Goal: Task Accomplishment & Management: Use online tool/utility

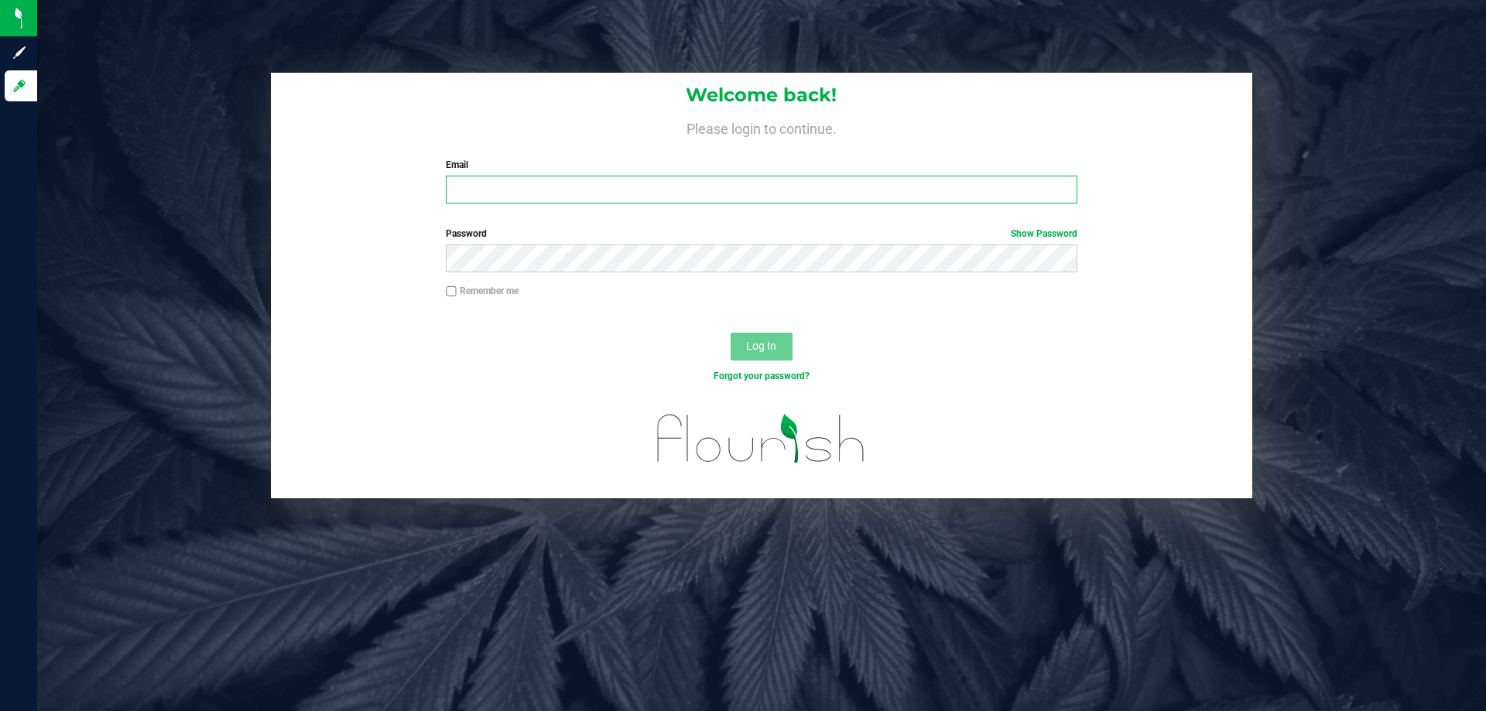
click at [470, 193] on input "Email" at bounding box center [761, 190] width 631 height 28
type input "[EMAIL_ADDRESS][DOMAIN_NAME]"
click at [730, 333] on button "Log In" at bounding box center [761, 347] width 62 height 28
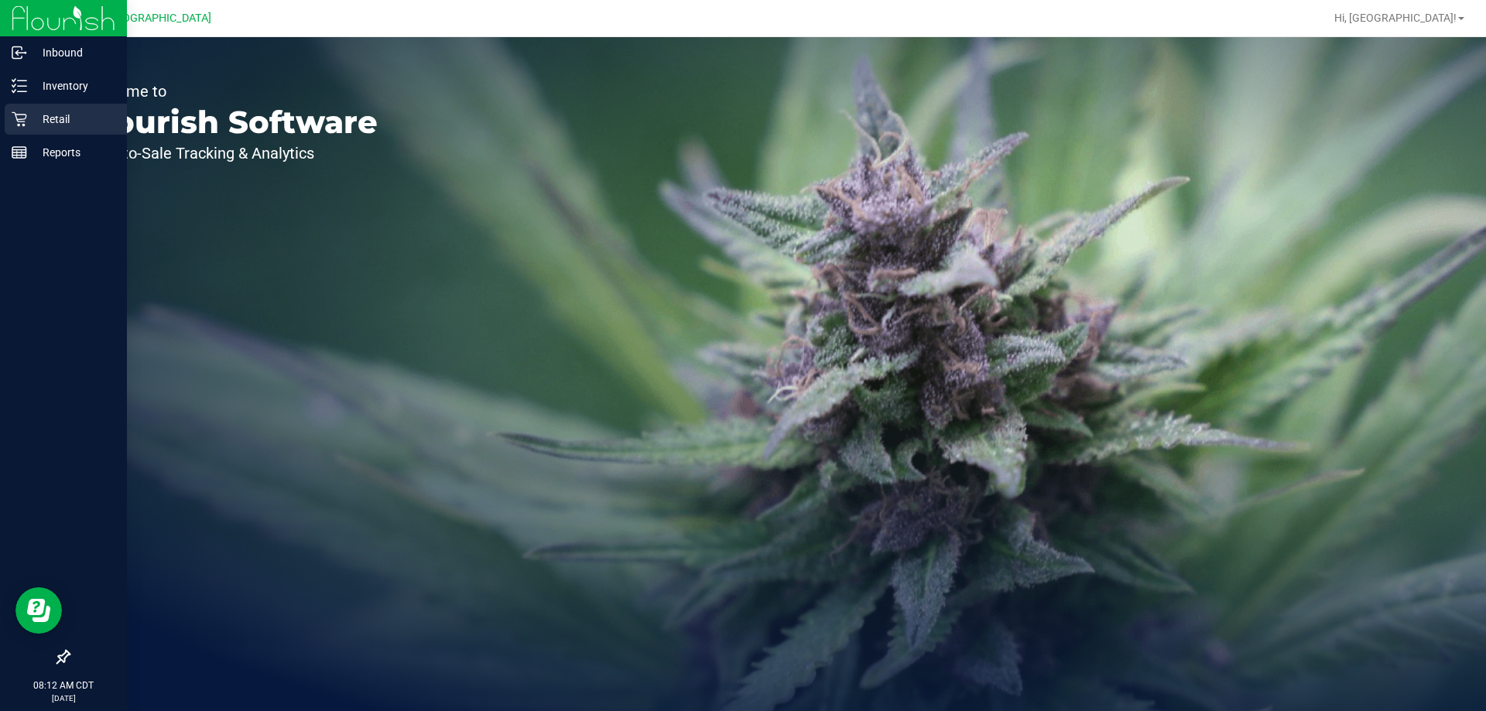
click at [29, 118] on p "Retail" at bounding box center [73, 119] width 93 height 19
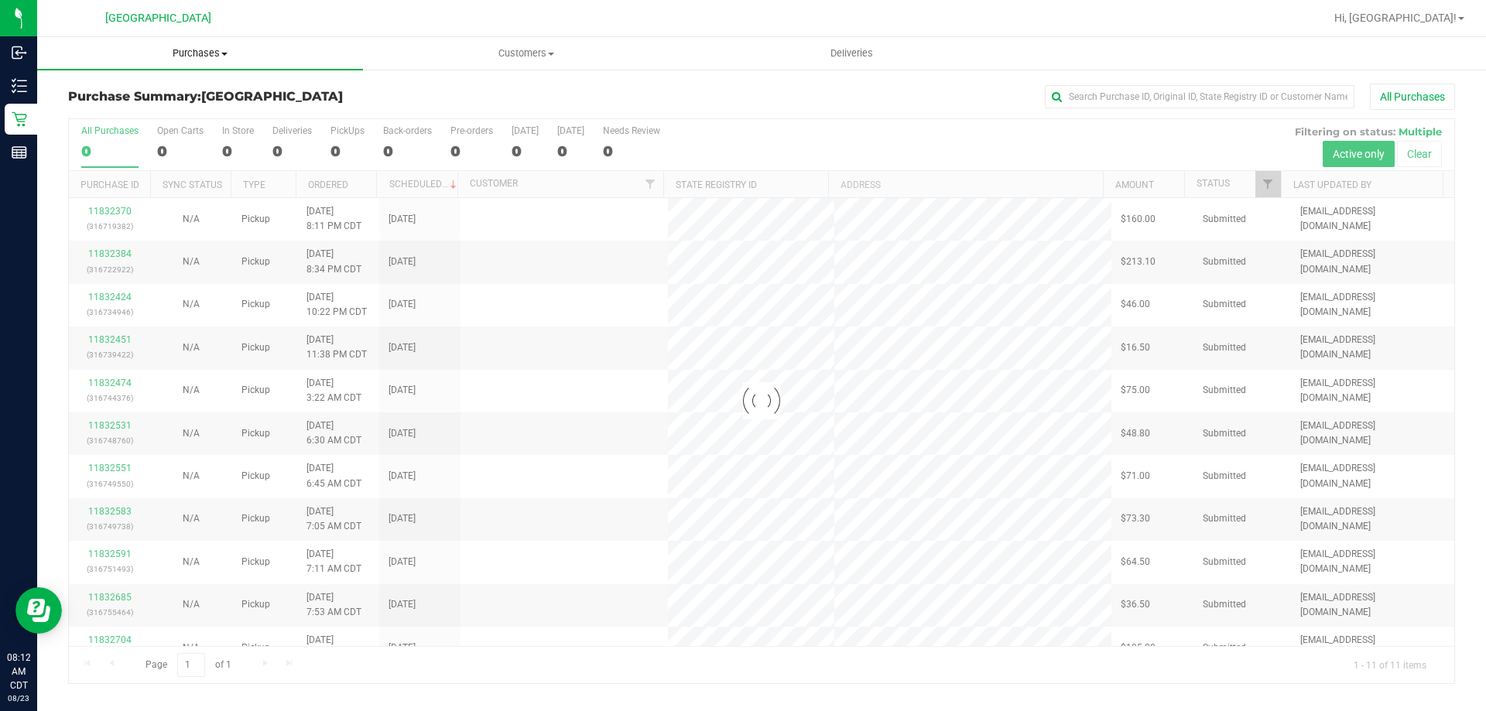
click at [214, 55] on span "Purchases" at bounding box center [200, 53] width 326 height 14
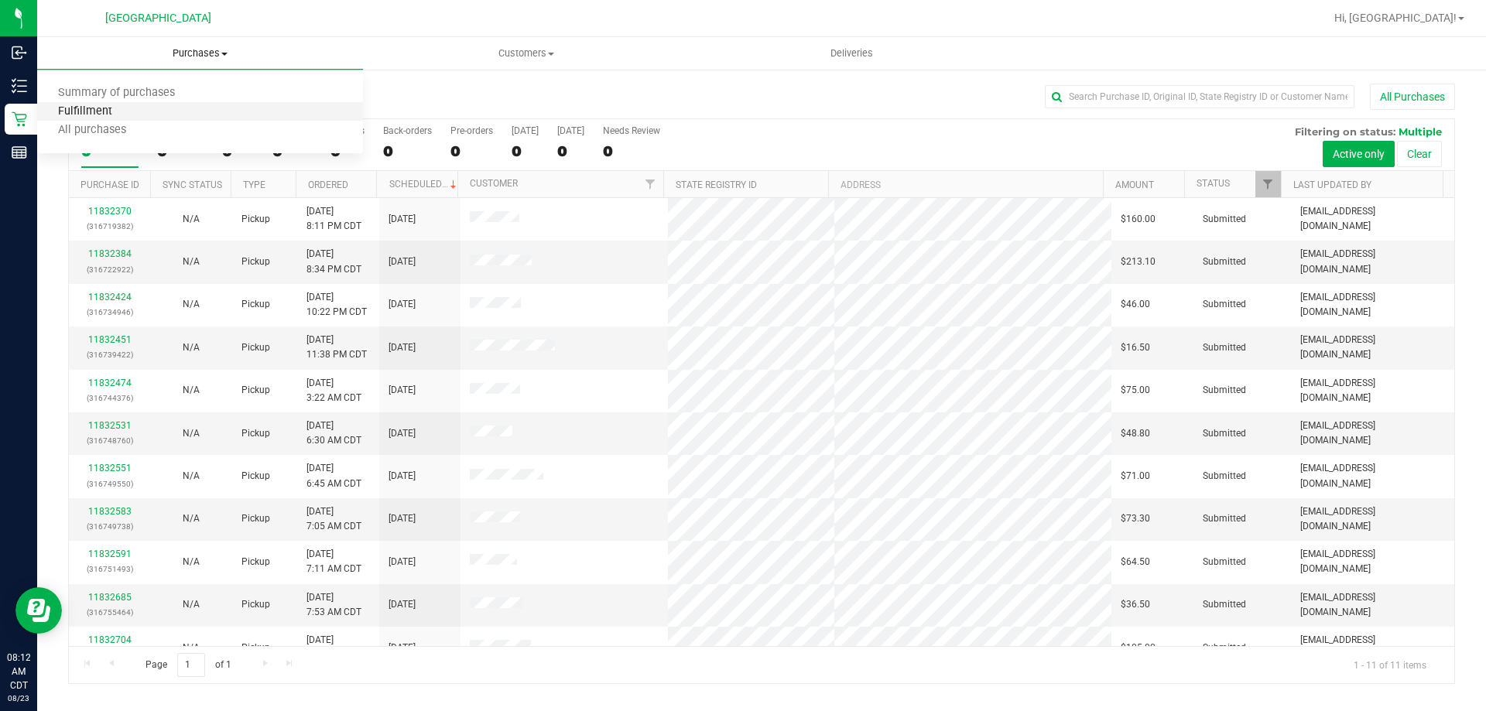
click at [118, 109] on span "Fulfillment" at bounding box center [85, 111] width 96 height 13
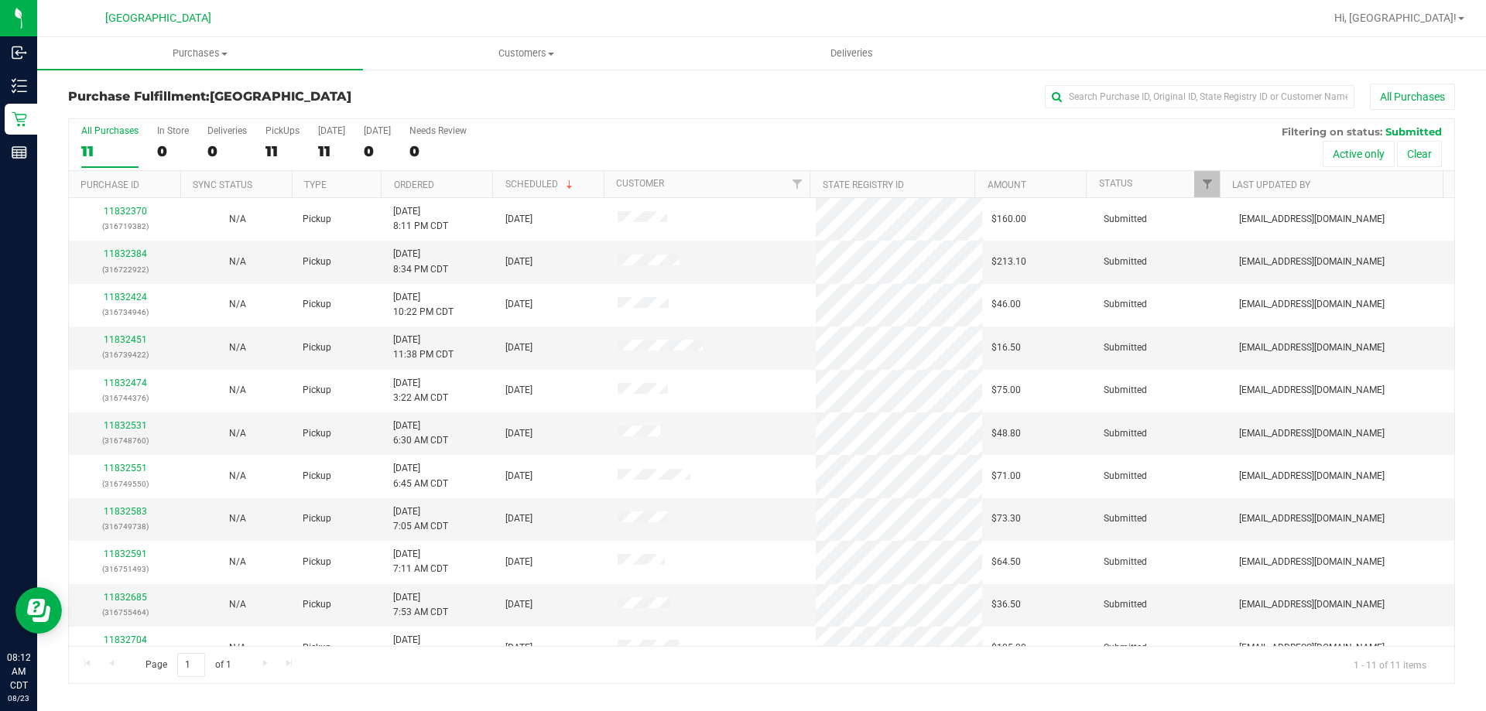
click at [444, 186] on th "Ordered" at bounding box center [436, 184] width 111 height 27
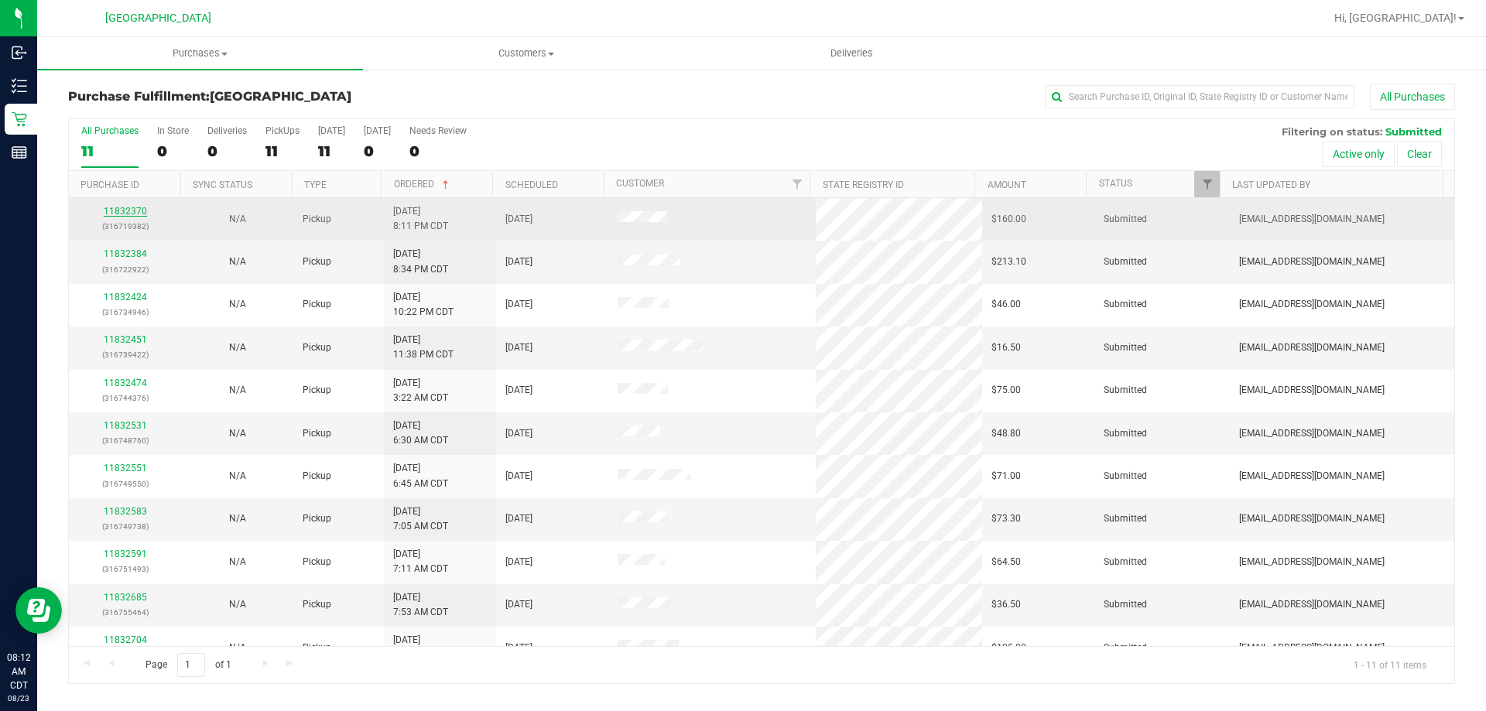
click at [136, 214] on link "11832370" at bounding box center [125, 211] width 43 height 11
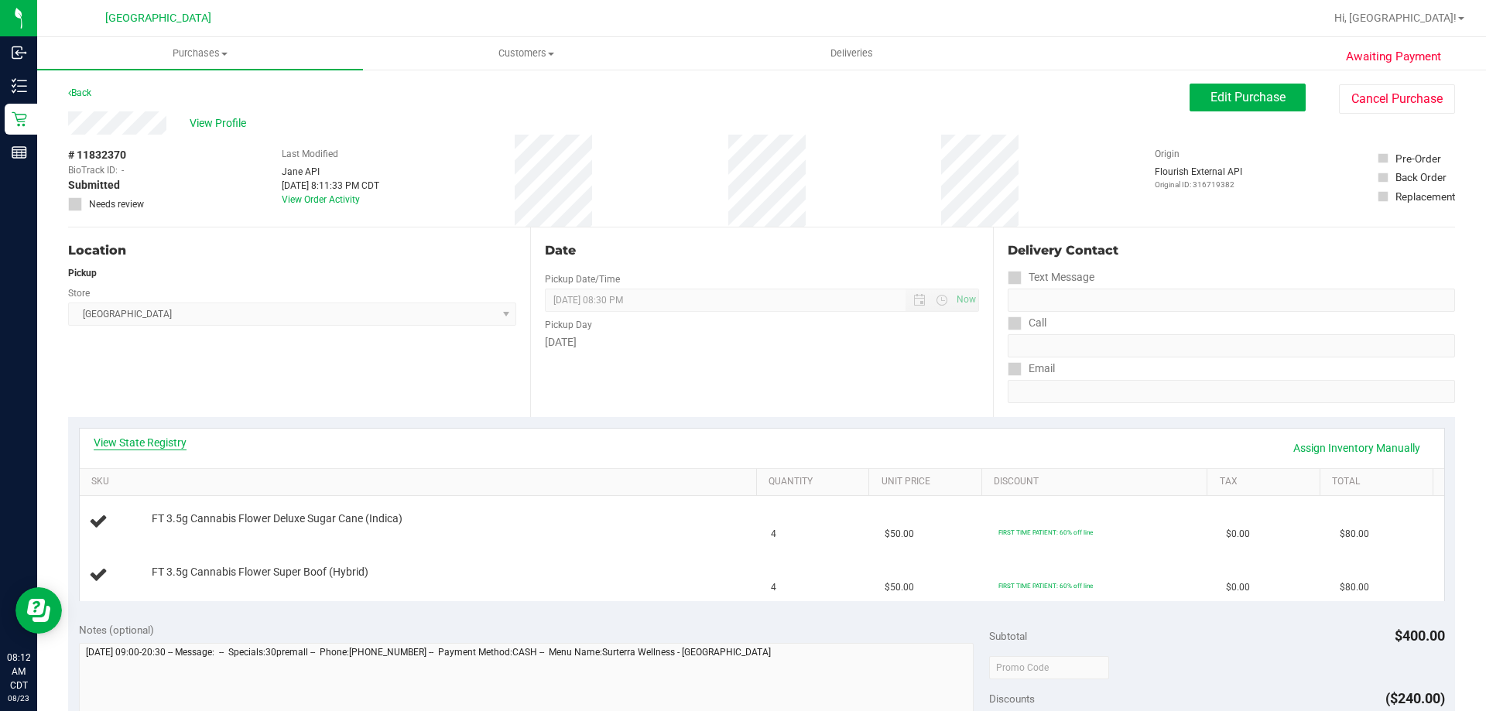
click at [159, 437] on link "View State Registry" at bounding box center [140, 442] width 93 height 15
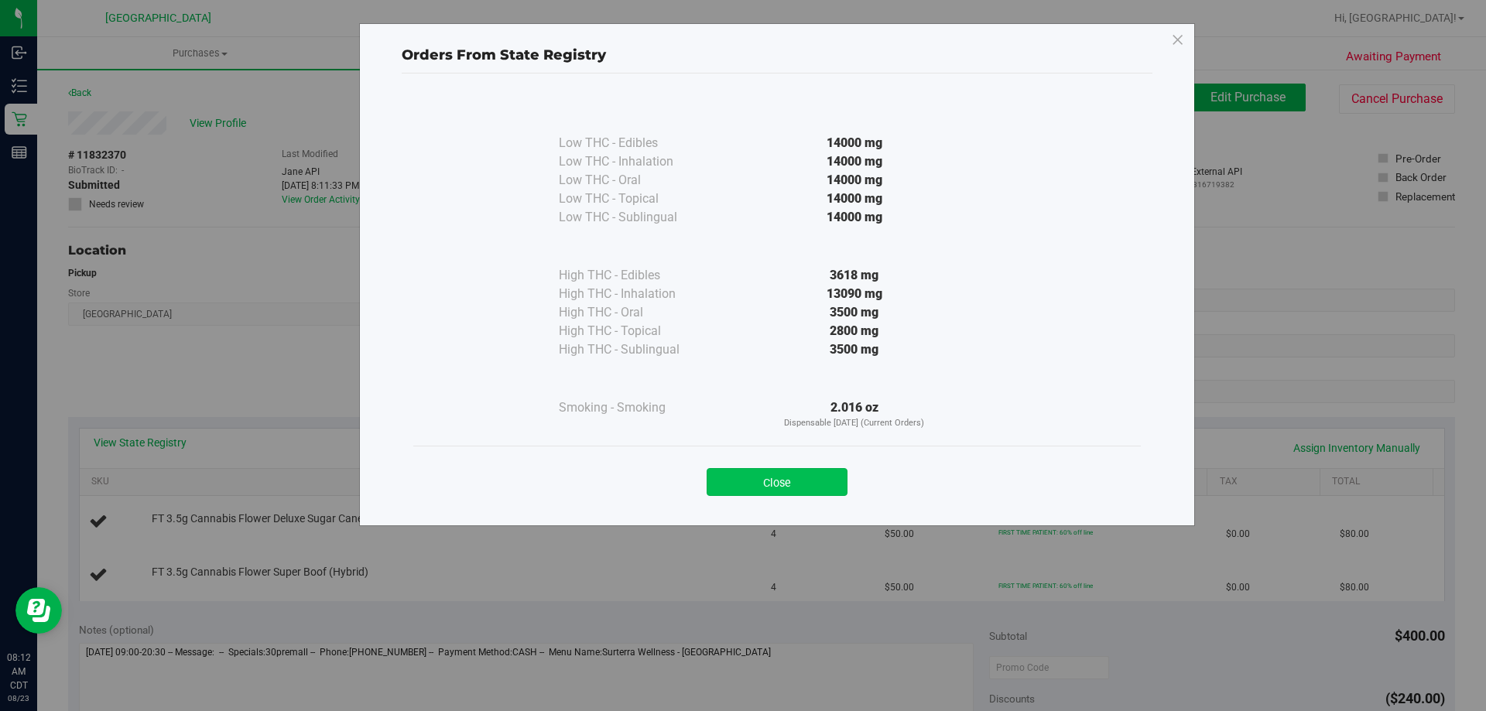
click at [737, 487] on button "Close" at bounding box center [776, 482] width 141 height 28
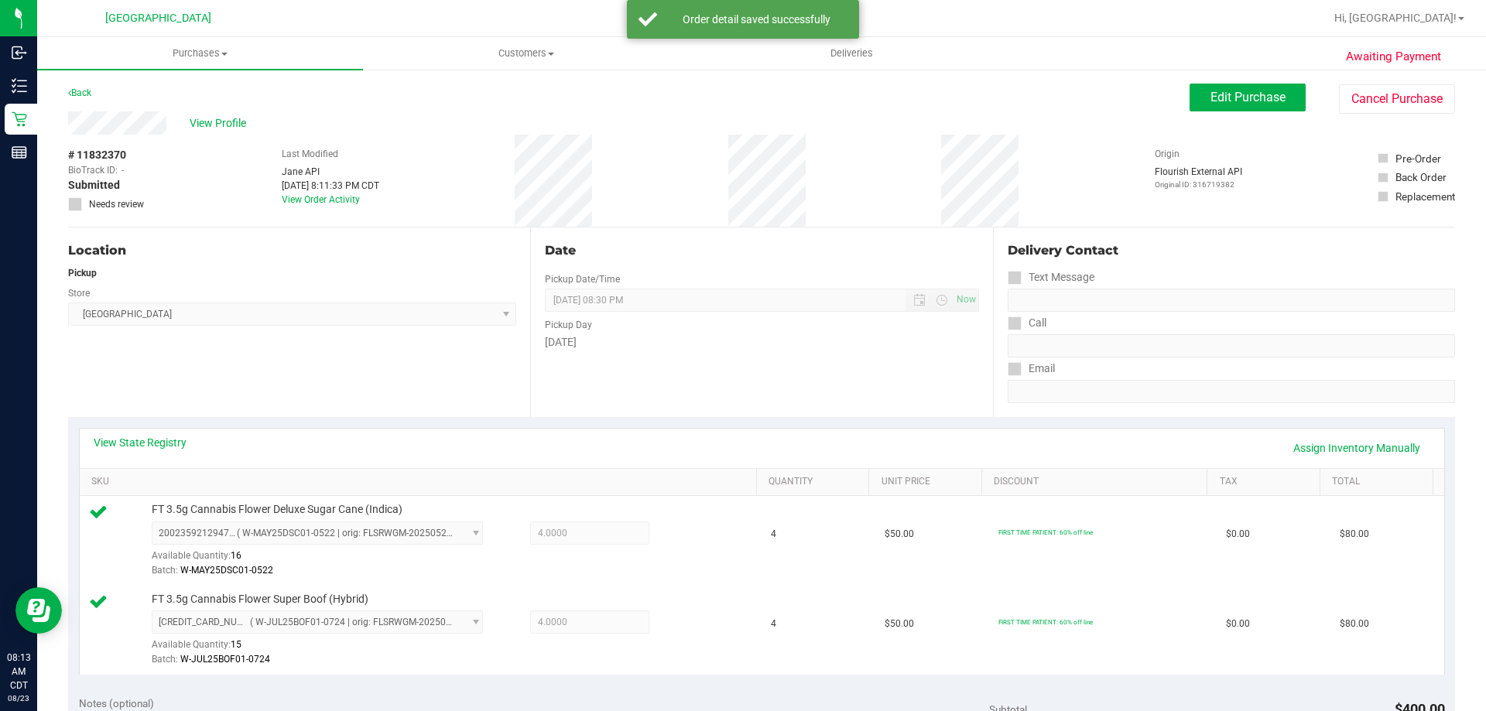
scroll to position [232, 0]
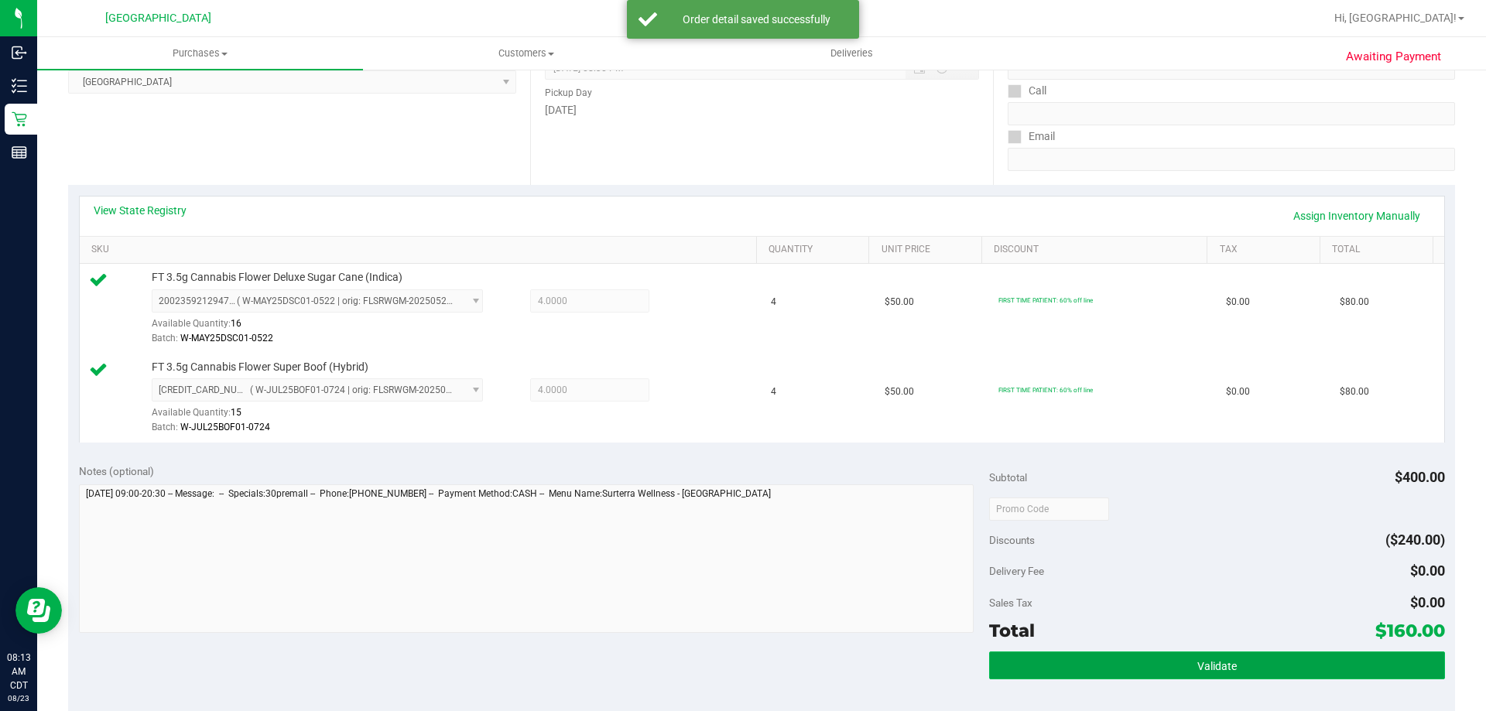
click at [1177, 674] on button "Validate" at bounding box center [1216, 665] width 455 height 28
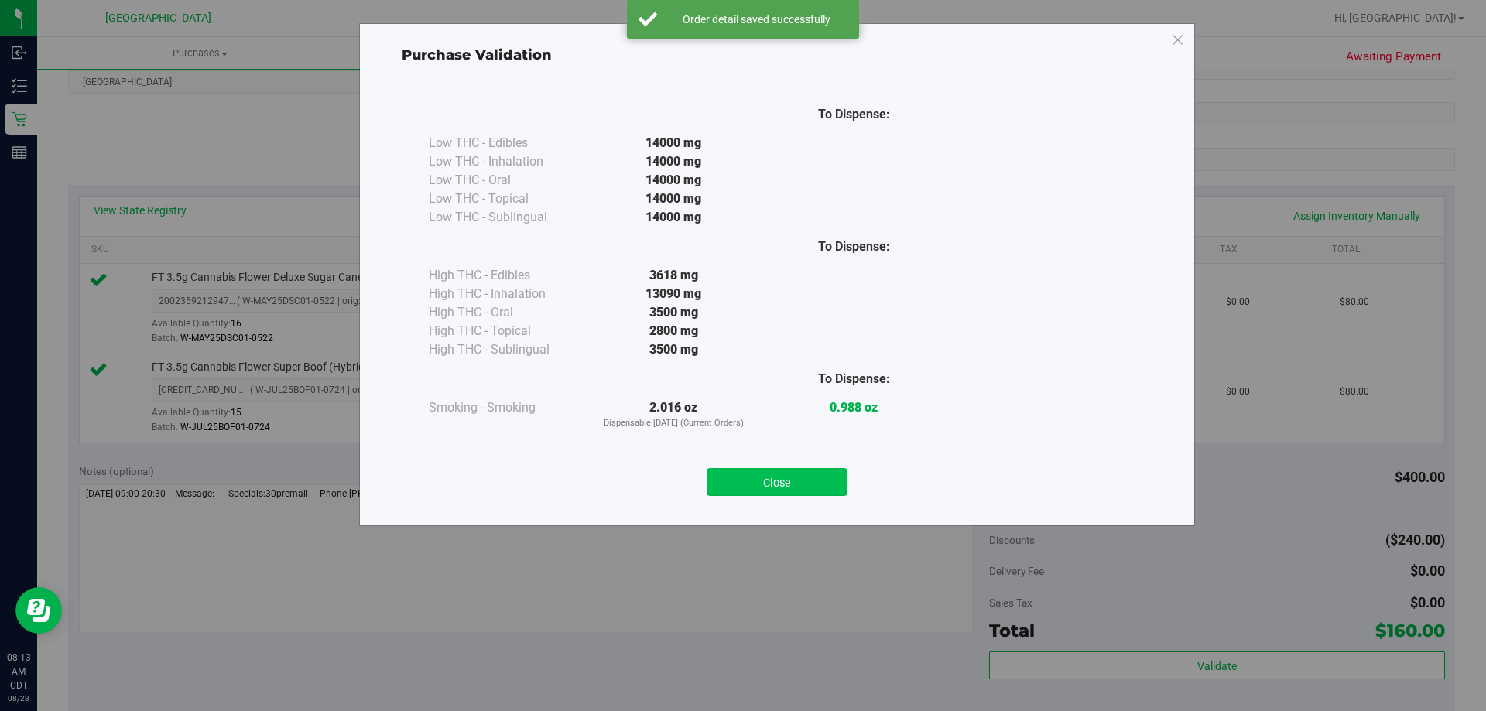
click at [827, 494] on button "Close" at bounding box center [776, 482] width 141 height 28
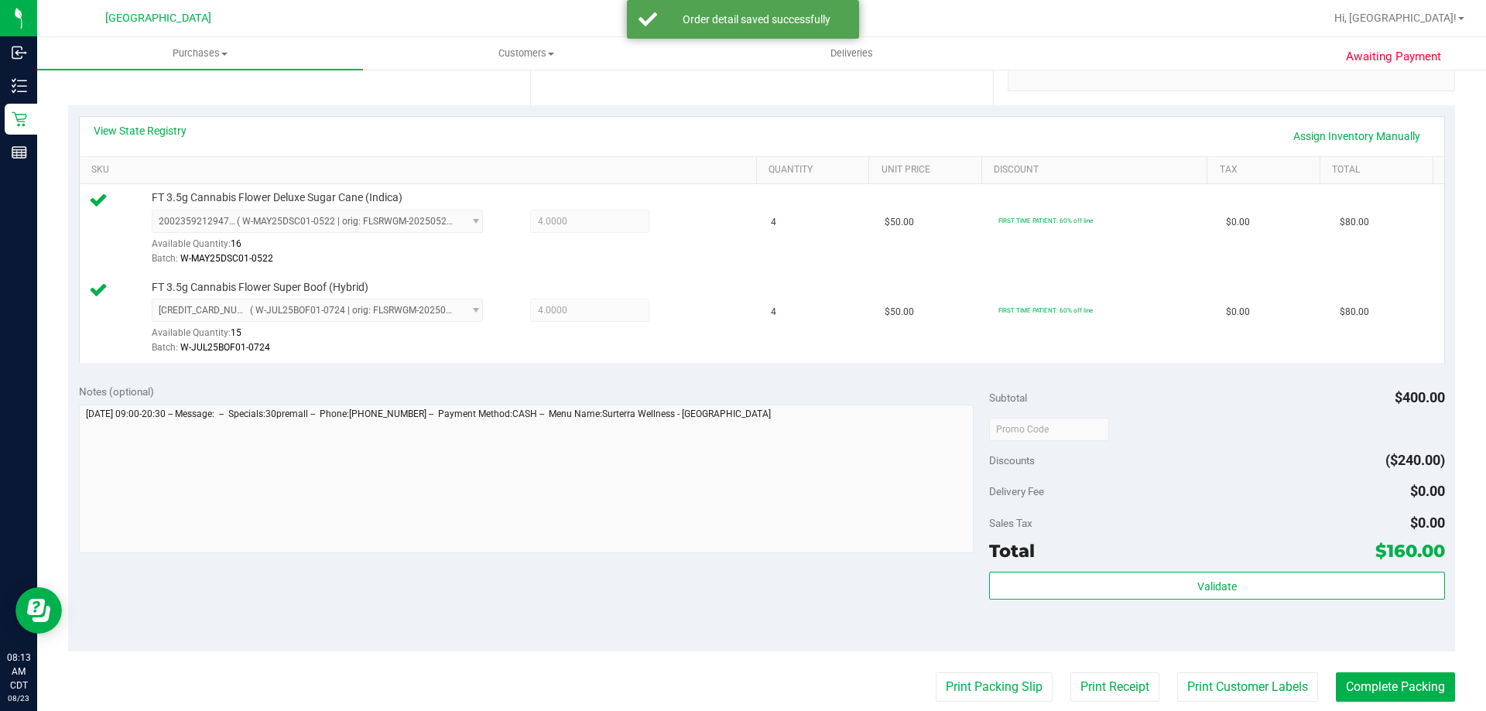
scroll to position [387, 0]
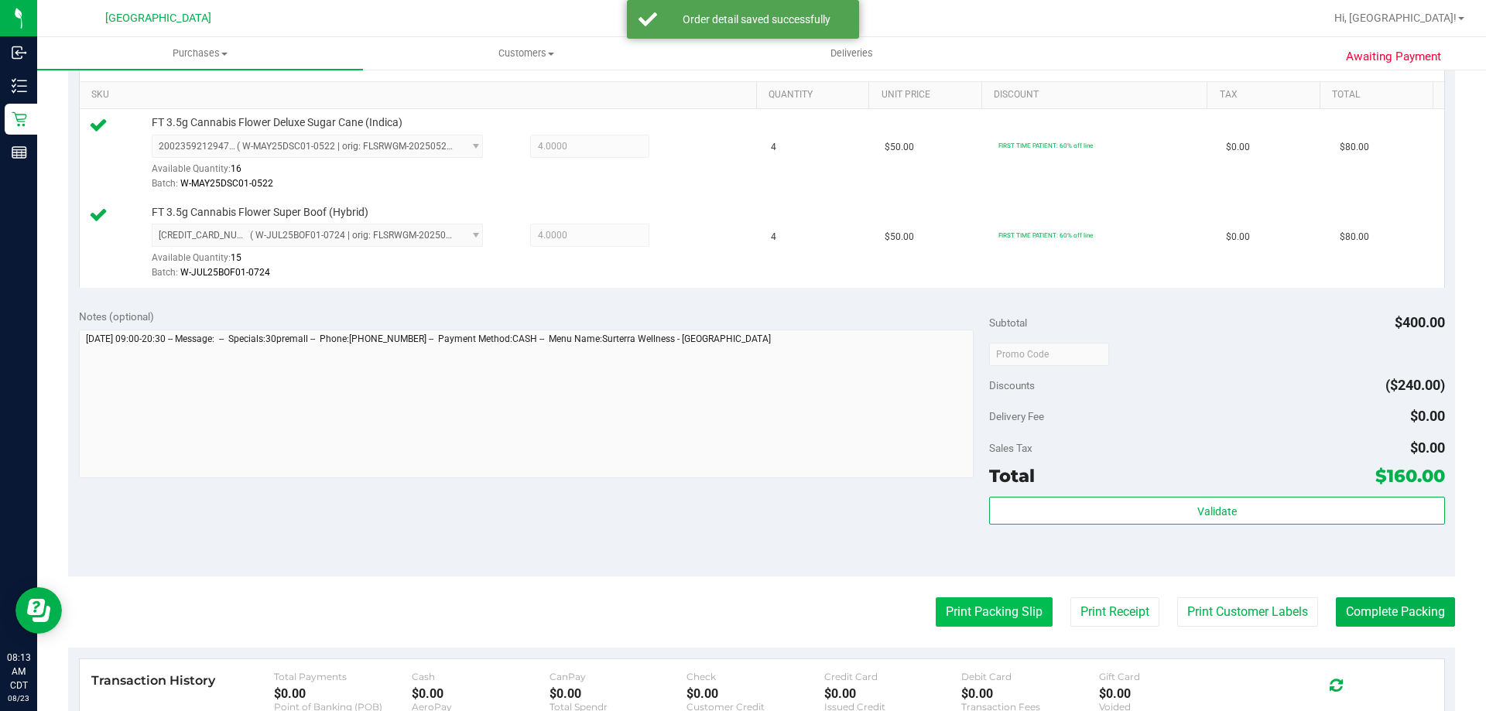
click at [973, 612] on button "Print Packing Slip" at bounding box center [993, 611] width 117 height 29
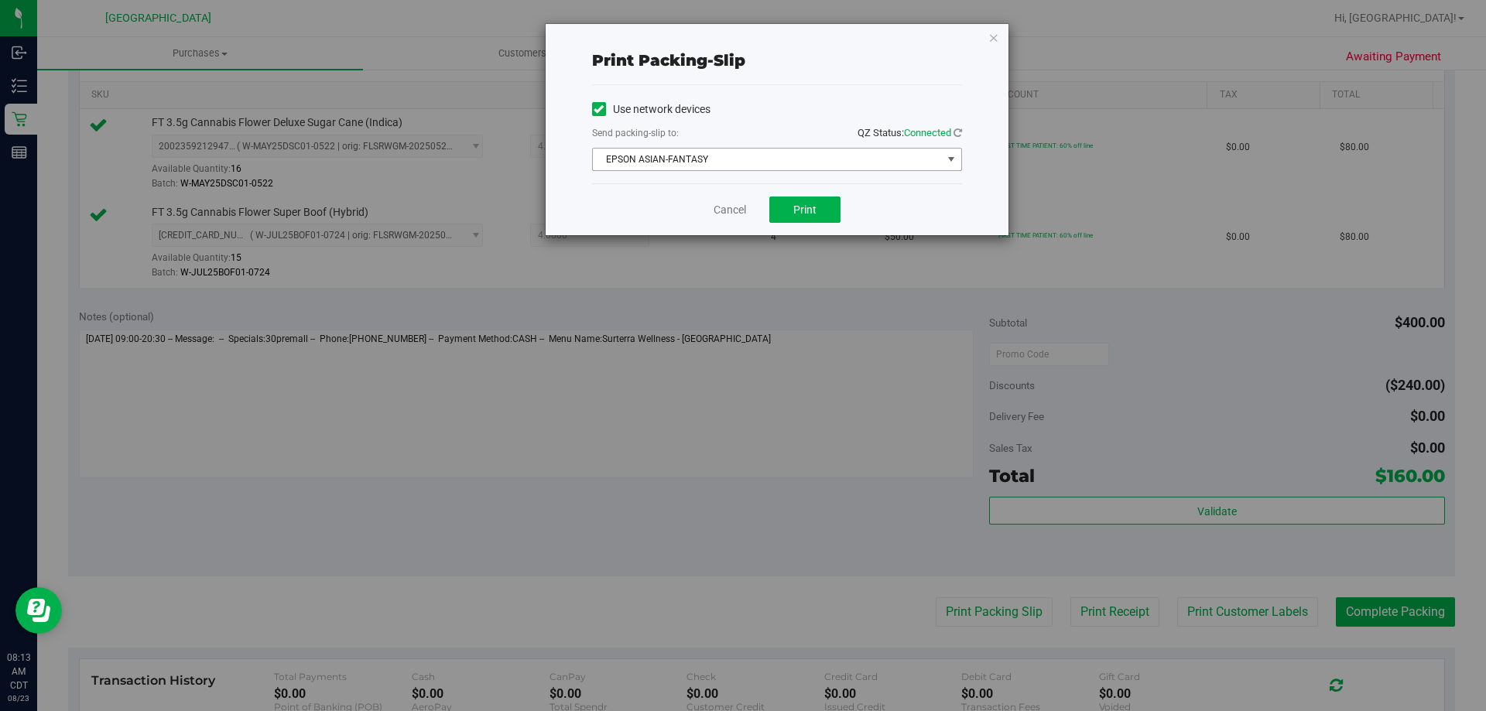
click at [810, 168] on span "EPSON ASIAN-FANTASY" at bounding box center [767, 160] width 349 height 22
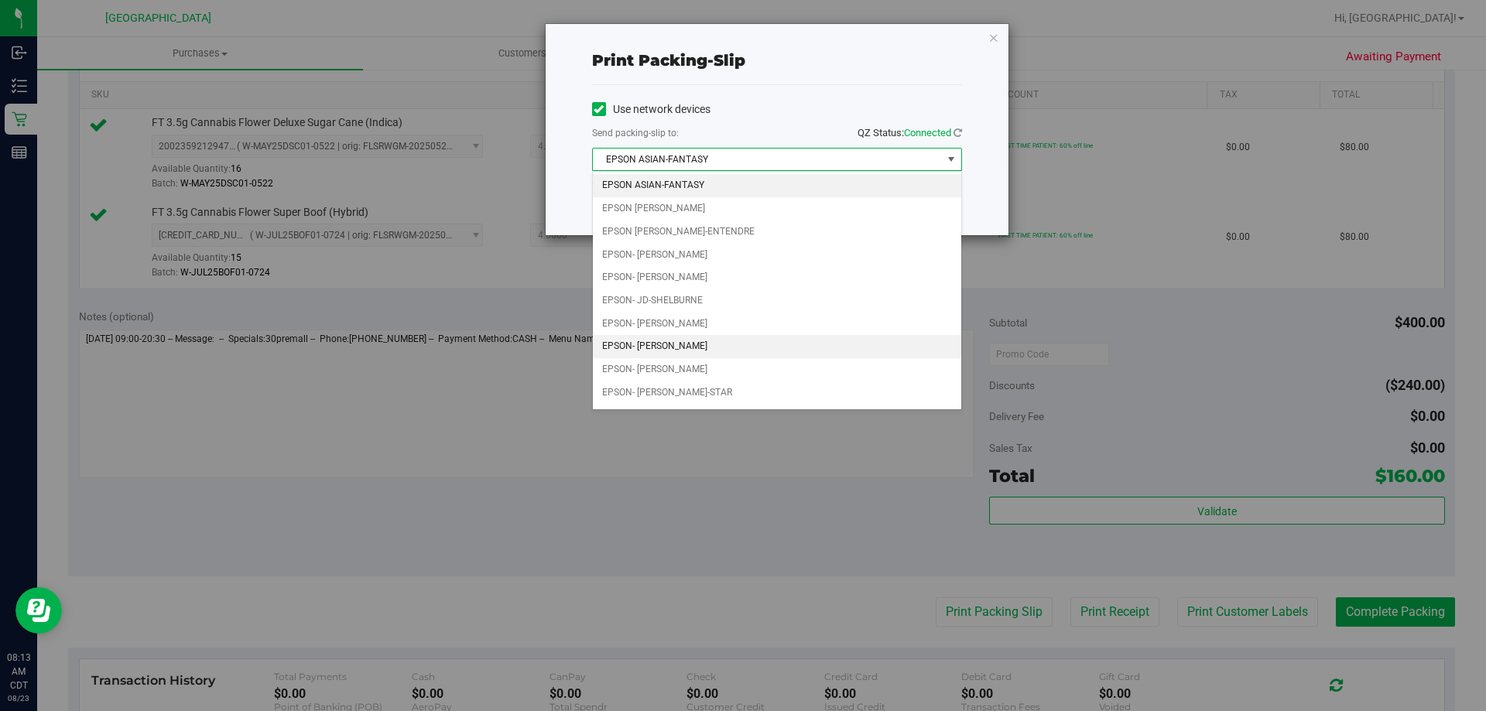
click at [724, 344] on li "EPSON- [PERSON_NAME]" at bounding box center [777, 346] width 368 height 23
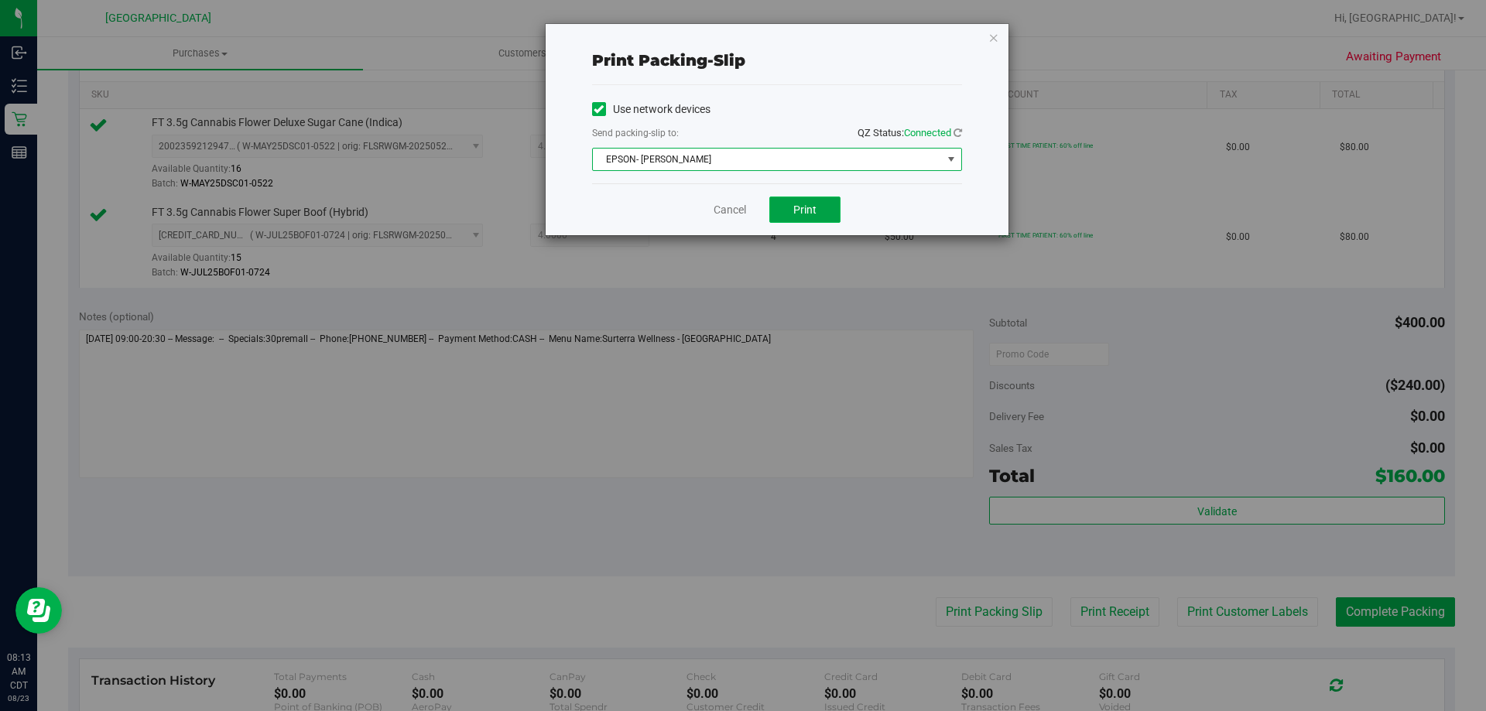
click at [788, 221] on button "Print" at bounding box center [804, 210] width 71 height 26
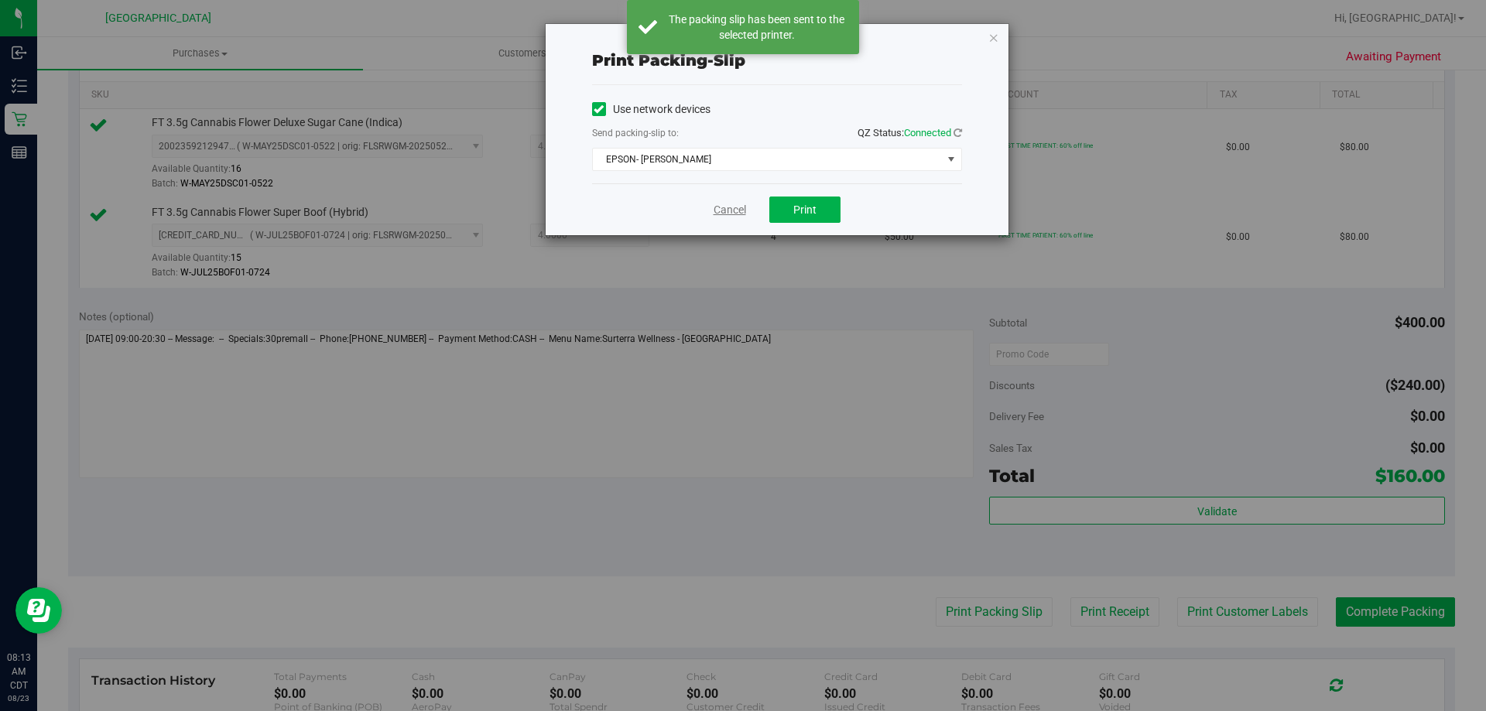
click at [733, 213] on link "Cancel" at bounding box center [729, 210] width 32 height 16
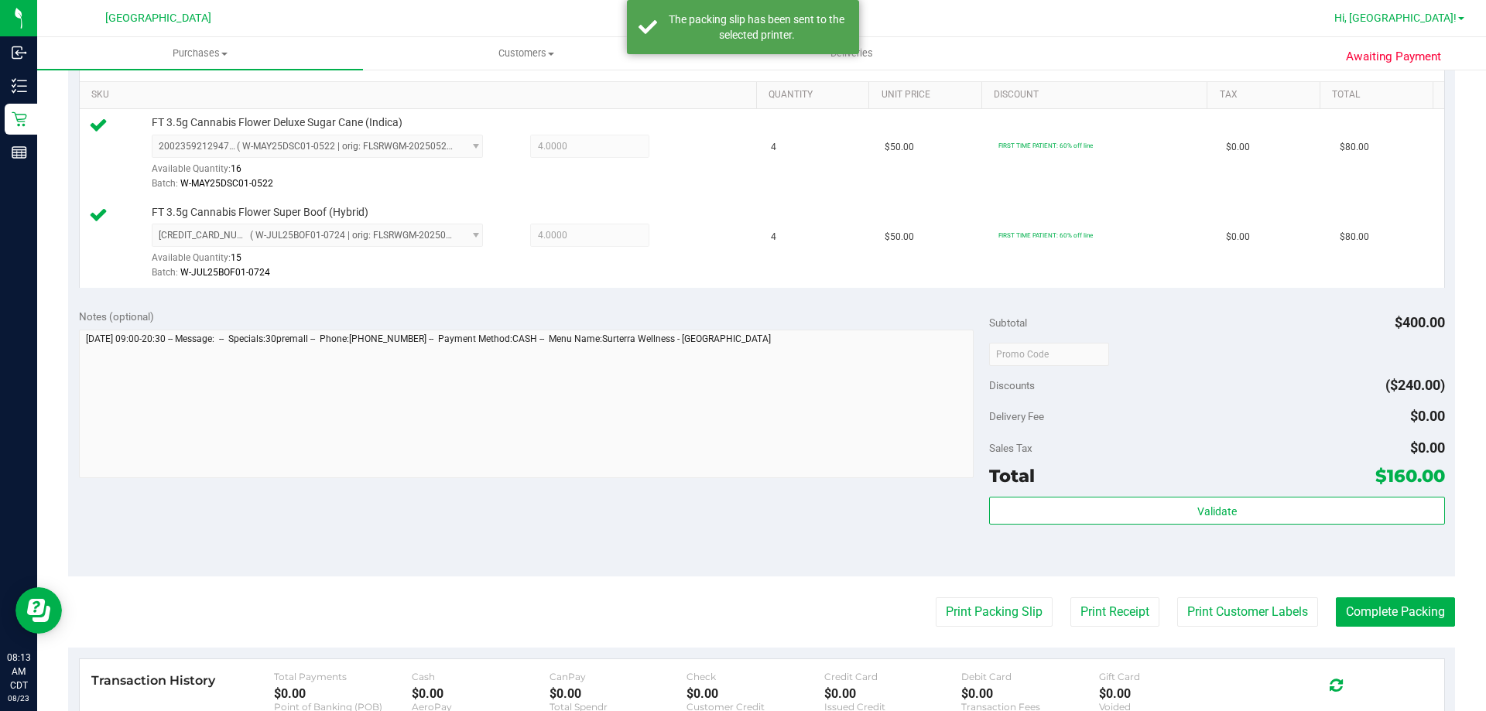
click at [1448, 26] on link "Hi, [GEOGRAPHIC_DATA]!" at bounding box center [1399, 18] width 142 height 16
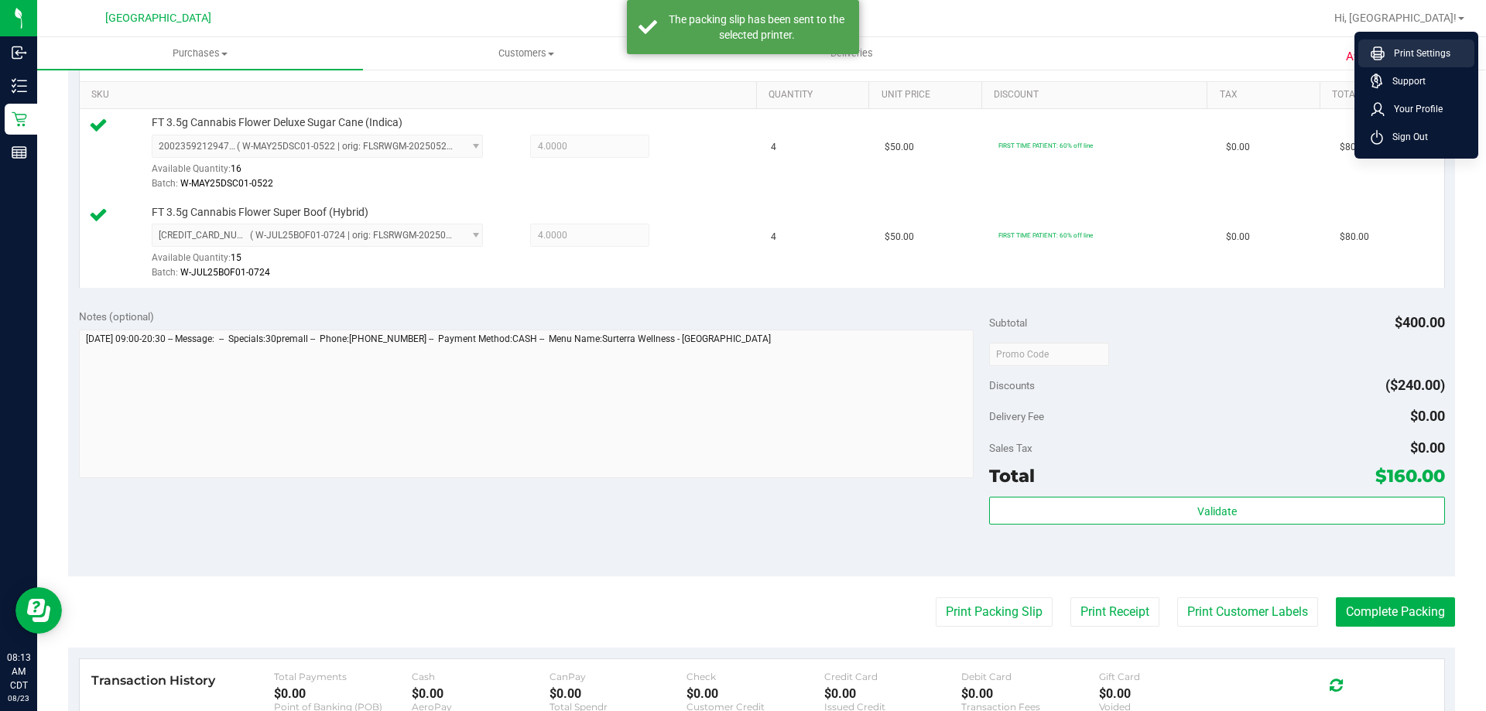
click at [1424, 53] on span "Print Settings" at bounding box center [1417, 53] width 66 height 15
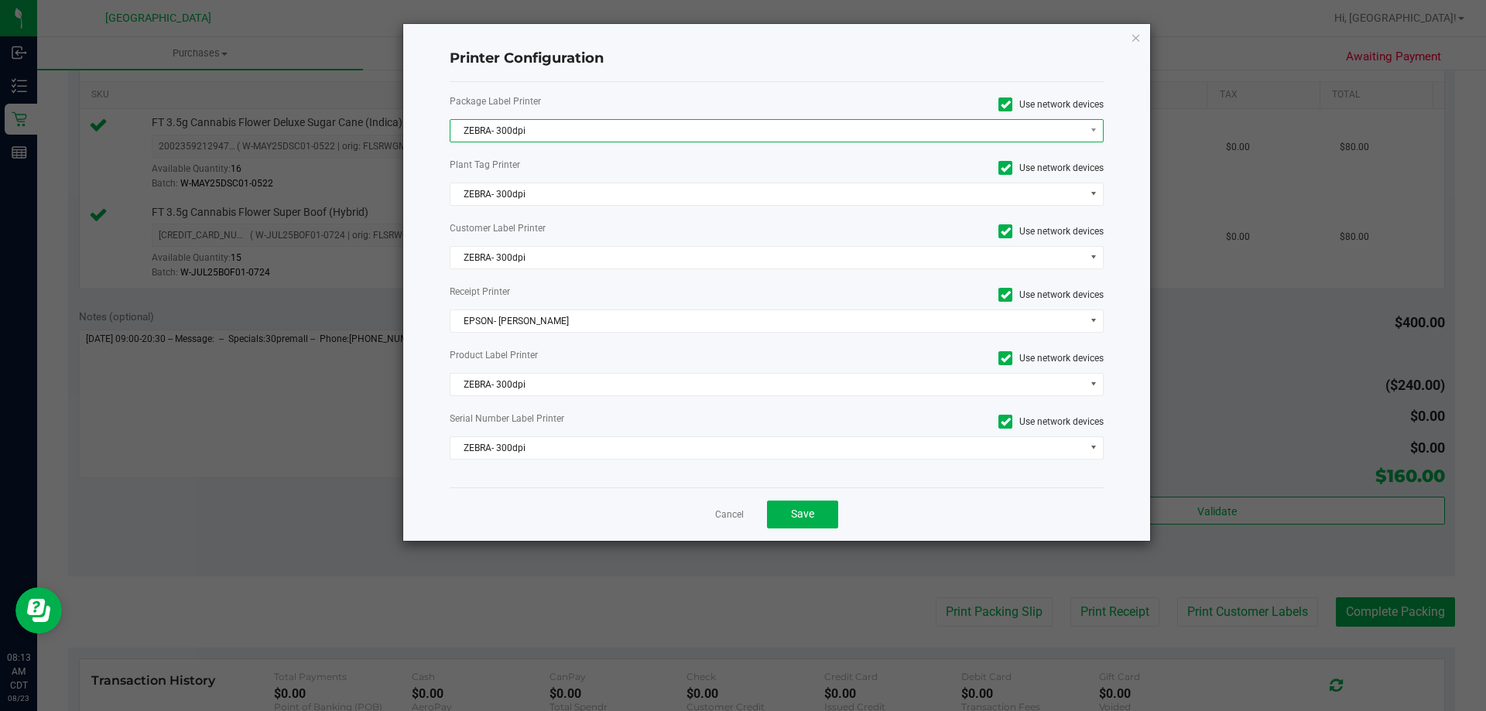
click at [571, 125] on span "ZEBRA- 300dpi" at bounding box center [767, 131] width 634 height 22
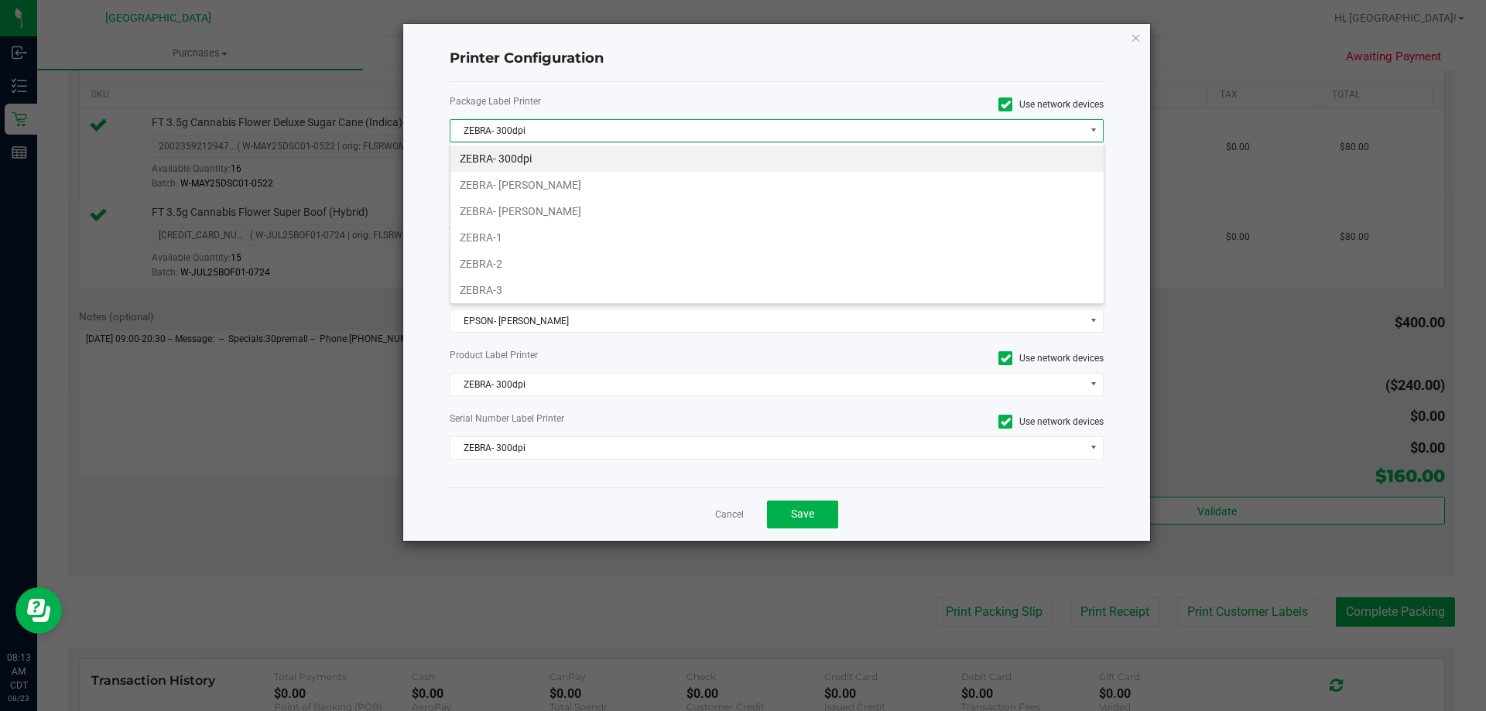
scroll to position [23, 654]
click at [502, 274] on li "ZEBRA-2" at bounding box center [776, 264] width 653 height 26
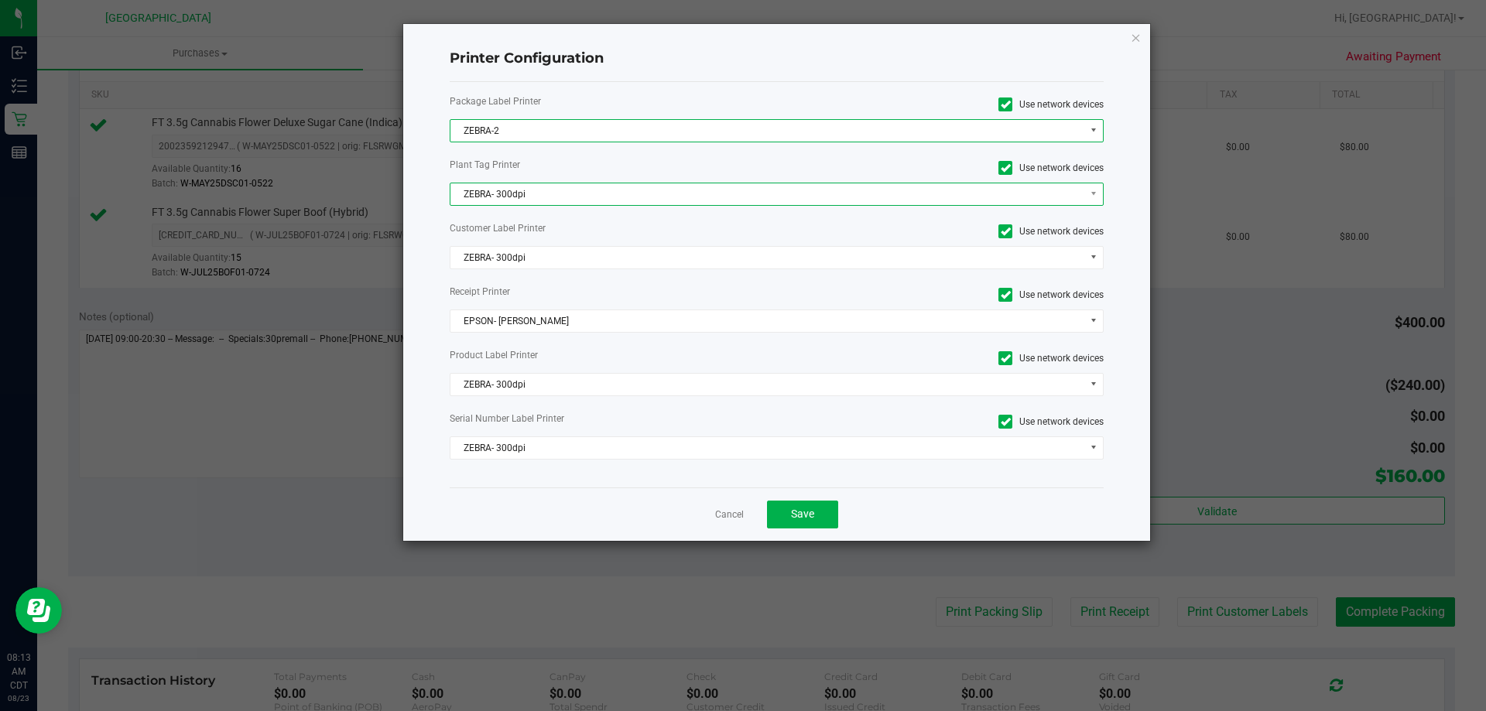
click at [523, 195] on span "ZEBRA- 300dpi" at bounding box center [767, 194] width 634 height 22
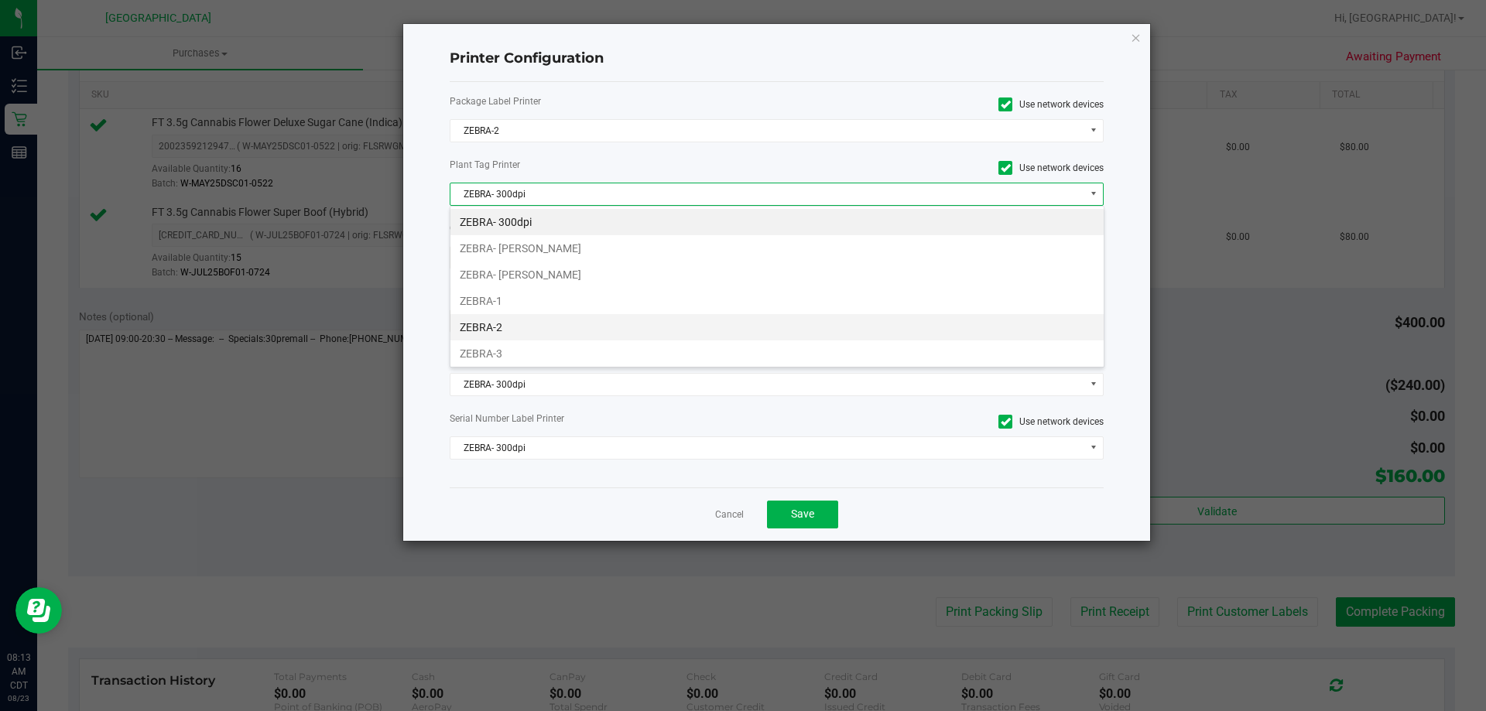
click at [502, 329] on li "ZEBRA-2" at bounding box center [776, 327] width 653 height 26
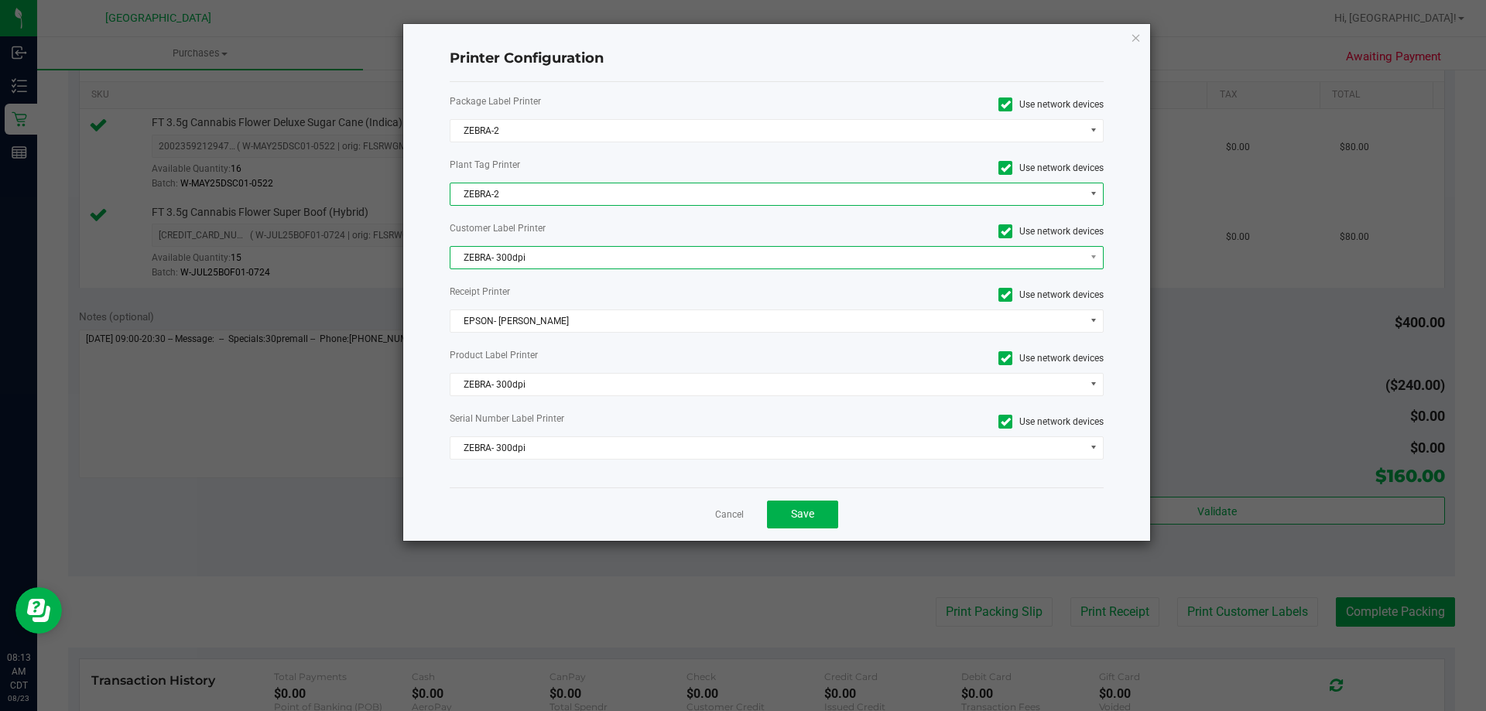
click at [553, 258] on span "ZEBRA- 300dpi" at bounding box center [767, 258] width 634 height 22
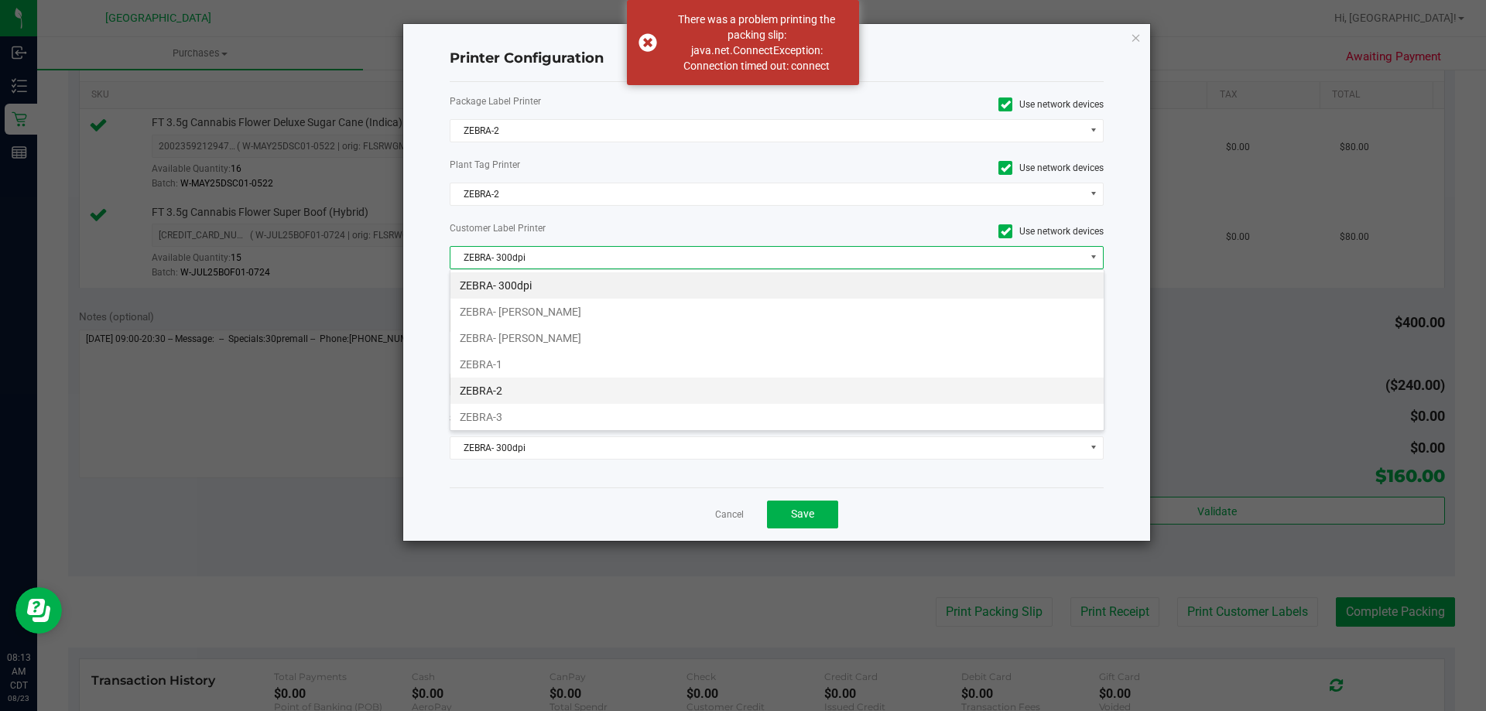
click at [520, 379] on li "ZEBRA-2" at bounding box center [776, 391] width 653 height 26
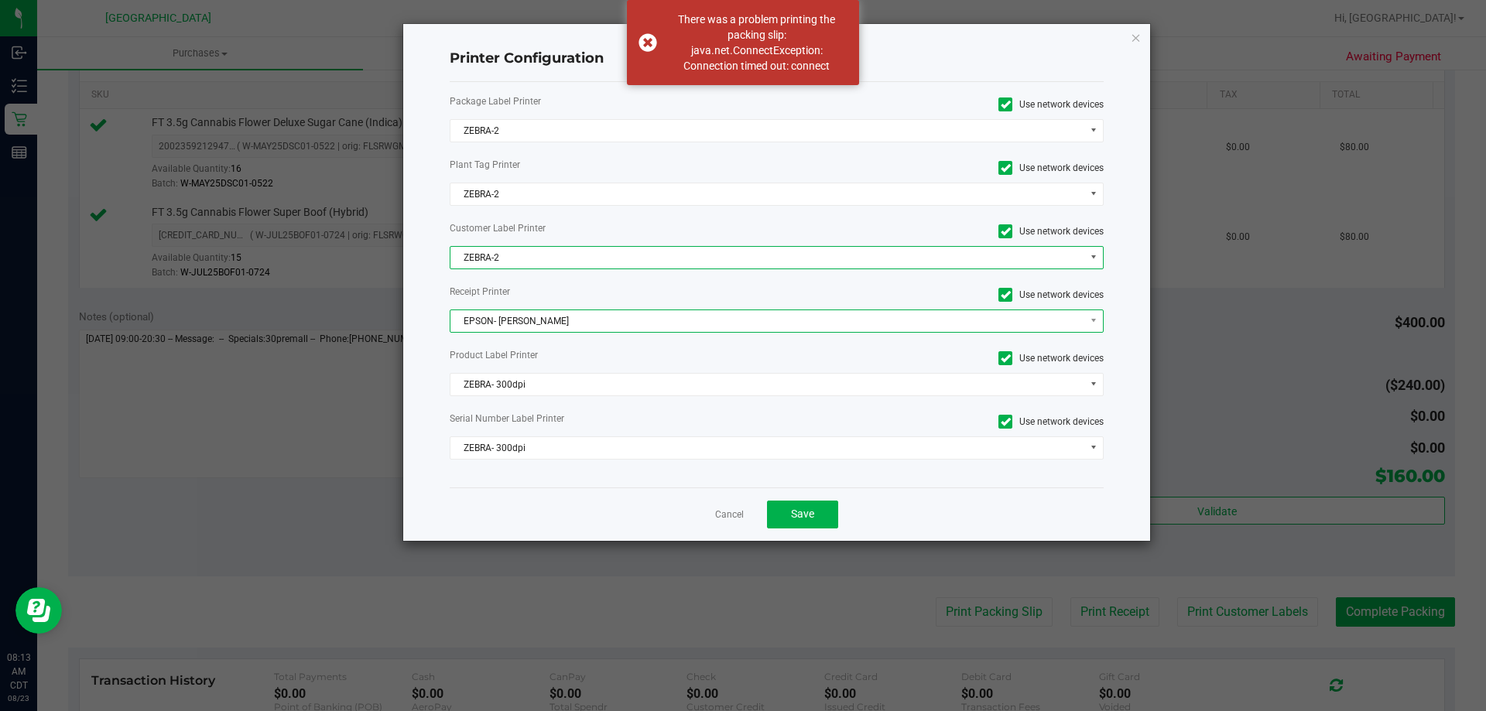
click at [532, 319] on span "EPSON- [PERSON_NAME]" at bounding box center [767, 321] width 634 height 22
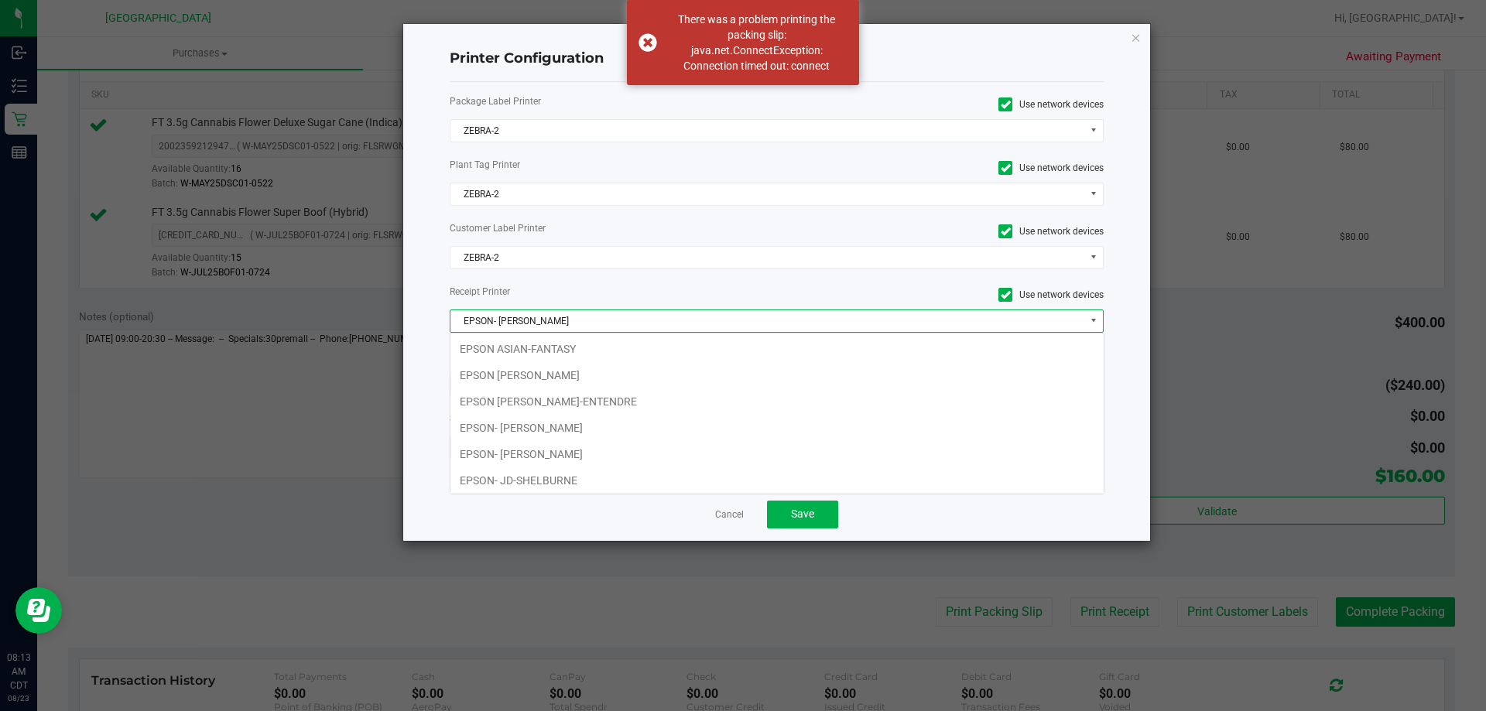
scroll to position [56, 0]
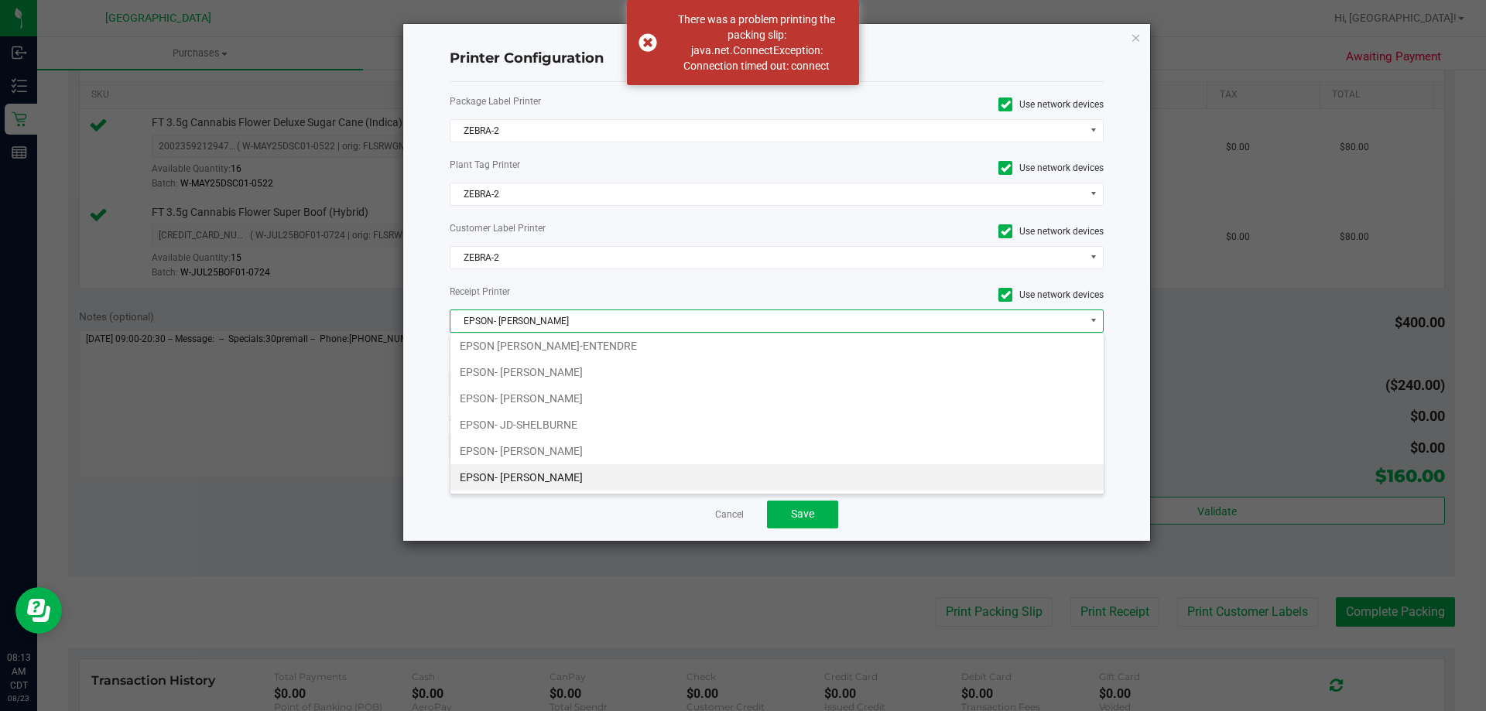
click at [555, 487] on li "EPSON- [PERSON_NAME]" at bounding box center [776, 477] width 653 height 26
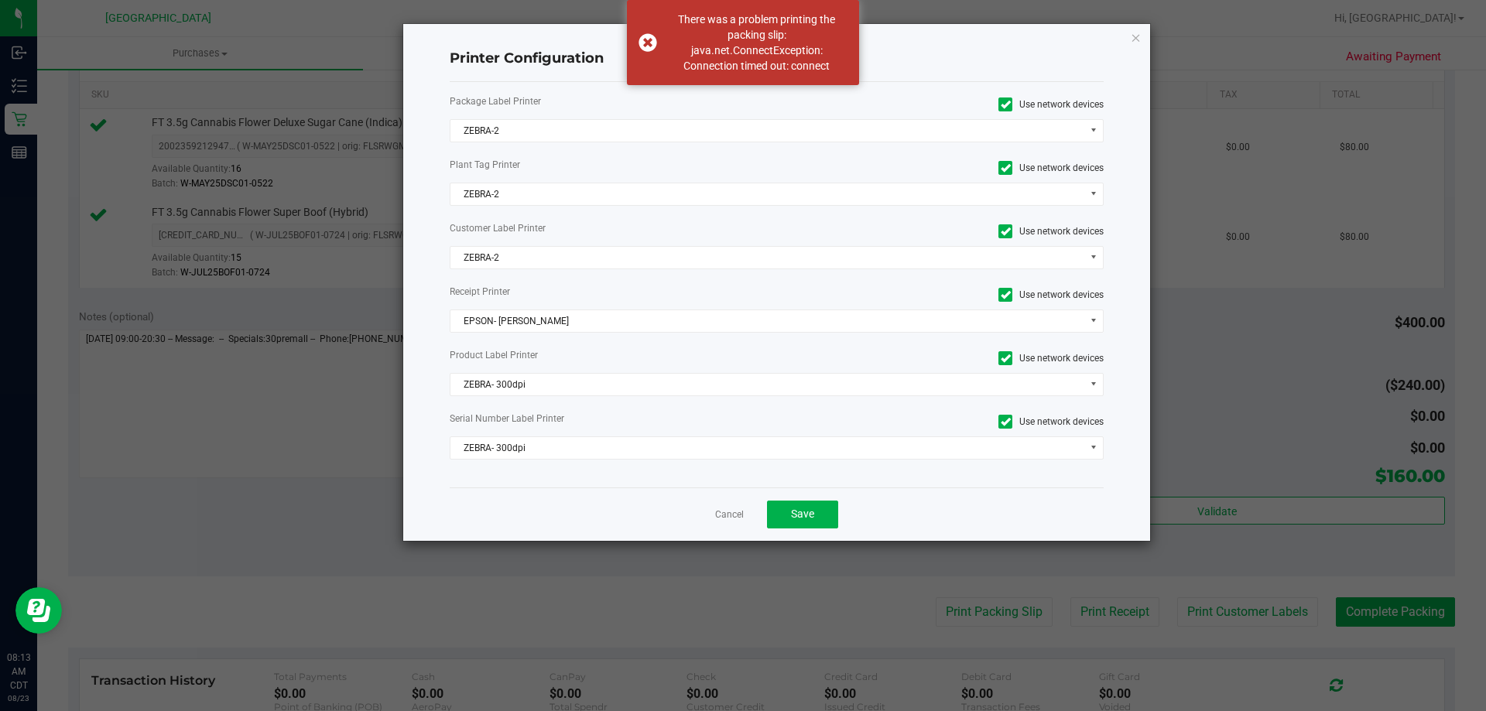
click at [564, 396] on div "Package Label Printer Use network devices ZEBRA-2 Plant Tag Printer Use network…" at bounding box center [777, 284] width 655 height 405
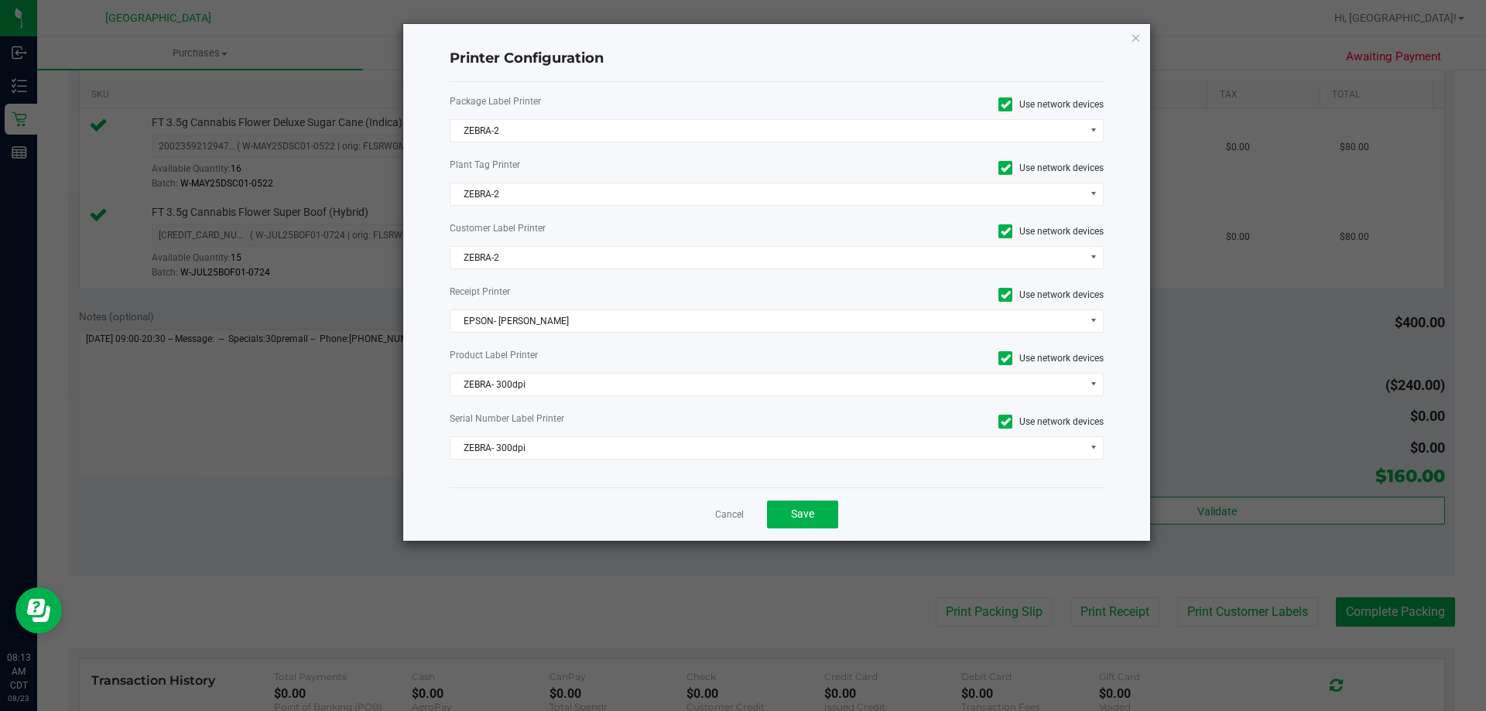
click at [564, 396] on div "Package Label Printer Use network devices ZEBRA-2 Plant Tag Printer Use network…" at bounding box center [777, 284] width 655 height 405
click at [572, 388] on span "ZEBRA- 300dpi" at bounding box center [767, 385] width 634 height 22
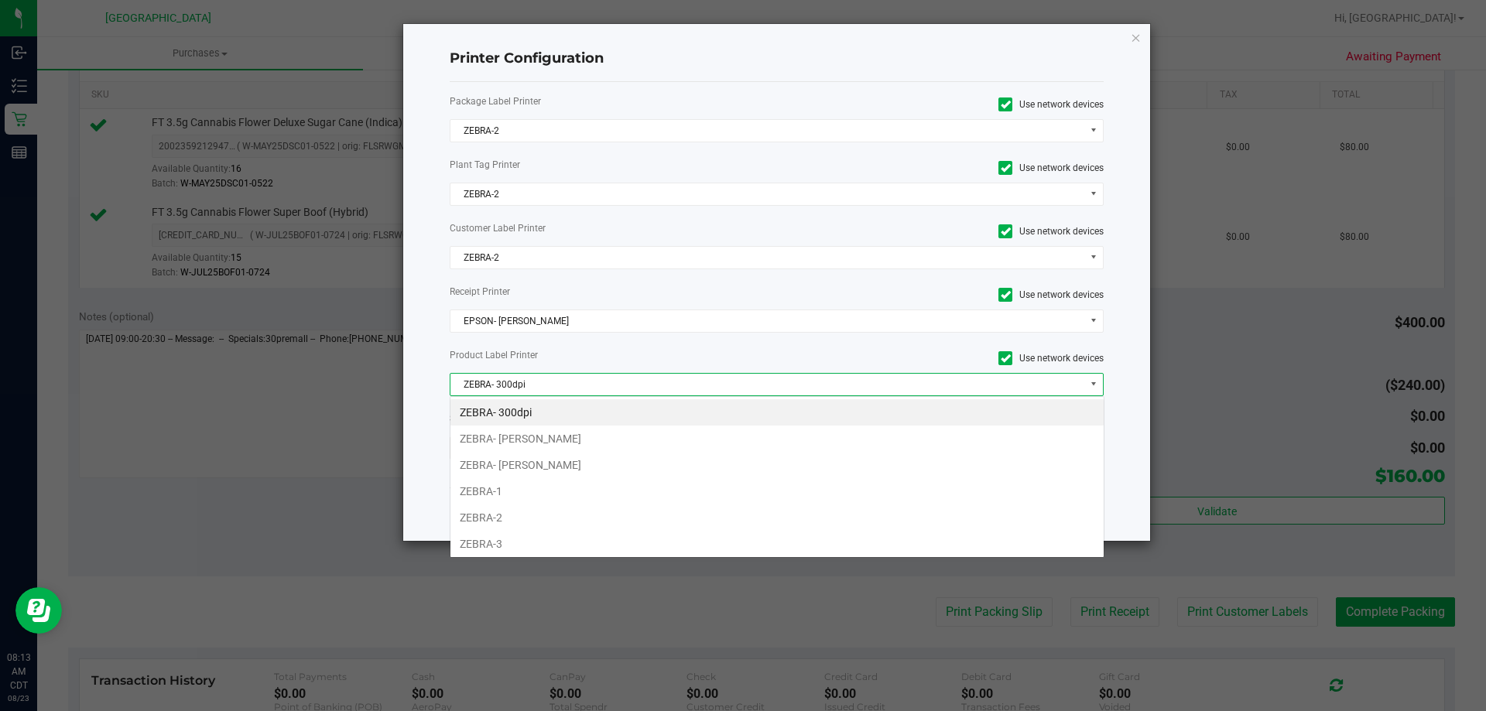
scroll to position [23, 654]
click at [534, 511] on li "ZEBRA-2" at bounding box center [776, 517] width 653 height 26
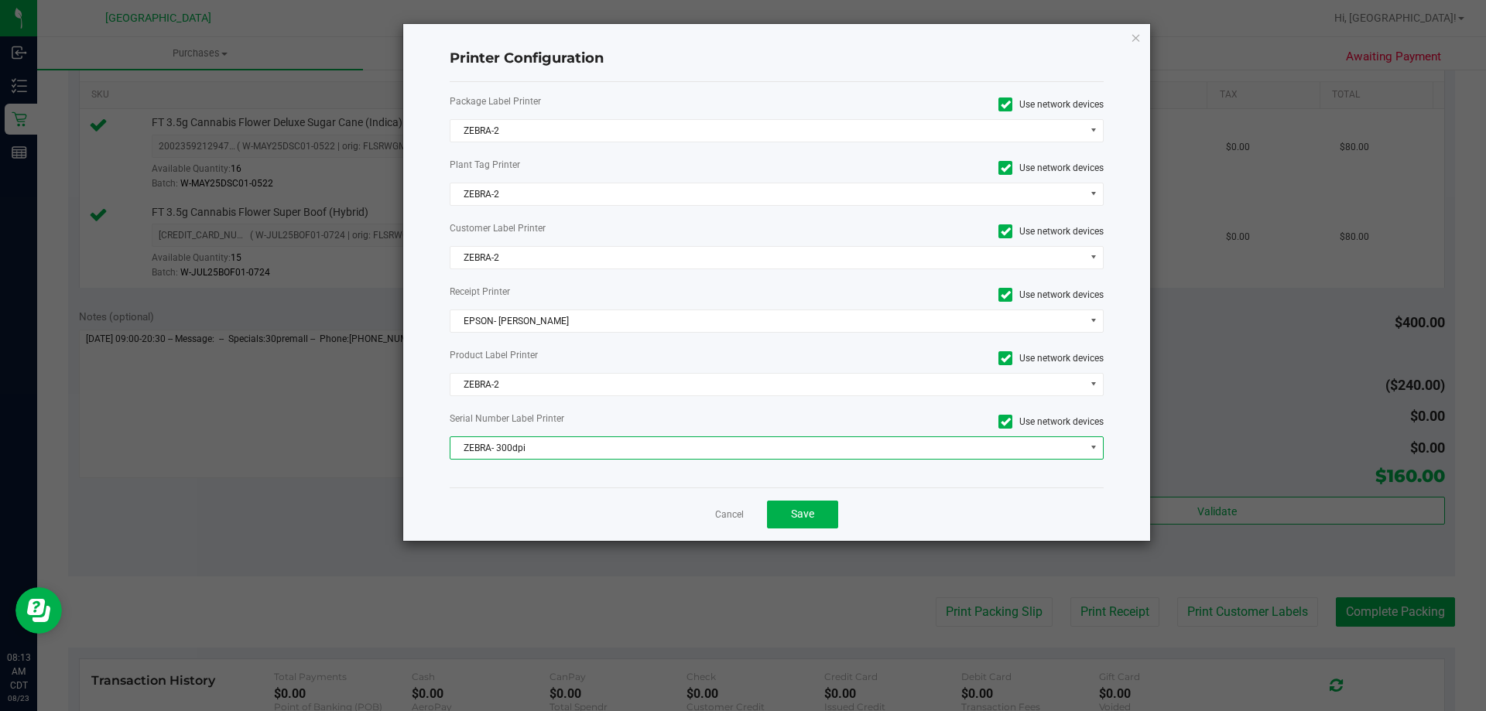
click at [542, 453] on span "ZEBRA- 300dpi" at bounding box center [767, 448] width 634 height 22
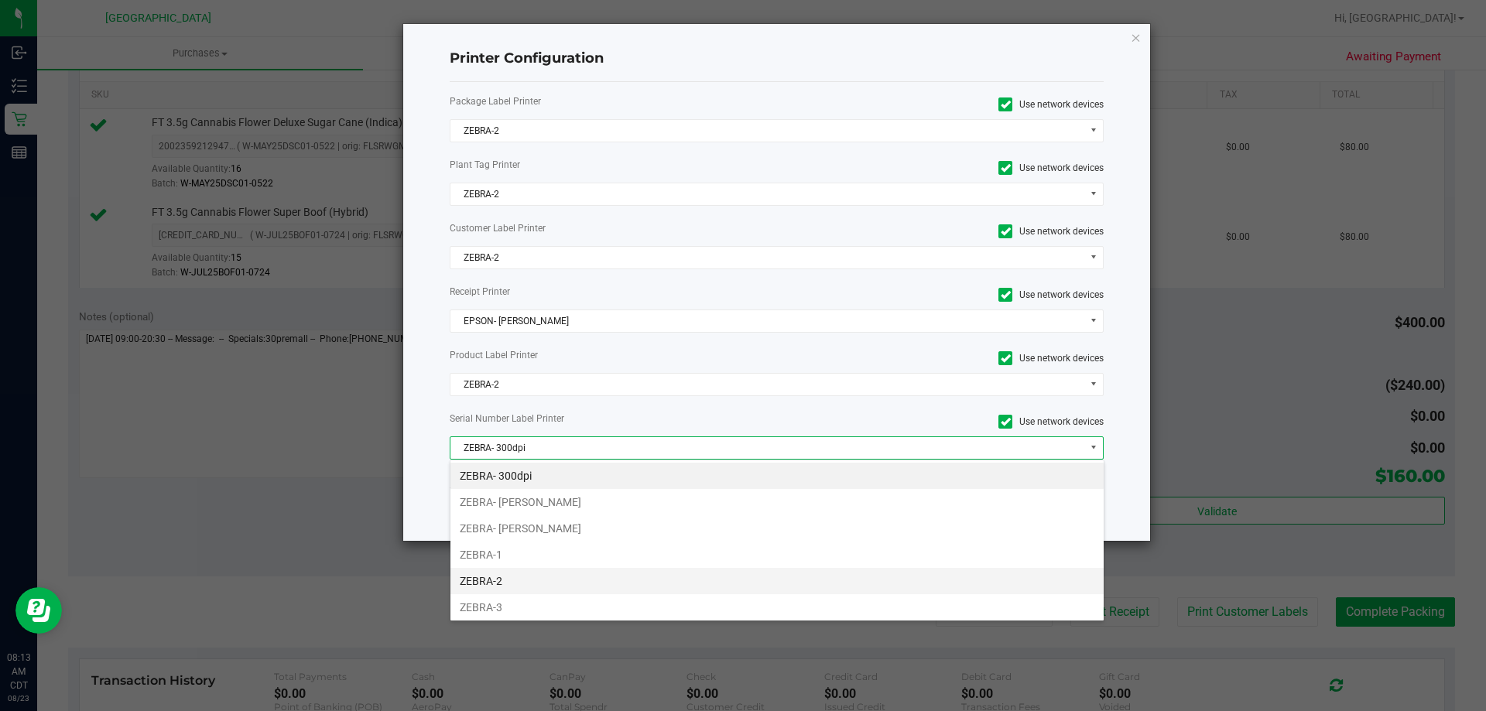
click at [515, 576] on li "ZEBRA-2" at bounding box center [776, 581] width 653 height 26
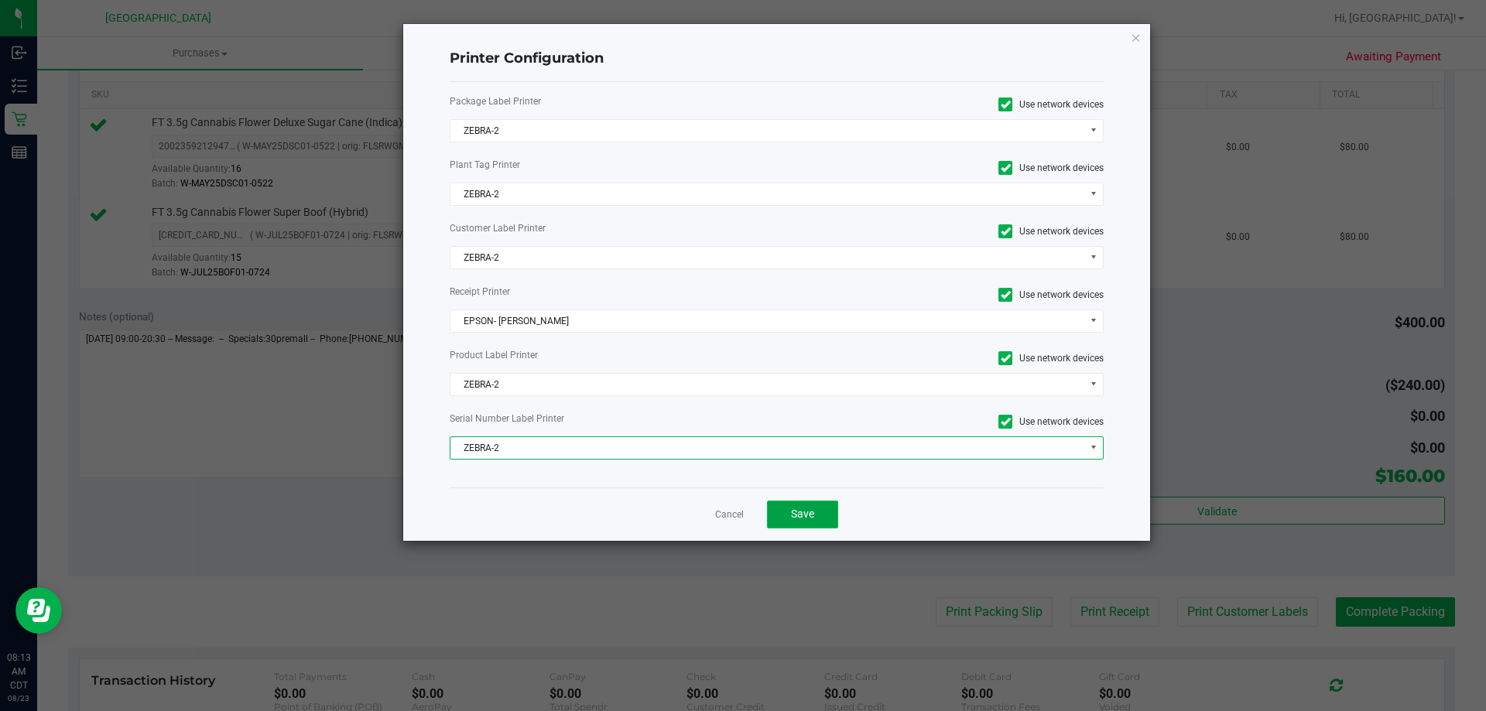
click at [826, 512] on button "Save" at bounding box center [802, 515] width 71 height 28
click at [826, 512] on div "Notes (optional) Subtotal $400.00 Discounts ($240.00) Delivery Fee $0.00 Sales …" at bounding box center [761, 437] width 1387 height 279
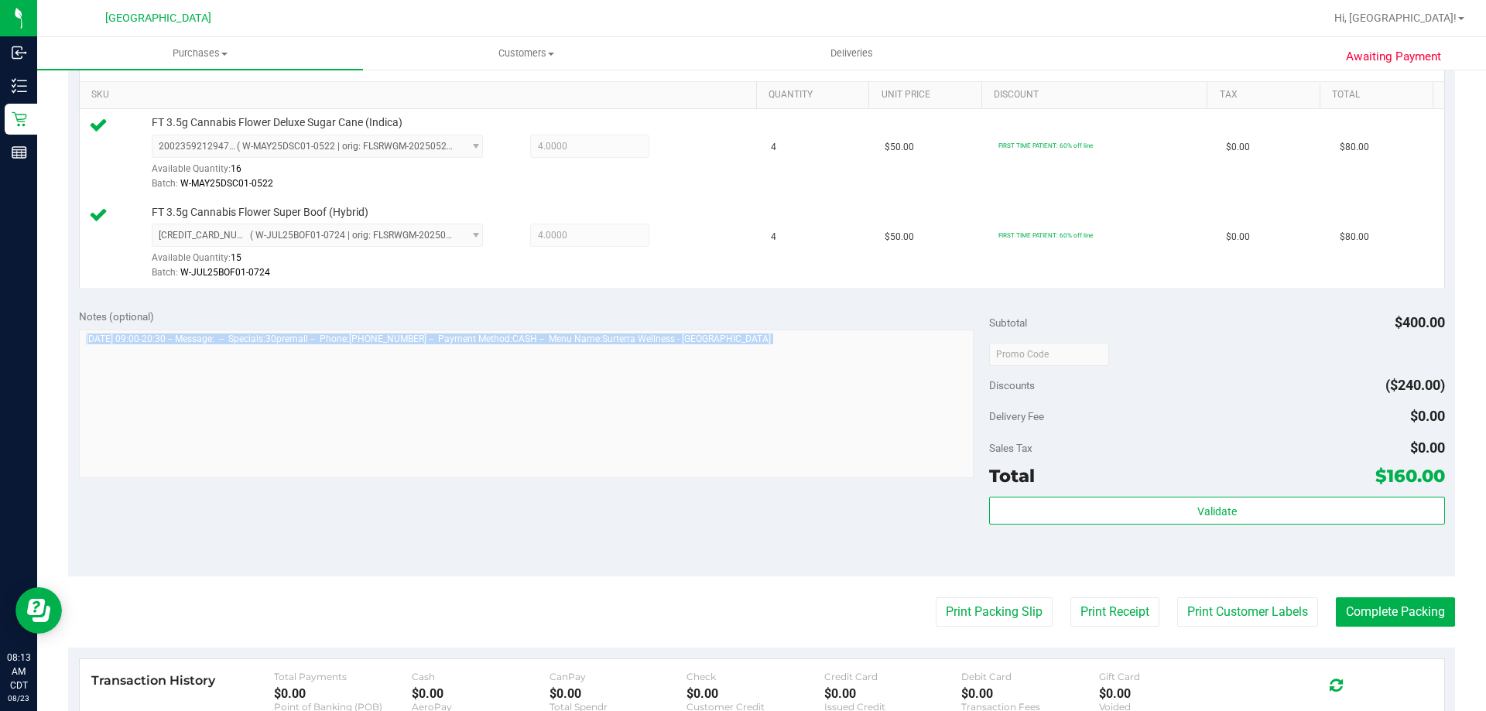
click at [820, 478] on div at bounding box center [526, 406] width 895 height 152
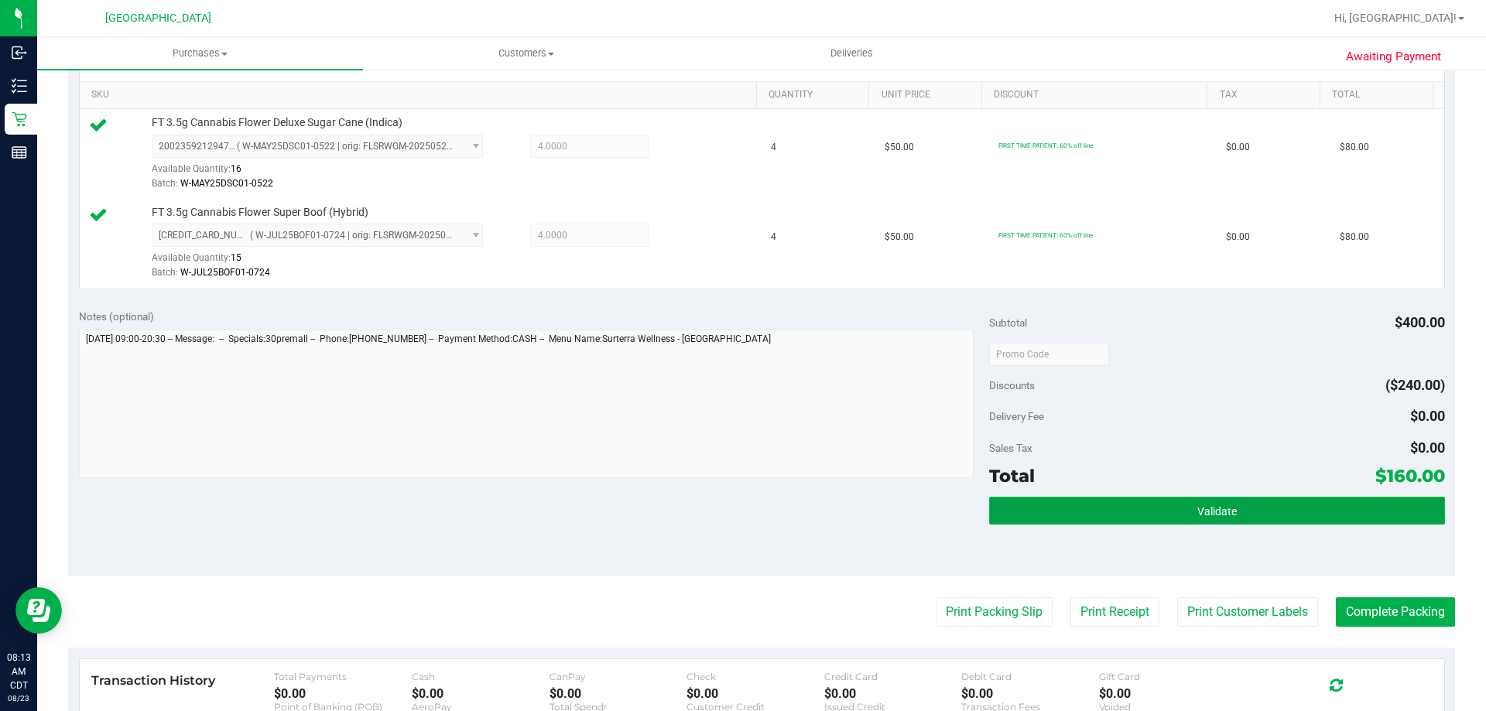
click at [1253, 518] on button "Validate" at bounding box center [1216, 511] width 455 height 28
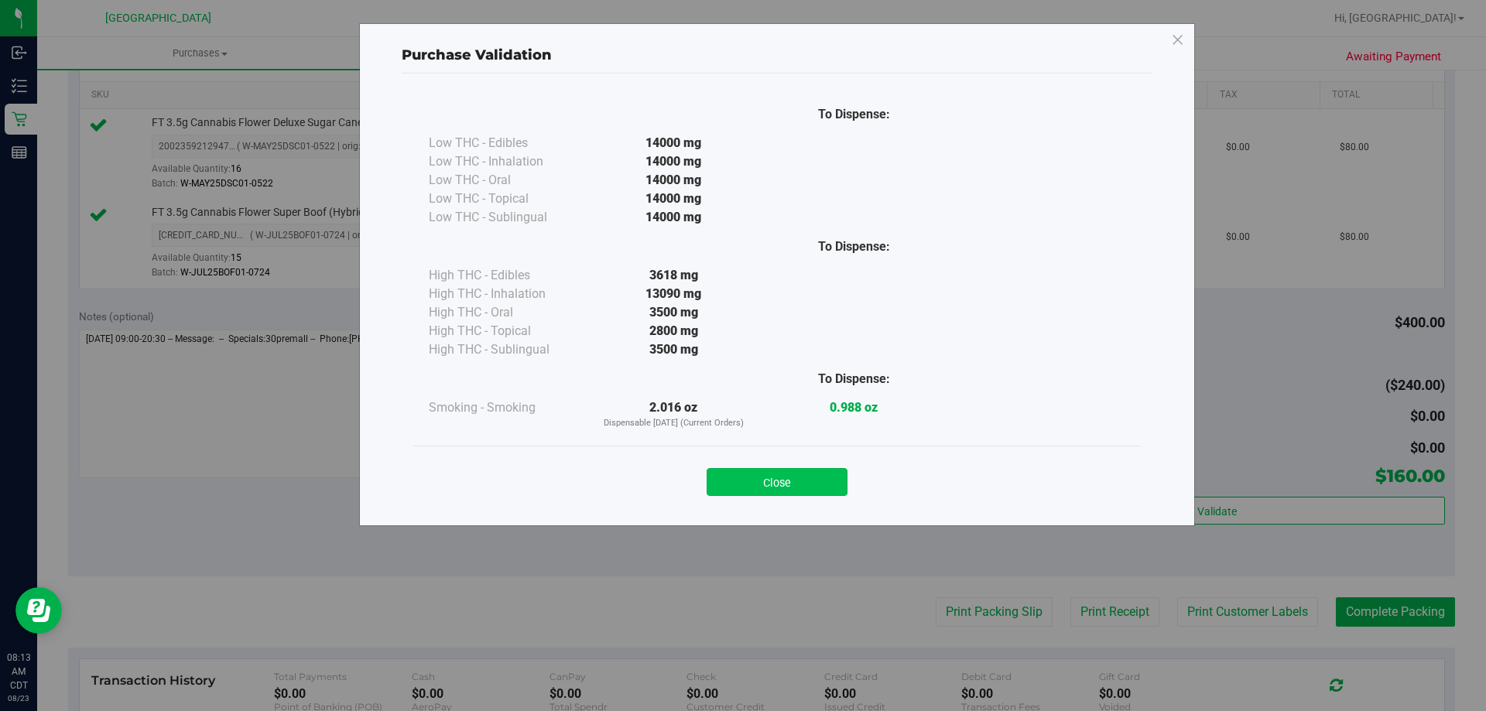
click at [817, 480] on button "Close" at bounding box center [776, 482] width 141 height 28
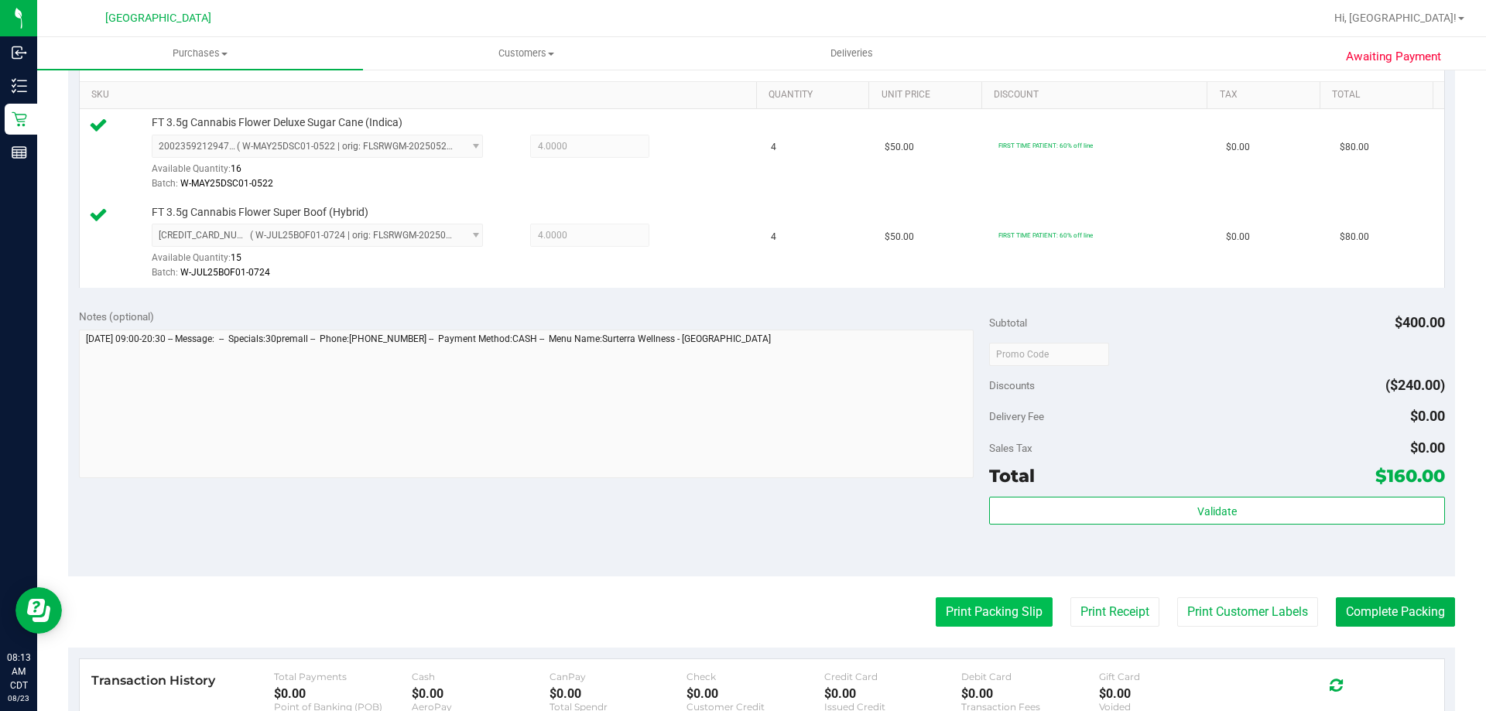
click at [949, 613] on button "Print Packing Slip" at bounding box center [993, 611] width 117 height 29
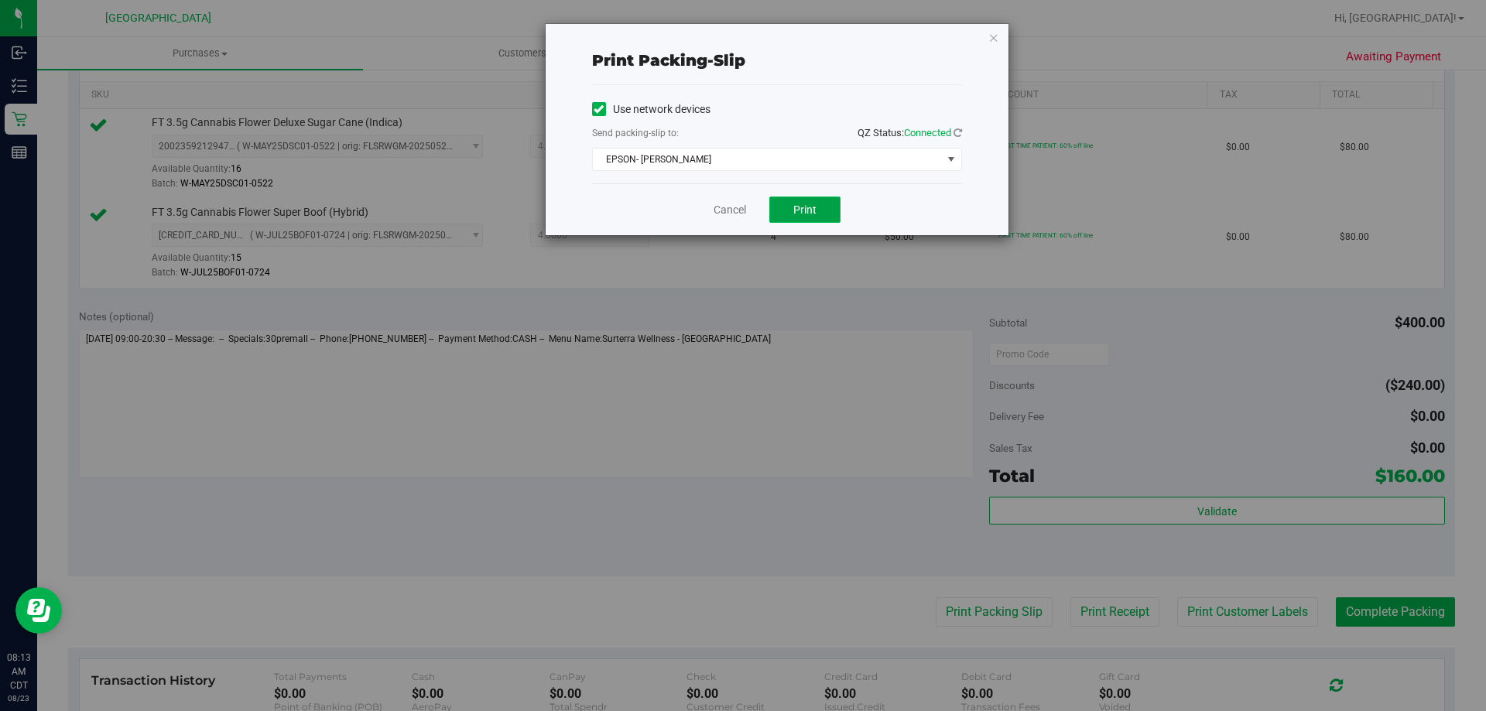
click at [813, 207] on span "Print" at bounding box center [804, 209] width 23 height 12
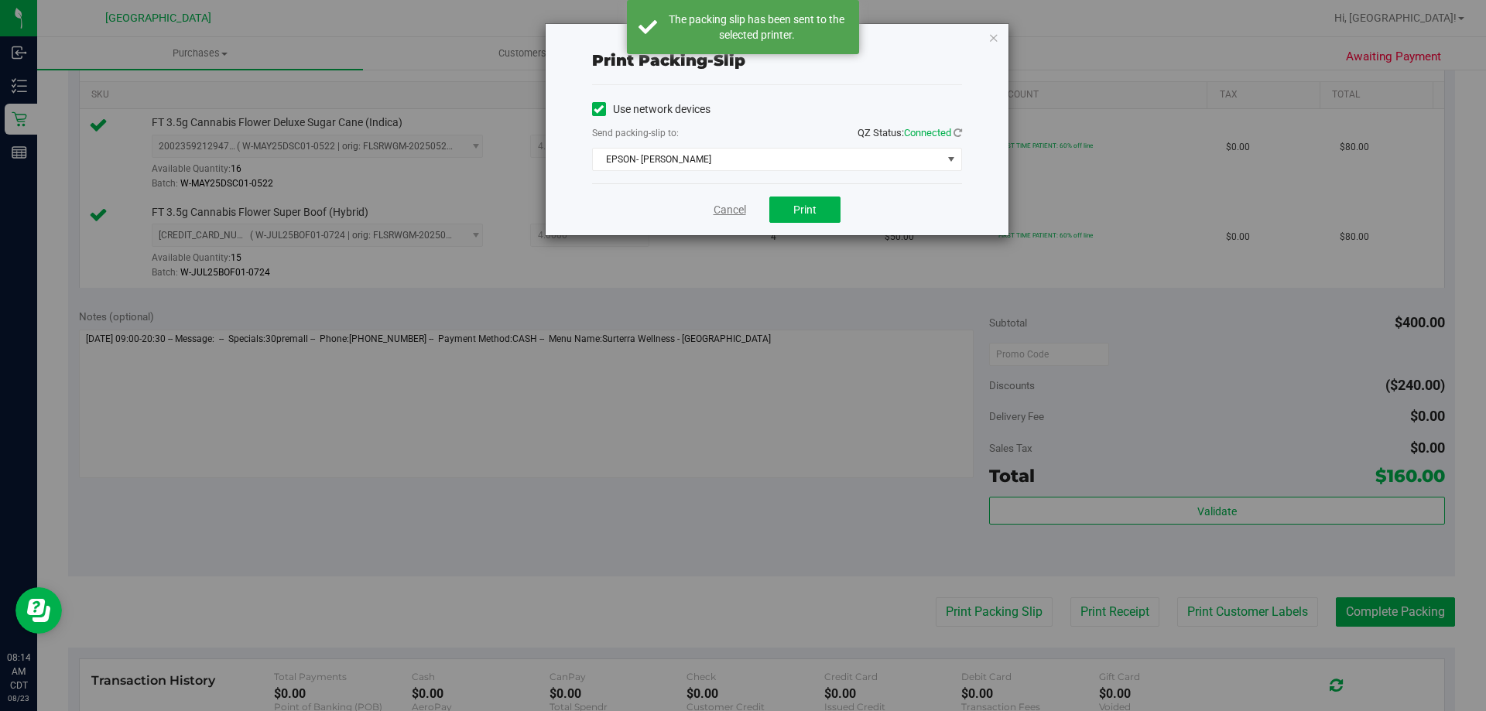
click at [732, 216] on link "Cancel" at bounding box center [729, 210] width 32 height 16
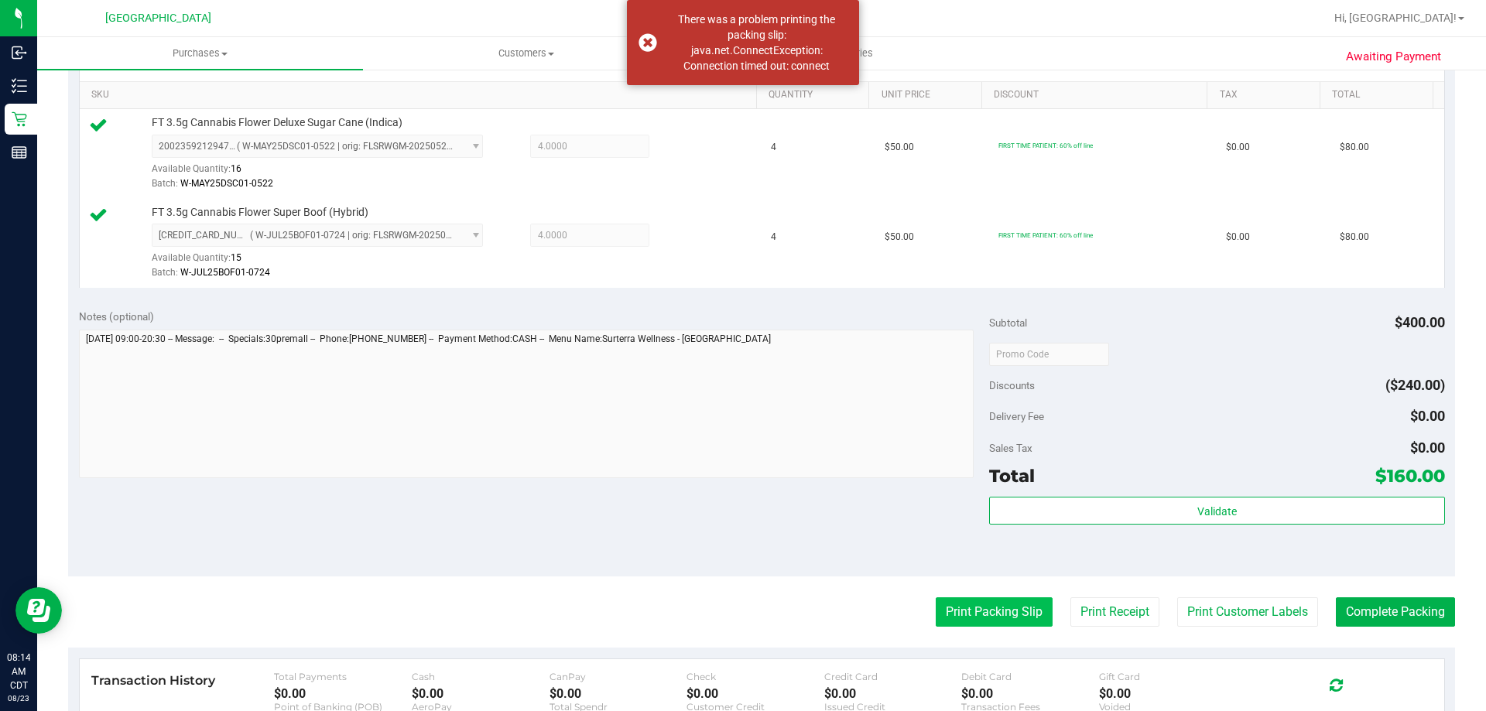
click at [959, 612] on button "Print Packing Slip" at bounding box center [993, 611] width 117 height 29
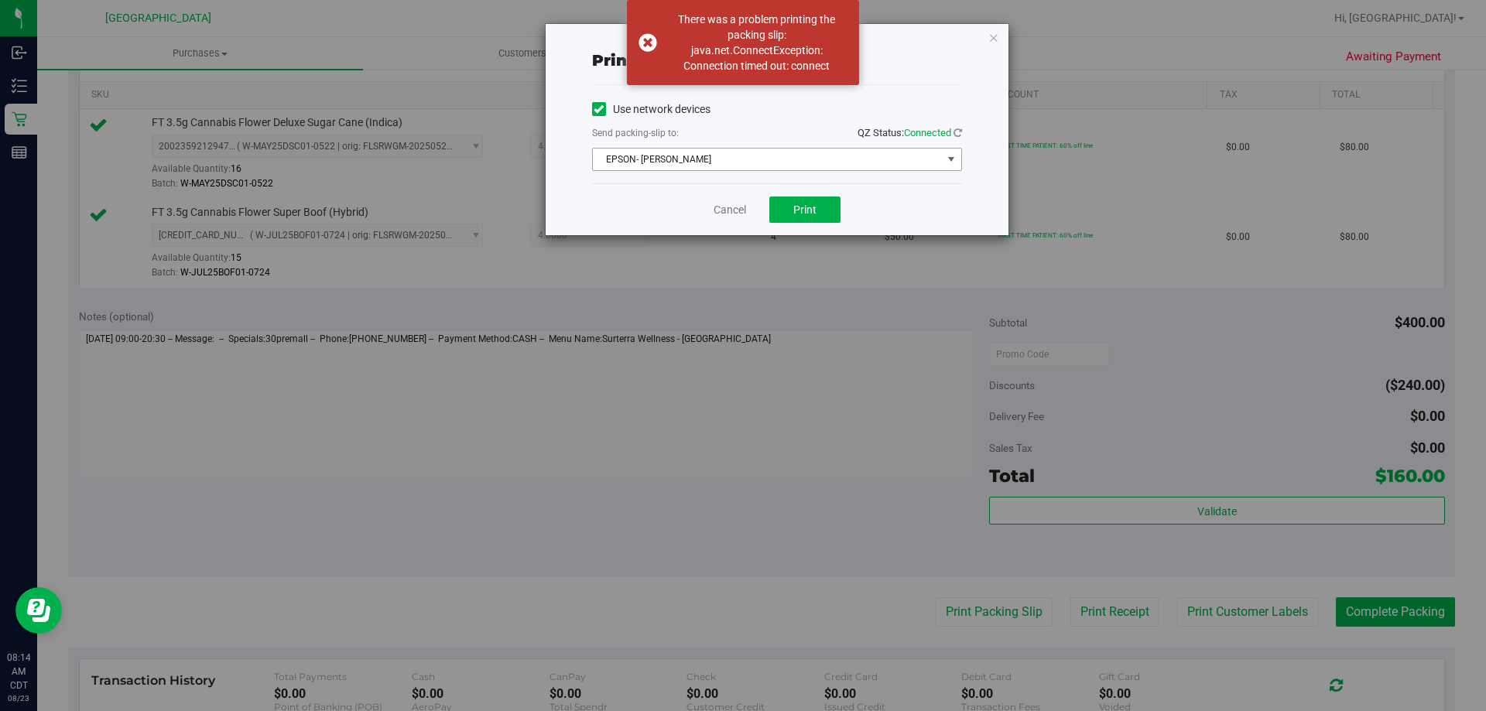
click at [662, 153] on span "EPSON- [PERSON_NAME]" at bounding box center [767, 160] width 349 height 22
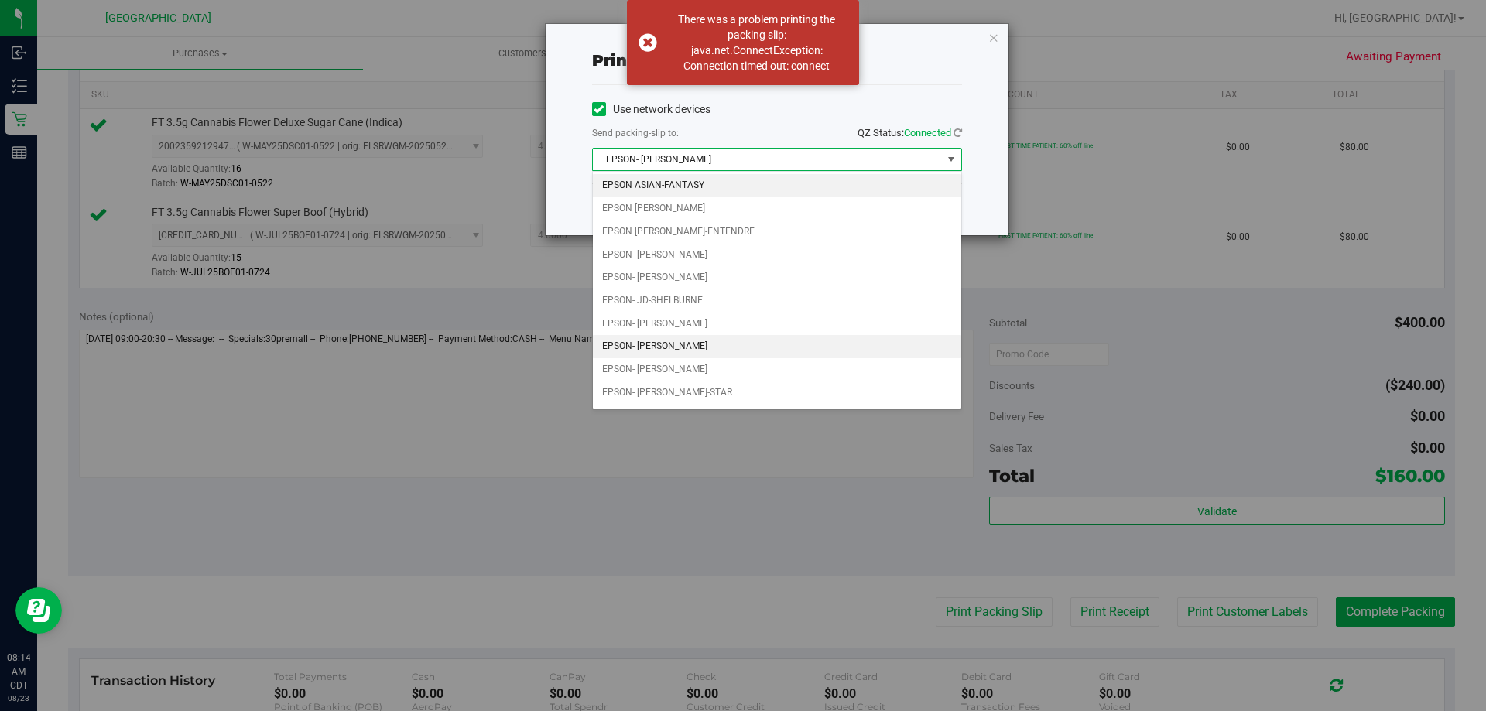
click at [699, 185] on li "EPSON ASIAN-FANTASY" at bounding box center [777, 185] width 368 height 23
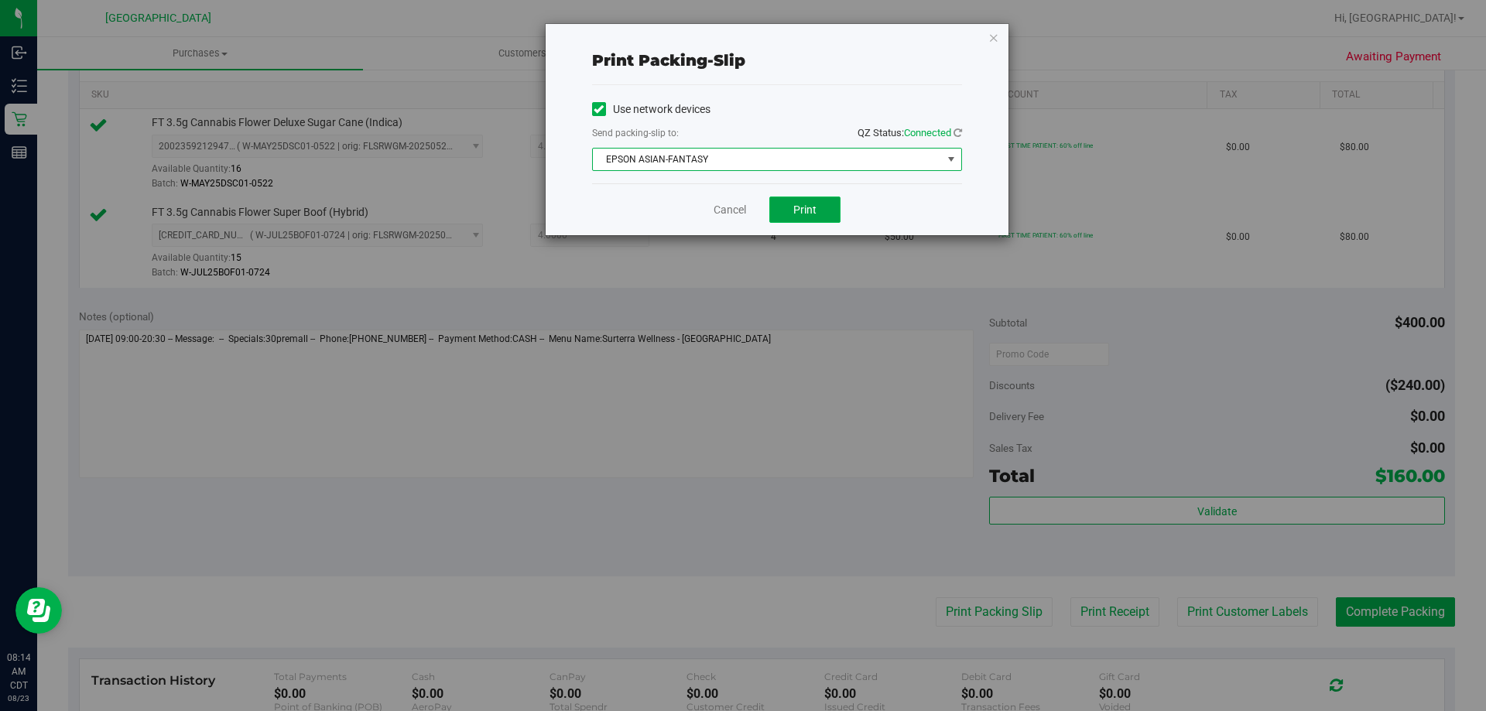
click at [827, 200] on button "Print" at bounding box center [804, 210] width 71 height 26
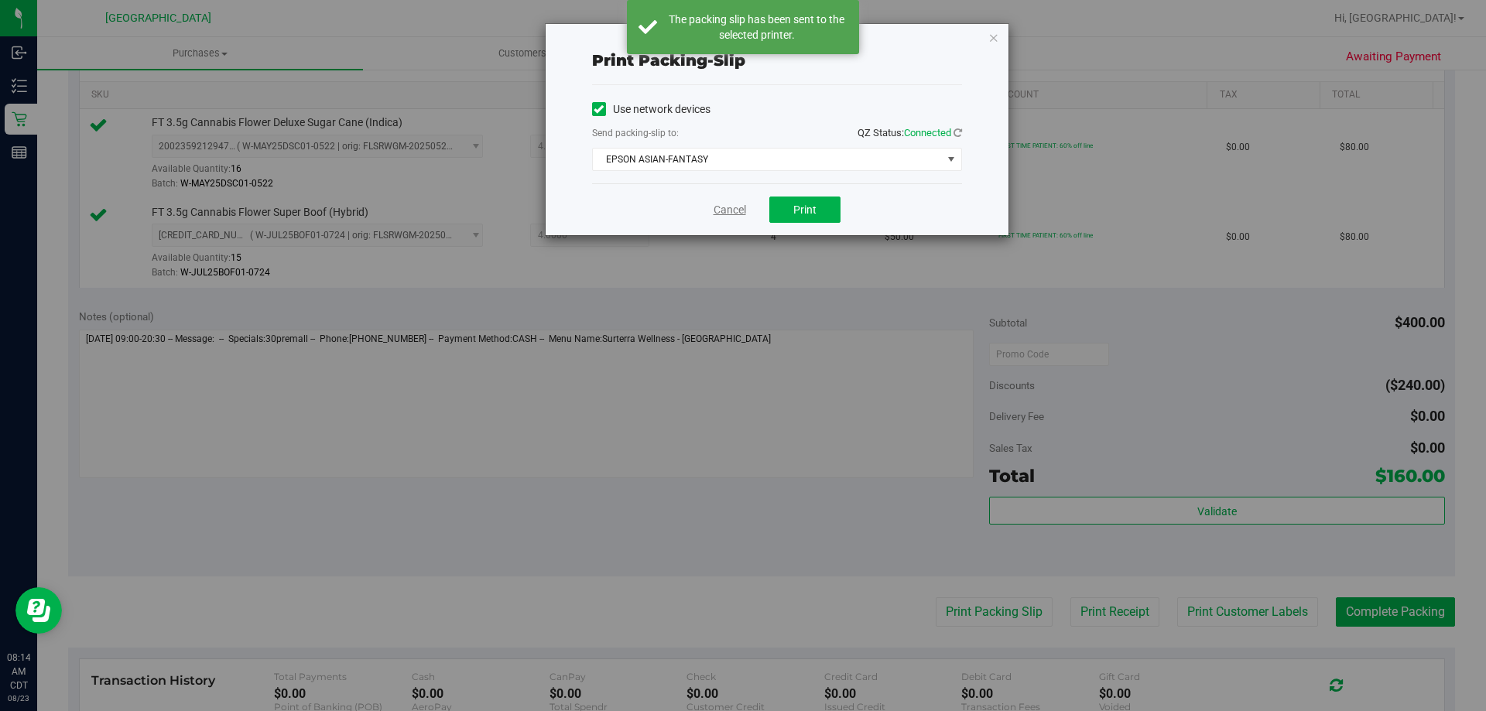
click at [733, 213] on link "Cancel" at bounding box center [729, 210] width 32 height 16
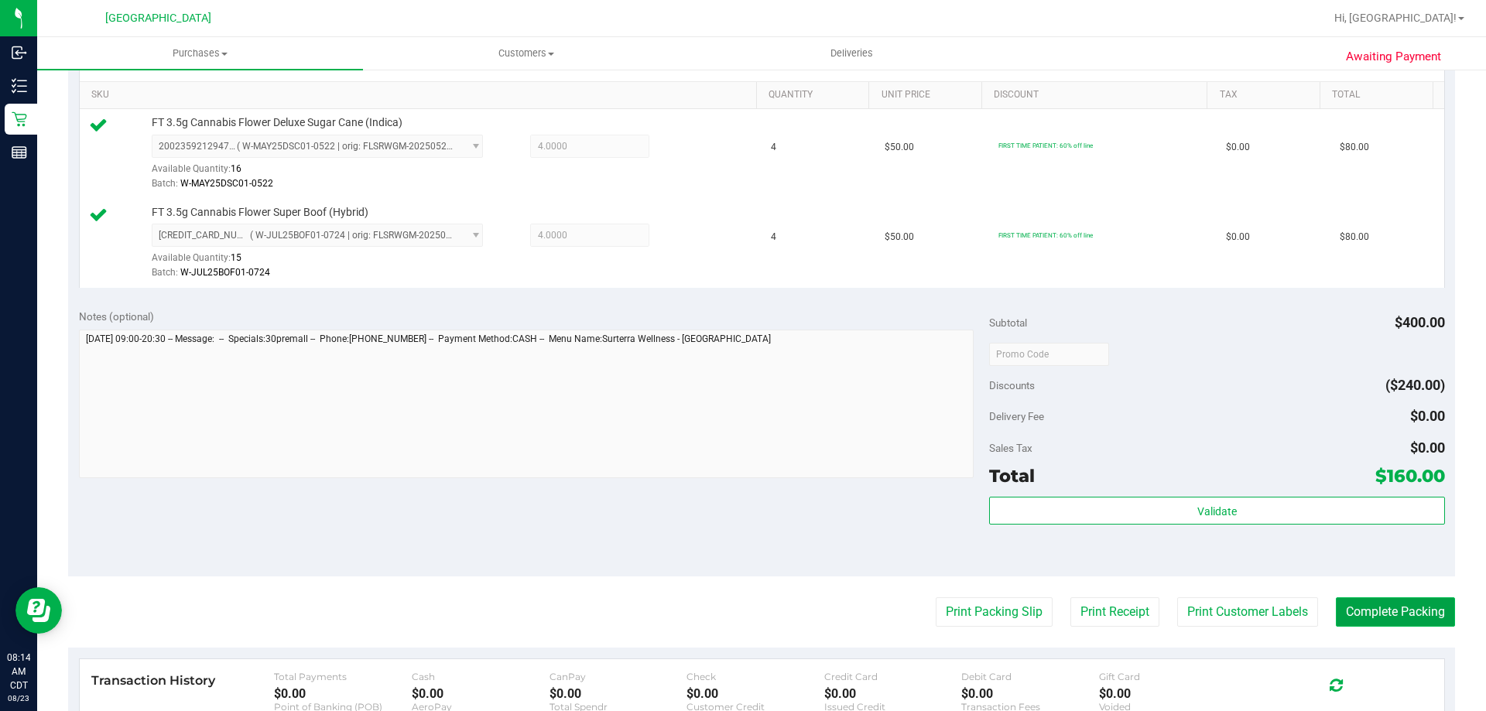
click at [1383, 600] on button "Complete Packing" at bounding box center [1394, 611] width 119 height 29
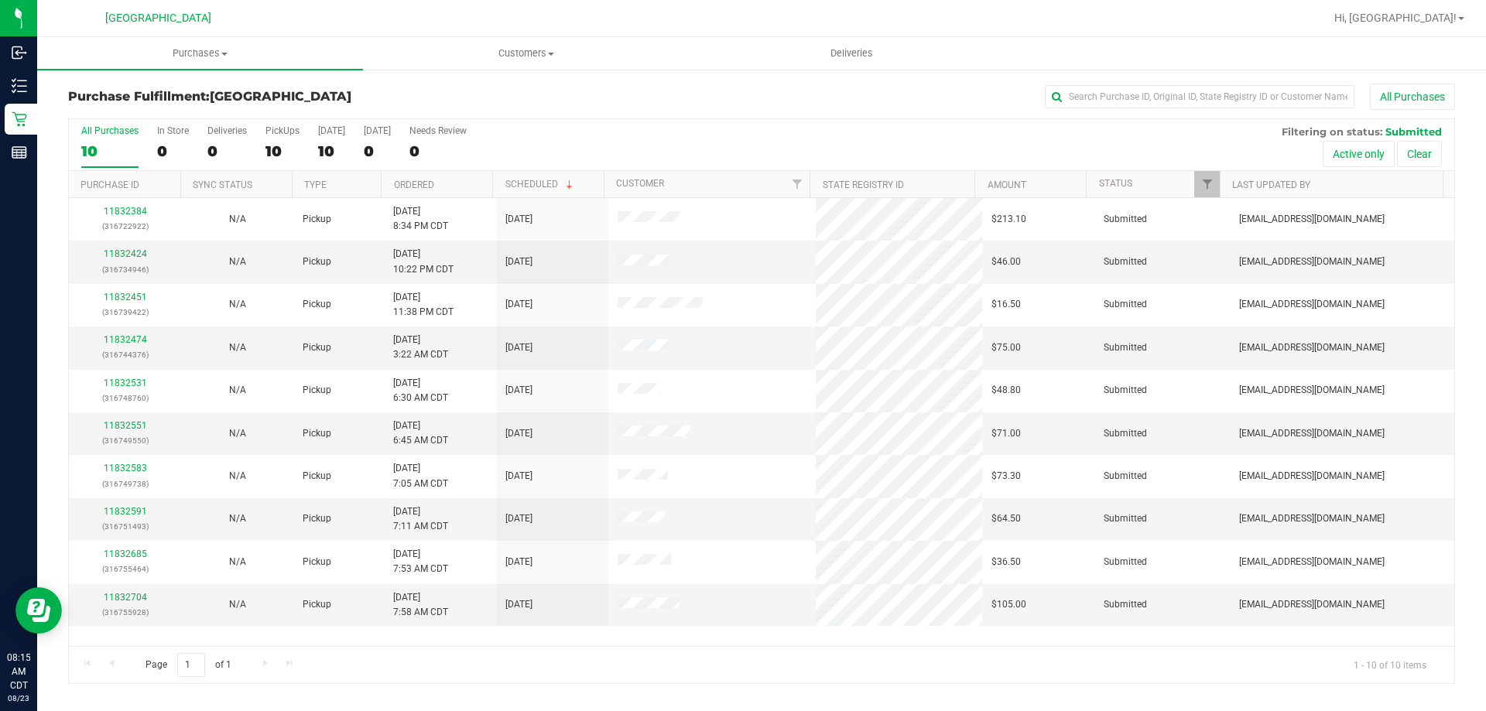
click at [450, 180] on th "Ordered" at bounding box center [436, 184] width 111 height 27
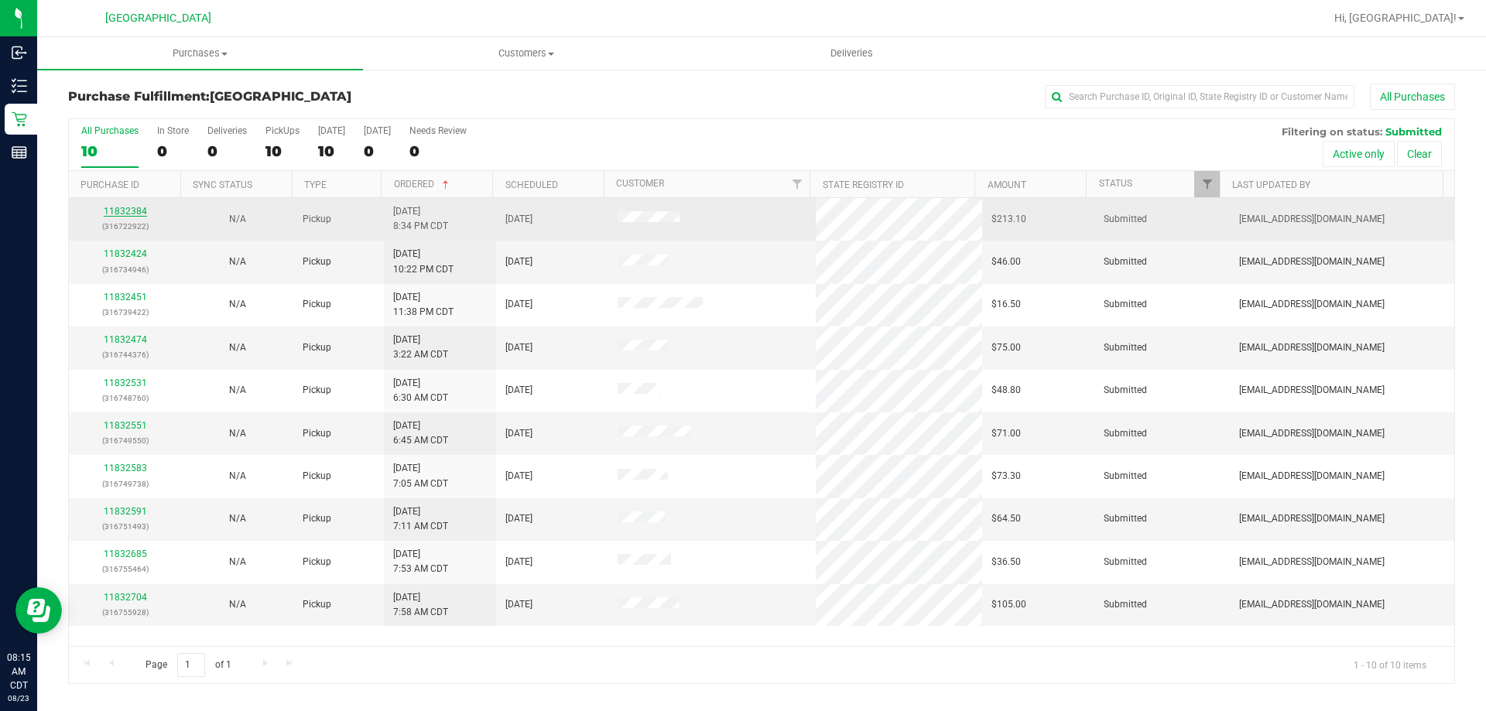
click at [133, 210] on link "11832384" at bounding box center [125, 211] width 43 height 11
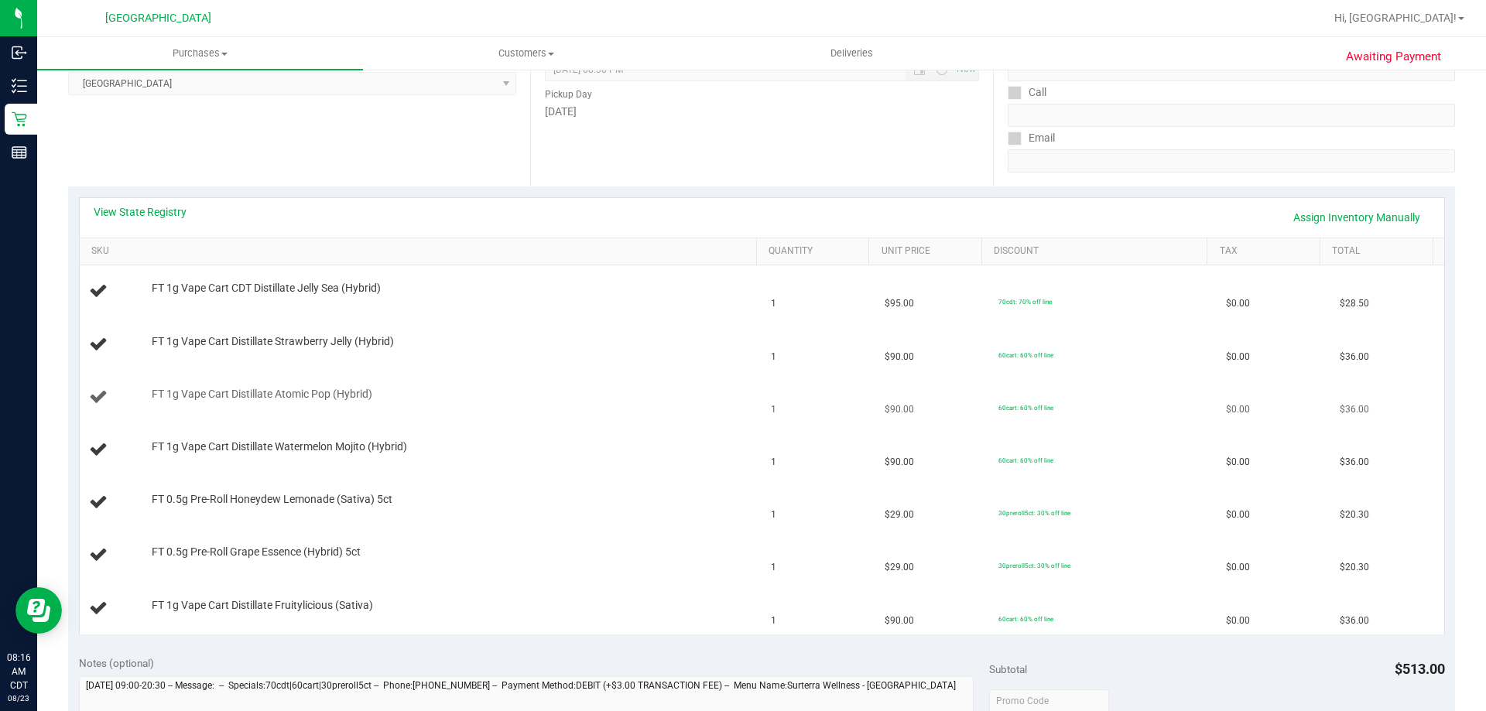
scroll to position [232, 0]
click at [176, 203] on link "View State Registry" at bounding box center [140, 210] width 93 height 15
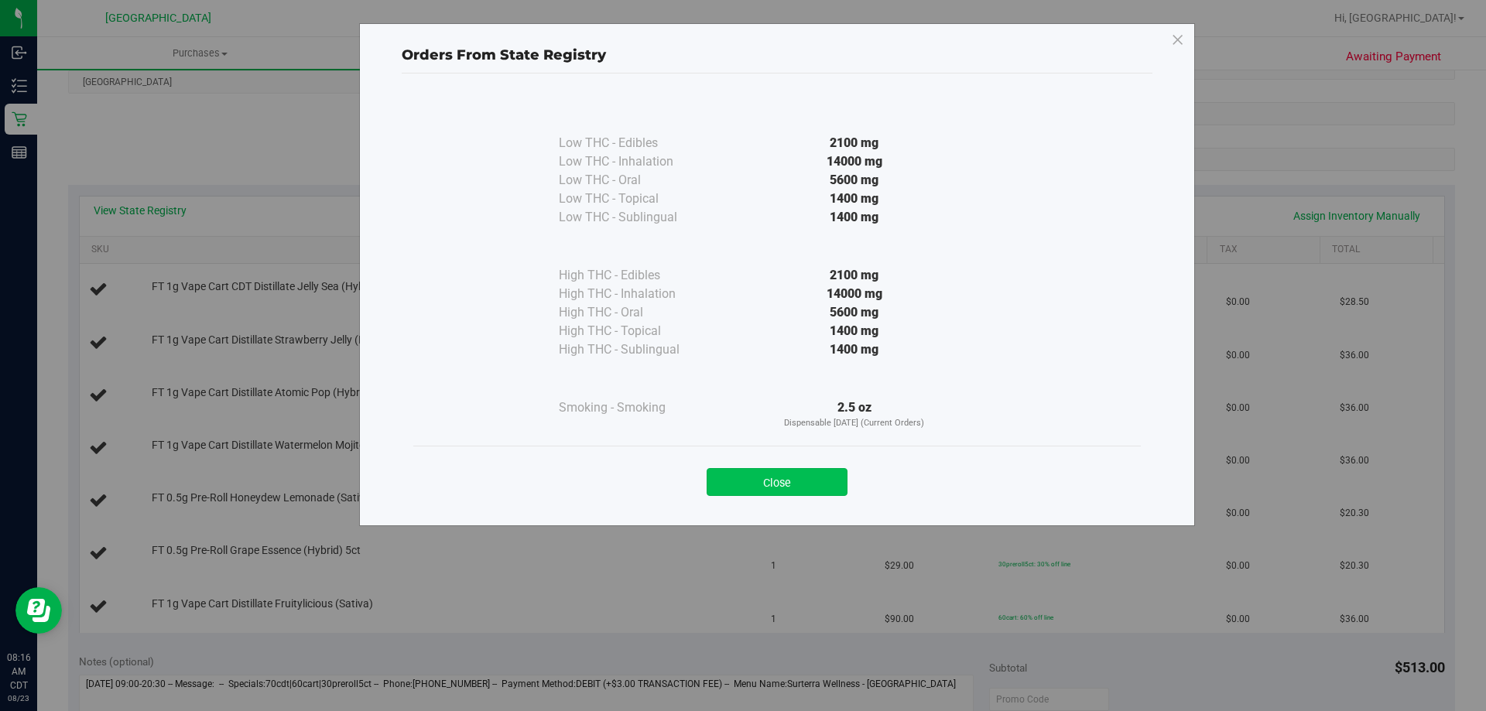
click at [760, 489] on button "Close" at bounding box center [776, 482] width 141 height 28
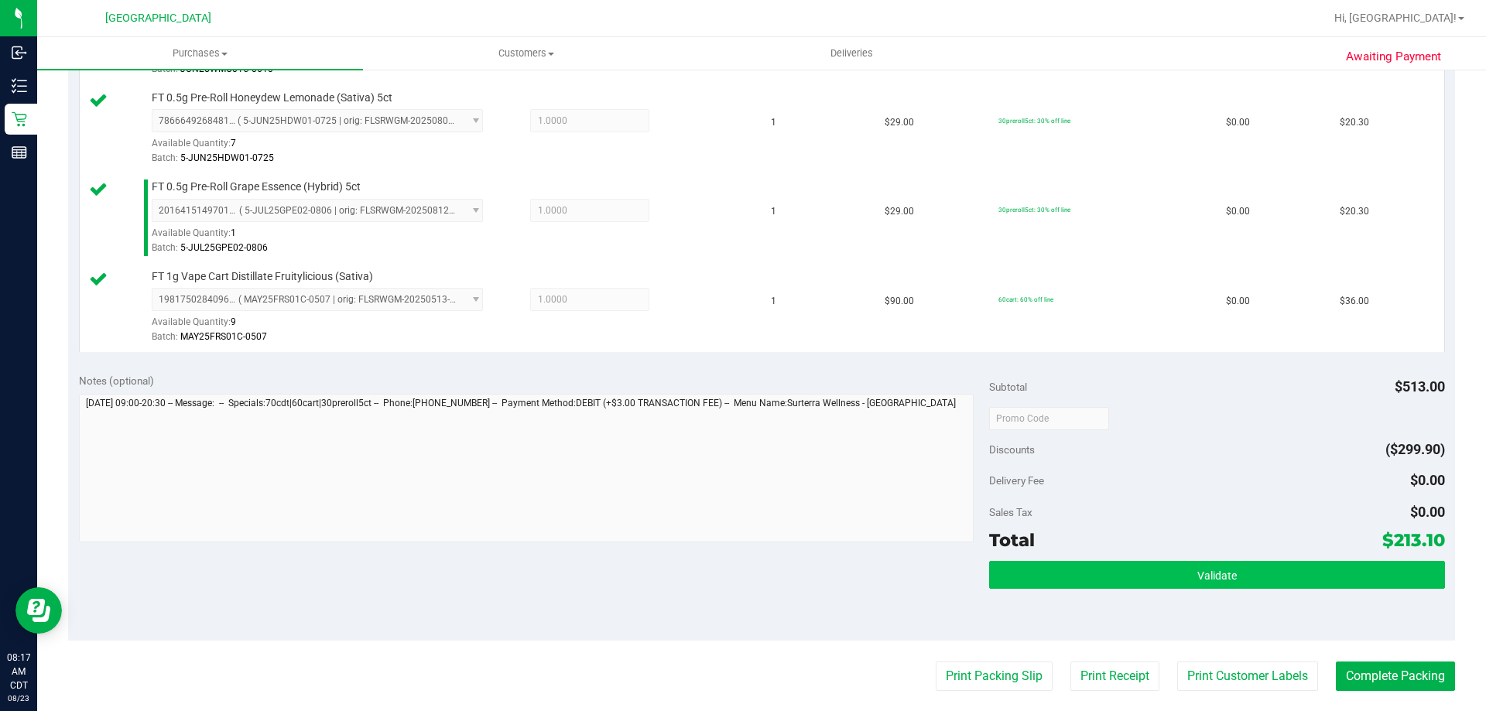
scroll to position [774, 0]
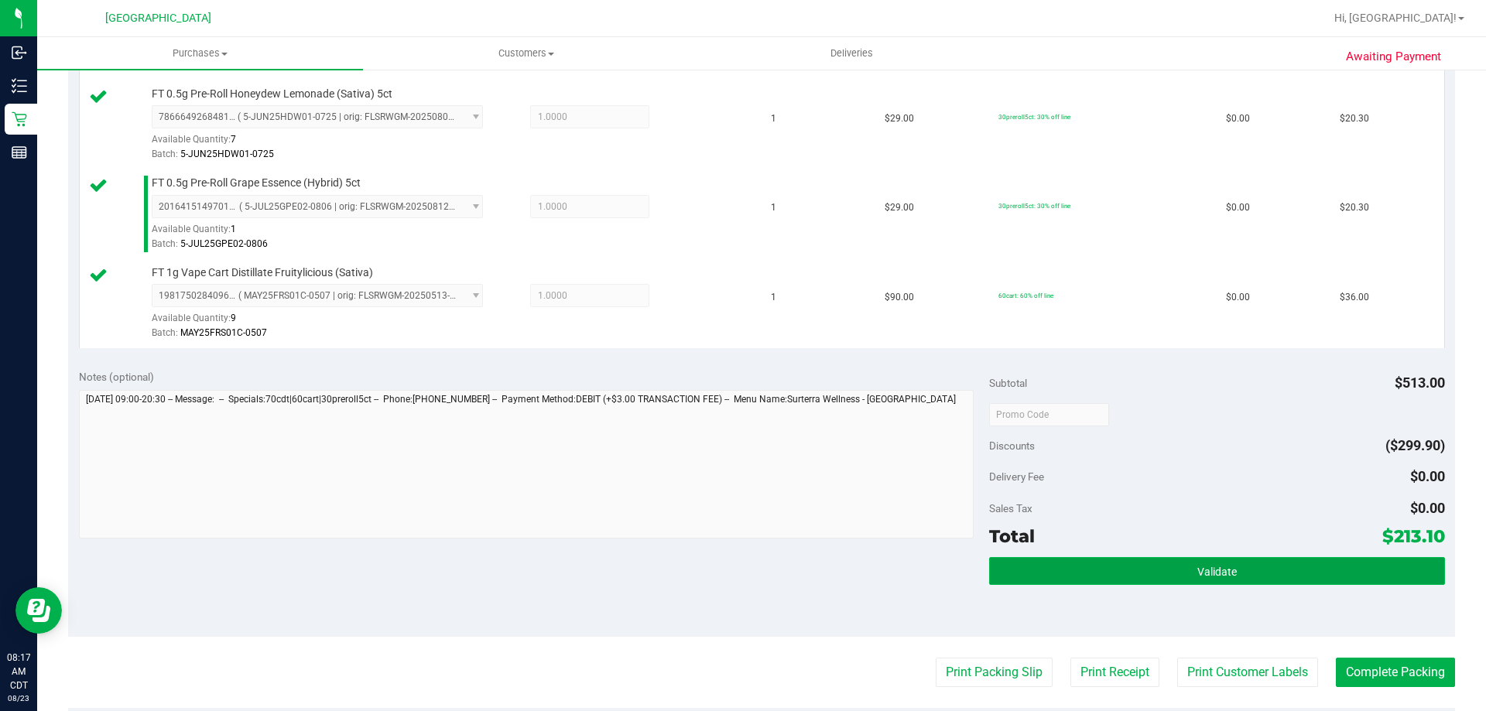
click at [1103, 576] on button "Validate" at bounding box center [1216, 571] width 455 height 28
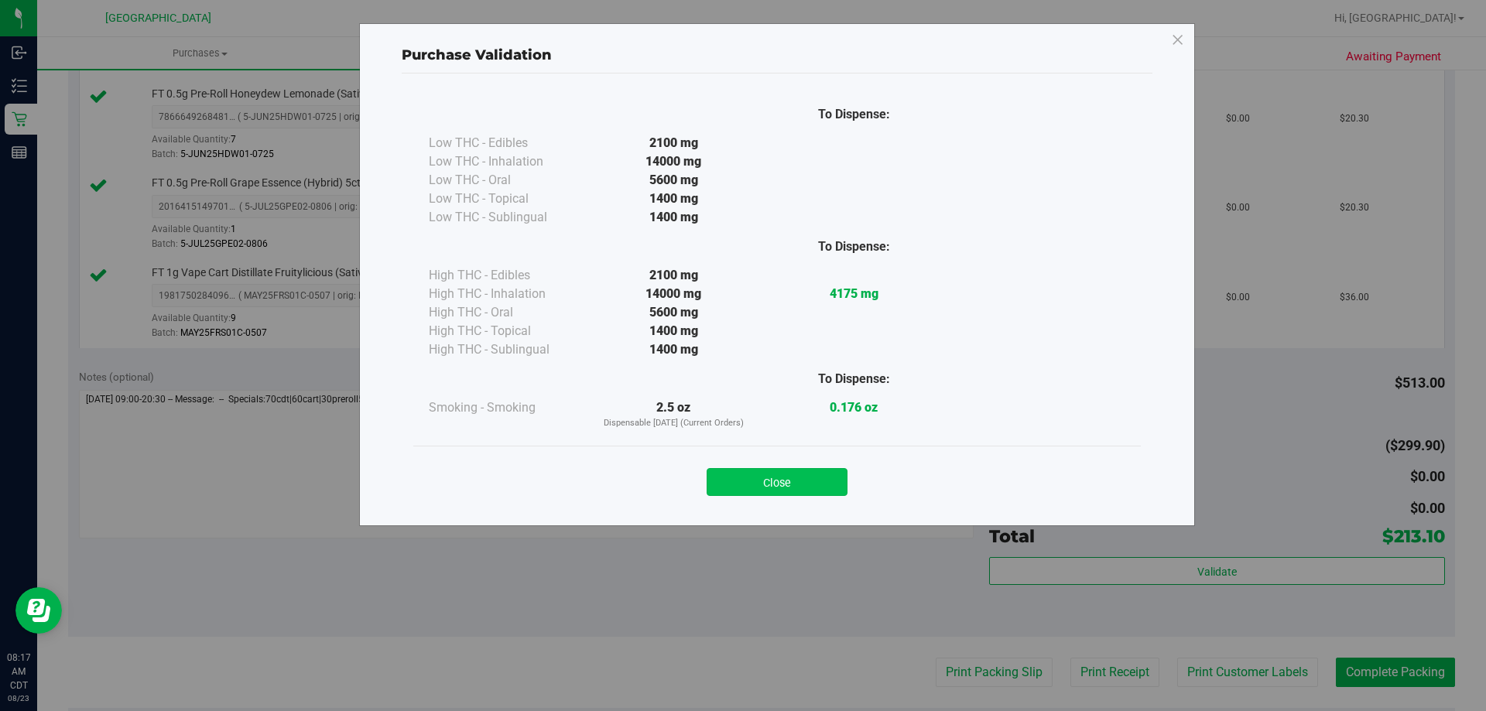
click at [808, 484] on button "Close" at bounding box center [776, 482] width 141 height 28
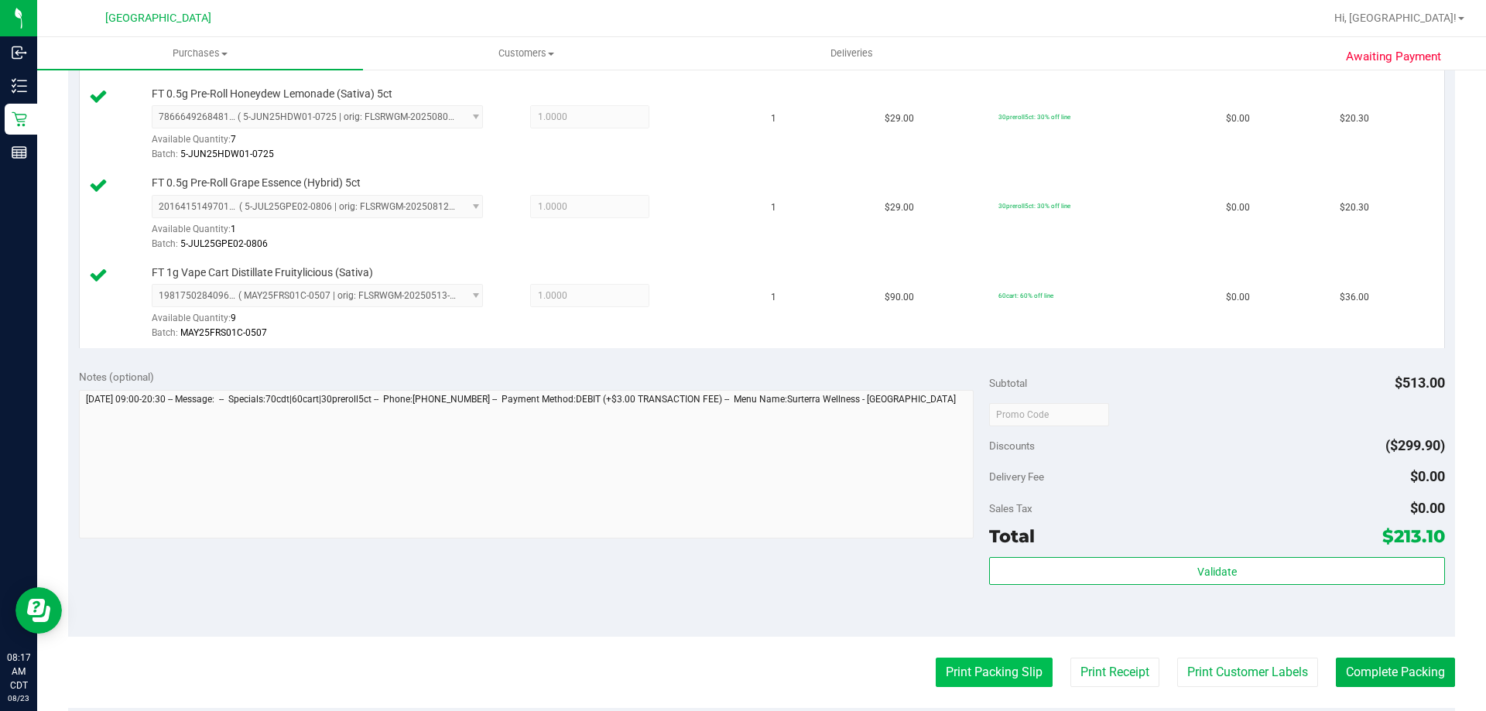
click at [970, 683] on button "Print Packing Slip" at bounding box center [993, 672] width 117 height 29
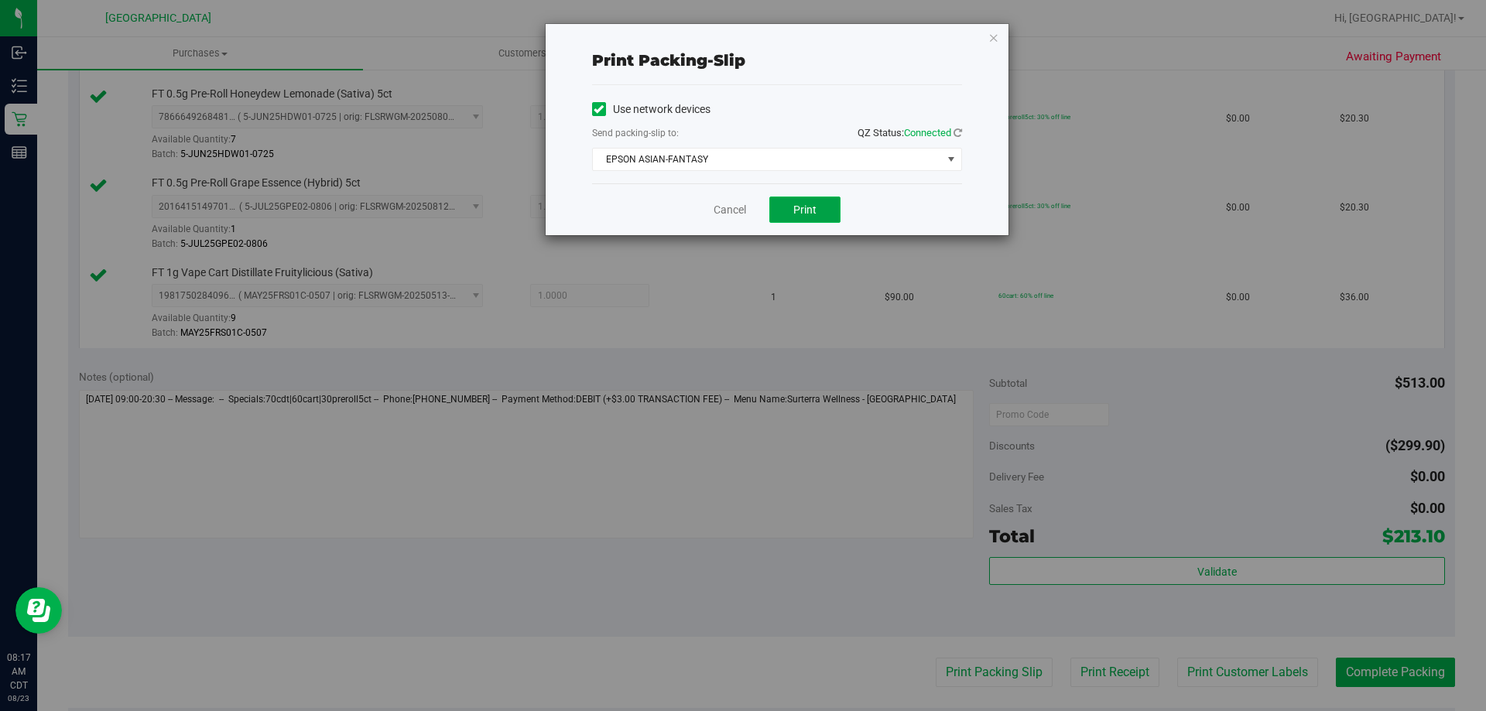
click at [809, 200] on button "Print" at bounding box center [804, 210] width 71 height 26
click at [737, 210] on link "Cancel" at bounding box center [729, 210] width 32 height 16
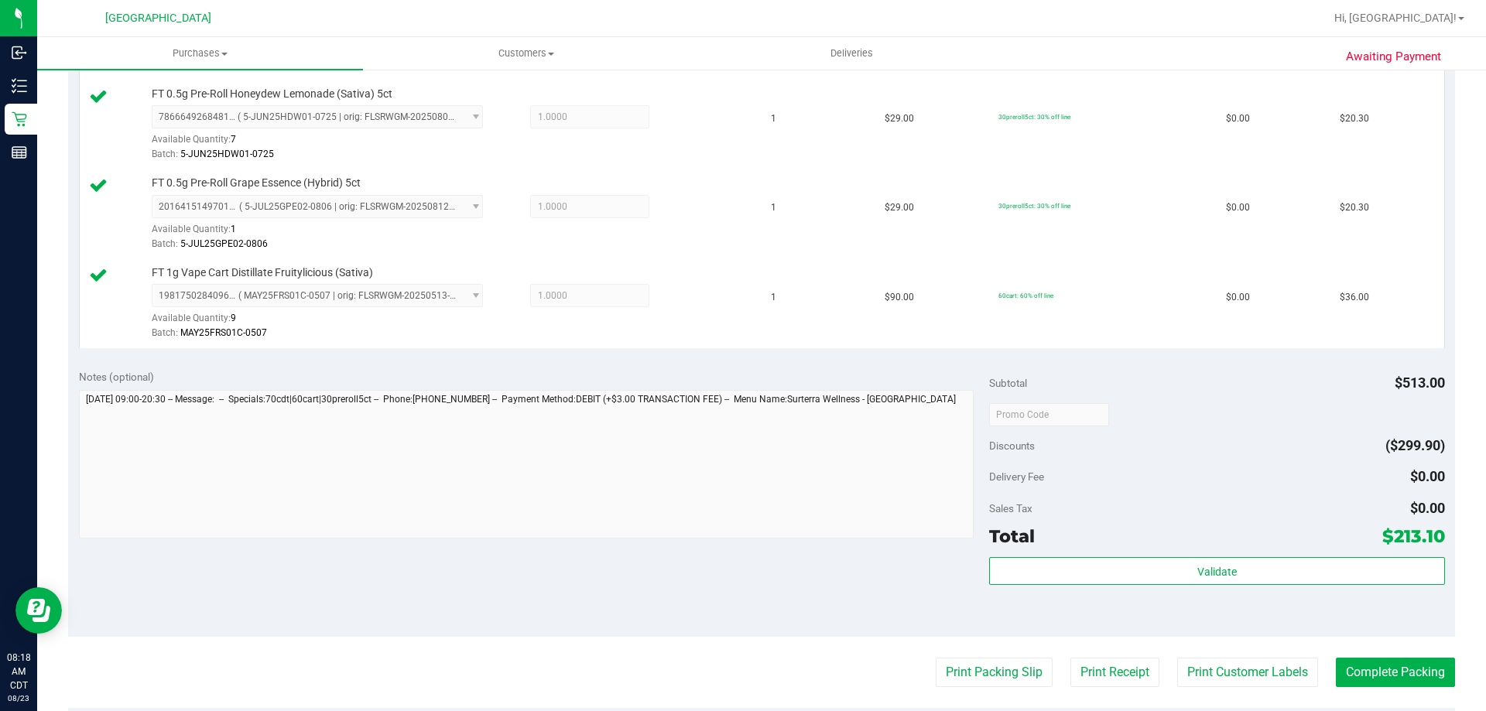
click at [1370, 689] on purchase-details "Back Edit Purchase Cancel Purchase View Profile # 11832384 BioTrack ID: - Submi…" at bounding box center [761, 153] width 1387 height 1687
click at [1369, 679] on button "Complete Packing" at bounding box center [1394, 672] width 119 height 29
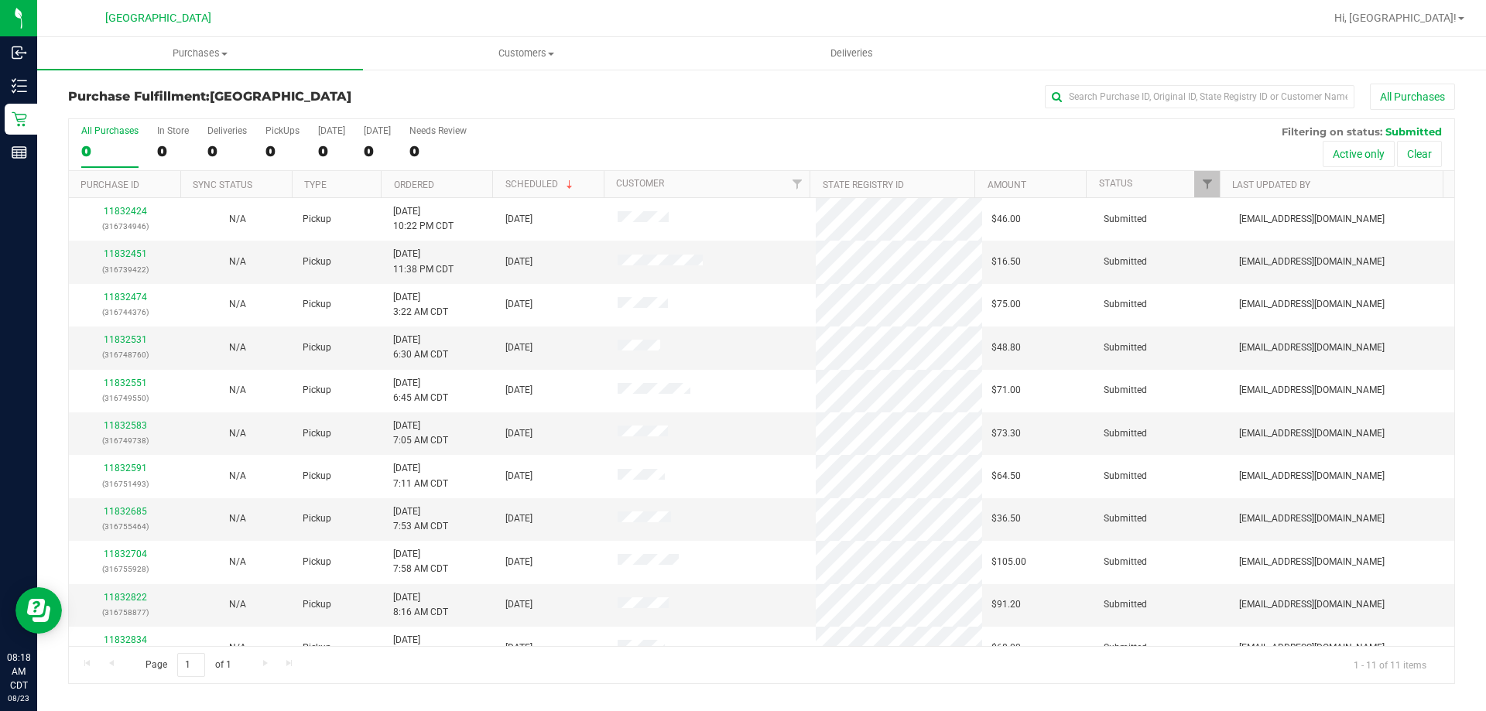
click at [453, 189] on th "Ordered" at bounding box center [436, 184] width 111 height 27
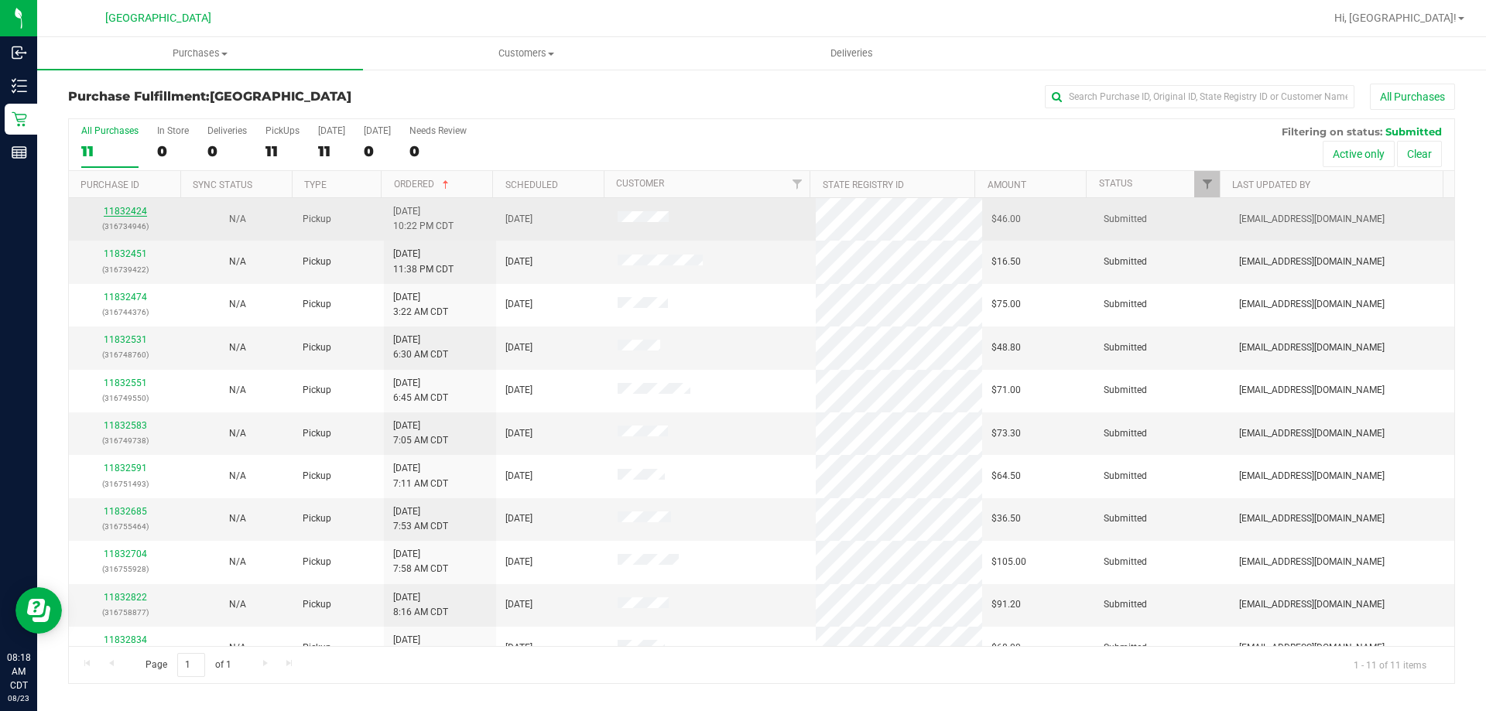
click at [139, 210] on link "11832424" at bounding box center [125, 211] width 43 height 11
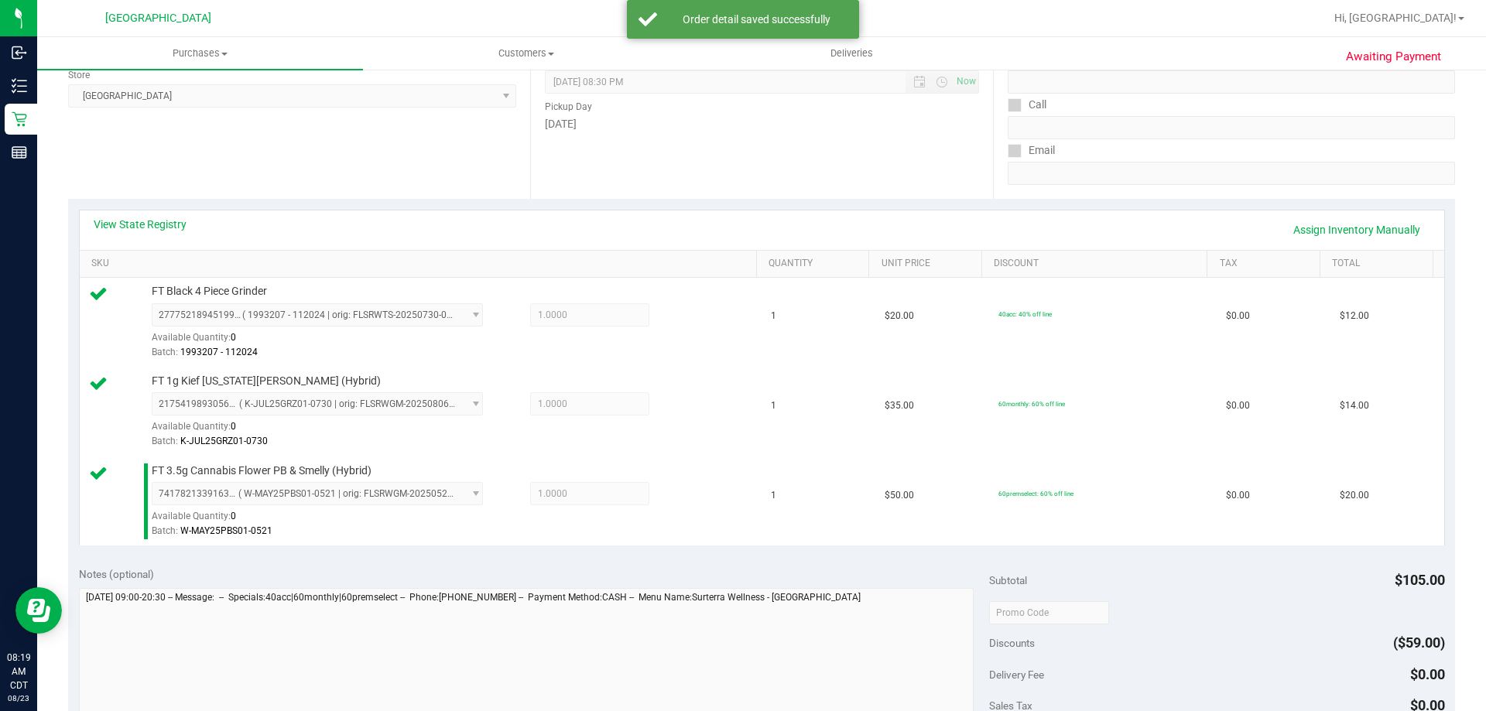
scroll to position [387, 0]
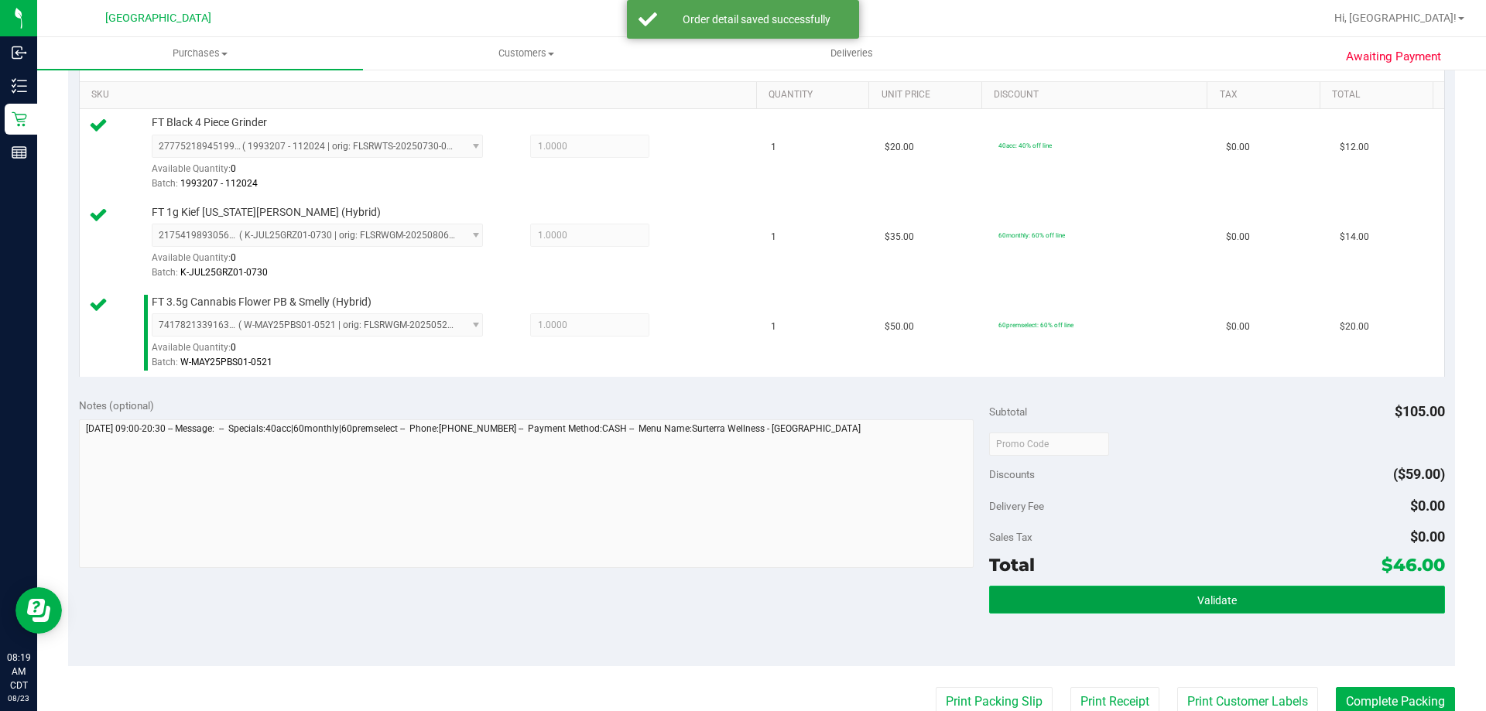
click at [1087, 603] on button "Validate" at bounding box center [1216, 600] width 455 height 28
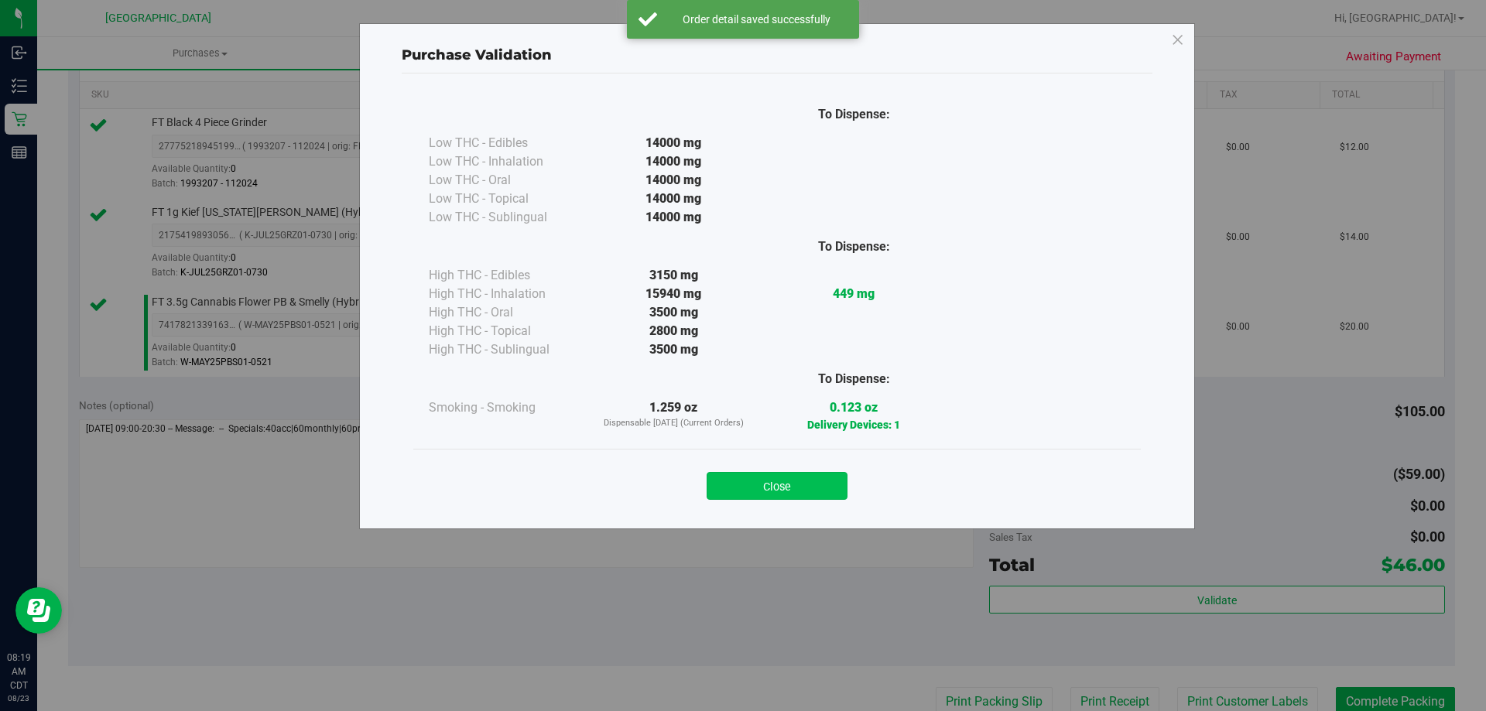
click at [787, 479] on button "Close" at bounding box center [776, 486] width 141 height 28
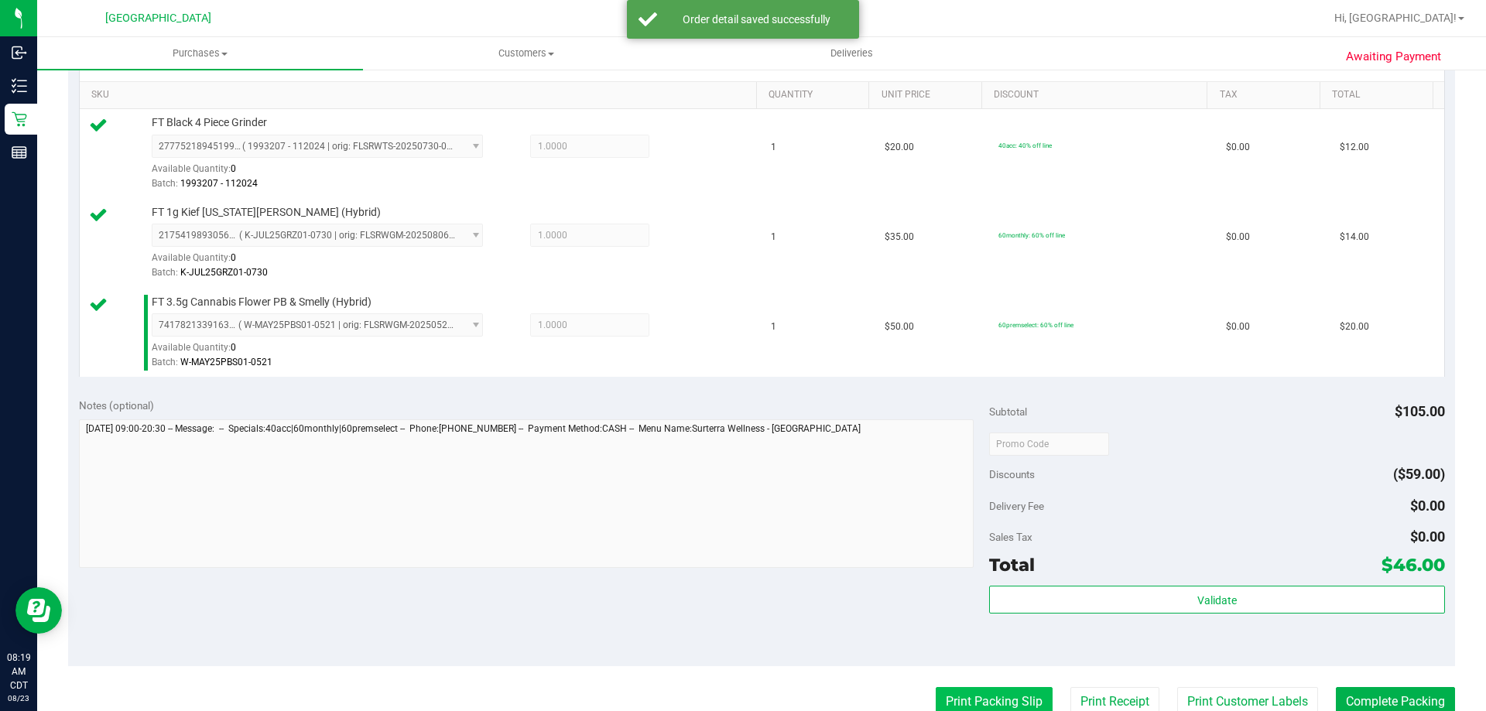
click at [975, 694] on button "Print Packing Slip" at bounding box center [993, 701] width 117 height 29
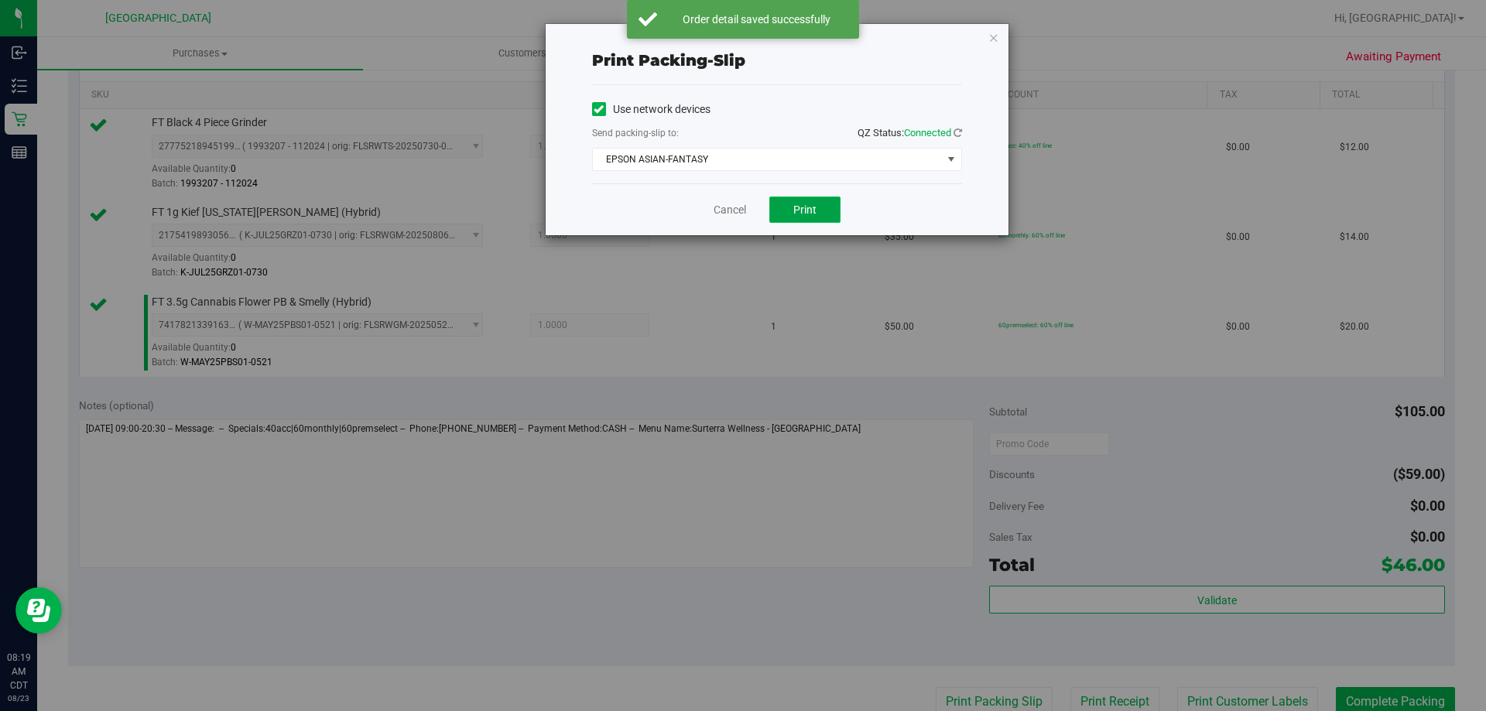
click at [818, 197] on button "Print" at bounding box center [804, 210] width 71 height 26
click at [733, 203] on link "Cancel" at bounding box center [729, 210] width 32 height 16
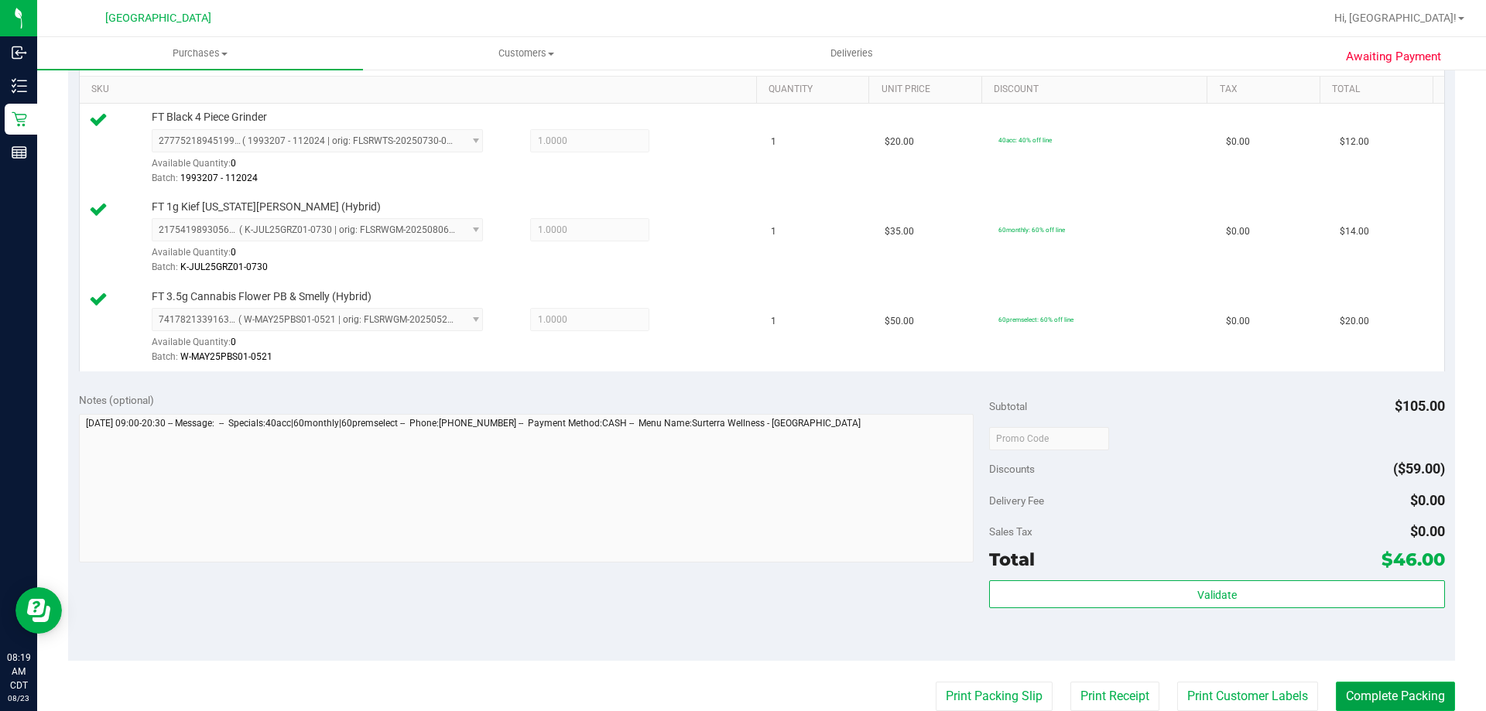
click at [1359, 706] on button "Complete Packing" at bounding box center [1394, 696] width 119 height 29
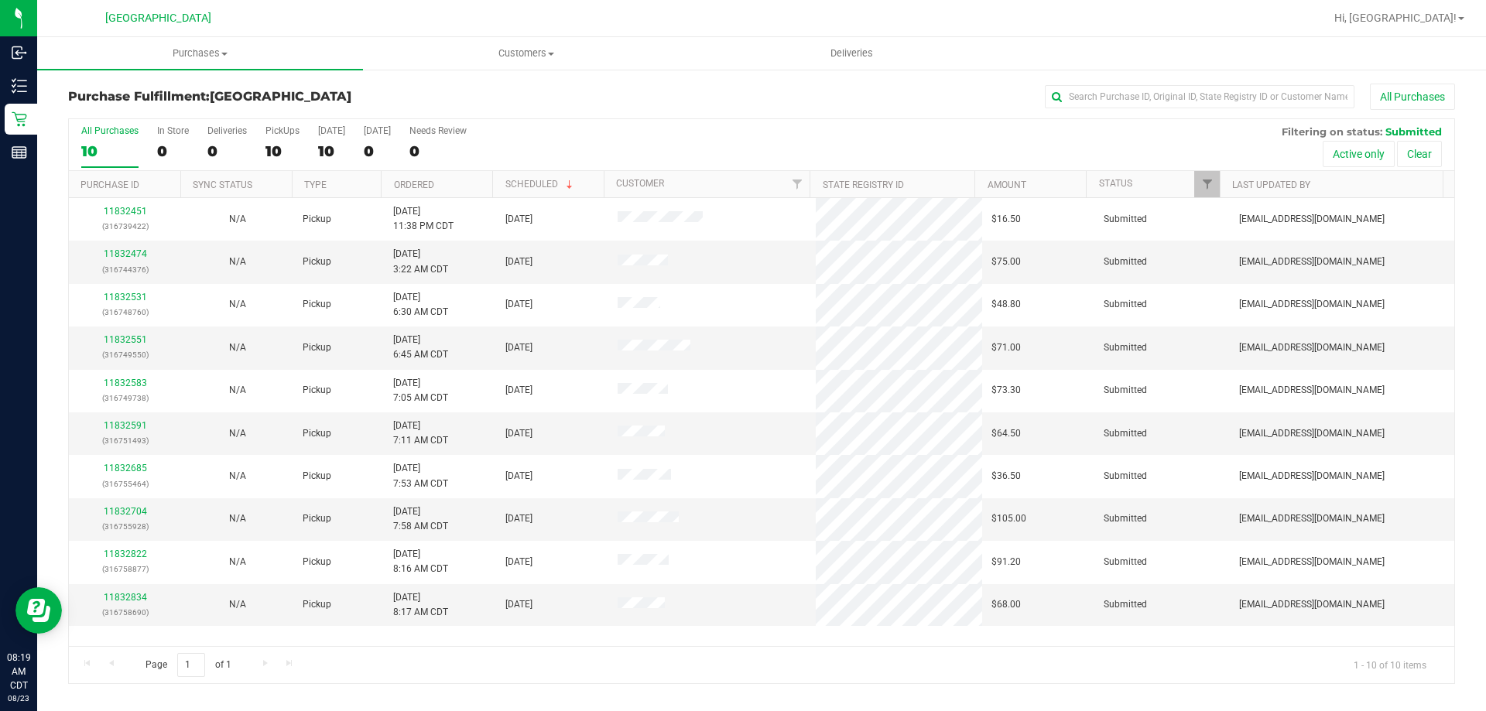
click at [439, 186] on th "Ordered" at bounding box center [436, 184] width 111 height 27
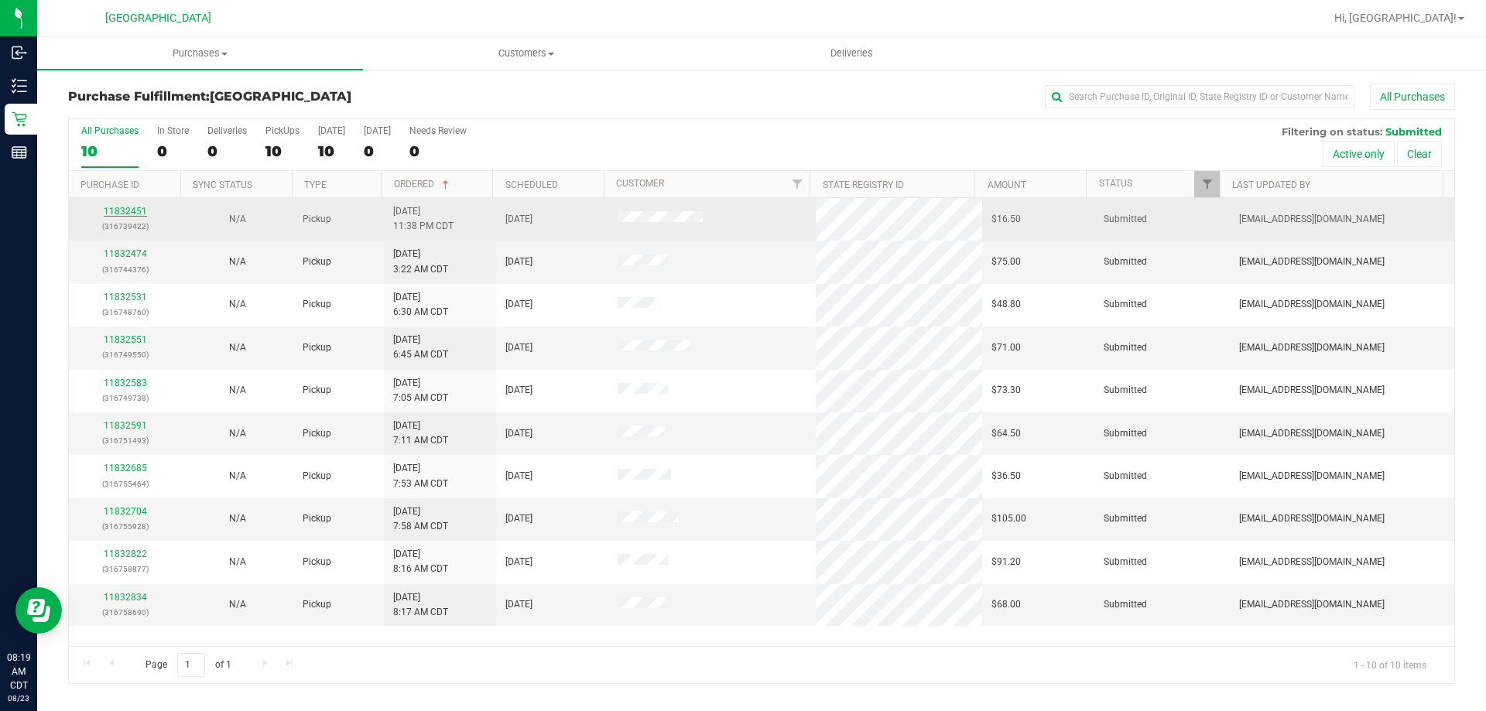
click at [132, 215] on link "11832451" at bounding box center [125, 211] width 43 height 11
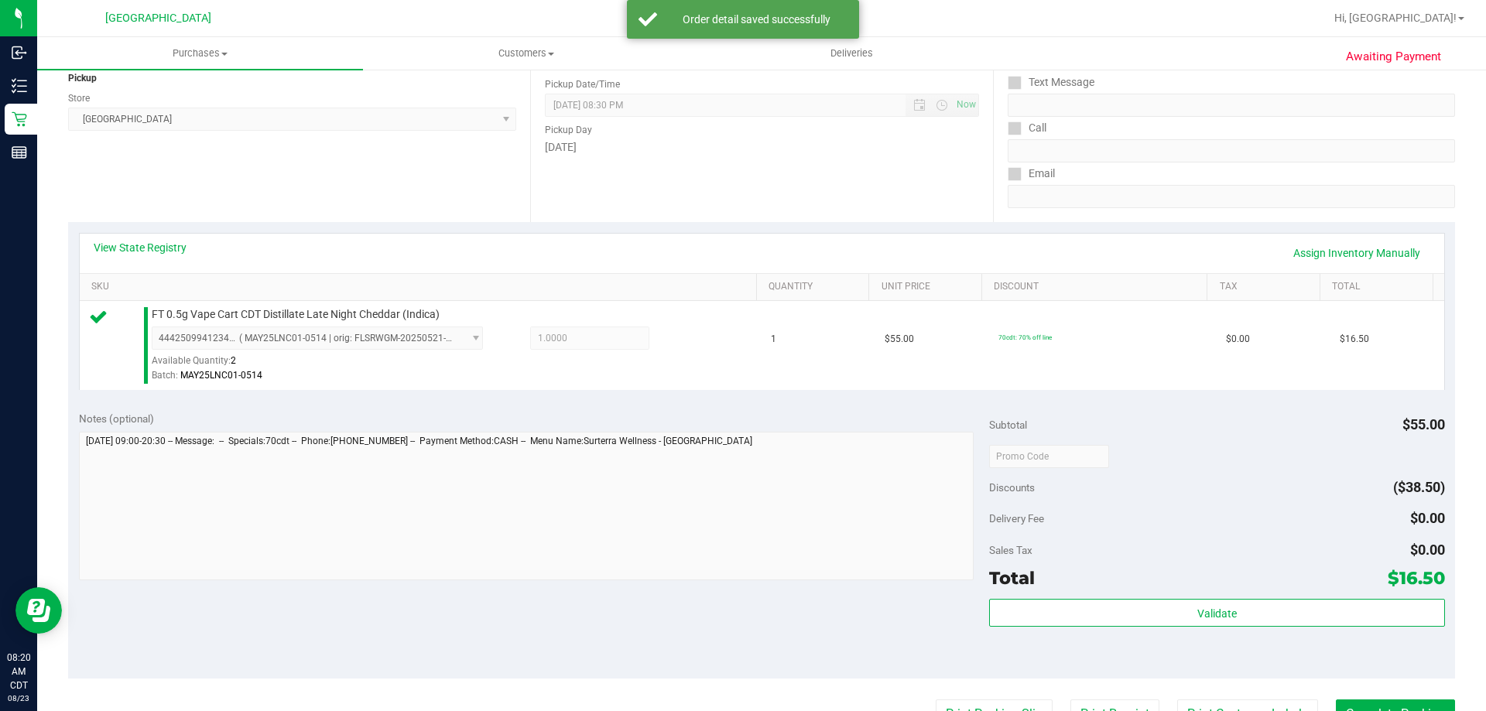
scroll to position [232, 0]
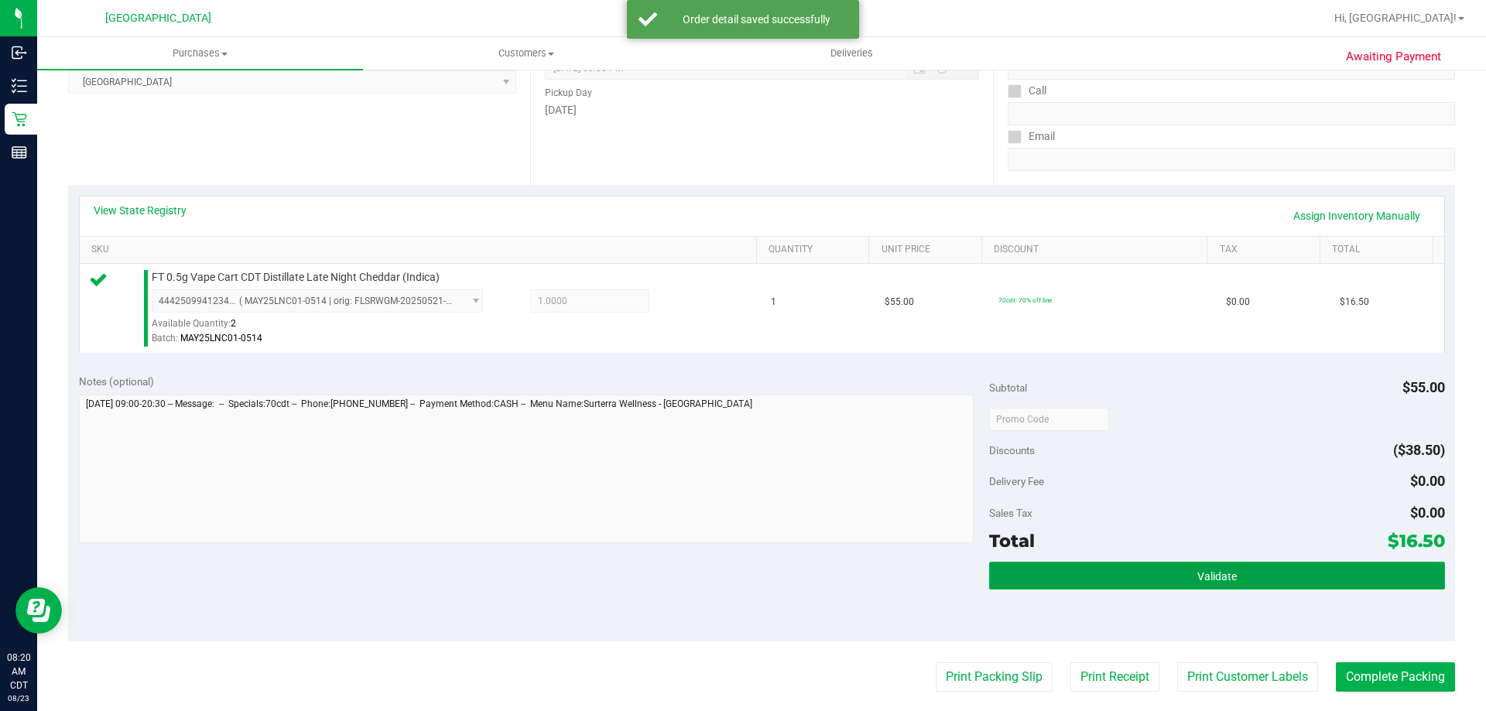
click at [1078, 570] on button "Validate" at bounding box center [1216, 576] width 455 height 28
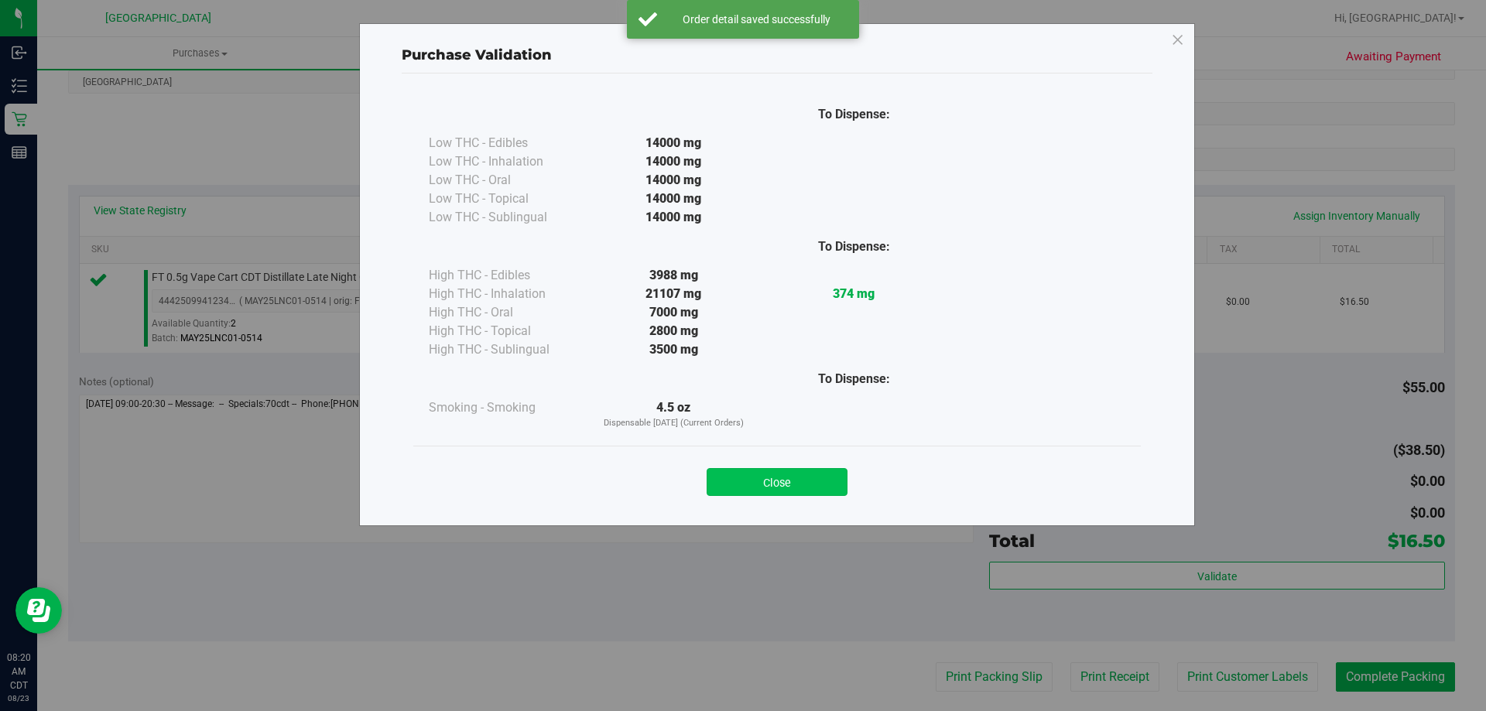
click at [736, 494] on button "Close" at bounding box center [776, 482] width 141 height 28
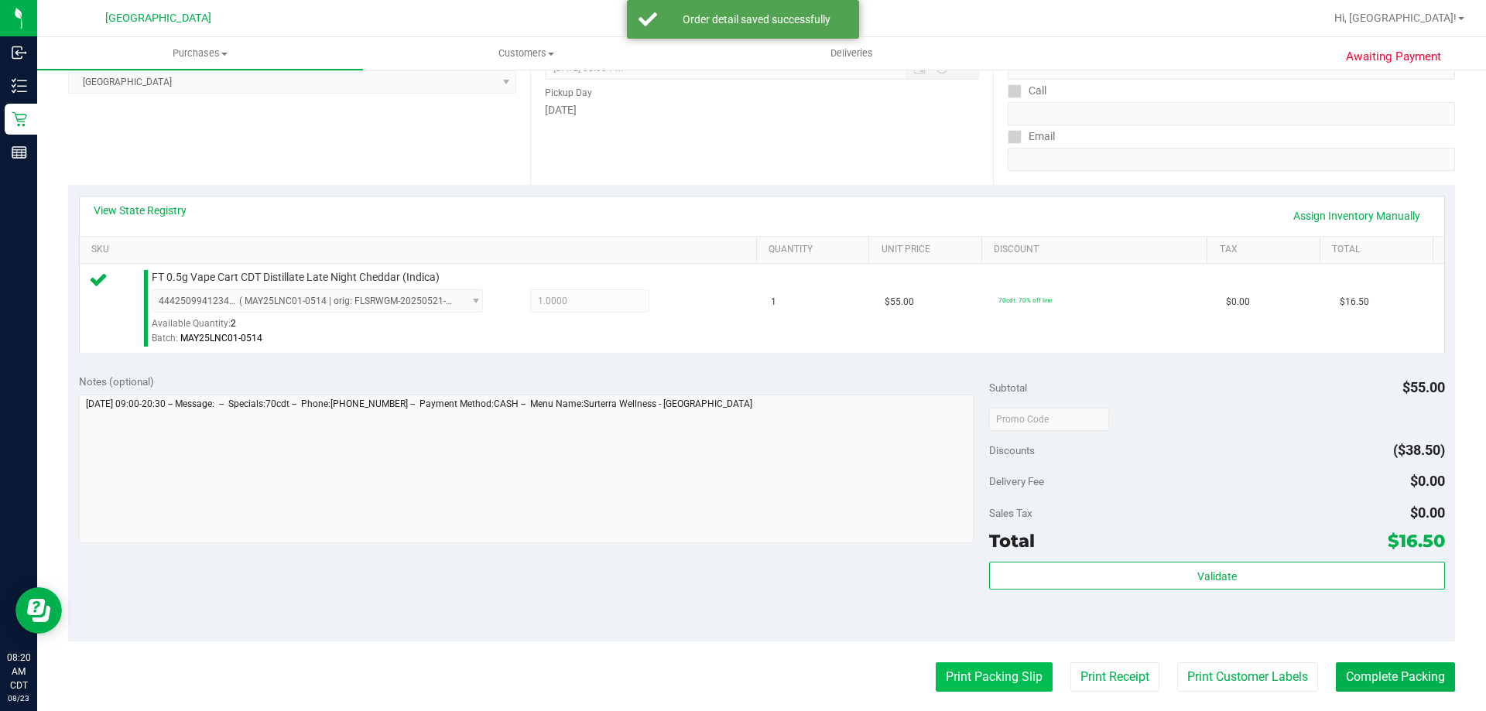
click at [950, 676] on button "Print Packing Slip" at bounding box center [993, 676] width 117 height 29
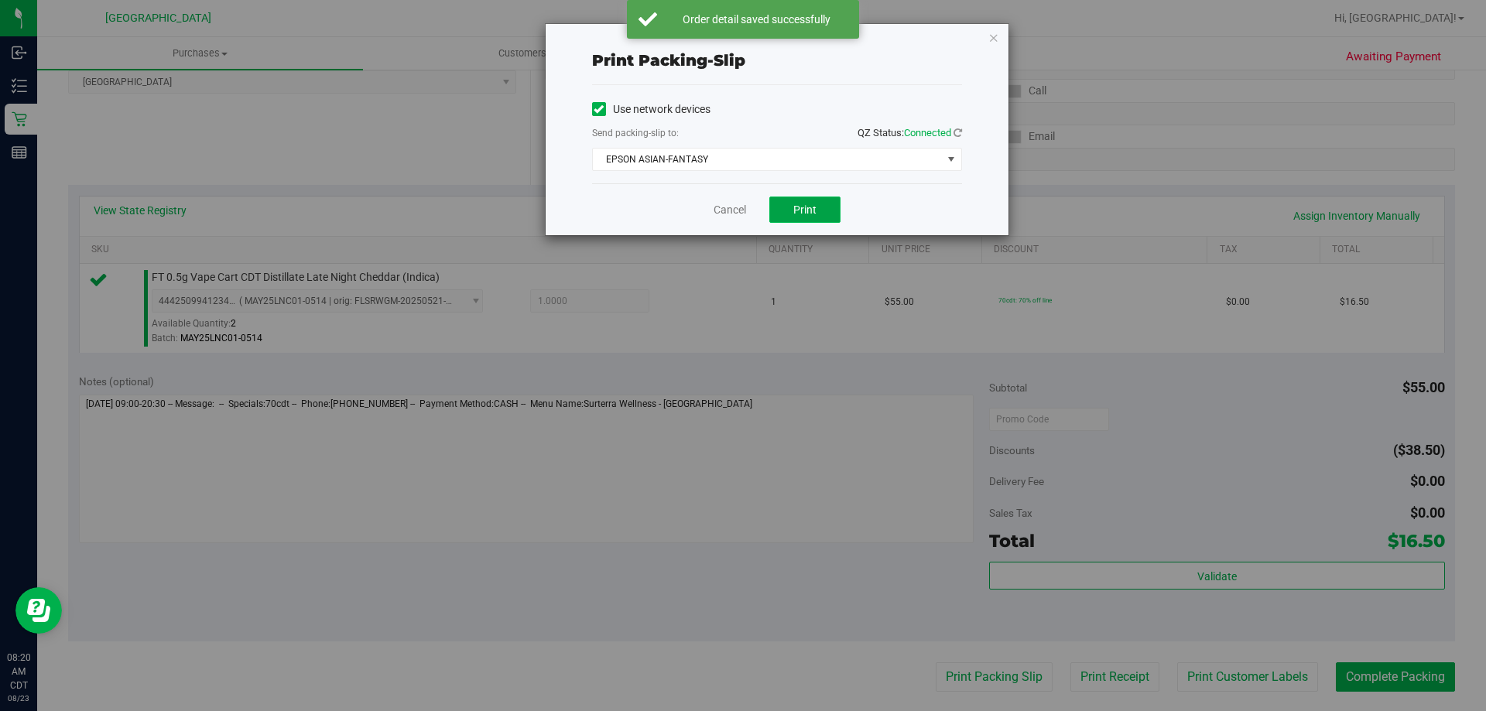
click at [793, 214] on span "Print" at bounding box center [804, 209] width 23 height 12
click at [740, 215] on link "Cancel" at bounding box center [729, 210] width 32 height 16
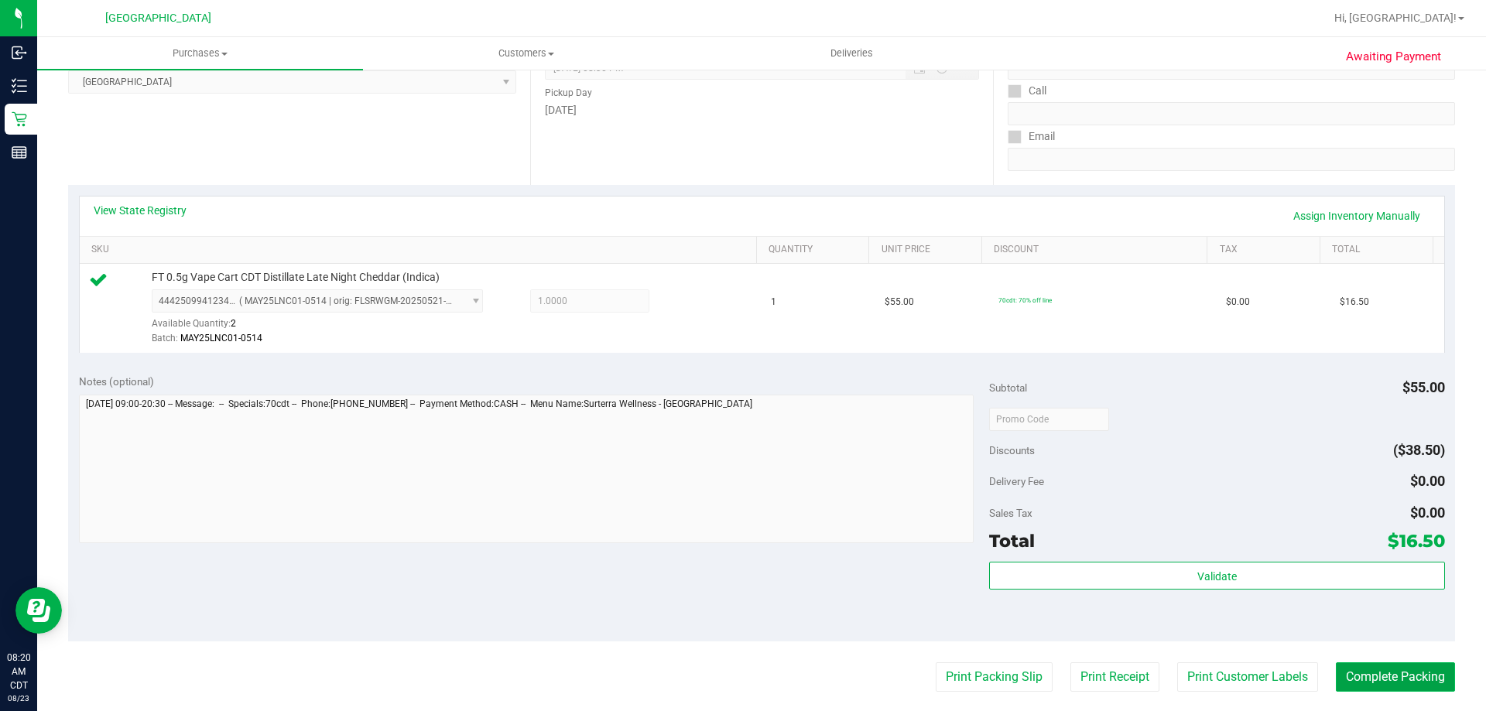
click at [1393, 679] on button "Complete Packing" at bounding box center [1394, 676] width 119 height 29
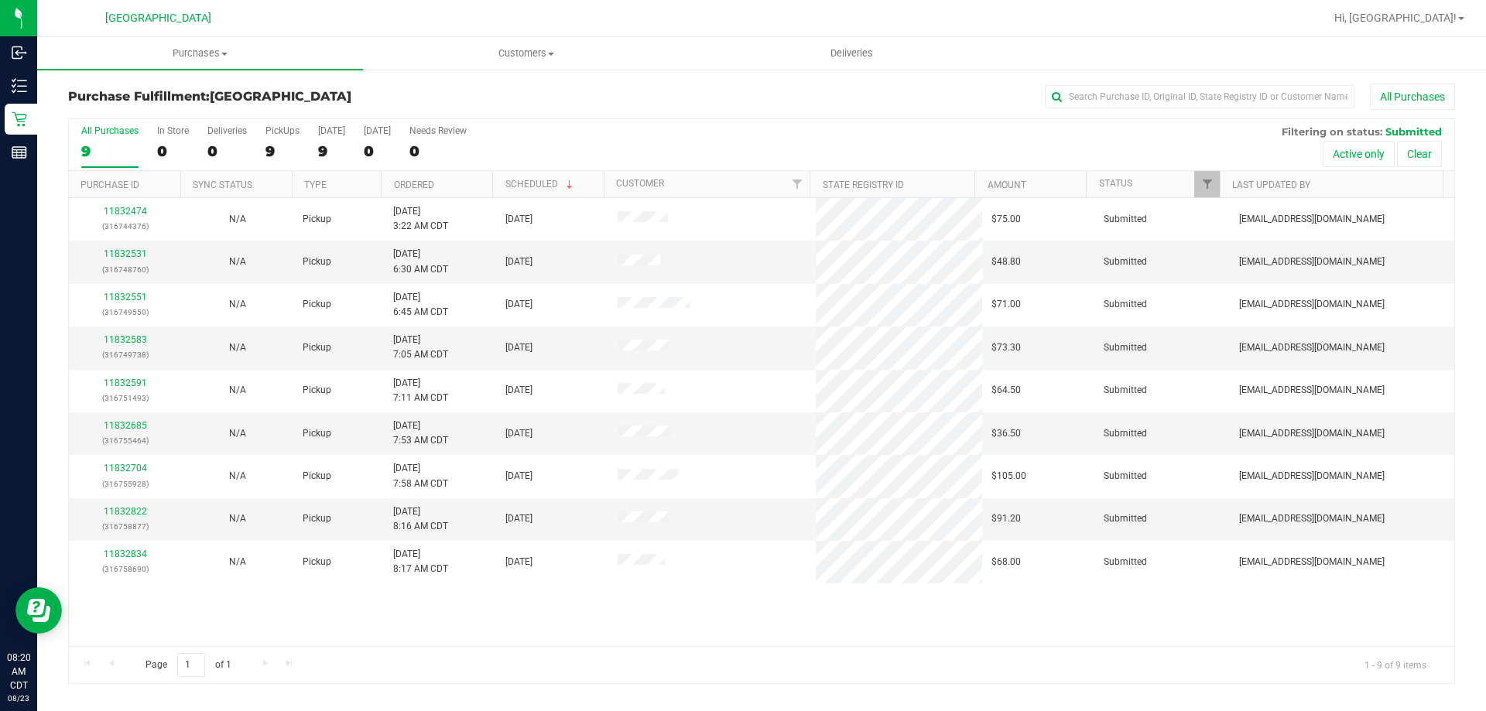
click at [484, 188] on th "Ordered" at bounding box center [436, 184] width 111 height 27
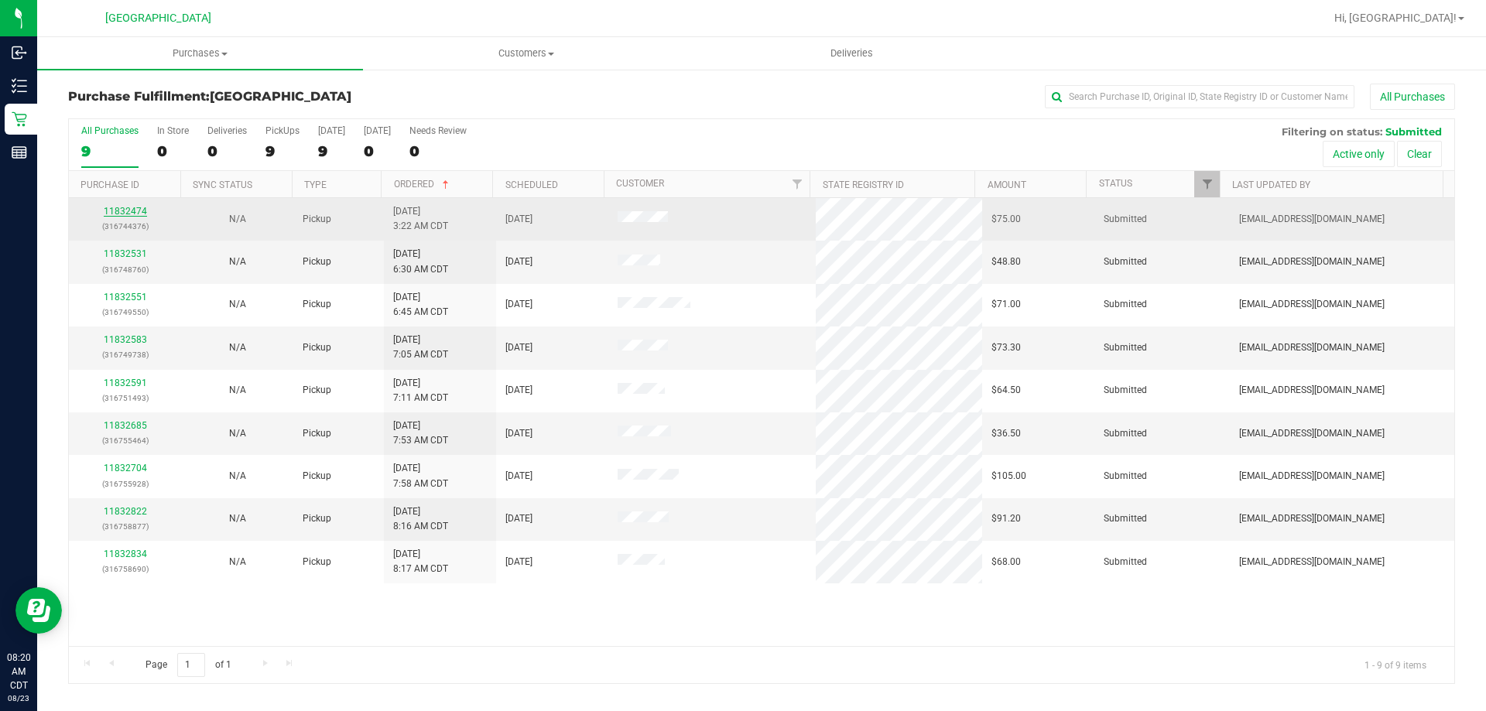
click at [142, 214] on link "11832474" at bounding box center [125, 211] width 43 height 11
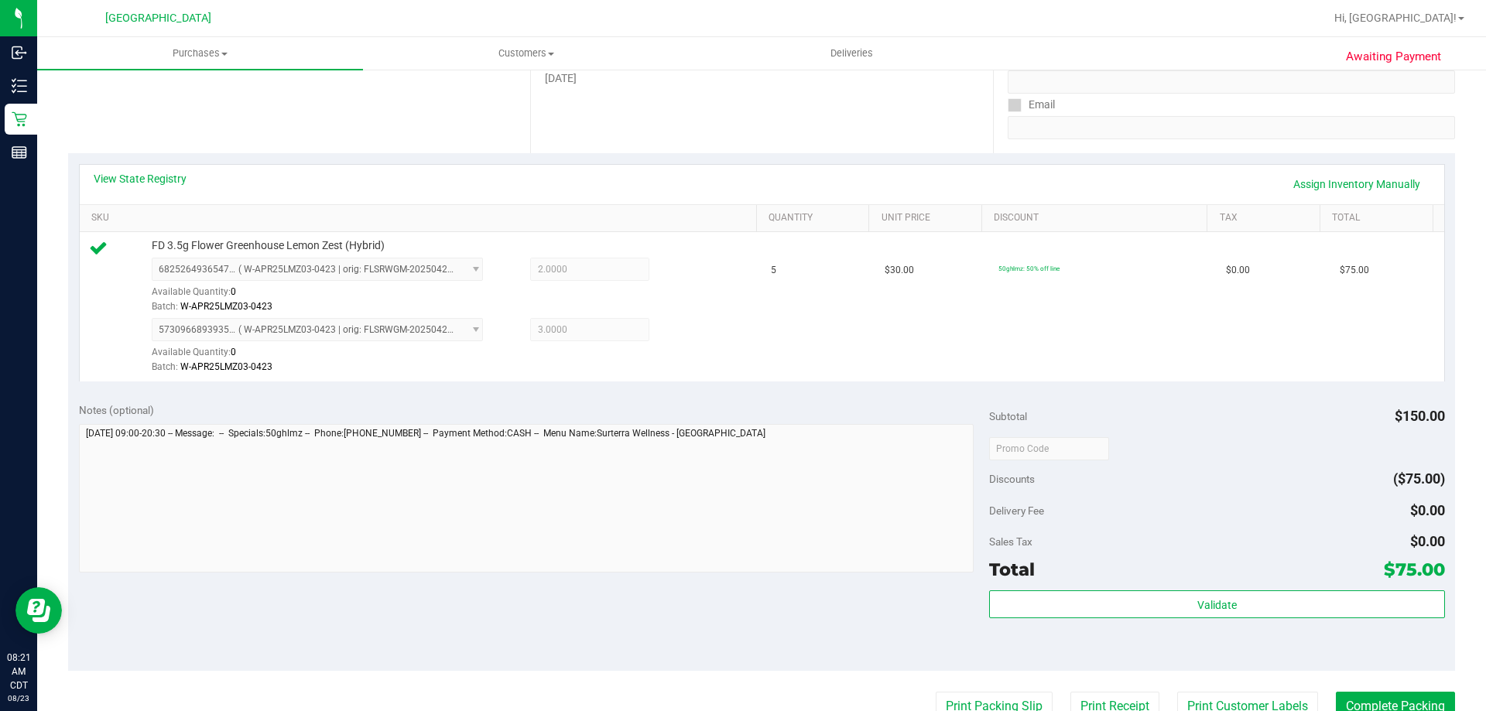
scroll to position [387, 0]
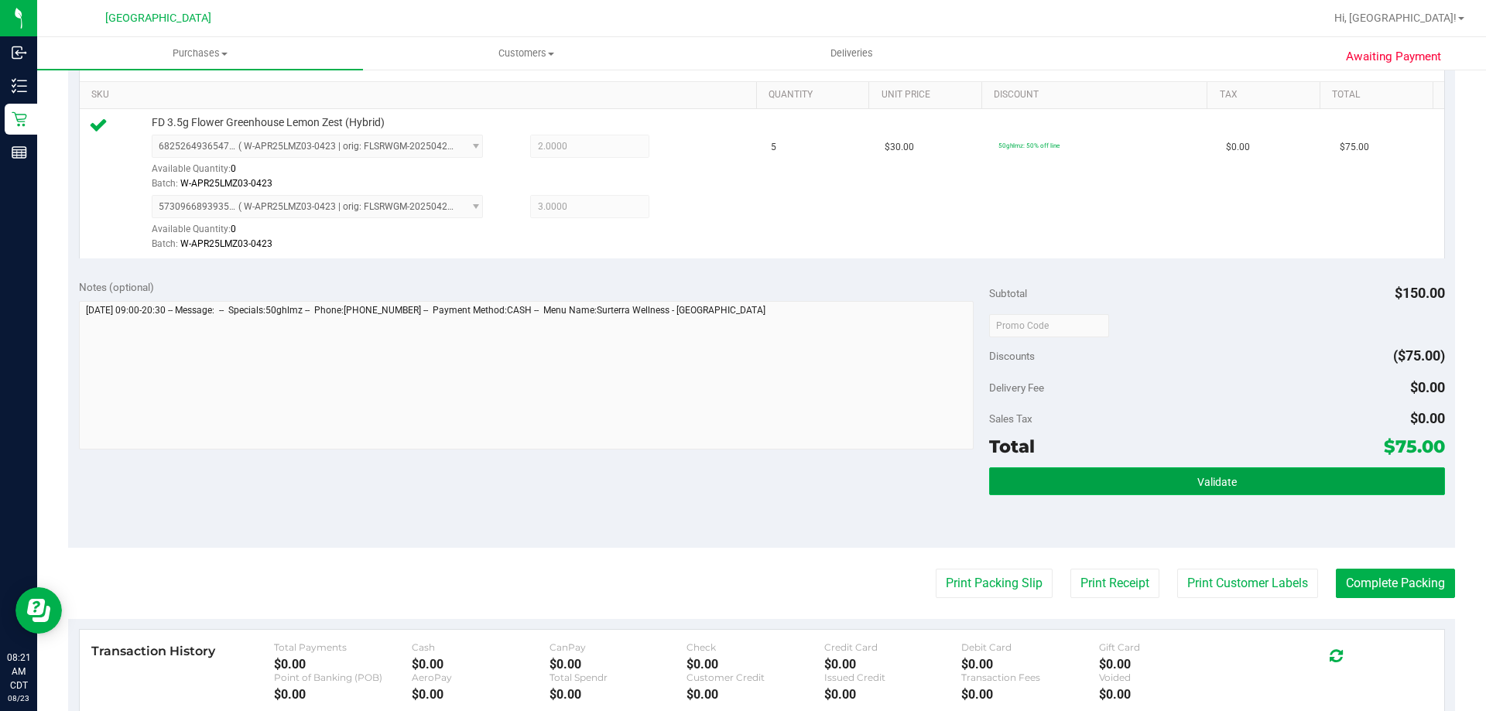
click at [1085, 484] on button "Validate" at bounding box center [1216, 481] width 455 height 28
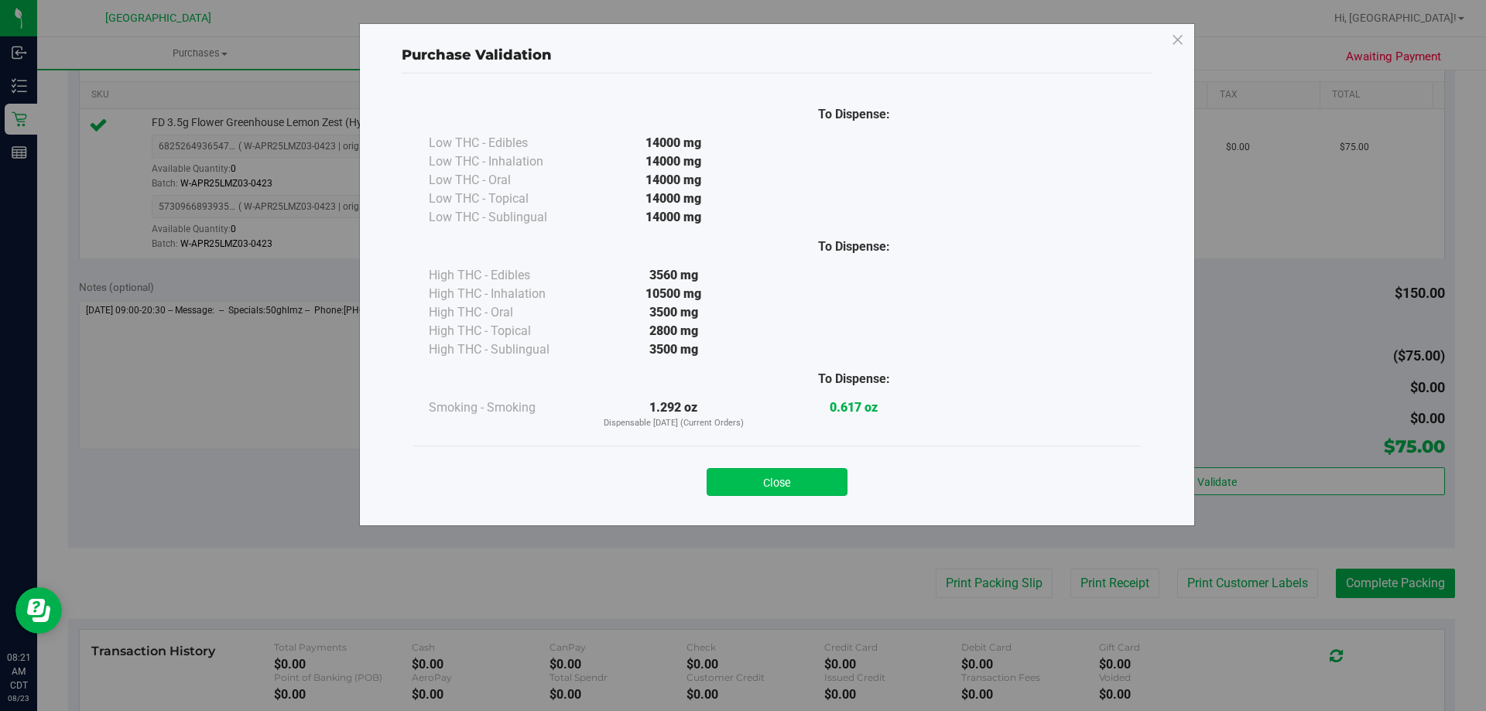
click at [823, 490] on button "Close" at bounding box center [776, 482] width 141 height 28
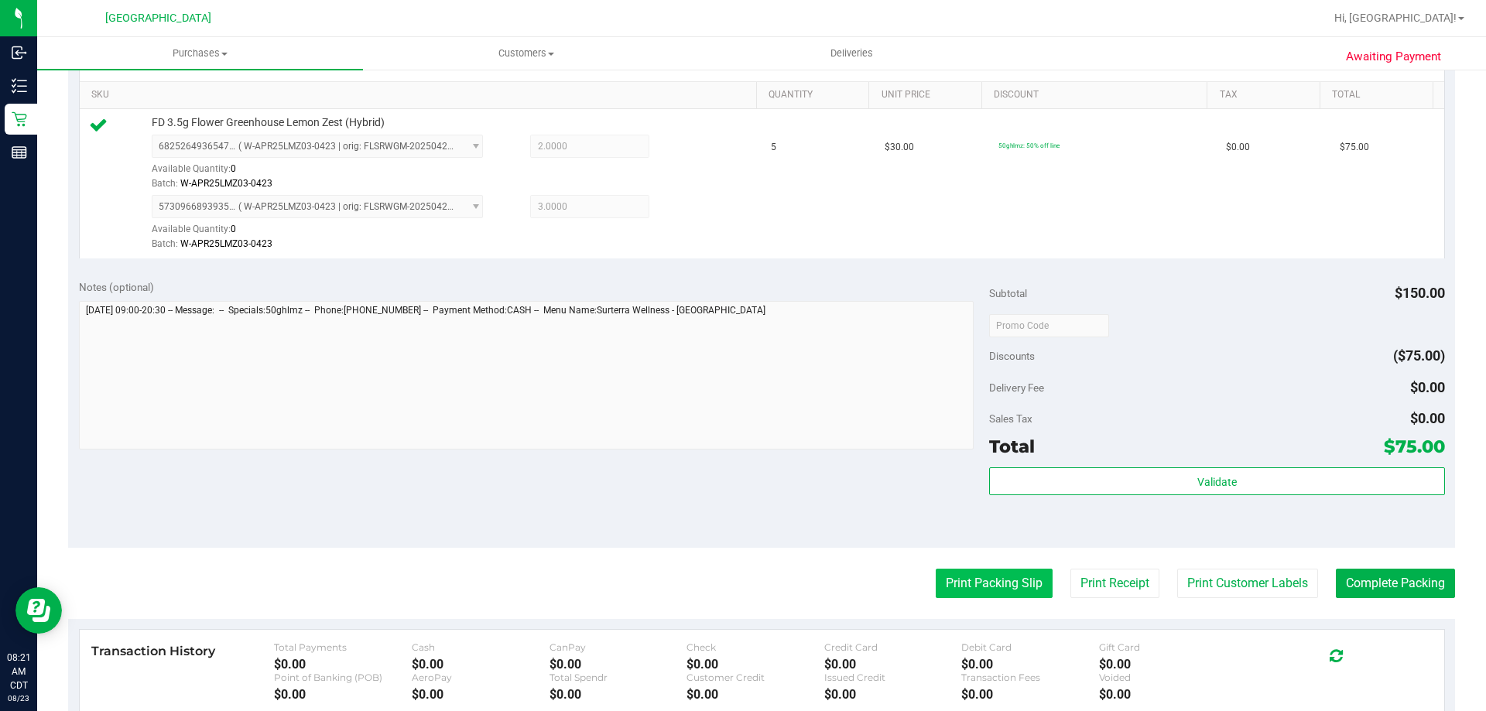
click at [947, 578] on button "Print Packing Slip" at bounding box center [993, 583] width 117 height 29
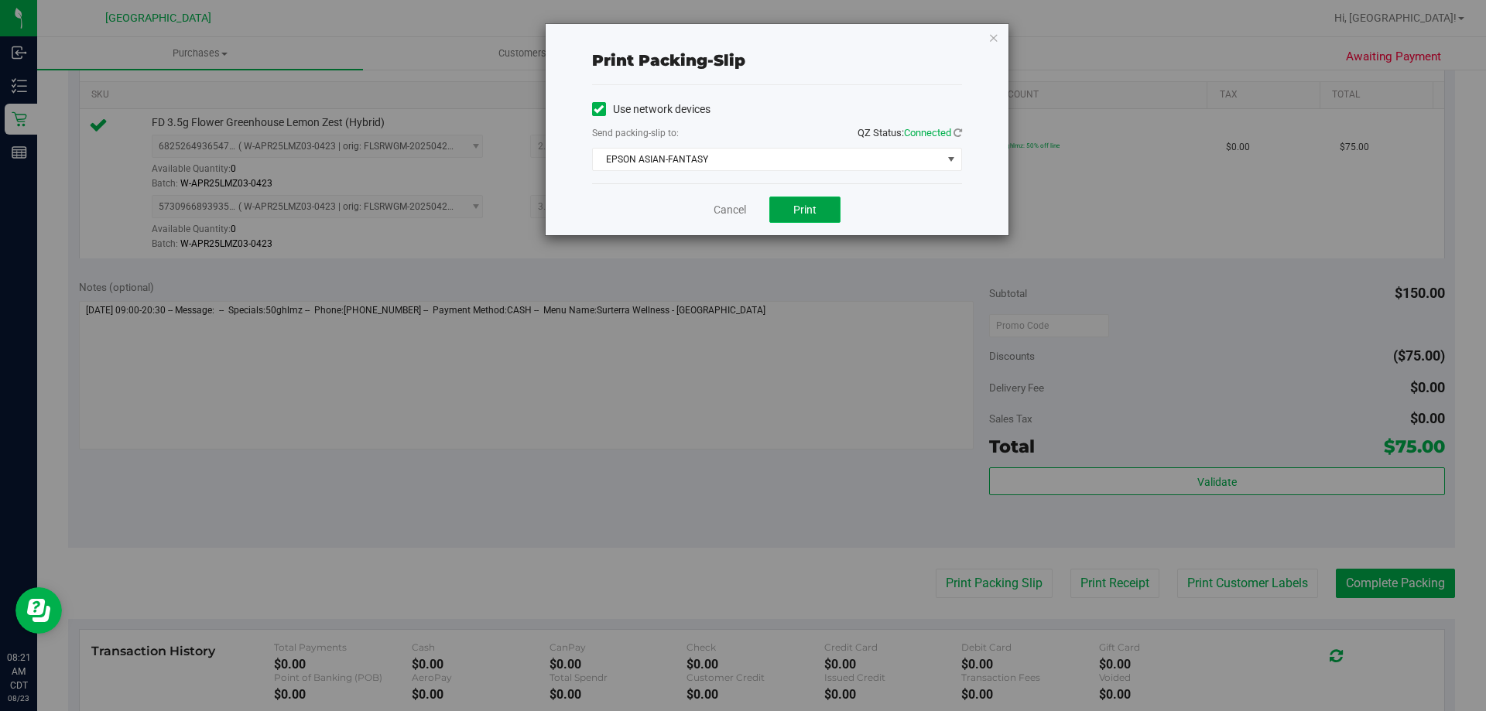
click at [819, 212] on button "Print" at bounding box center [804, 210] width 71 height 26
click at [740, 207] on link "Cancel" at bounding box center [729, 210] width 32 height 16
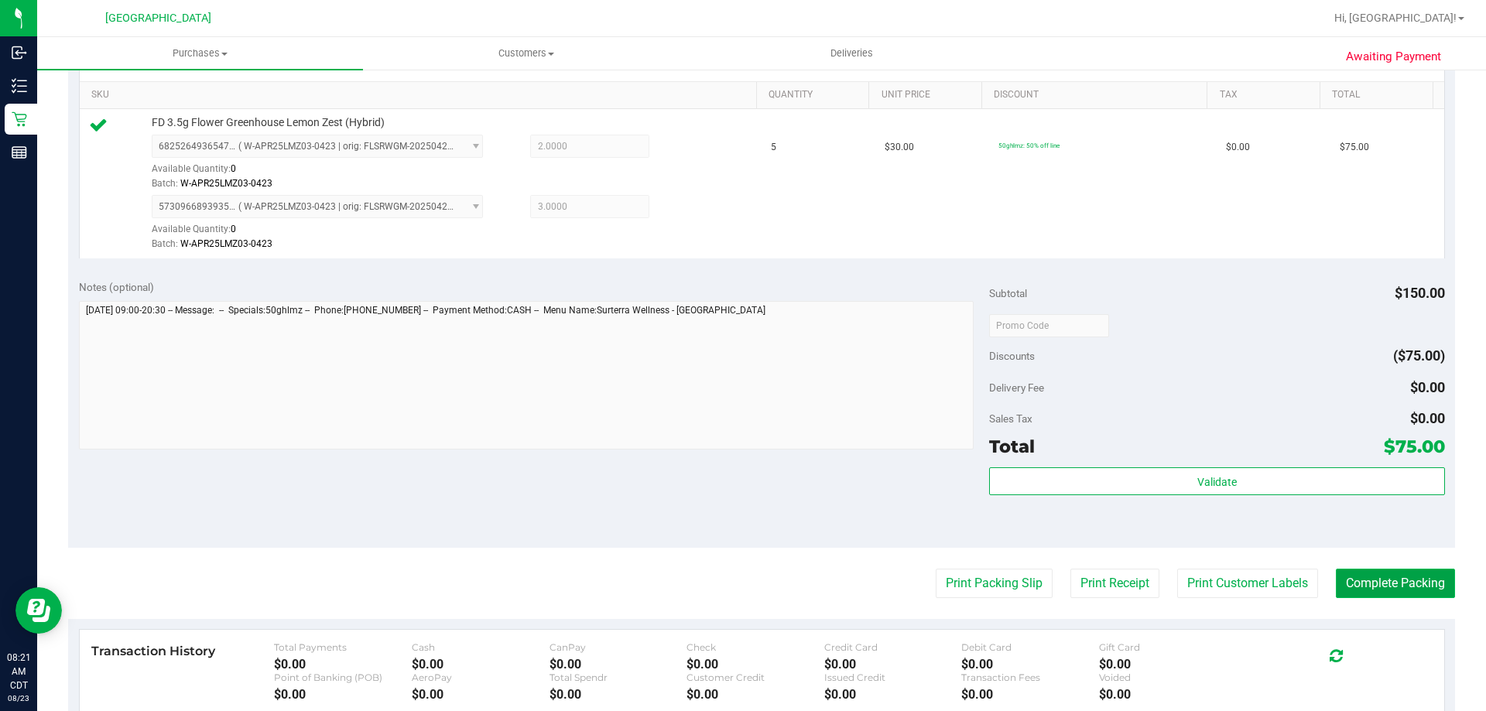
click at [1395, 583] on button "Complete Packing" at bounding box center [1394, 583] width 119 height 29
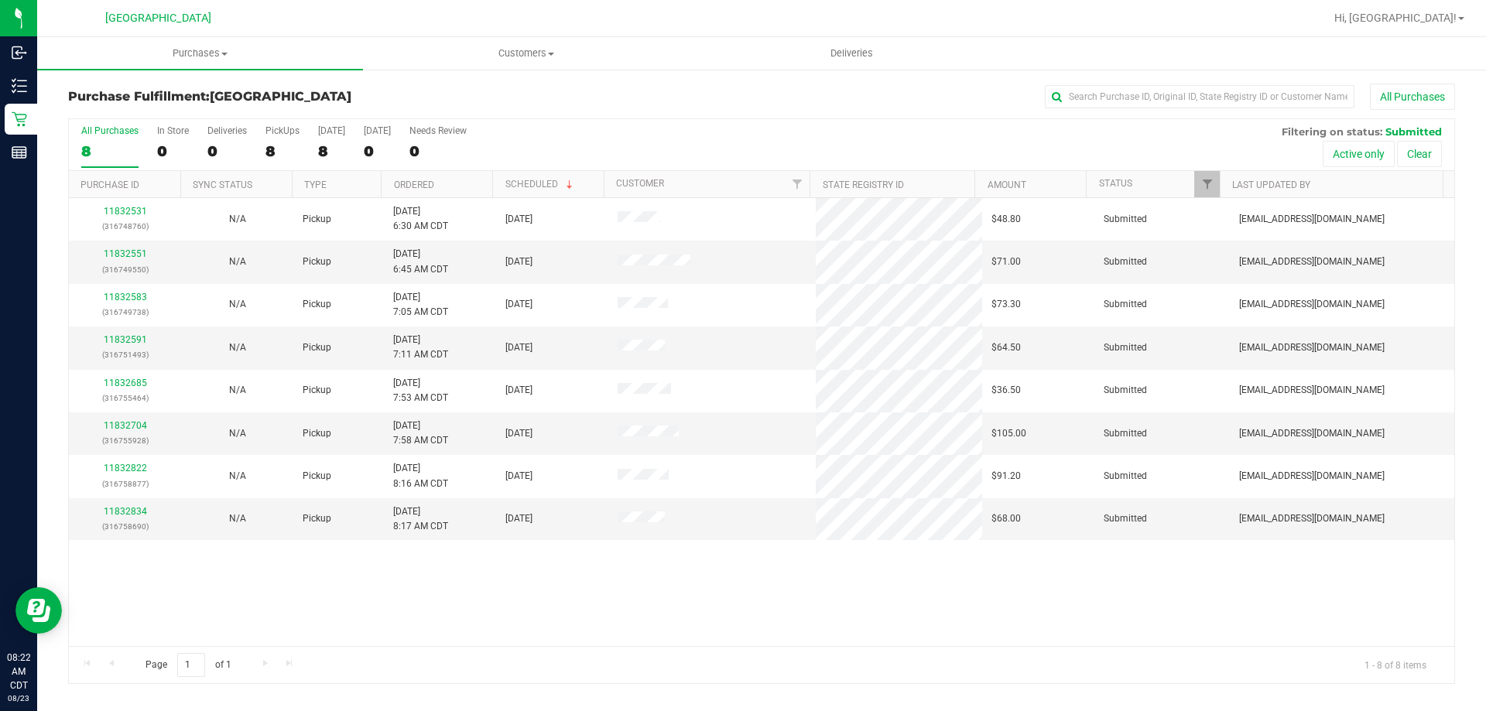
click at [434, 191] on th "Ordered" at bounding box center [436, 184] width 111 height 27
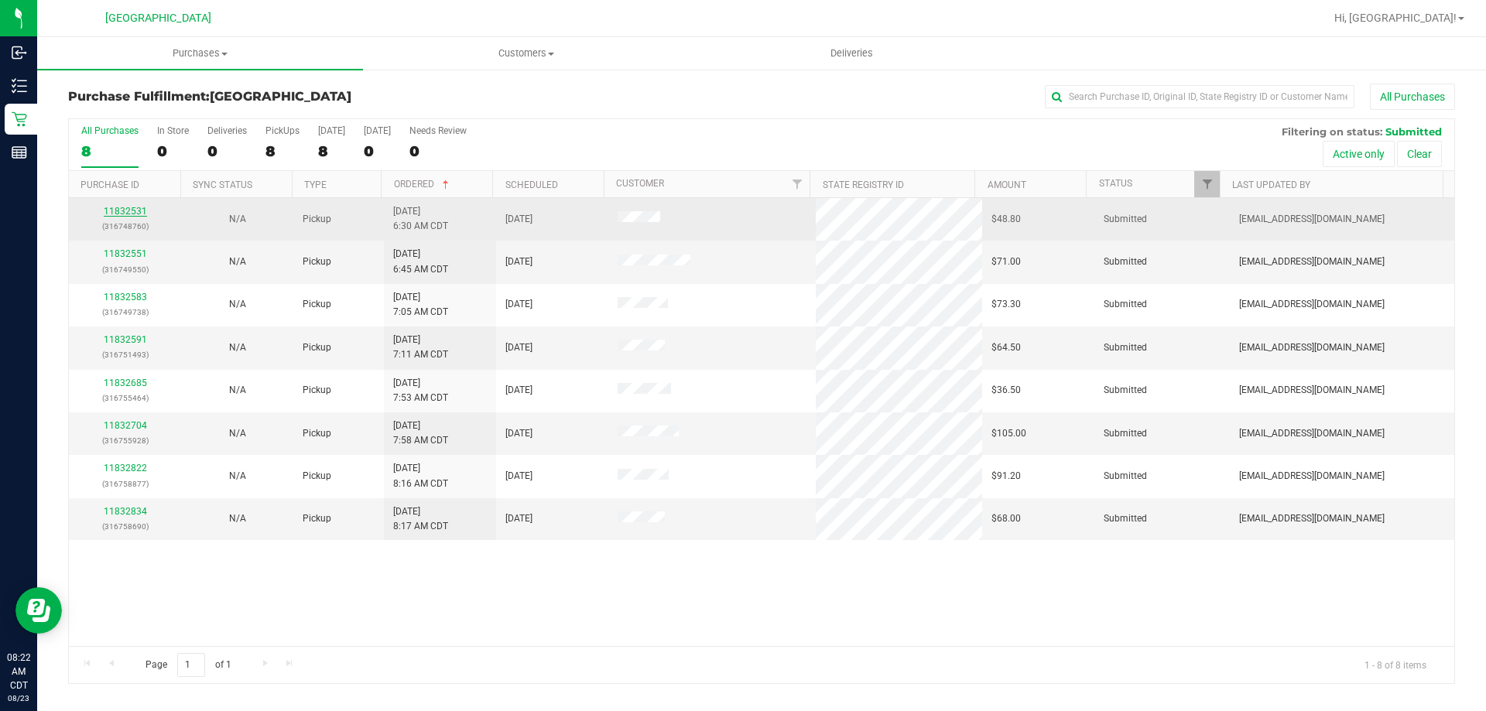
click at [119, 207] on link "11832531" at bounding box center [125, 211] width 43 height 11
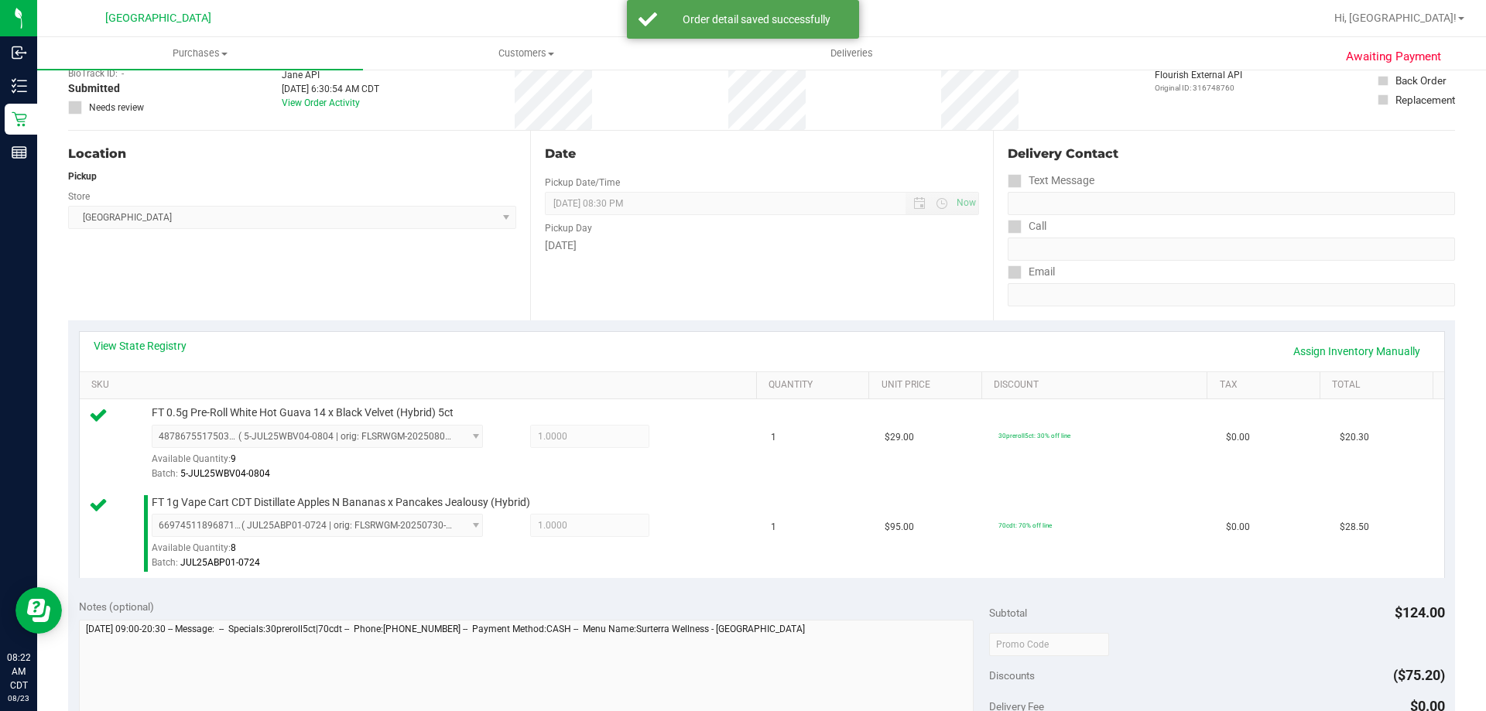
scroll to position [232, 0]
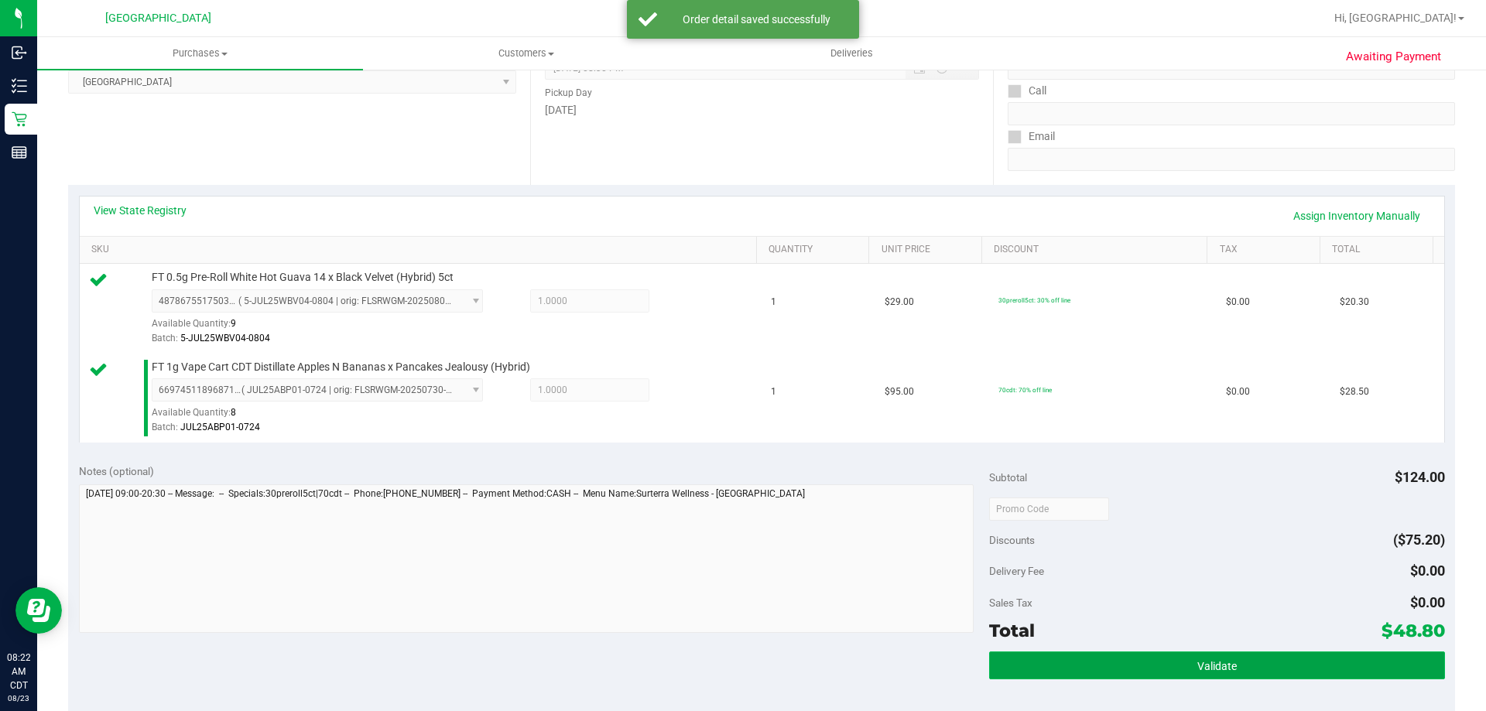
click at [1109, 663] on button "Validate" at bounding box center [1216, 665] width 455 height 28
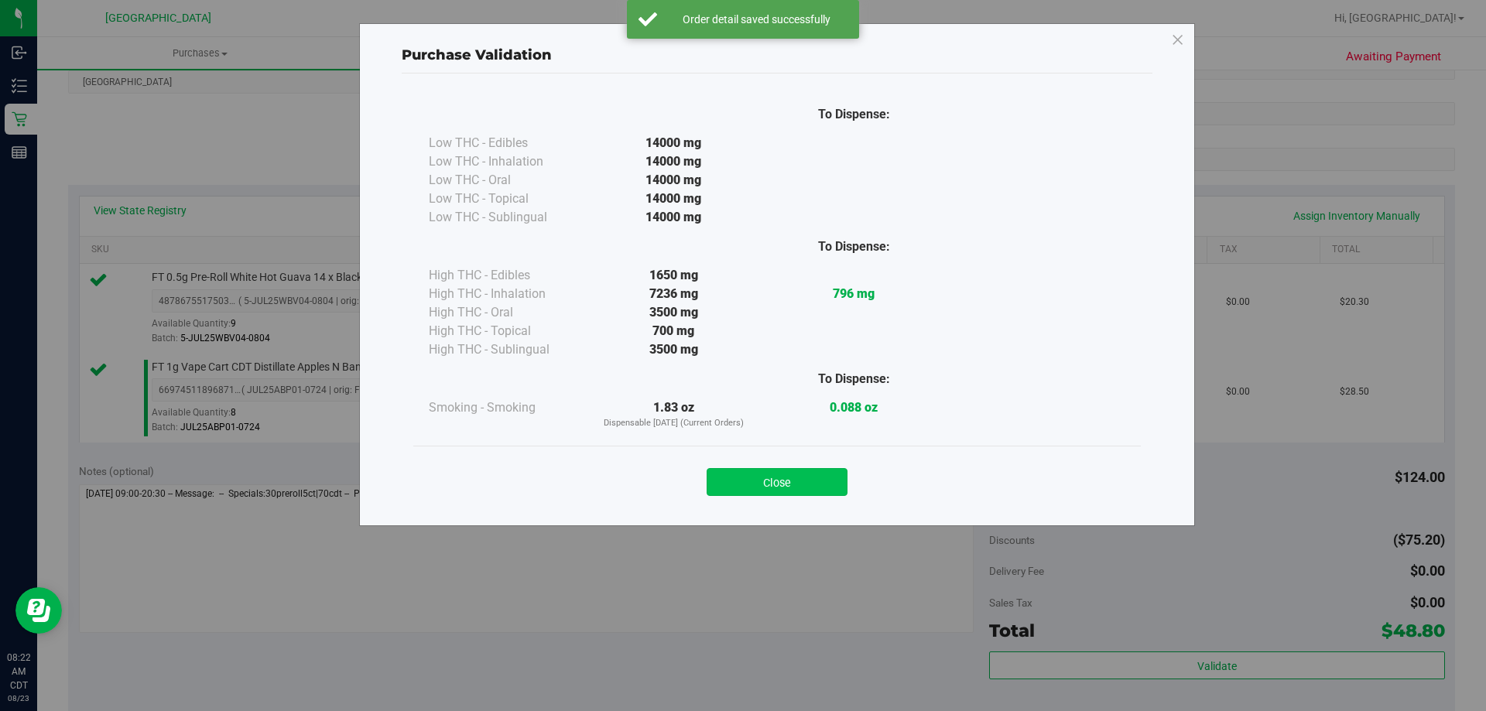
click at [754, 487] on button "Close" at bounding box center [776, 482] width 141 height 28
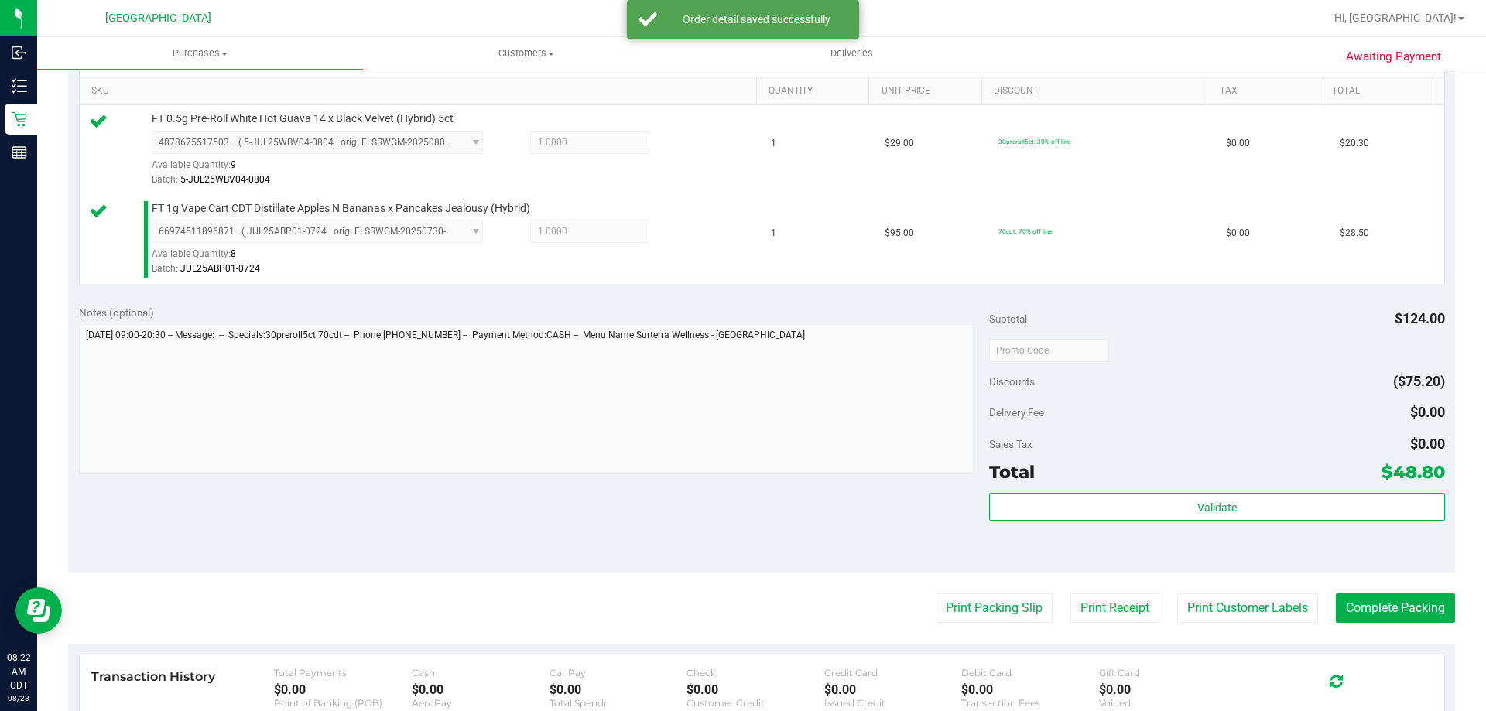
scroll to position [542, 0]
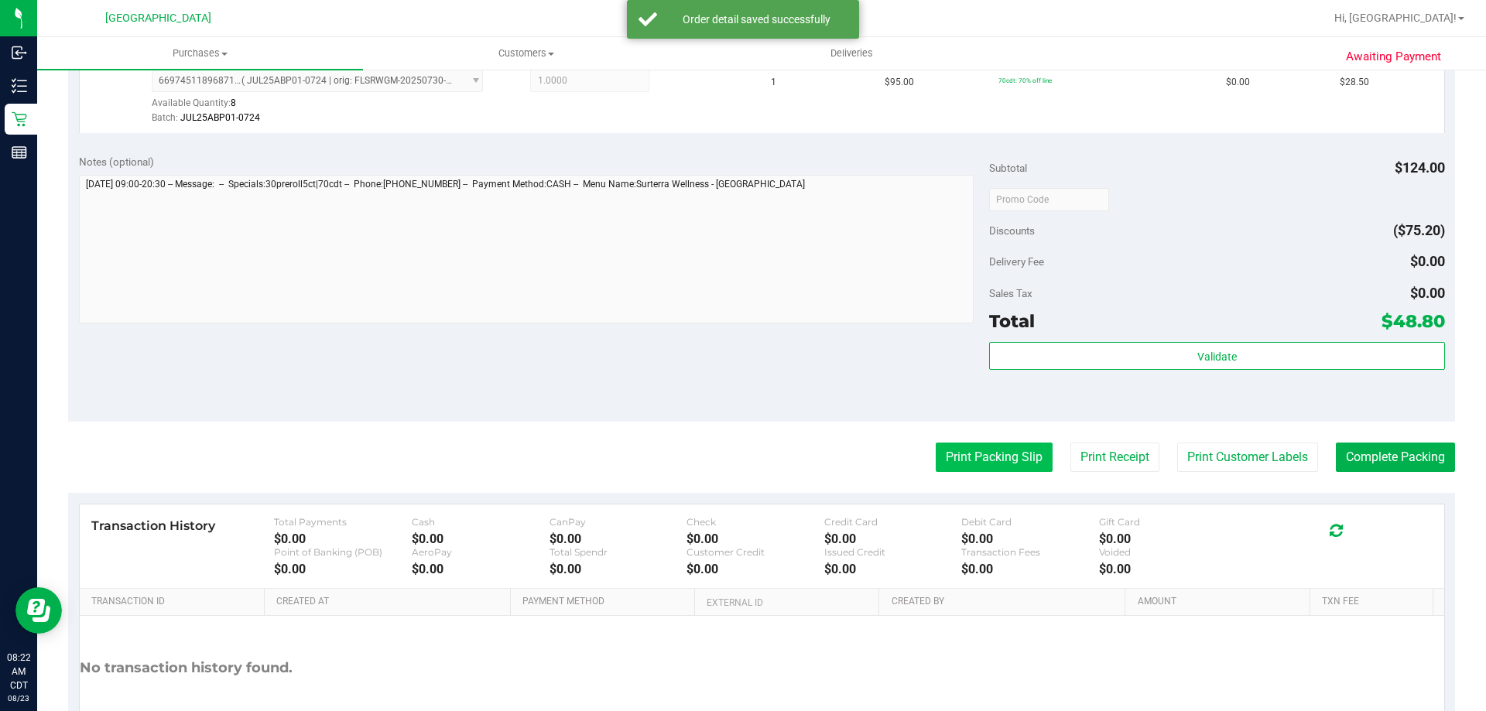
click at [963, 460] on button "Print Packing Slip" at bounding box center [993, 457] width 117 height 29
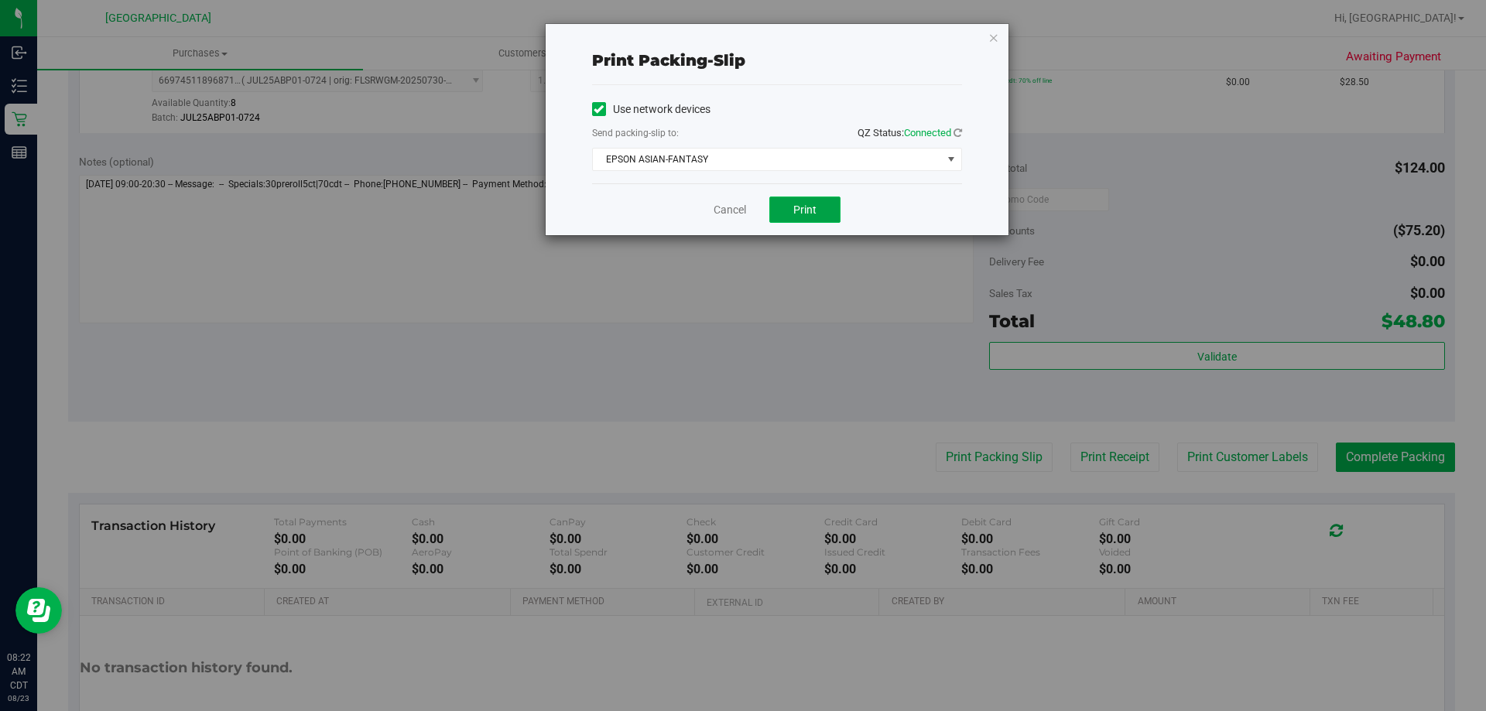
click at [815, 204] on span "Print" at bounding box center [804, 209] width 23 height 12
click at [741, 216] on link "Cancel" at bounding box center [729, 210] width 32 height 16
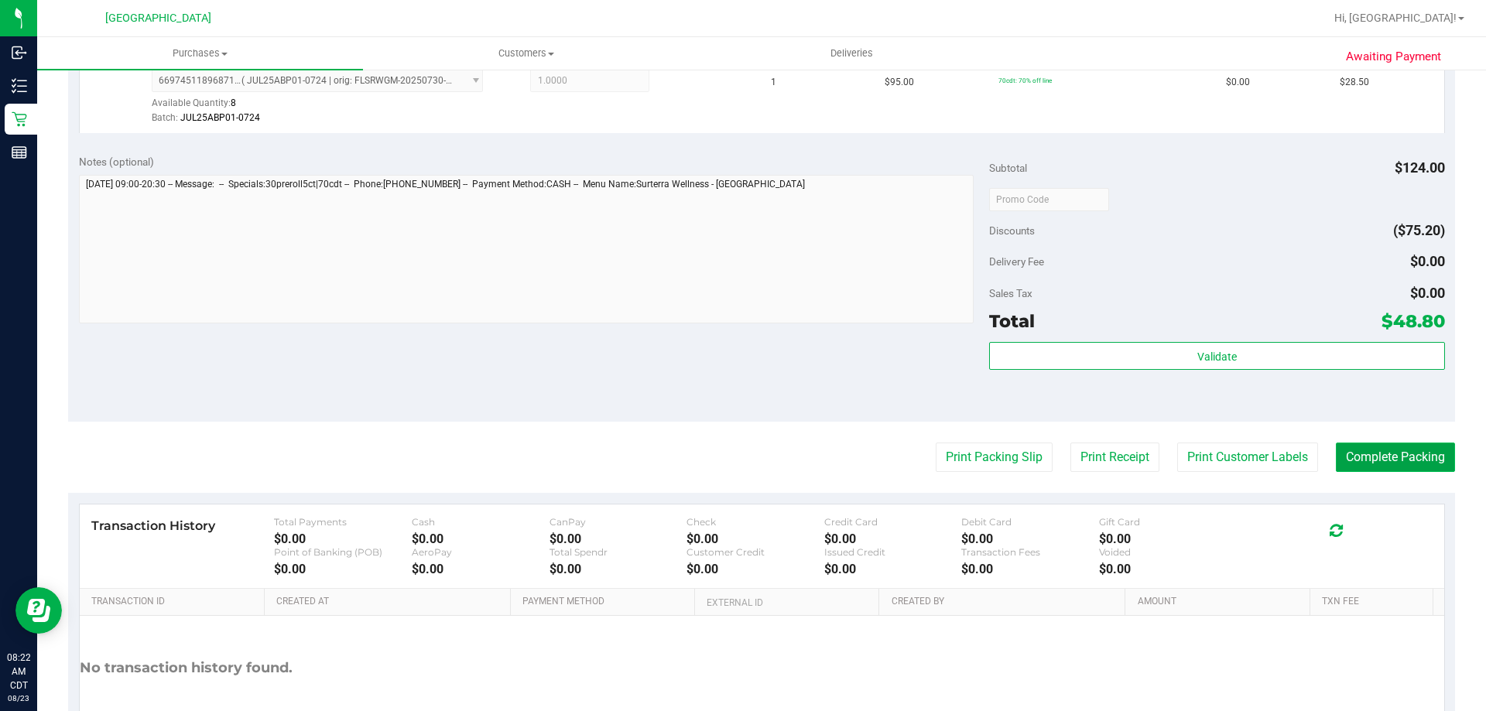
click at [1371, 463] on button "Complete Packing" at bounding box center [1394, 457] width 119 height 29
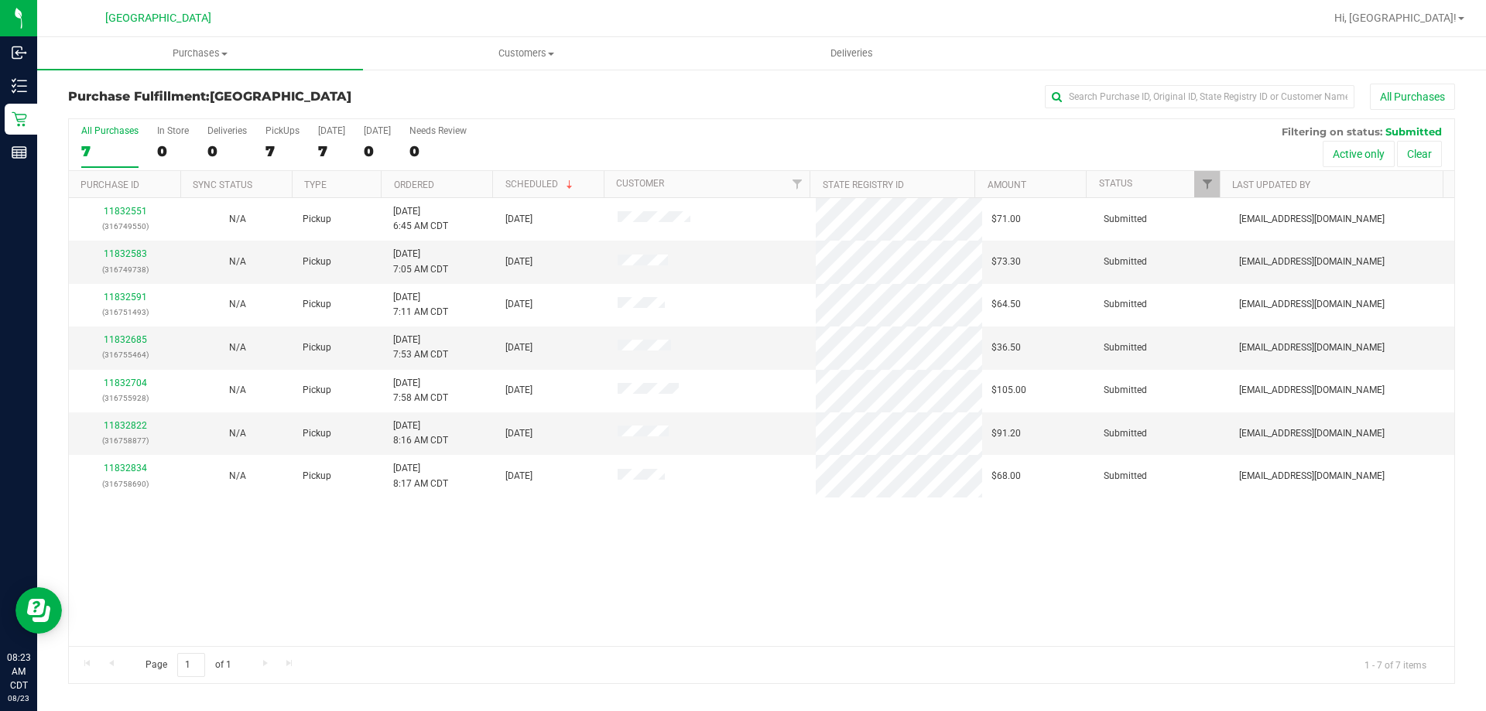
click at [440, 186] on th "Ordered" at bounding box center [436, 184] width 111 height 27
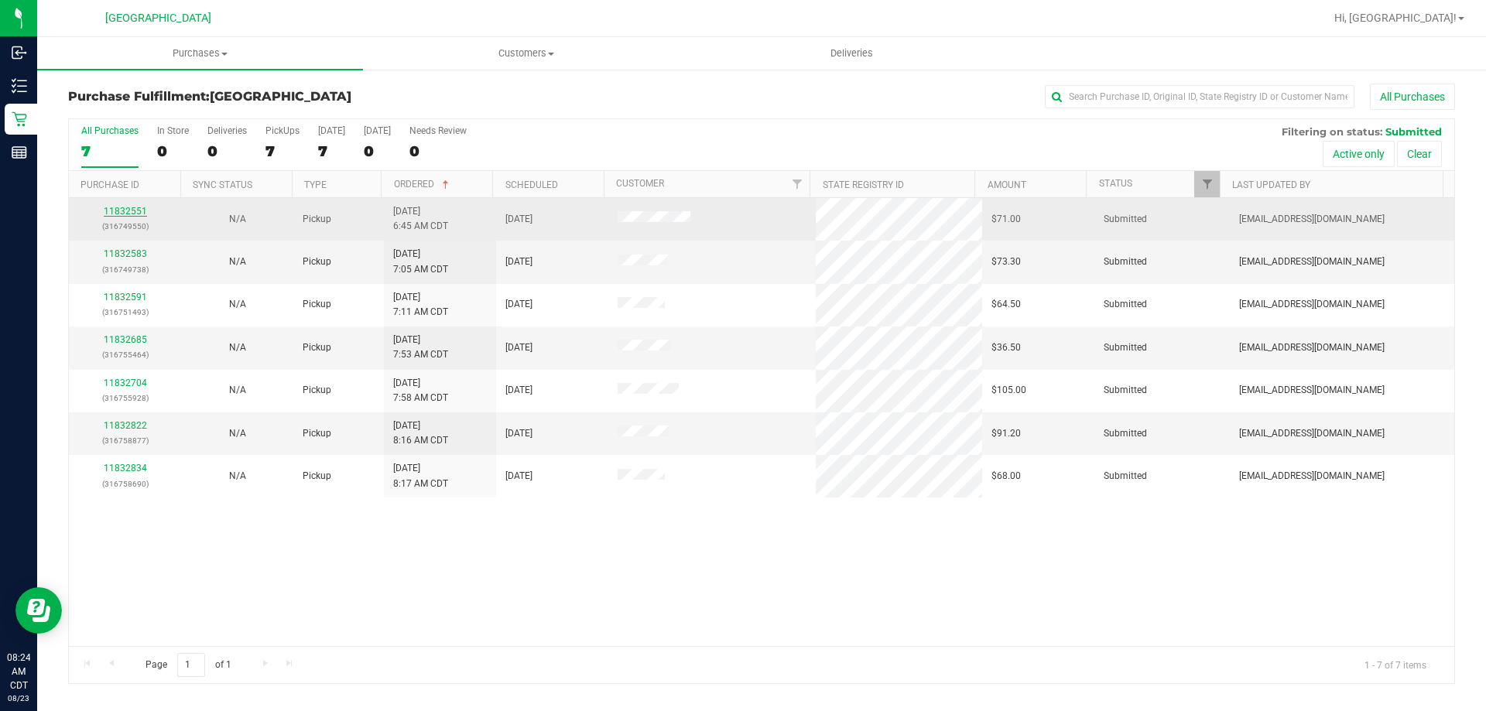
click at [118, 207] on link "11832551" at bounding box center [125, 211] width 43 height 11
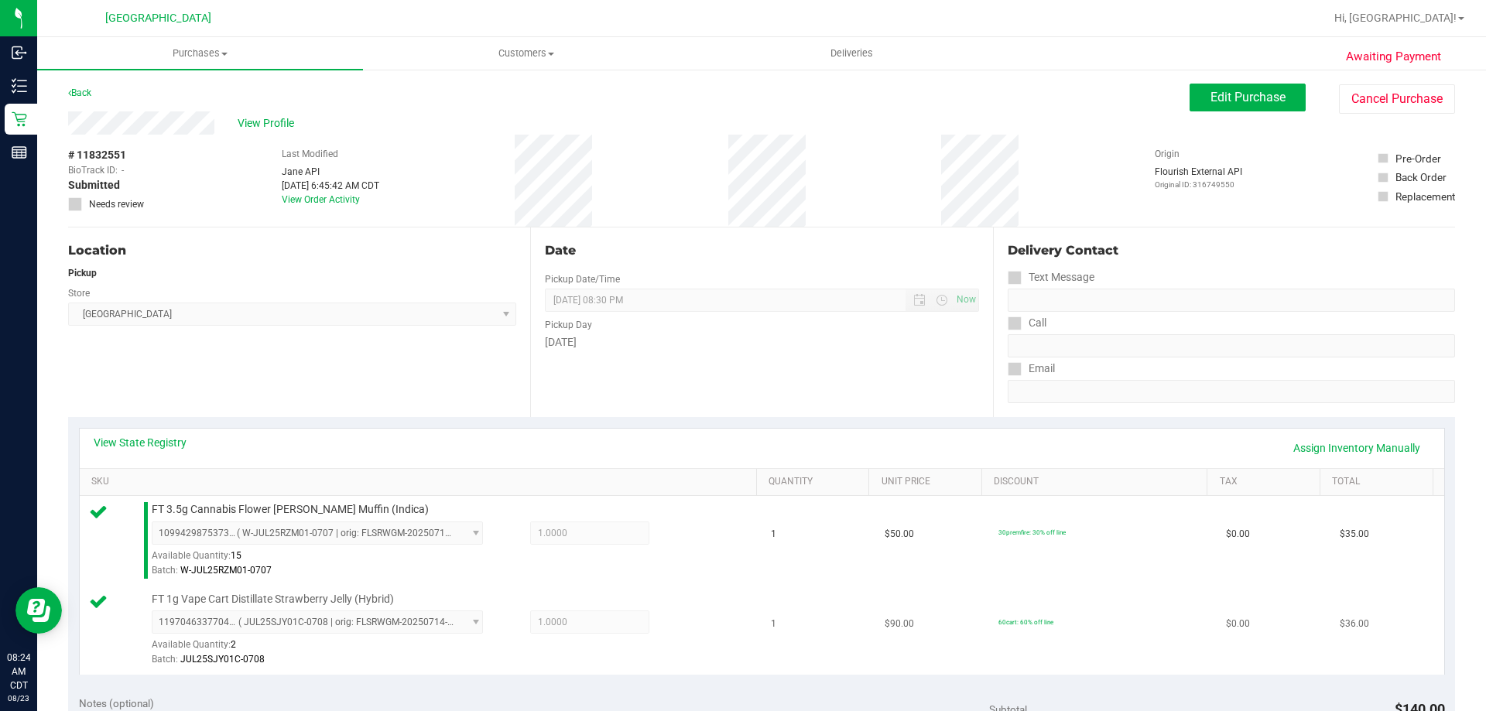
scroll to position [232, 0]
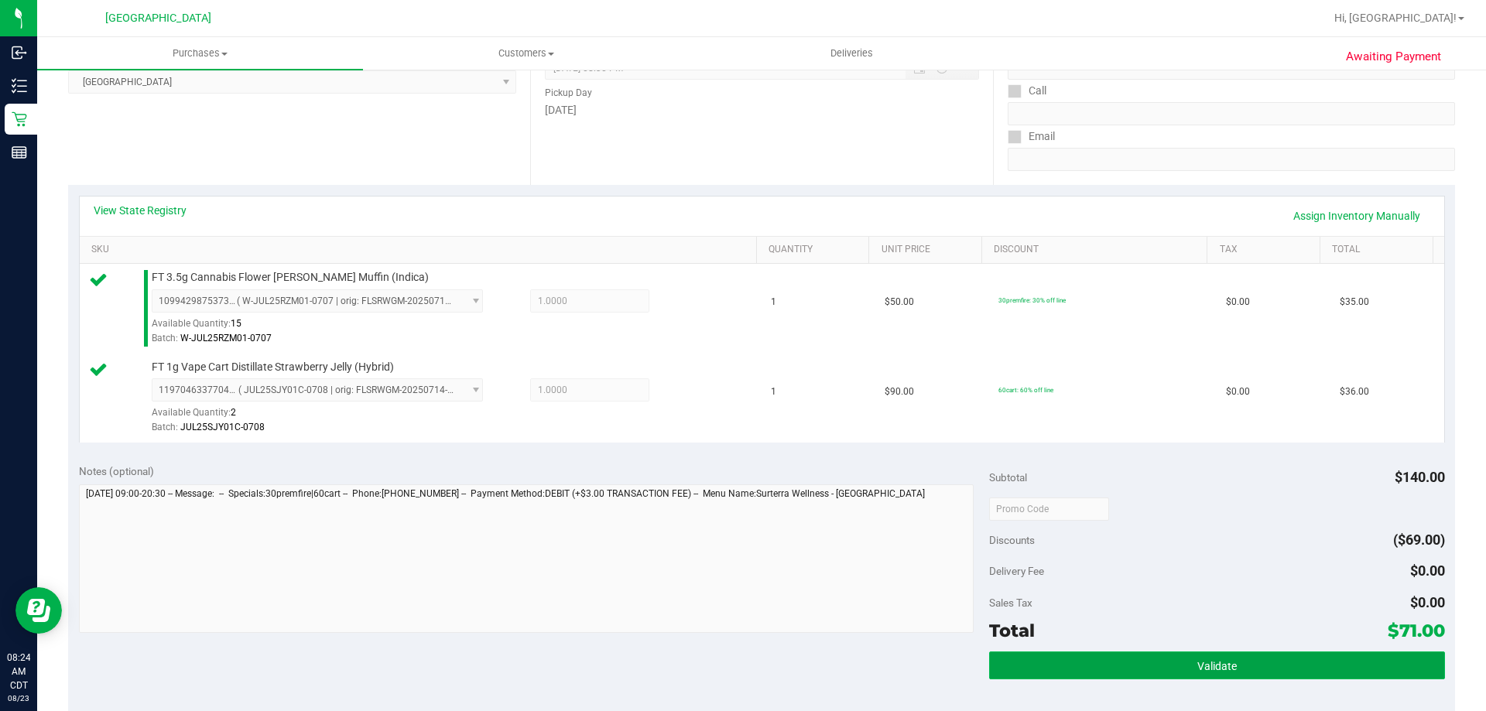
click at [1087, 668] on button "Validate" at bounding box center [1216, 665] width 455 height 28
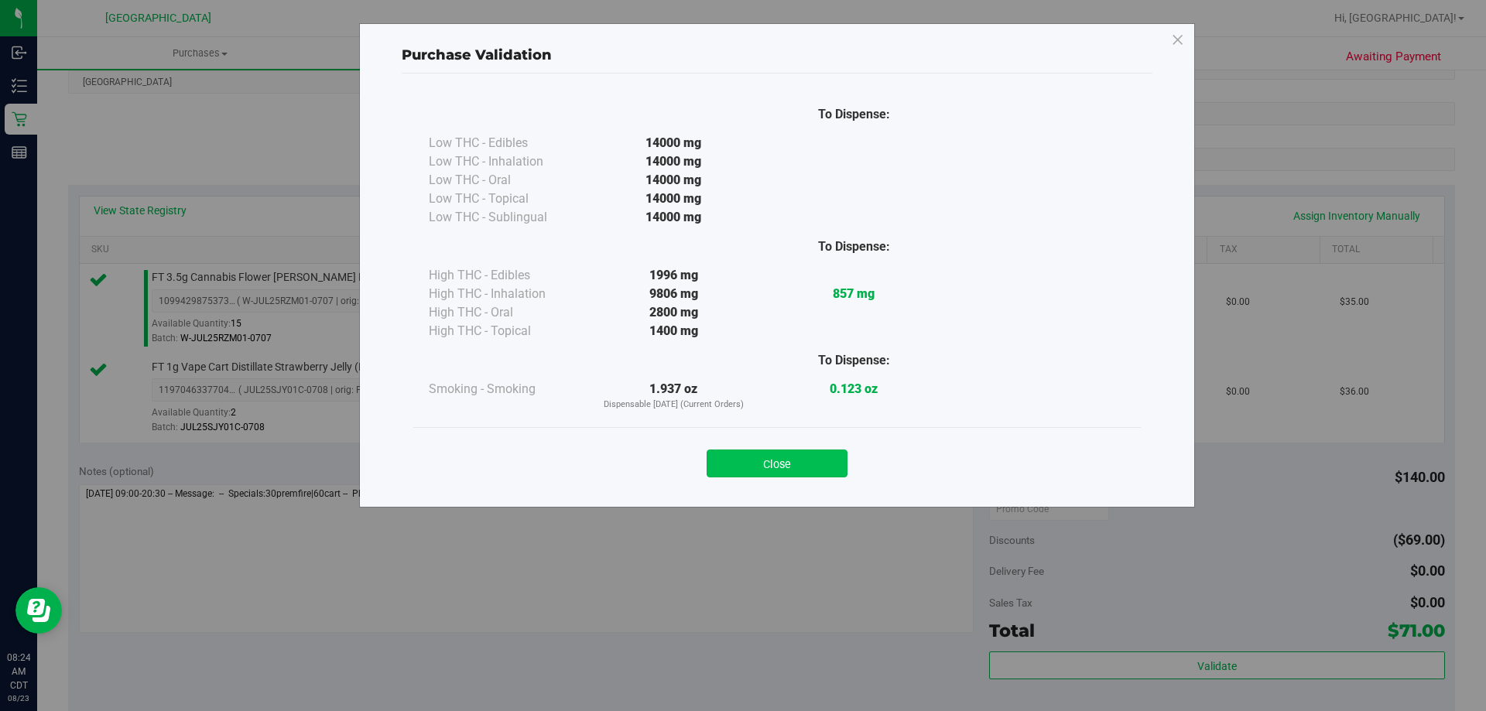
click at [824, 458] on button "Close" at bounding box center [776, 464] width 141 height 28
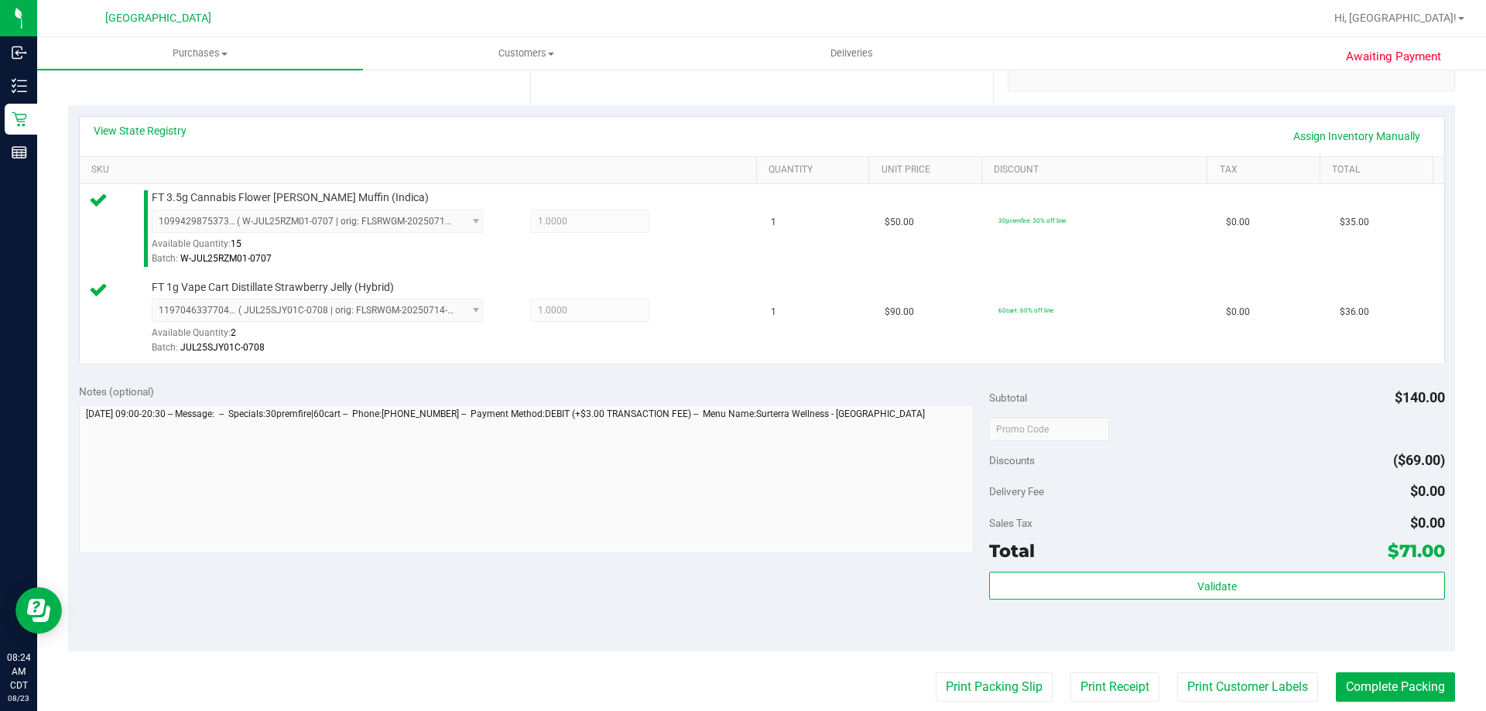
scroll to position [387, 0]
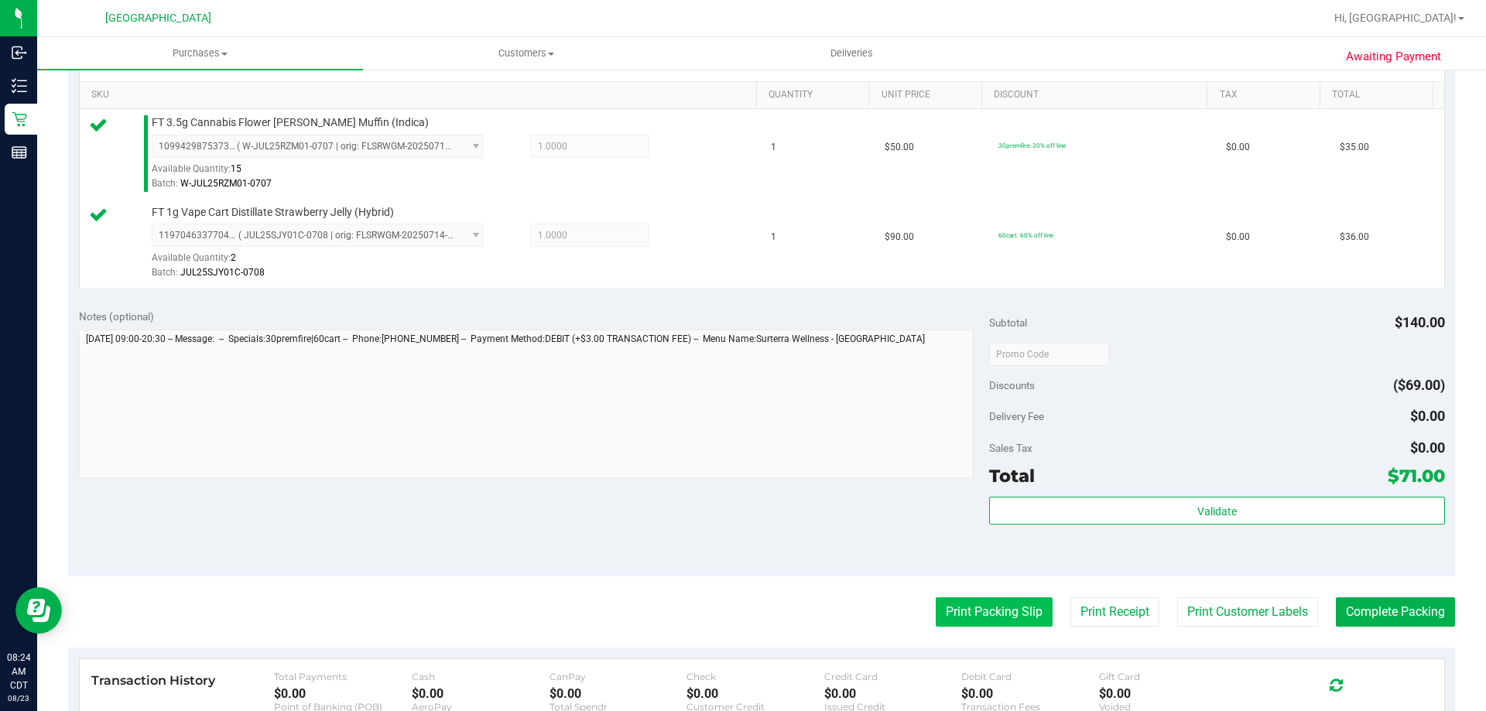
click at [984, 604] on button "Print Packing Slip" at bounding box center [993, 611] width 117 height 29
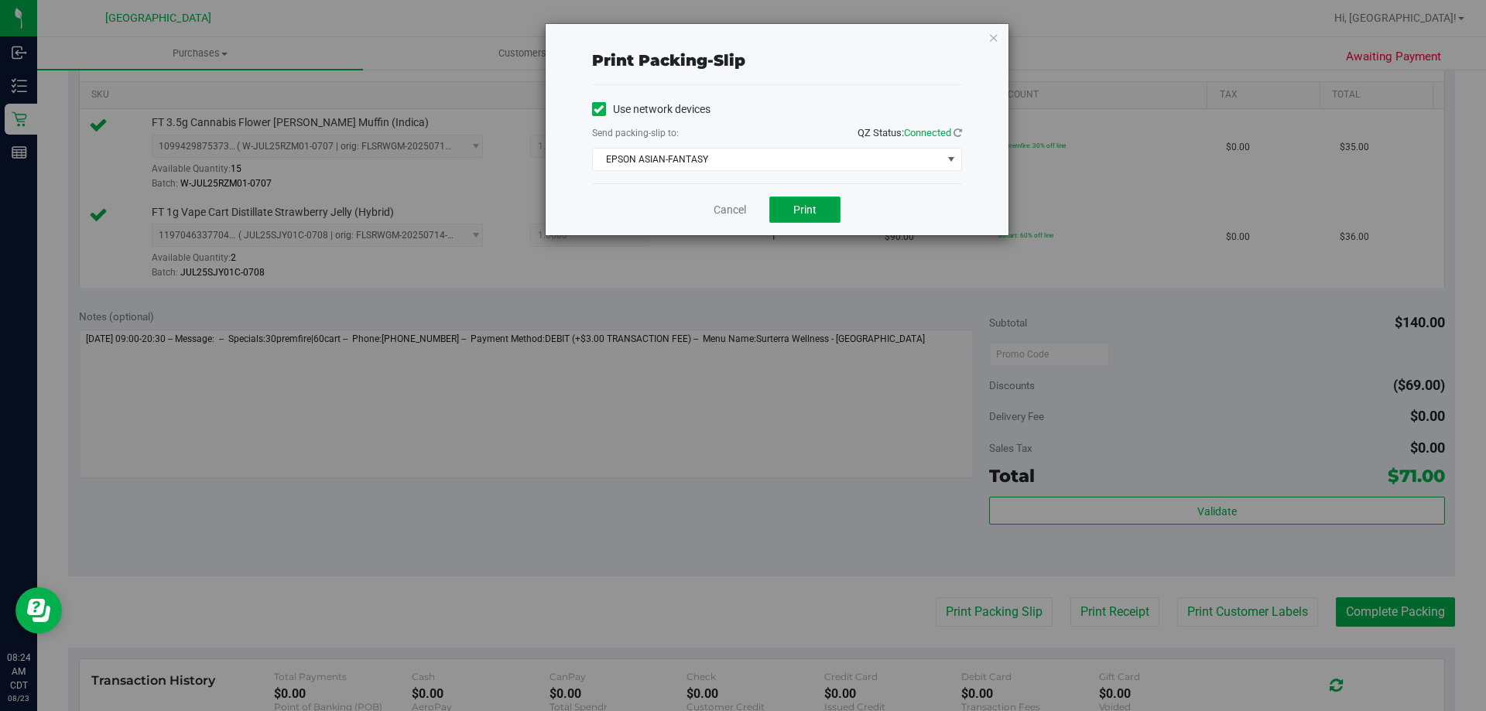
click at [819, 209] on button "Print" at bounding box center [804, 210] width 71 height 26
click at [732, 213] on link "Cancel" at bounding box center [729, 210] width 32 height 16
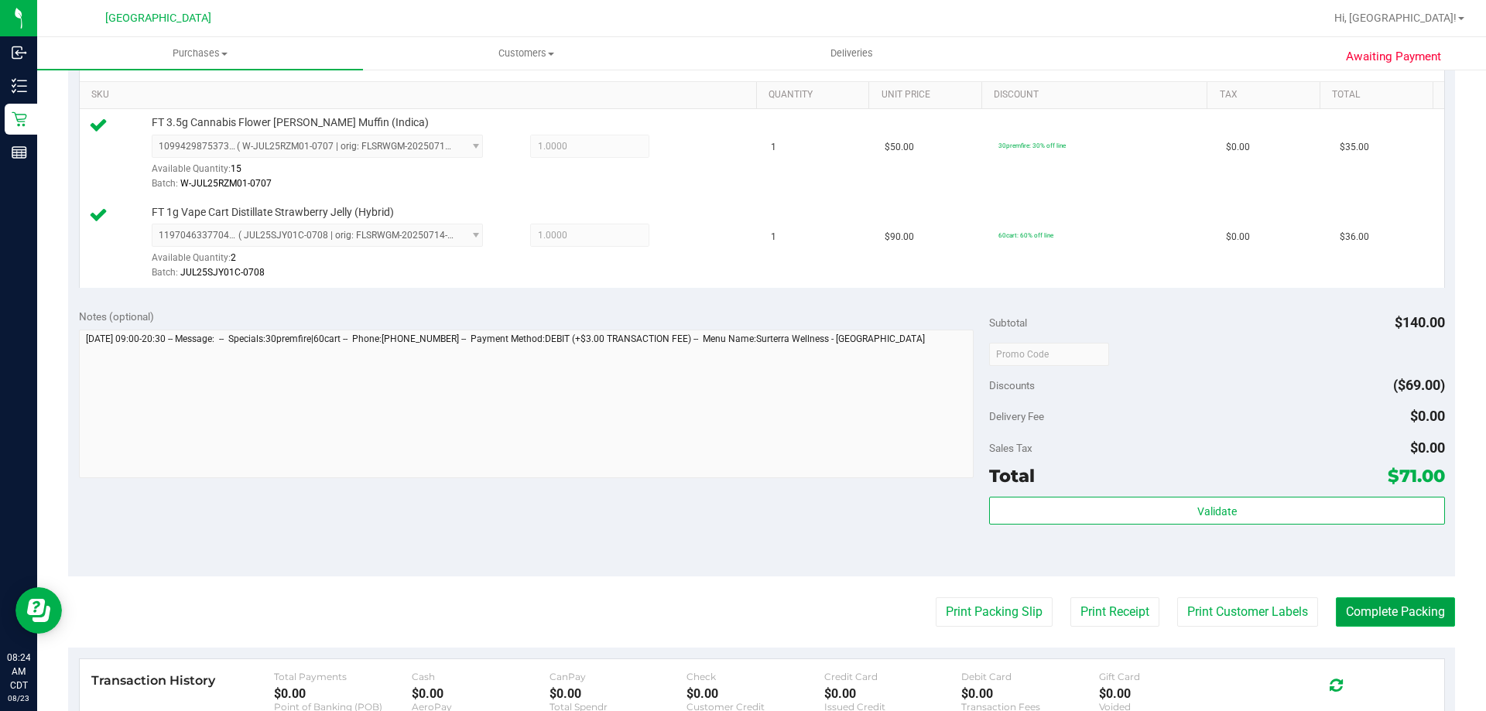
click at [1342, 604] on button "Complete Packing" at bounding box center [1394, 611] width 119 height 29
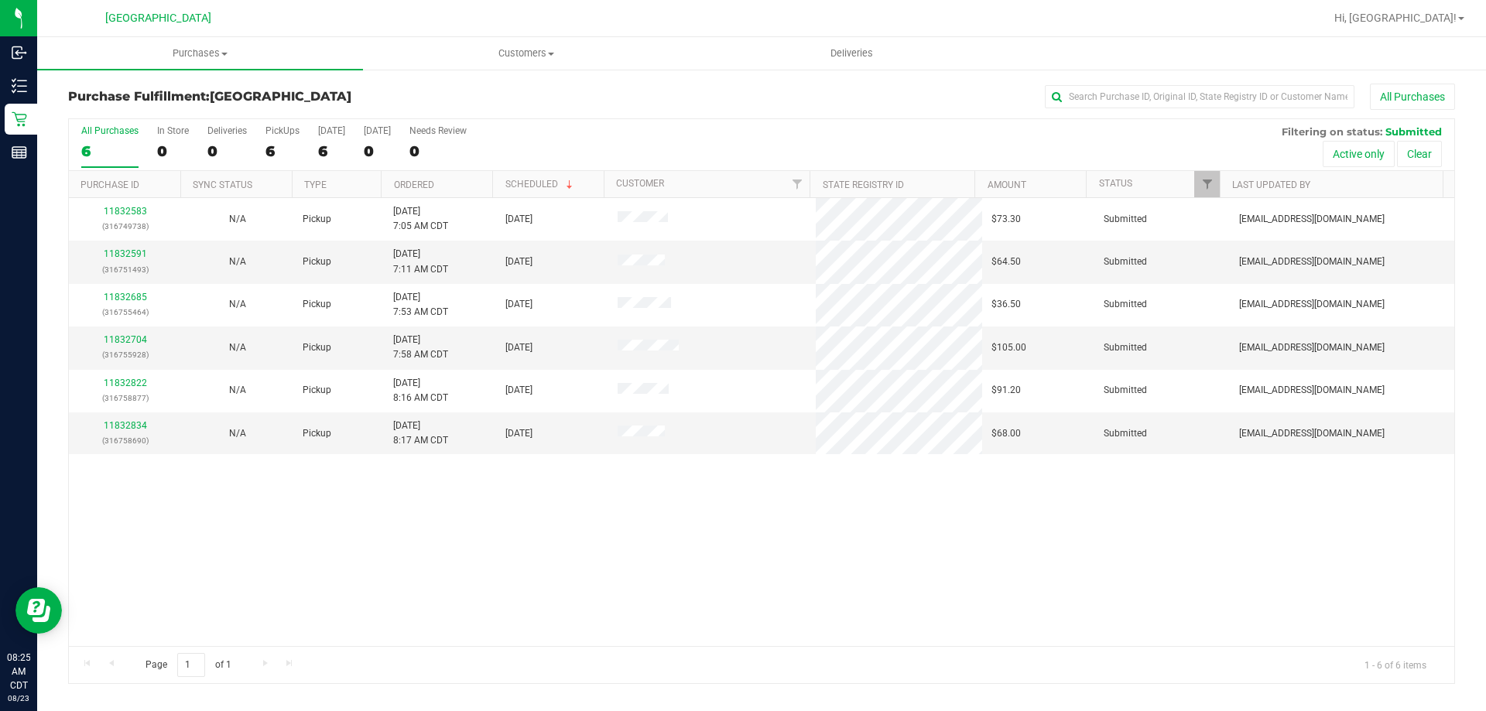
click at [464, 190] on th "Ordered" at bounding box center [436, 184] width 111 height 27
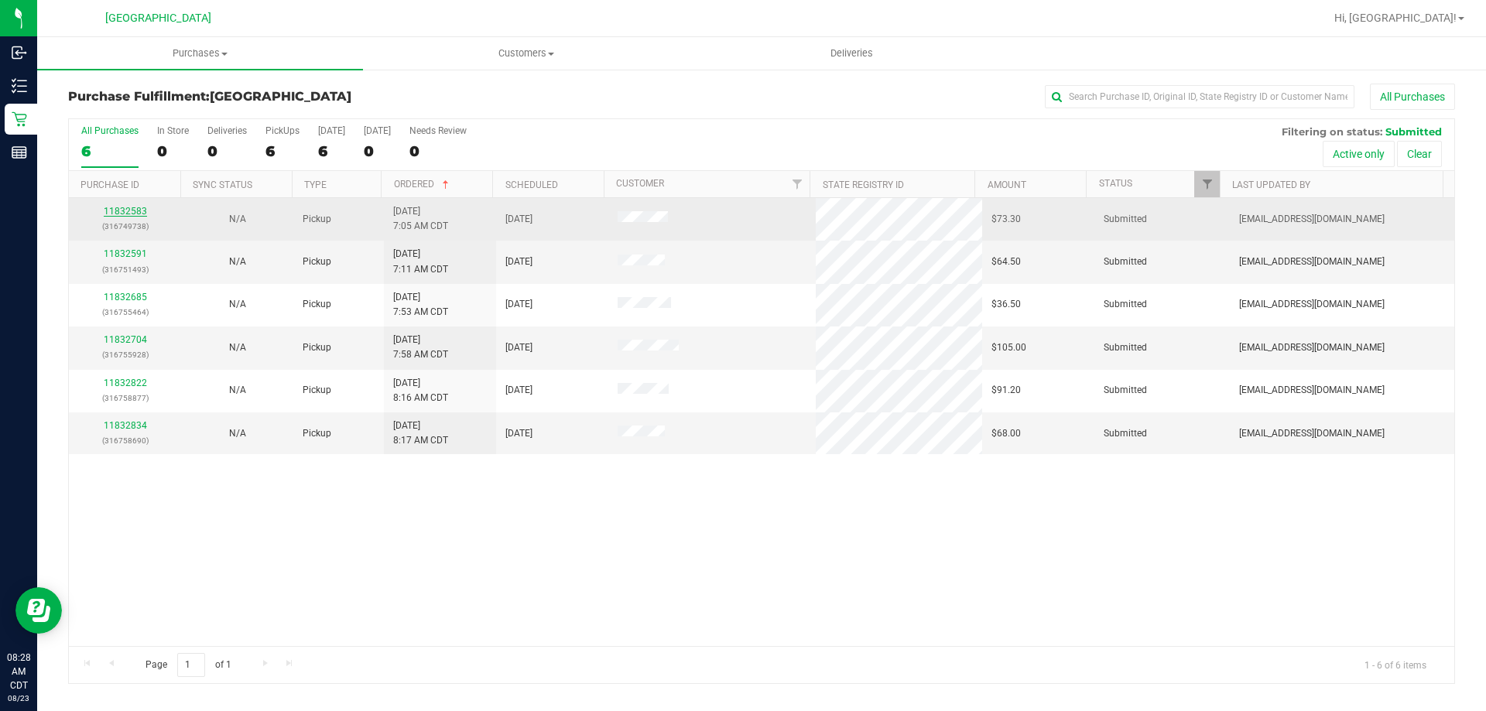
click at [113, 216] on link "11832583" at bounding box center [125, 211] width 43 height 11
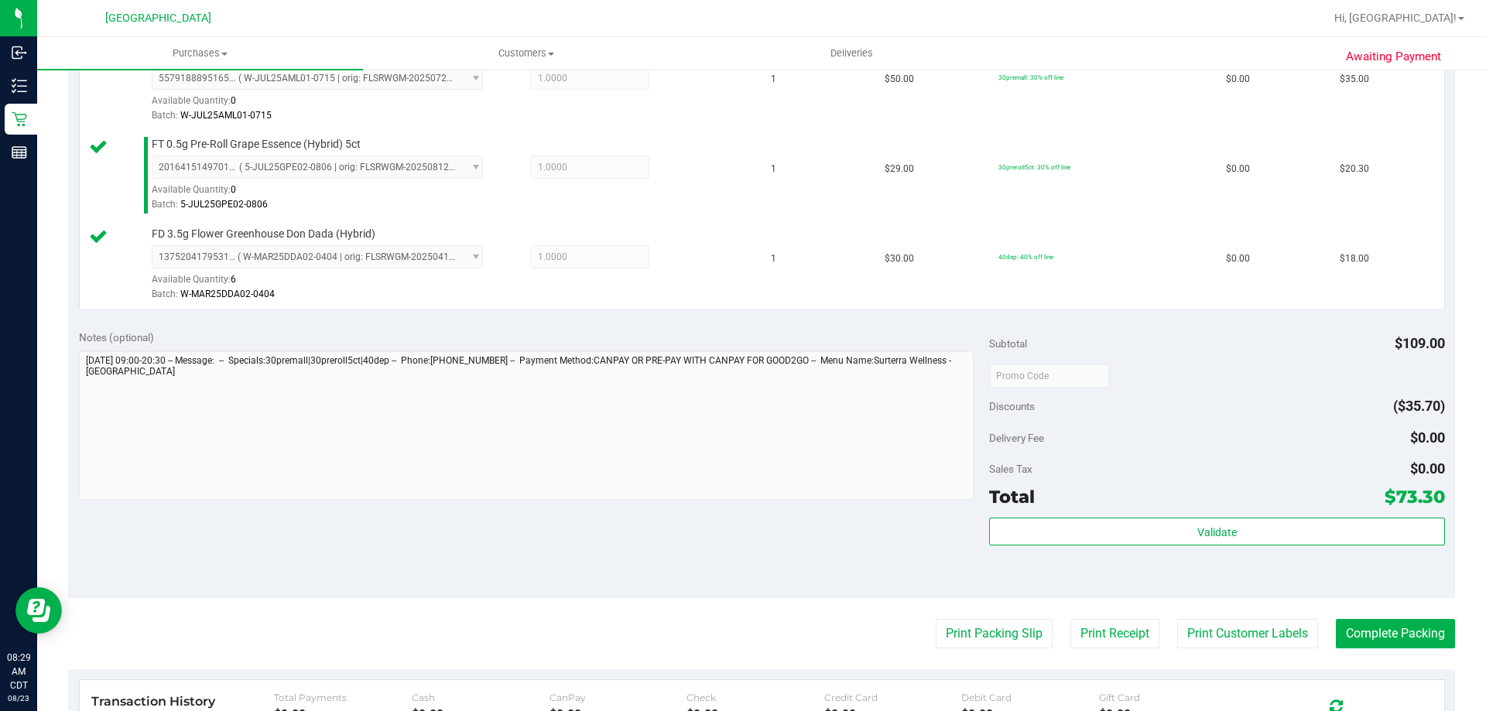
scroll to position [464, 0]
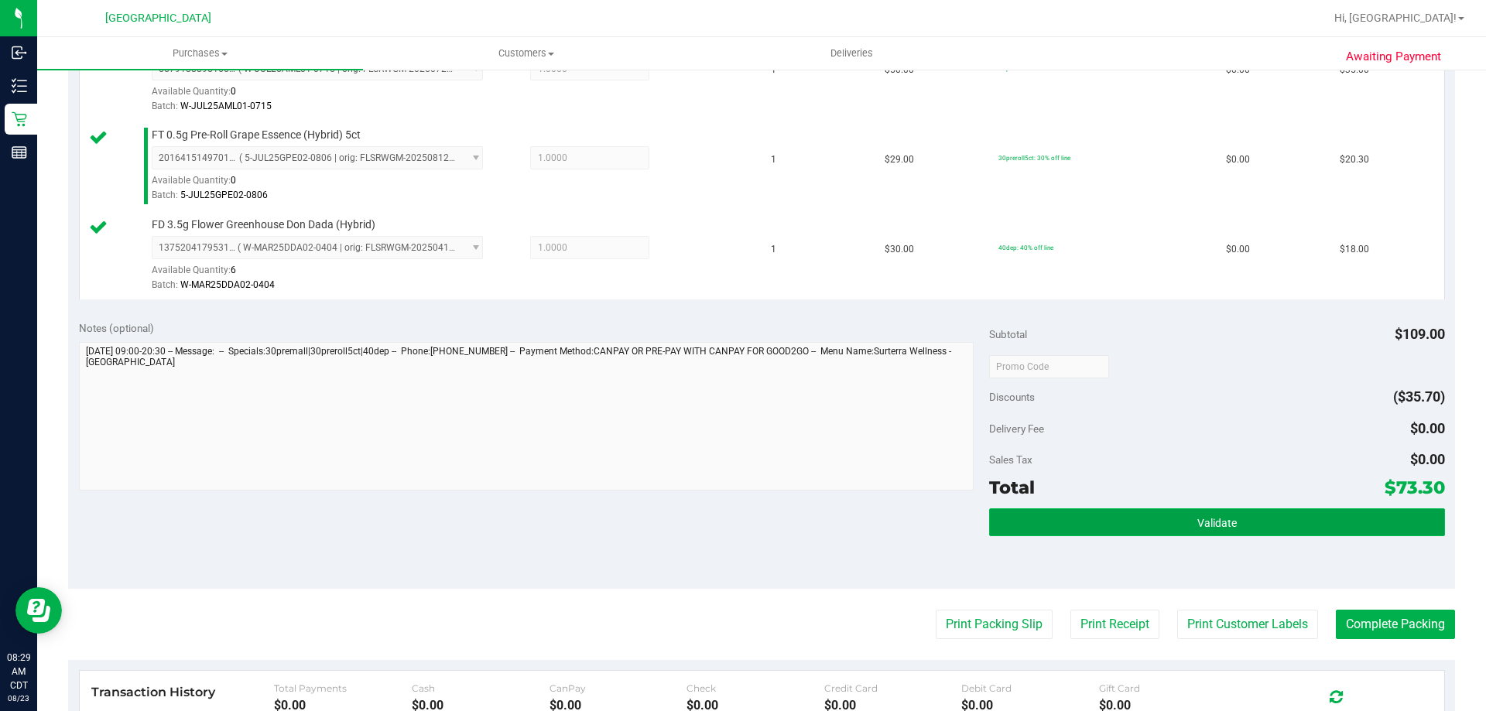
click at [1074, 525] on button "Validate" at bounding box center [1216, 522] width 455 height 28
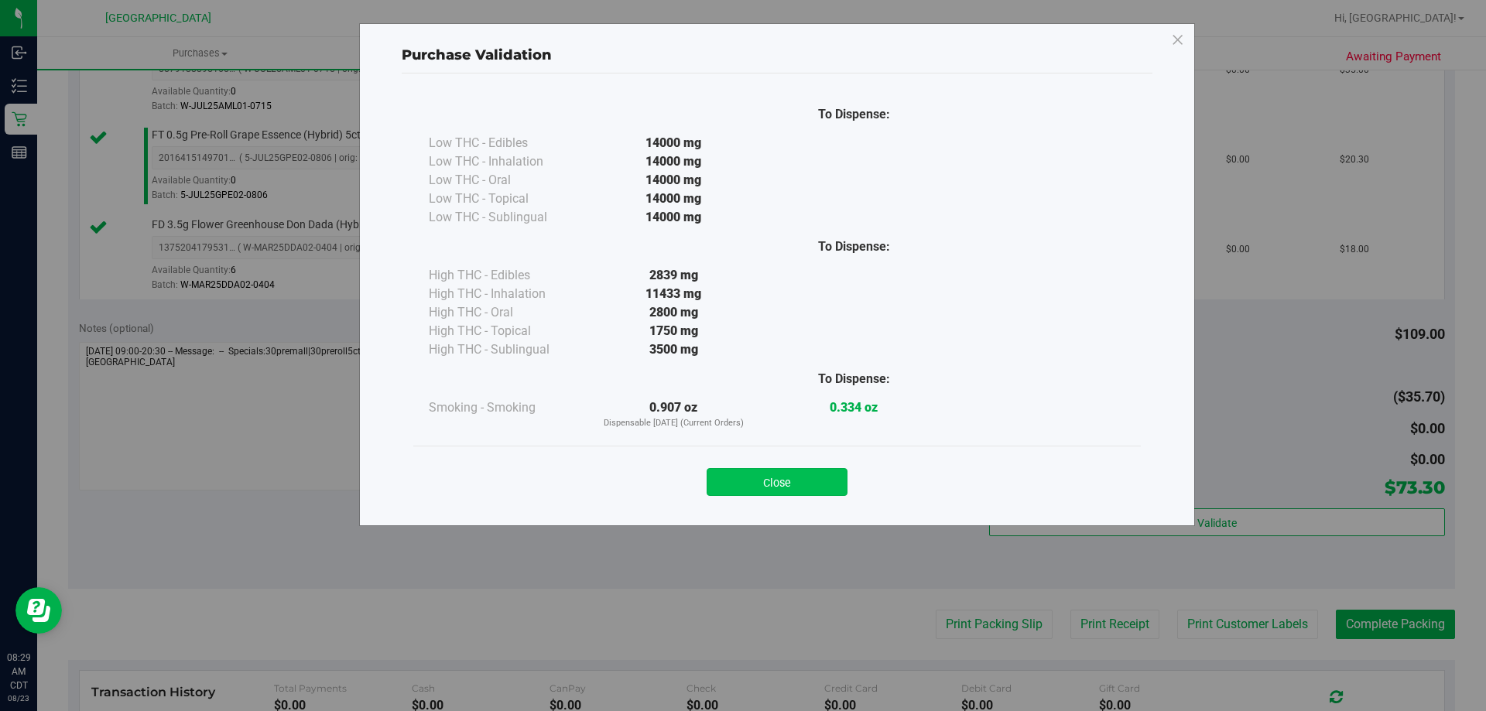
click at [788, 475] on button "Close" at bounding box center [776, 482] width 141 height 28
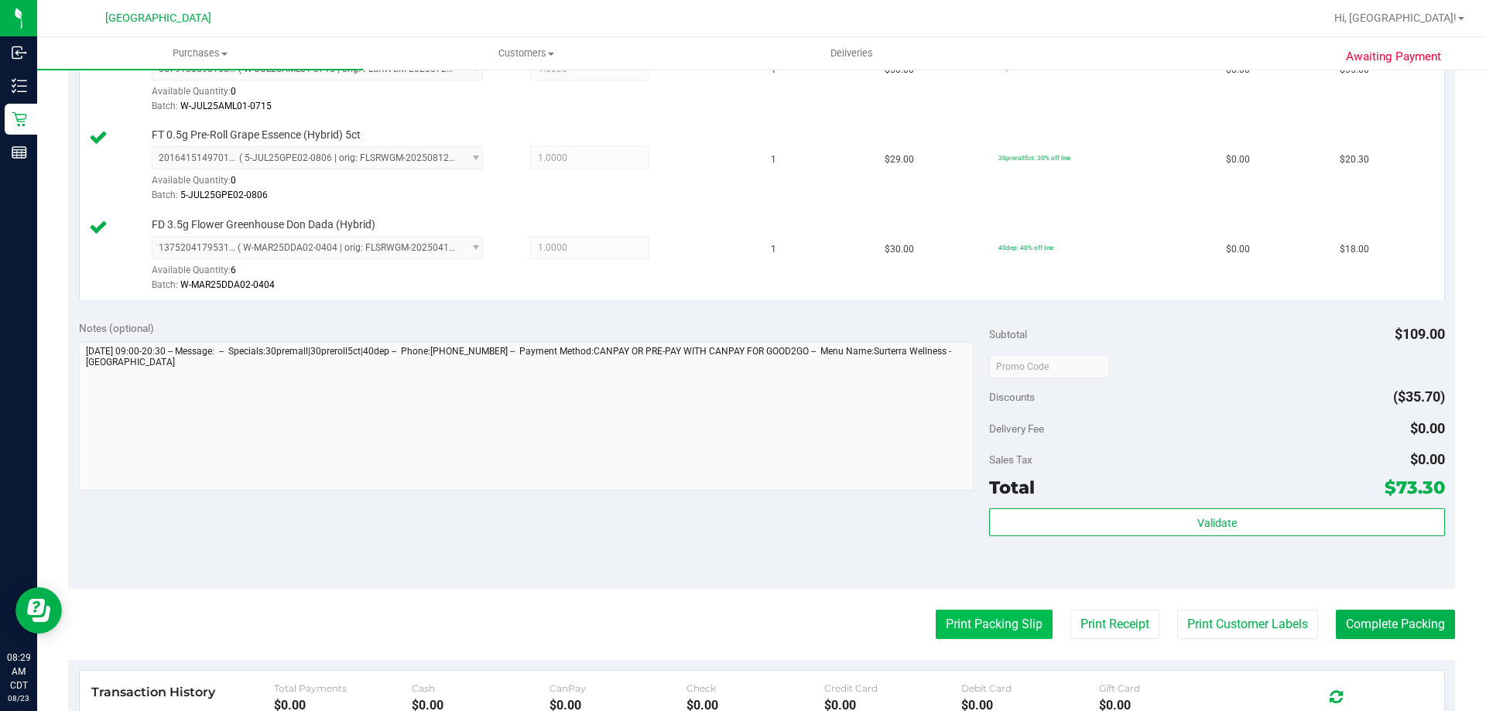
click at [946, 611] on button "Print Packing Slip" at bounding box center [993, 624] width 117 height 29
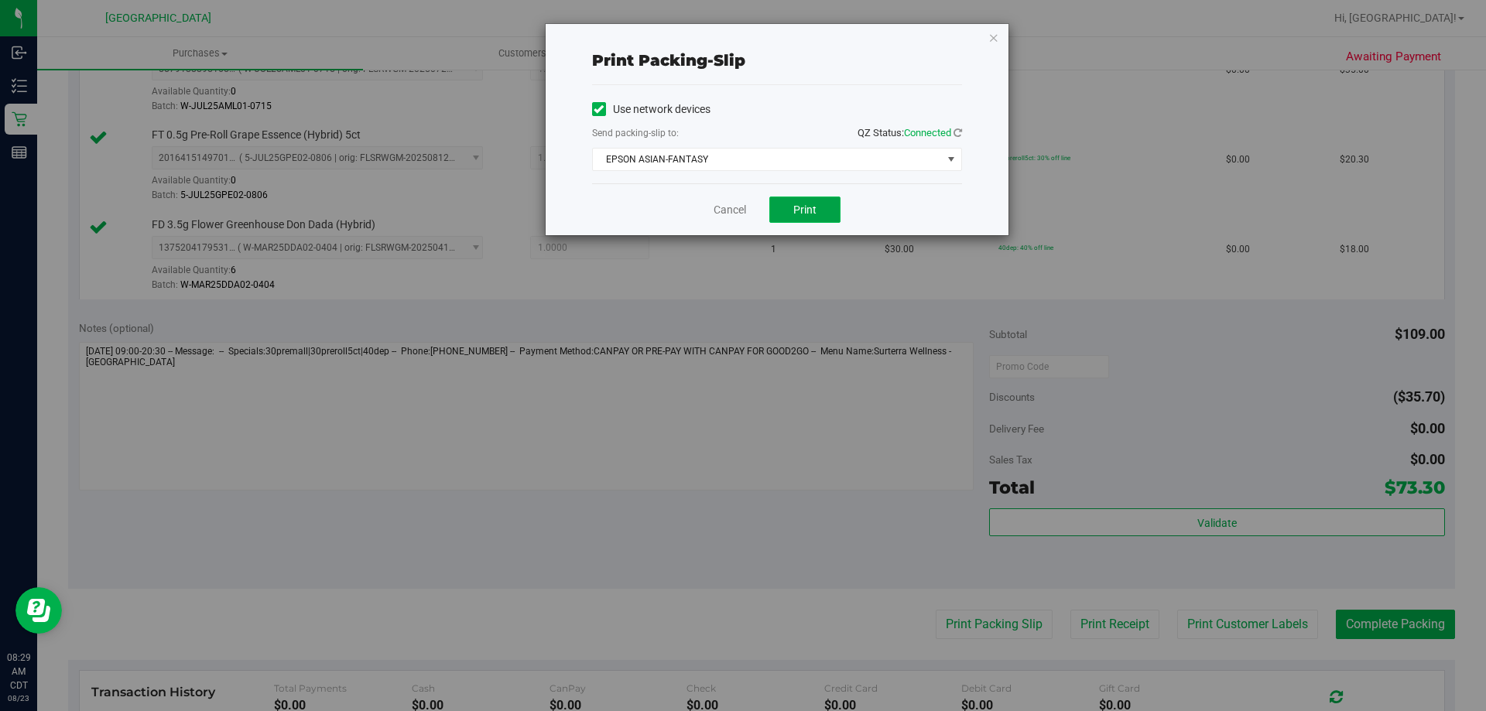
click at [805, 204] on span "Print" at bounding box center [804, 209] width 23 height 12
click at [723, 217] on link "Cancel" at bounding box center [729, 210] width 32 height 16
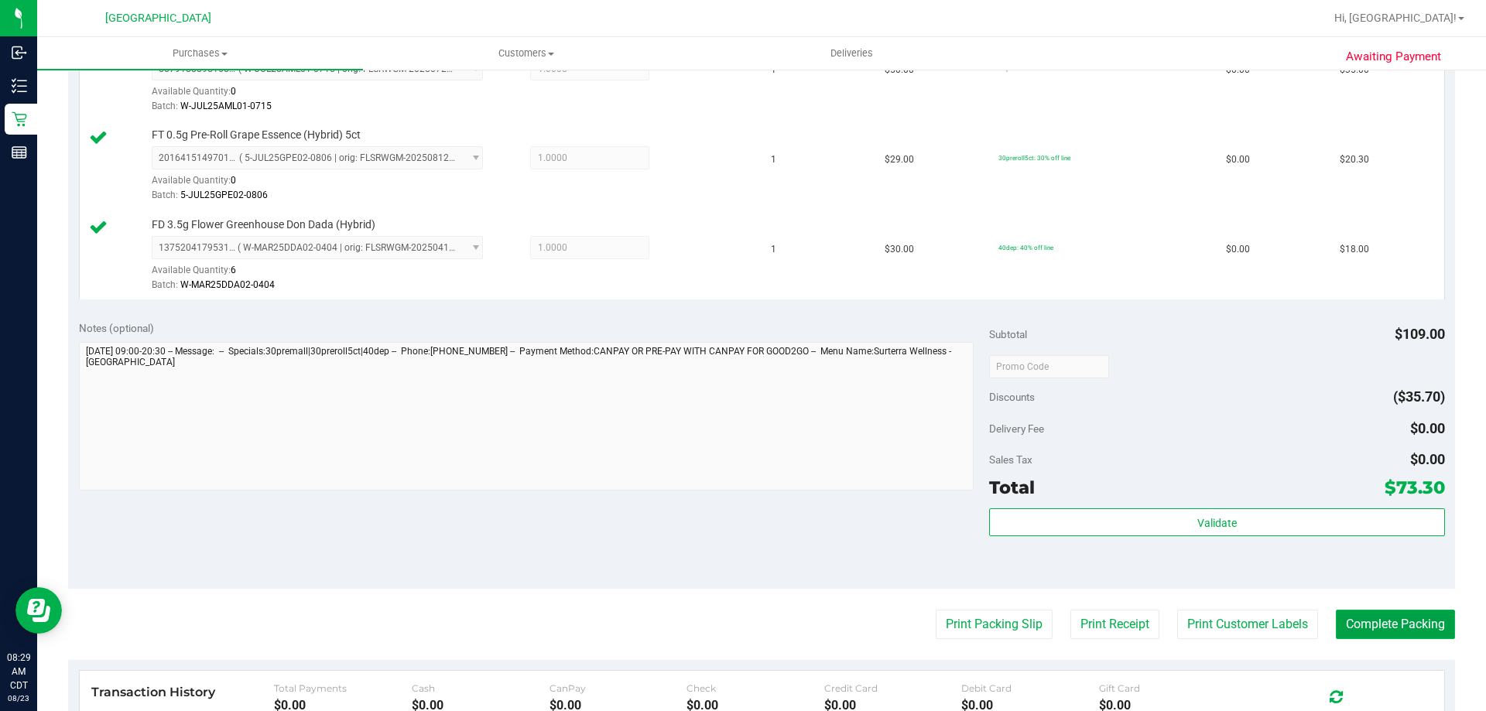
click at [1342, 610] on button "Complete Packing" at bounding box center [1394, 624] width 119 height 29
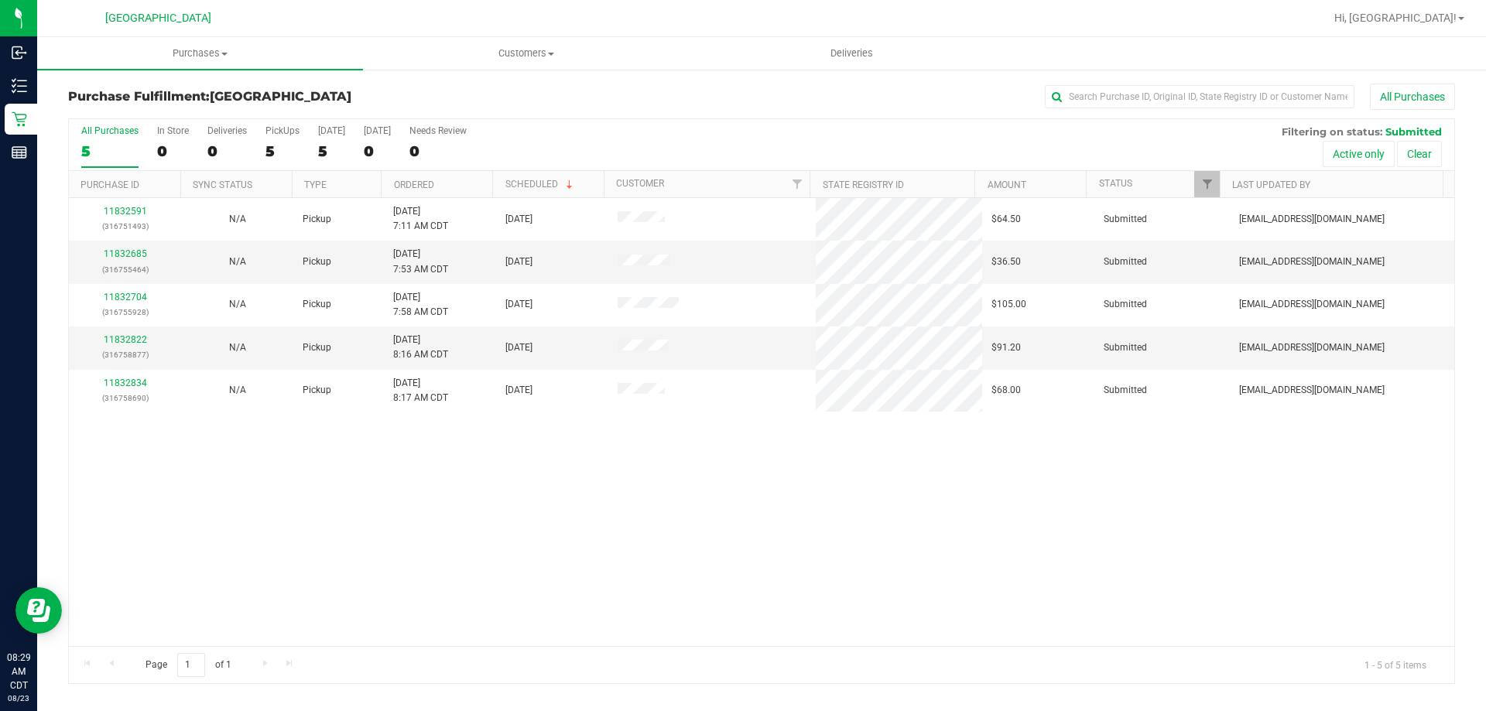
click at [463, 186] on th "Ordered" at bounding box center [436, 184] width 111 height 27
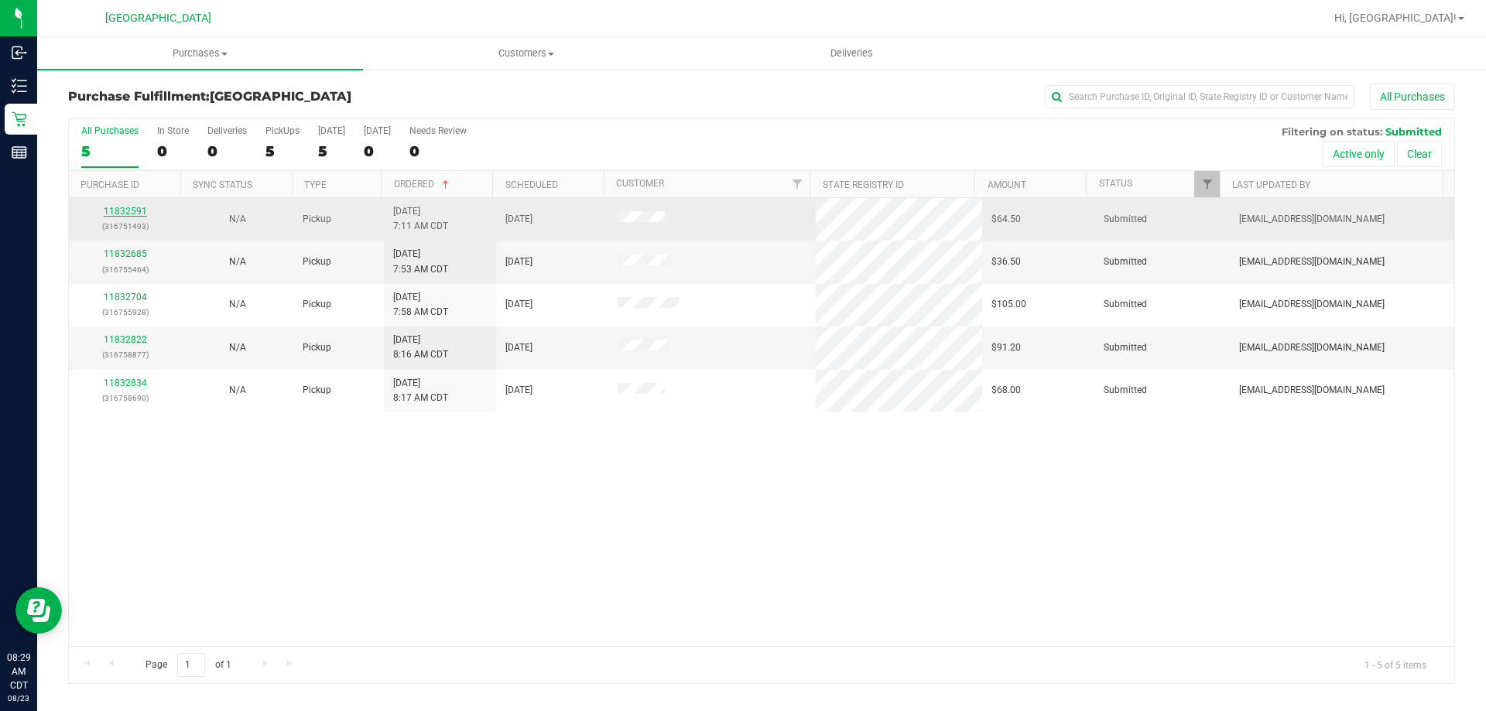
click at [112, 210] on link "11832591" at bounding box center [125, 211] width 43 height 11
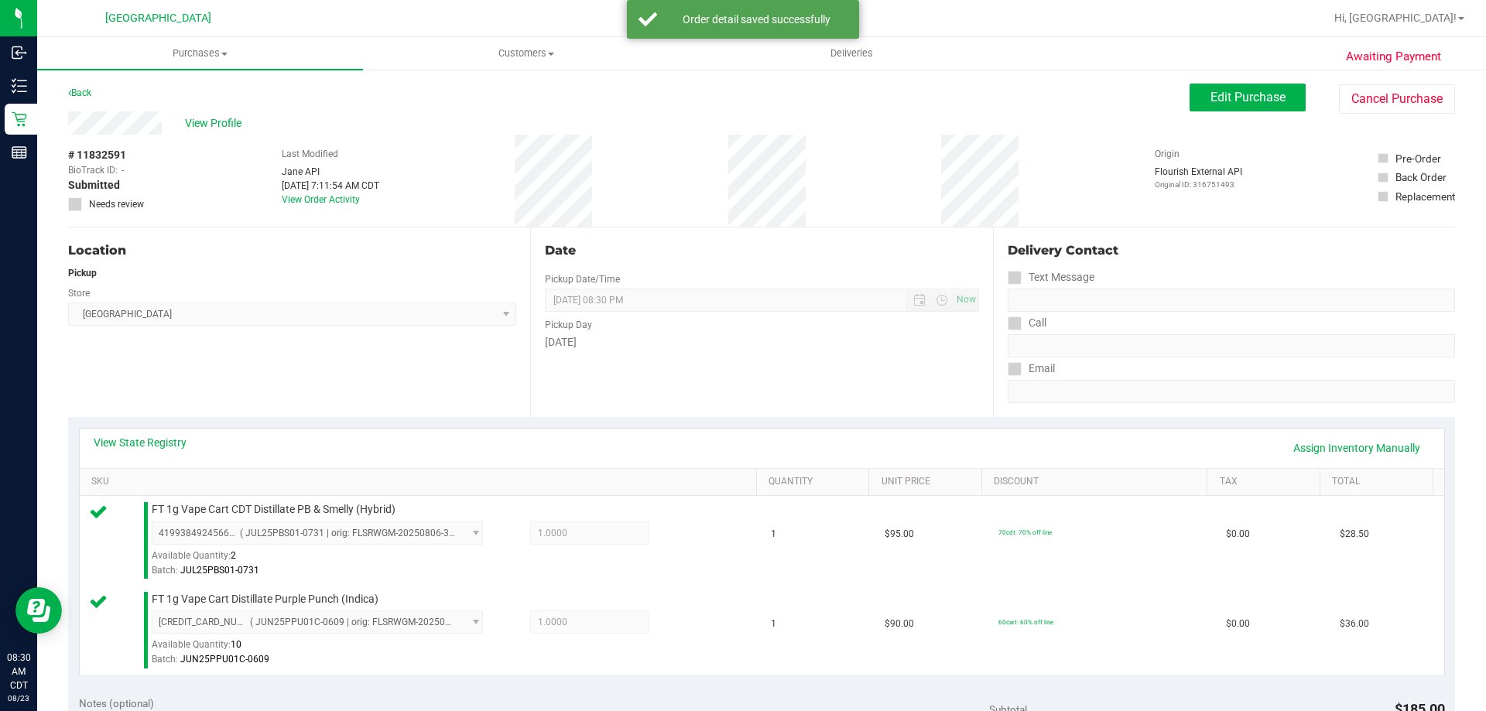
scroll to position [309, 0]
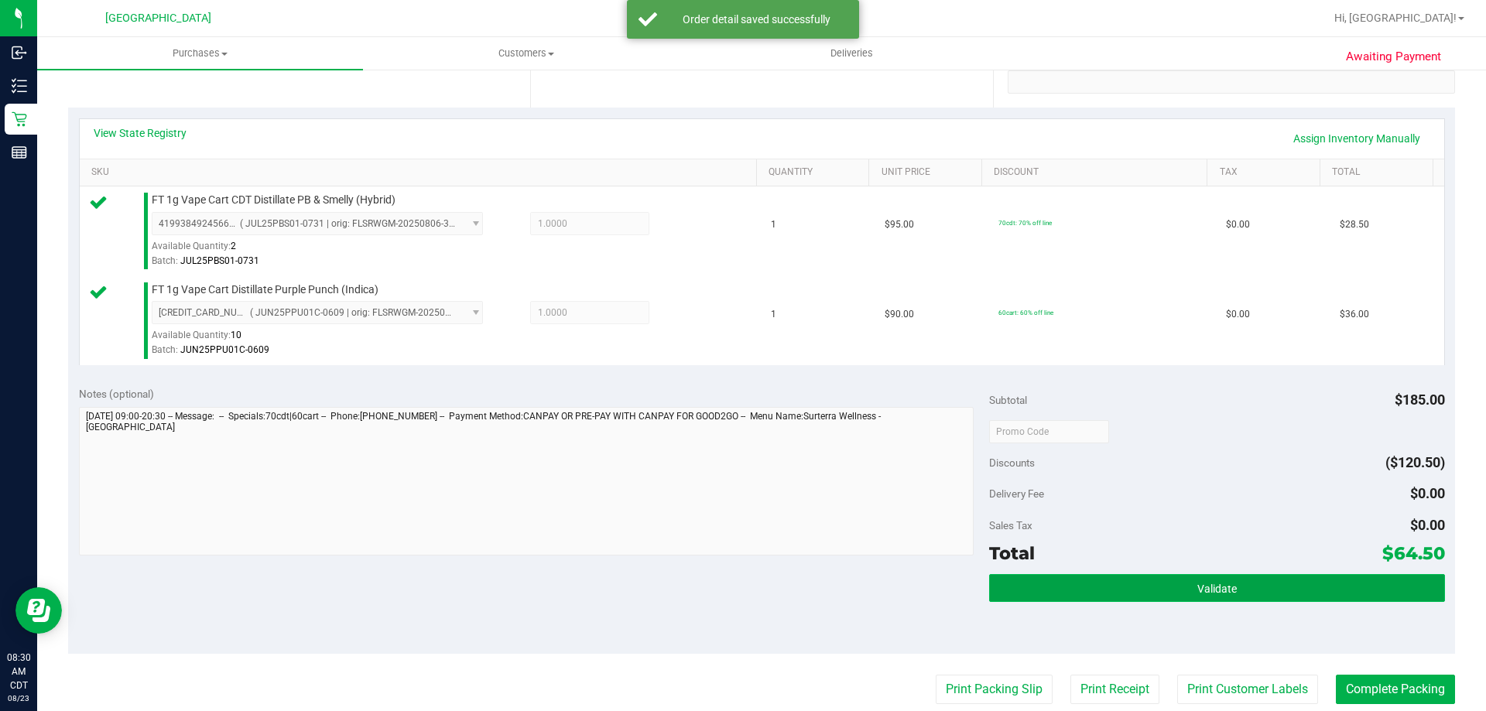
click at [1035, 580] on button "Validate" at bounding box center [1216, 588] width 455 height 28
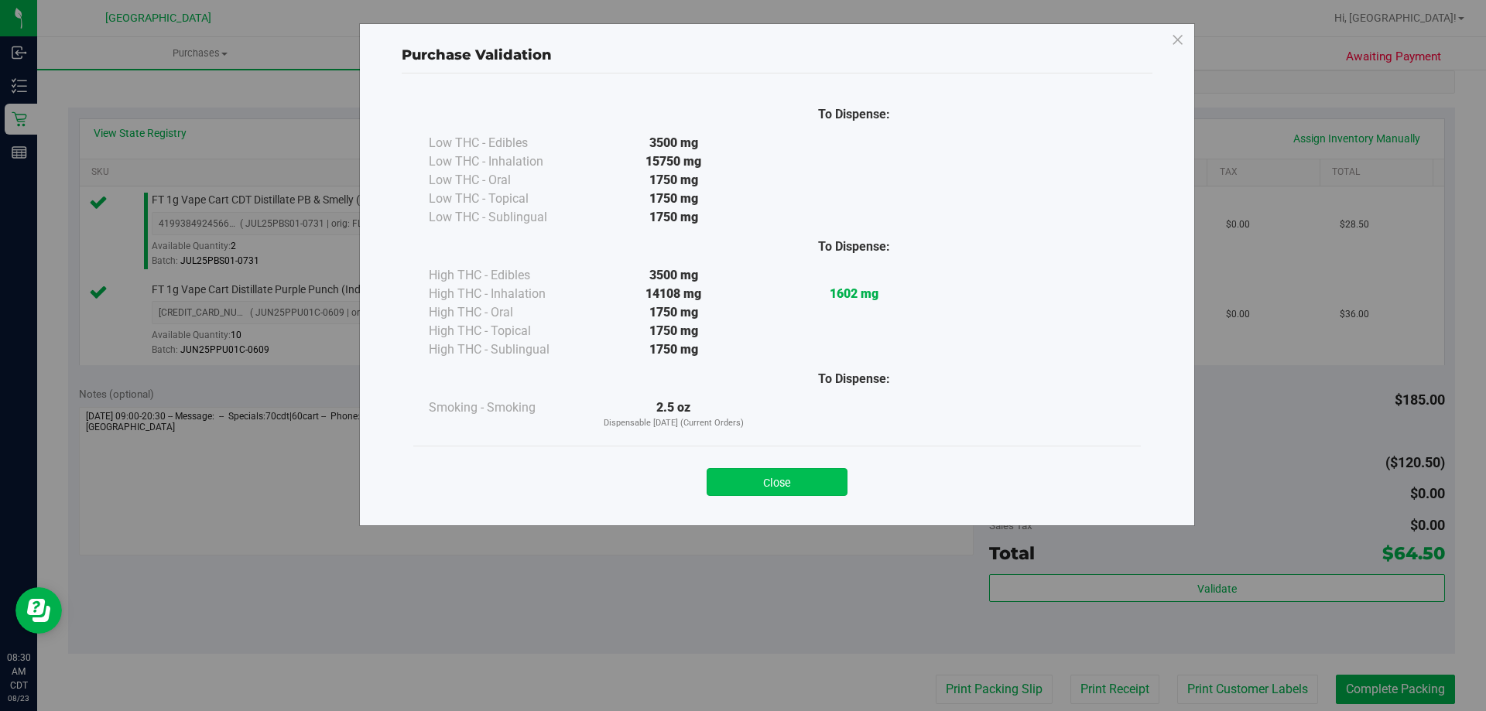
click at [754, 489] on button "Close" at bounding box center [776, 482] width 141 height 28
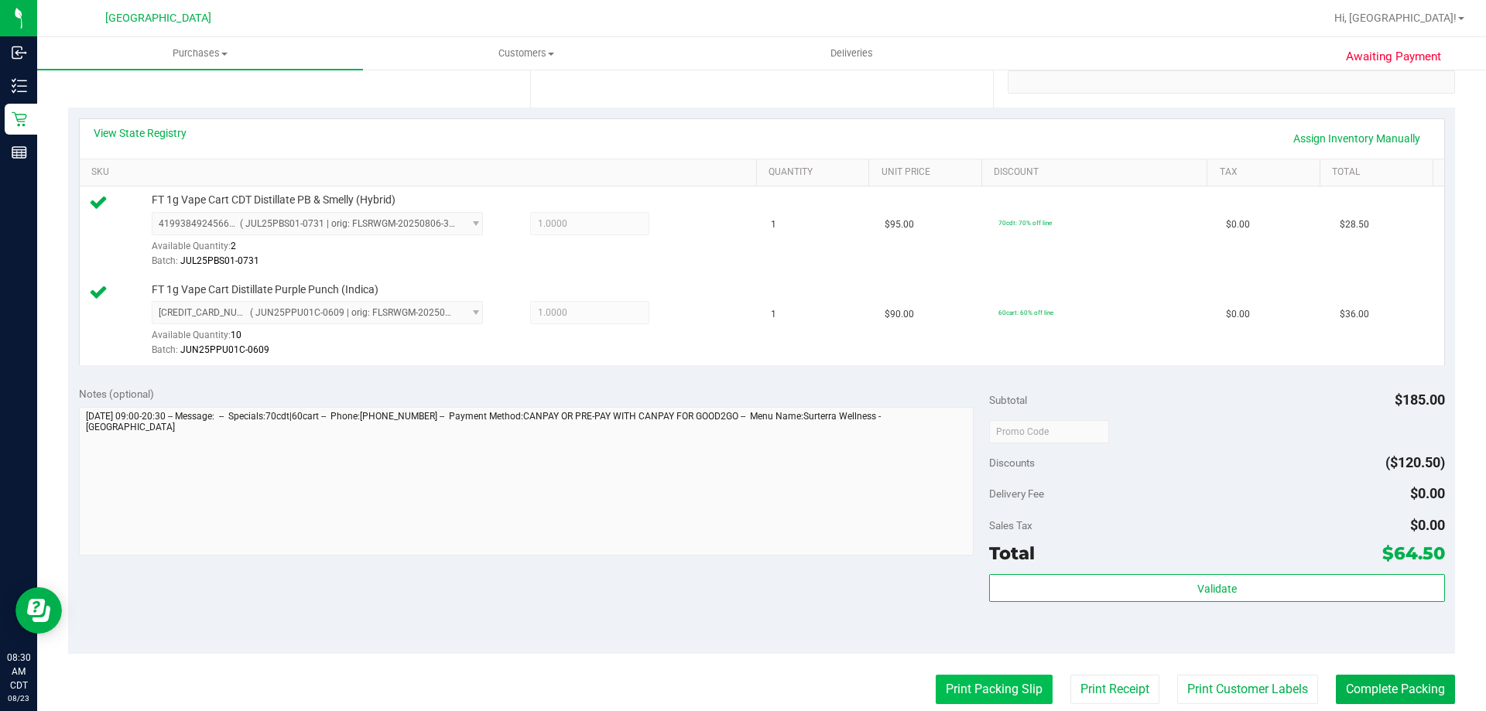
click at [1006, 699] on button "Print Packing Slip" at bounding box center [993, 689] width 117 height 29
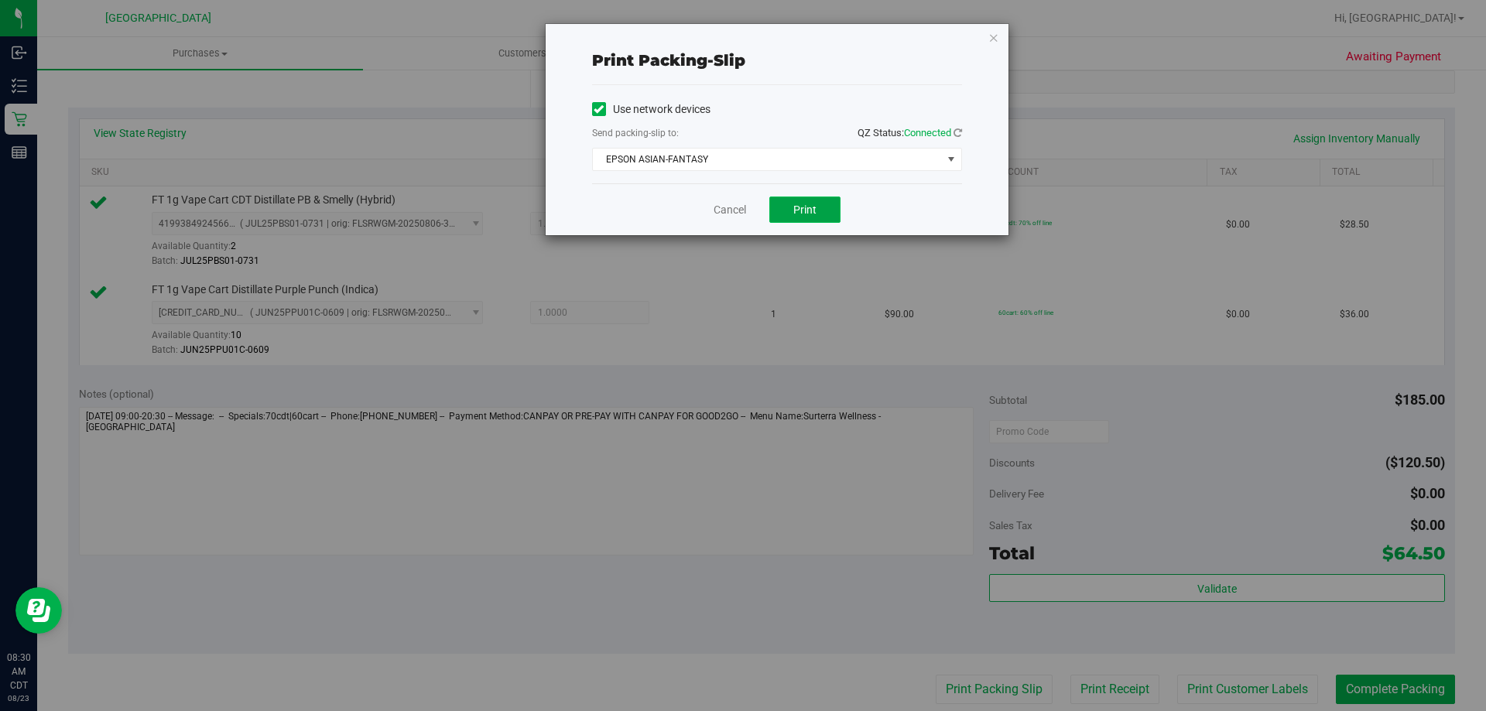
click at [806, 217] on button "Print" at bounding box center [804, 210] width 71 height 26
click at [734, 213] on link "Cancel" at bounding box center [729, 210] width 32 height 16
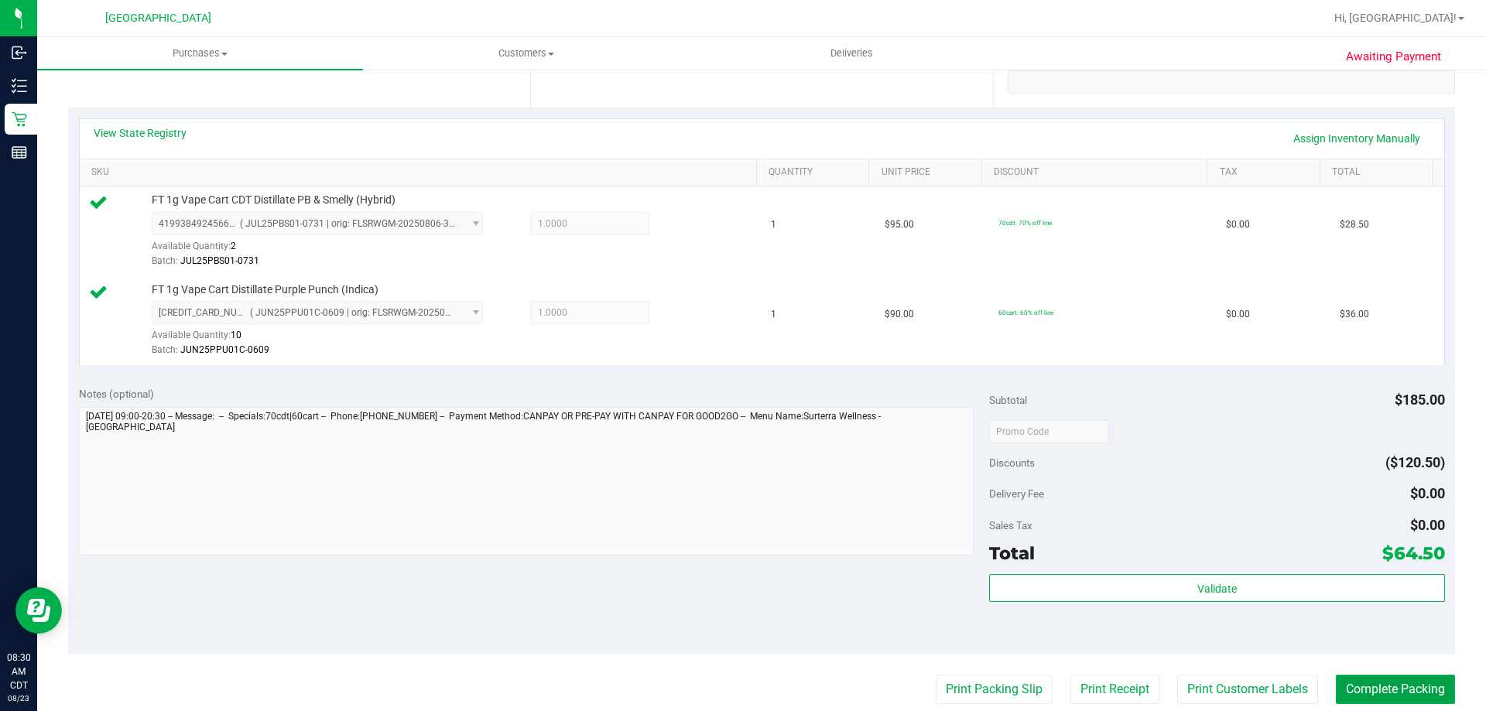
click at [1400, 677] on button "Complete Packing" at bounding box center [1394, 689] width 119 height 29
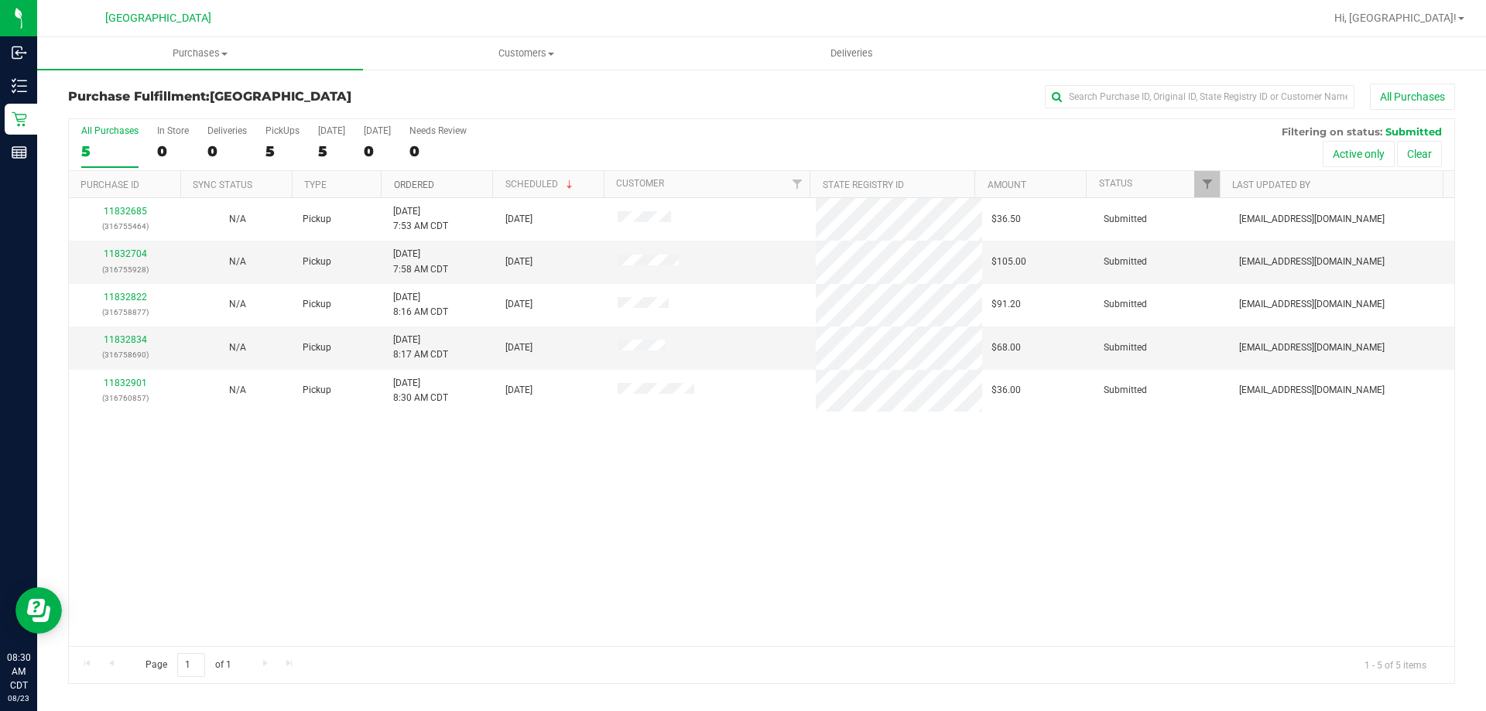
click at [424, 186] on link "Ordered" at bounding box center [414, 185] width 40 height 11
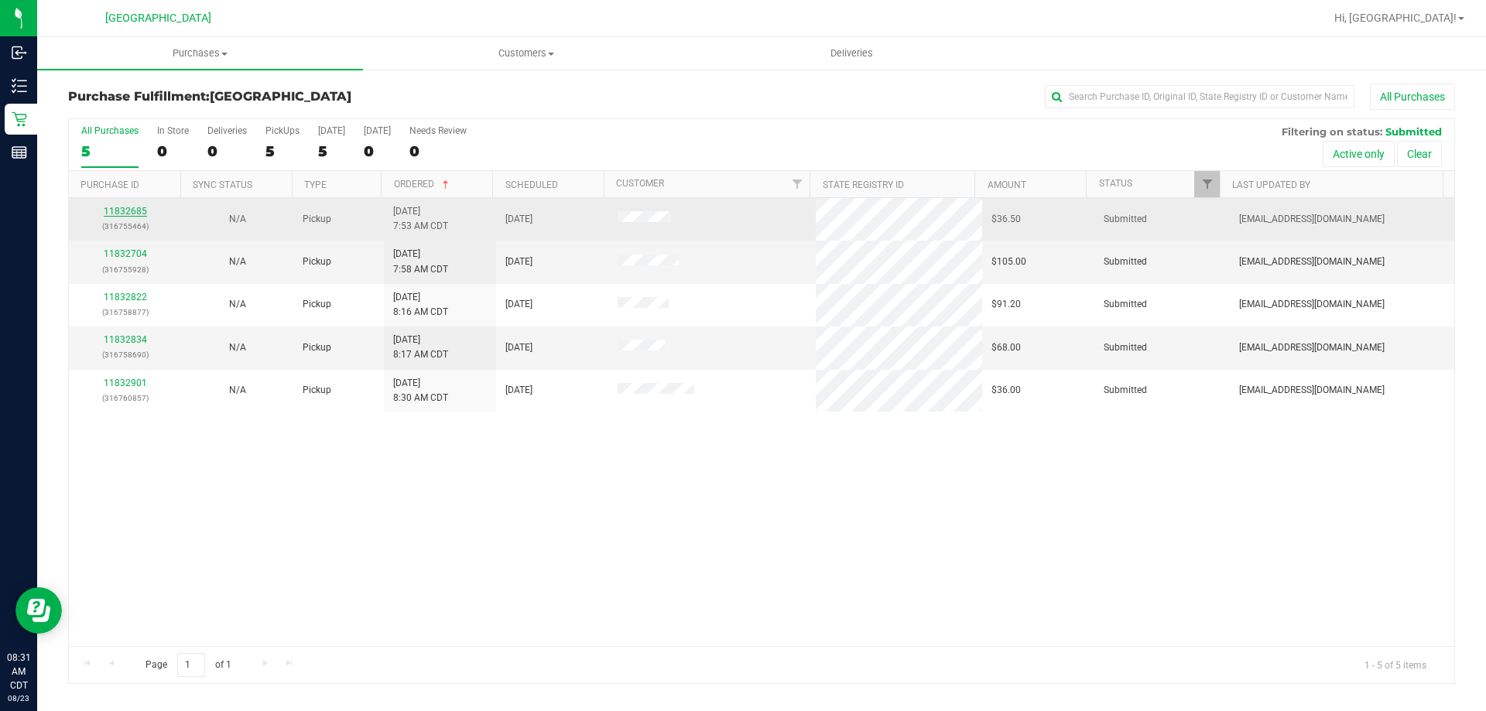
click at [113, 211] on link "11832685" at bounding box center [125, 211] width 43 height 11
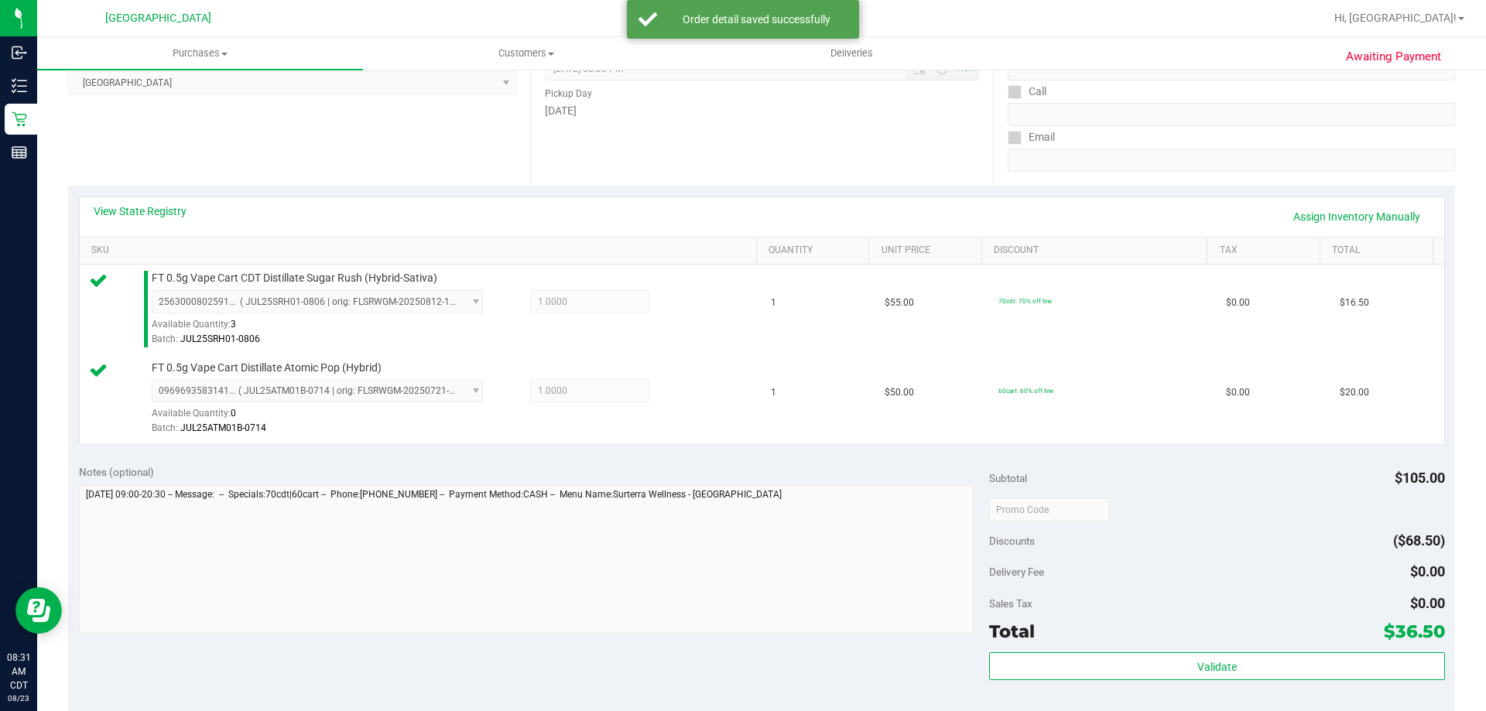
scroll to position [232, 0]
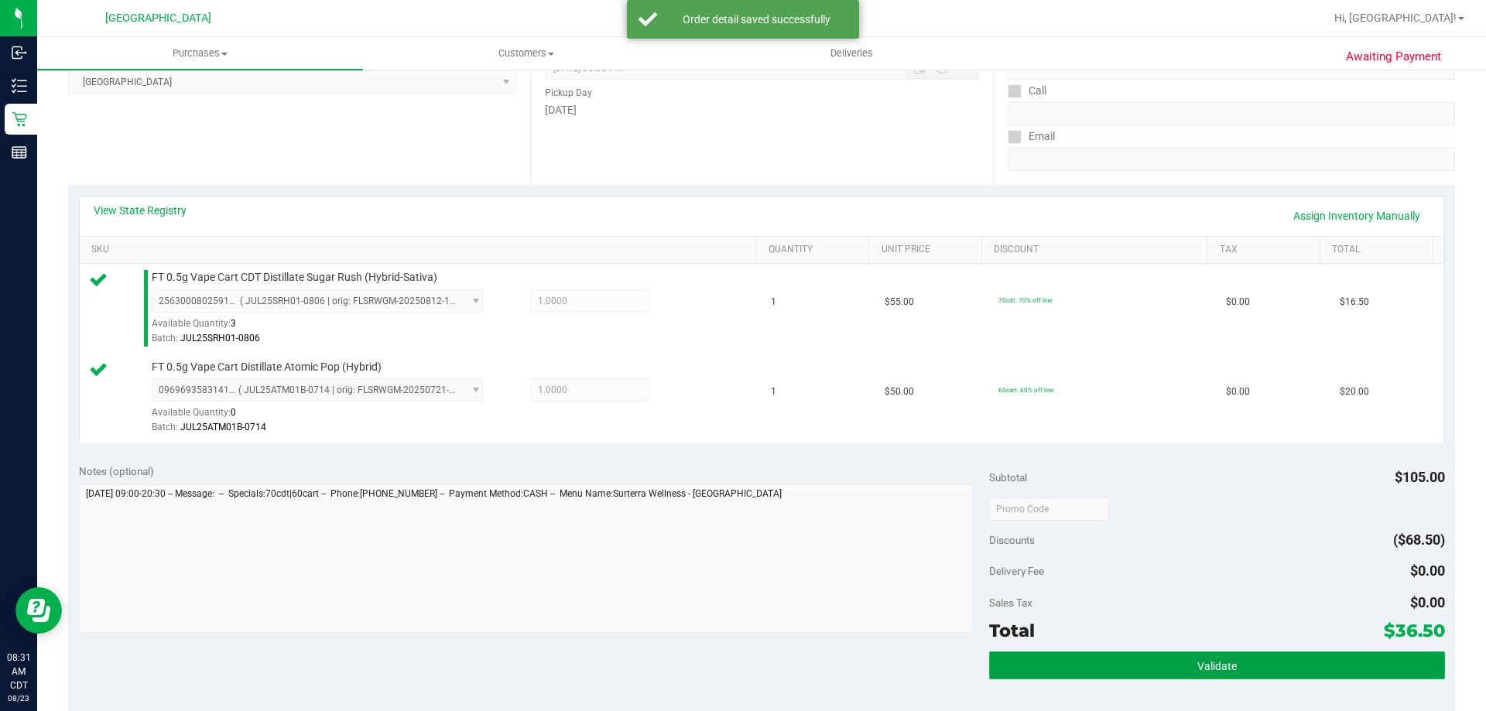
click at [1071, 668] on button "Validate" at bounding box center [1216, 665] width 455 height 28
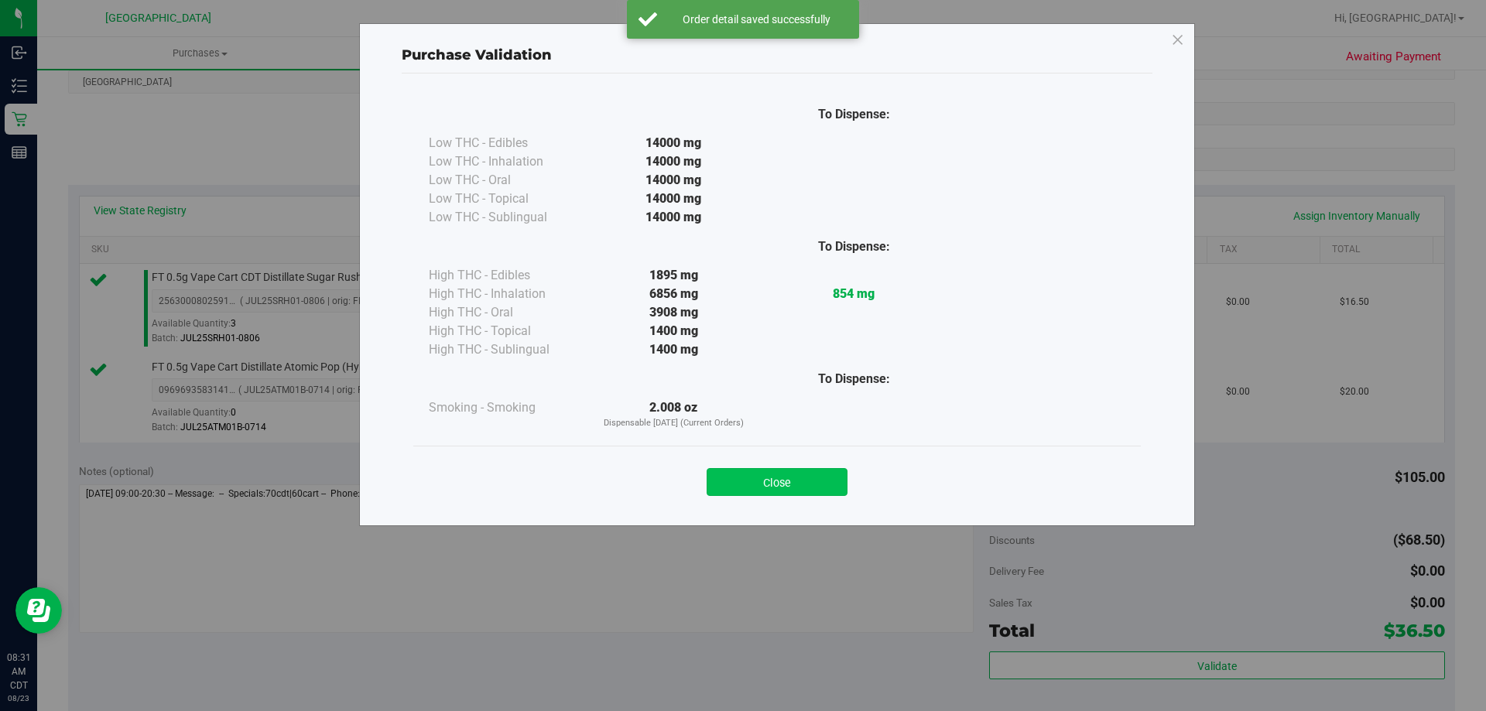
click at [804, 485] on button "Close" at bounding box center [776, 482] width 141 height 28
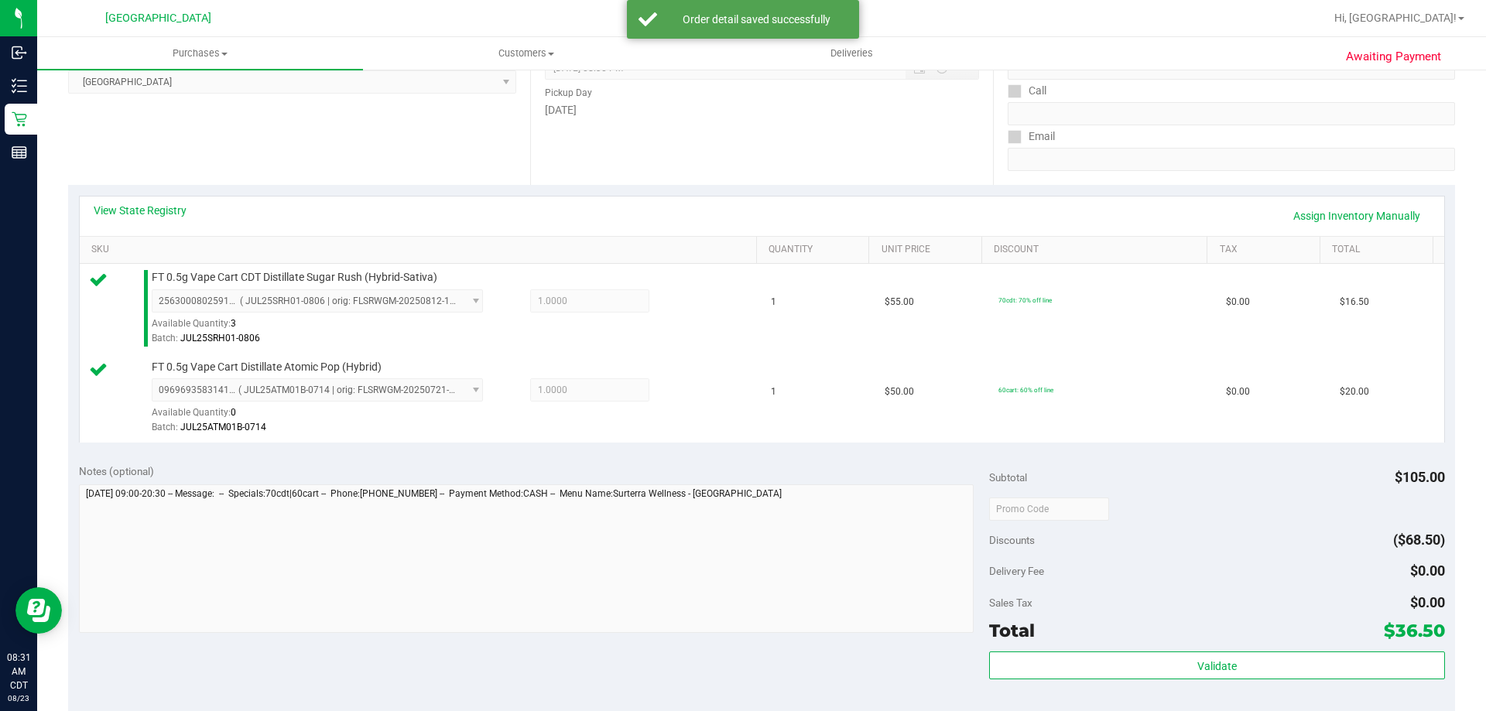
scroll to position [387, 0]
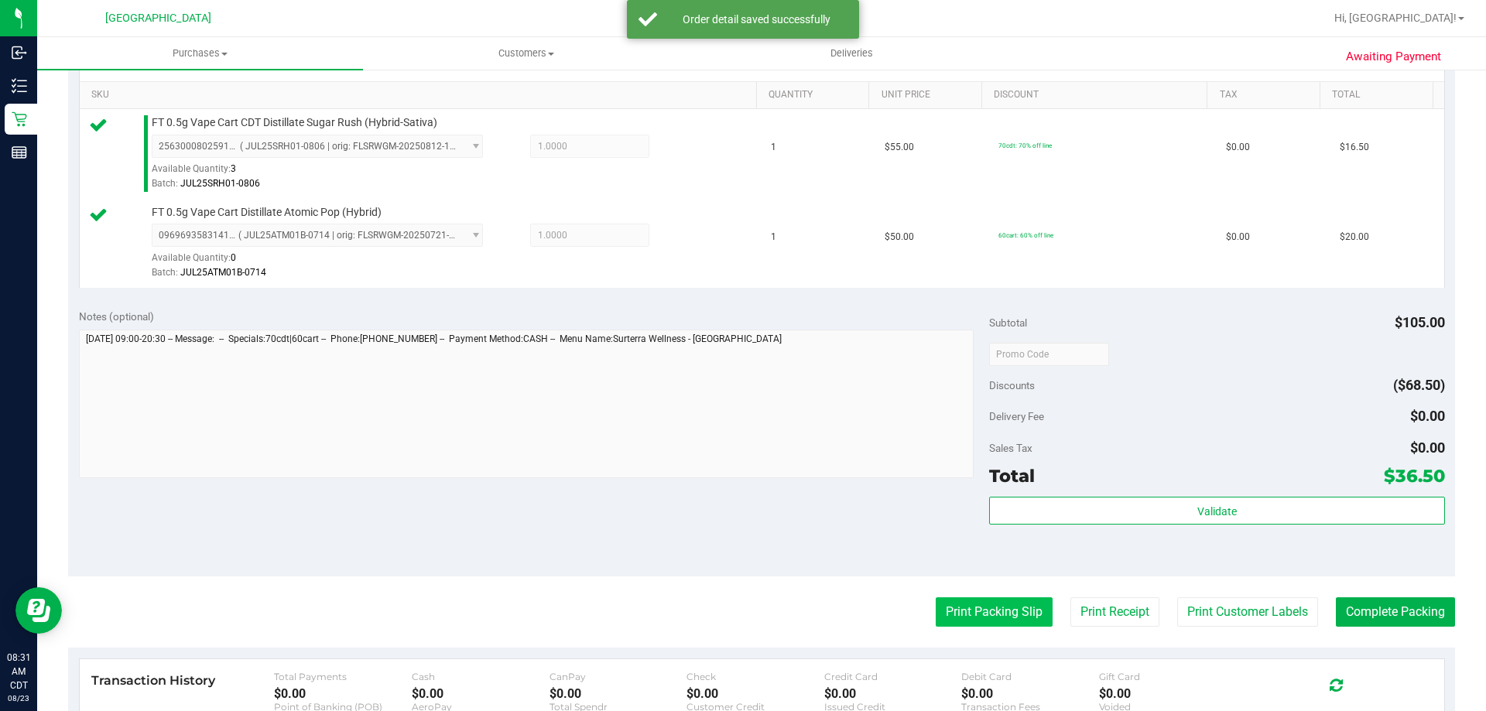
click at [1021, 618] on button "Print Packing Slip" at bounding box center [993, 611] width 117 height 29
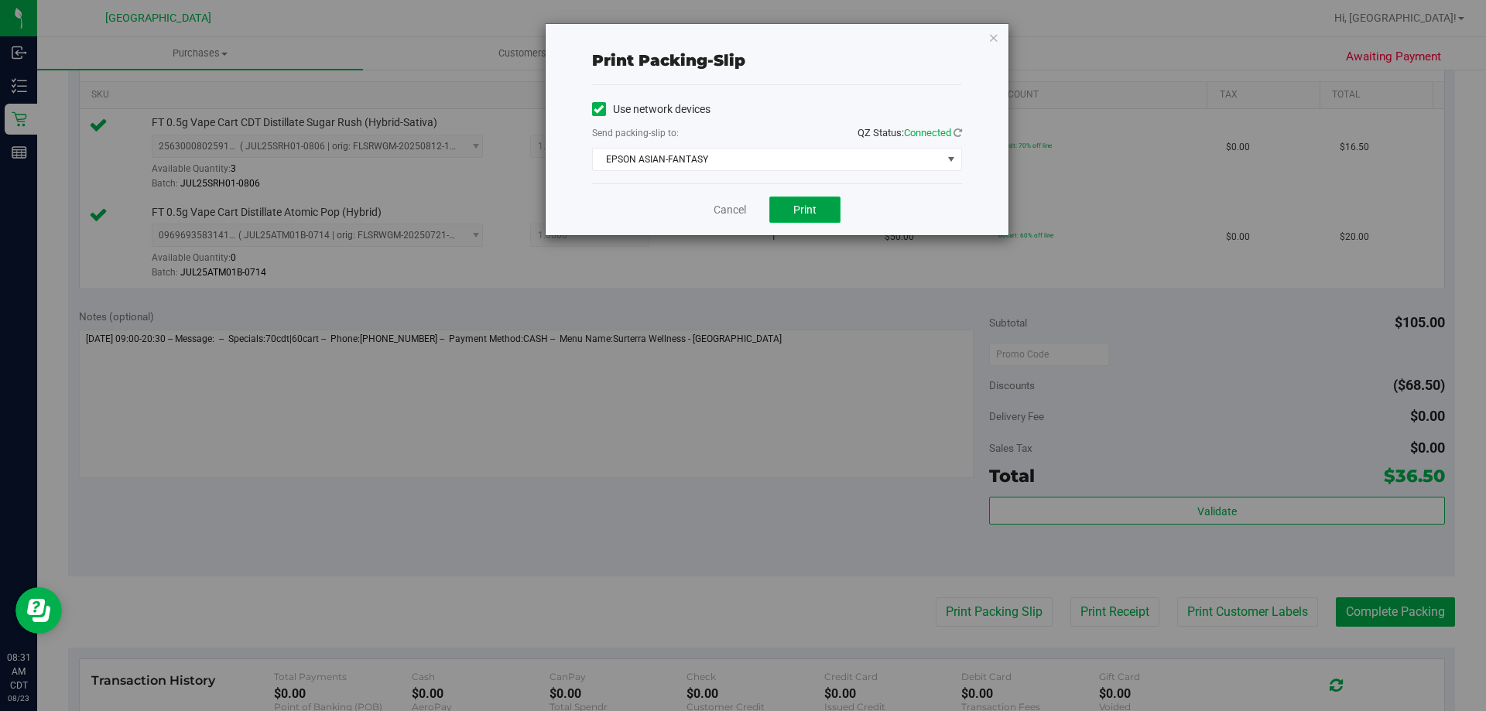
click at [793, 207] on span "Print" at bounding box center [804, 209] width 23 height 12
click at [732, 215] on link "Cancel" at bounding box center [729, 210] width 32 height 16
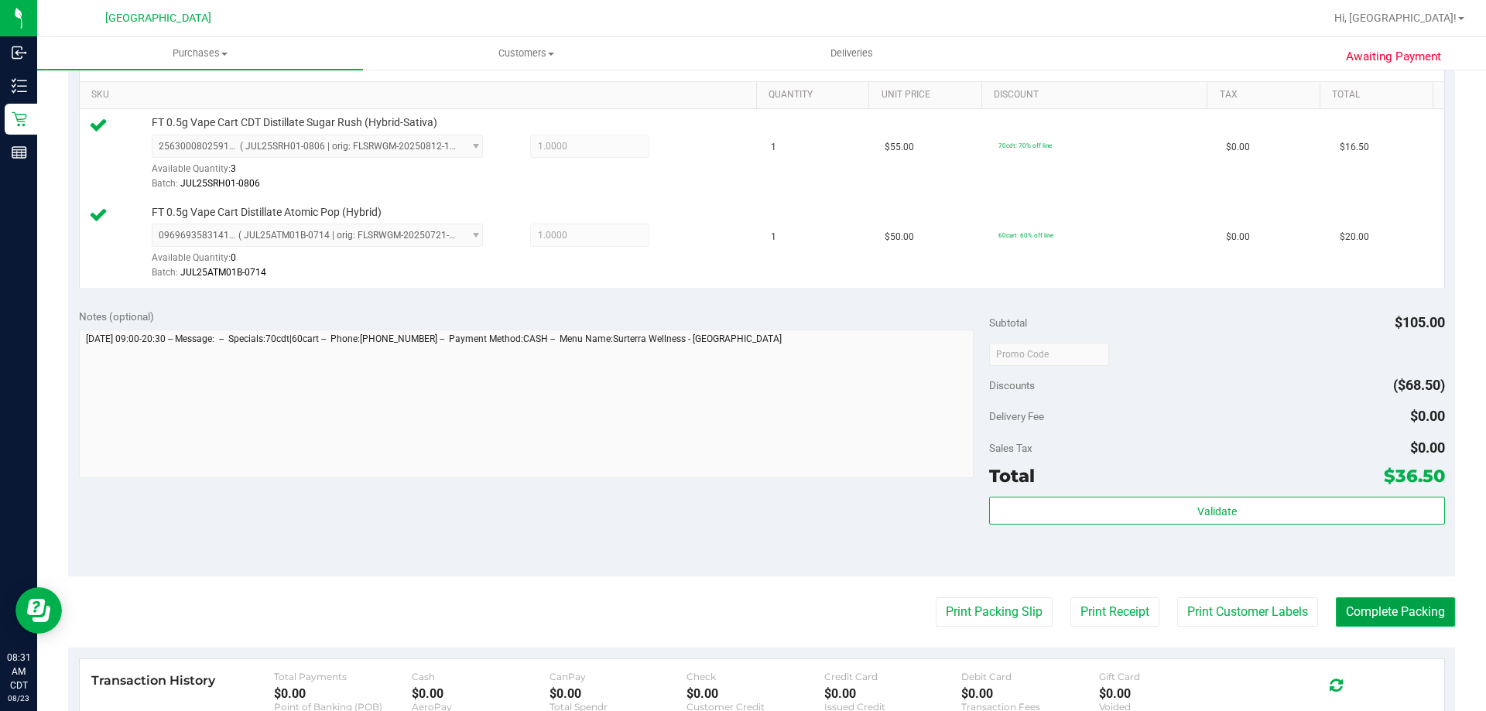
click at [1335, 622] on button "Complete Packing" at bounding box center [1394, 611] width 119 height 29
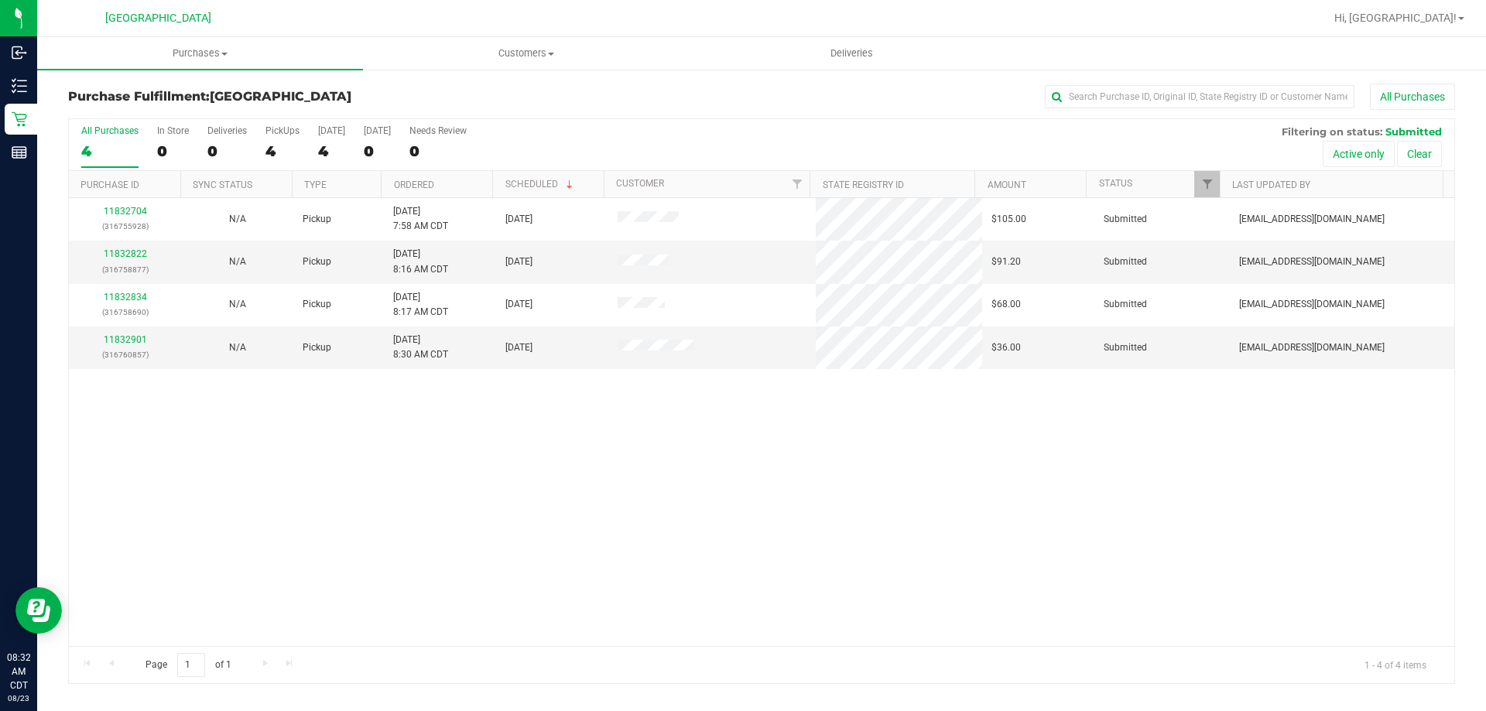
click at [457, 197] on th "Ordered" at bounding box center [436, 184] width 111 height 27
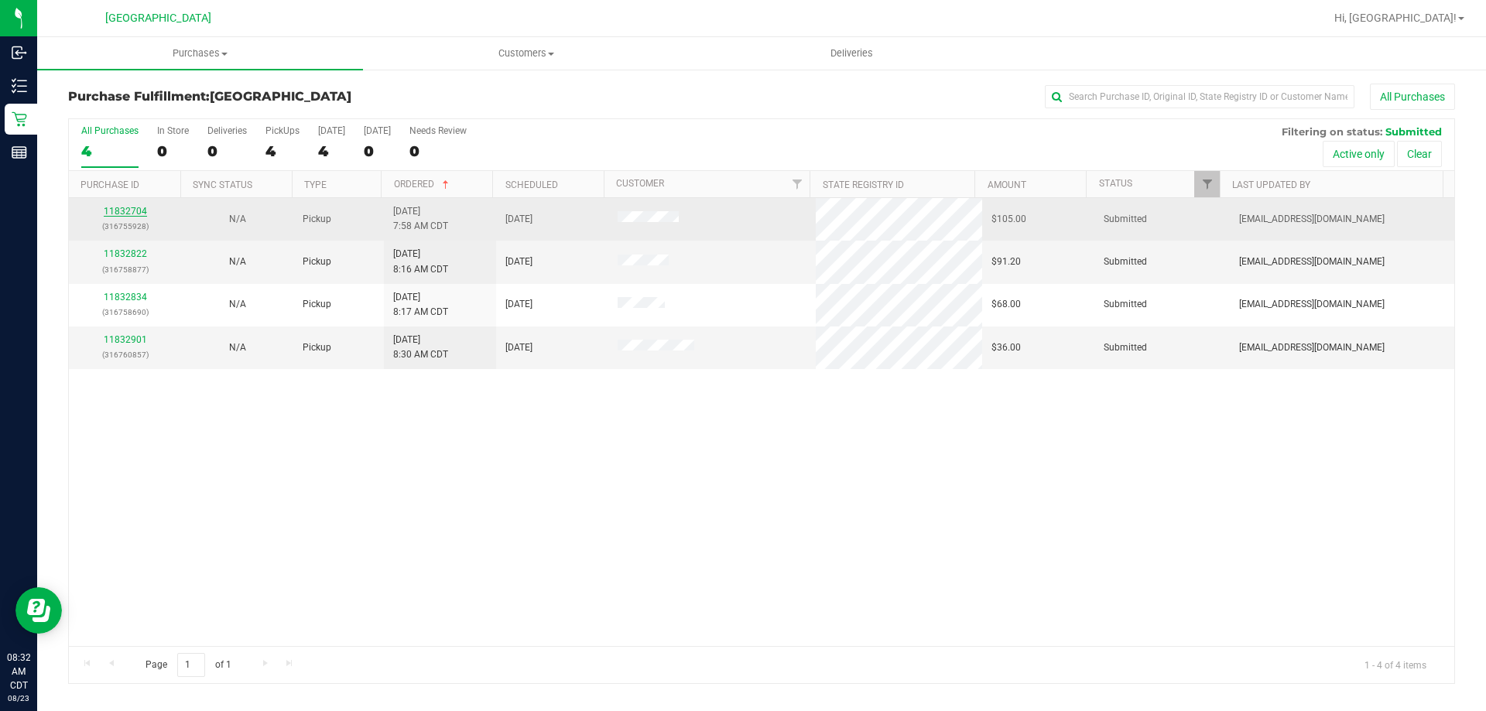
click at [138, 213] on link "11832704" at bounding box center [125, 211] width 43 height 11
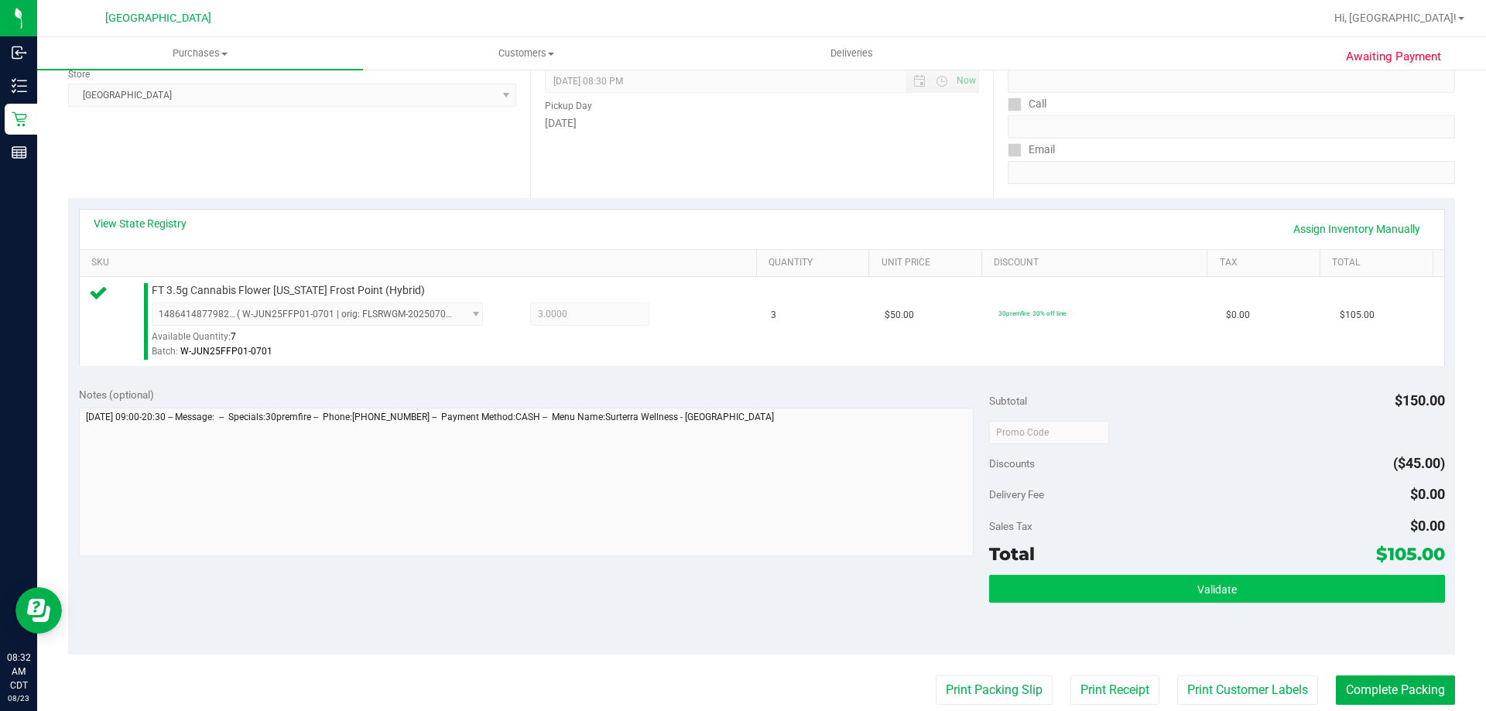
scroll to position [232, 0]
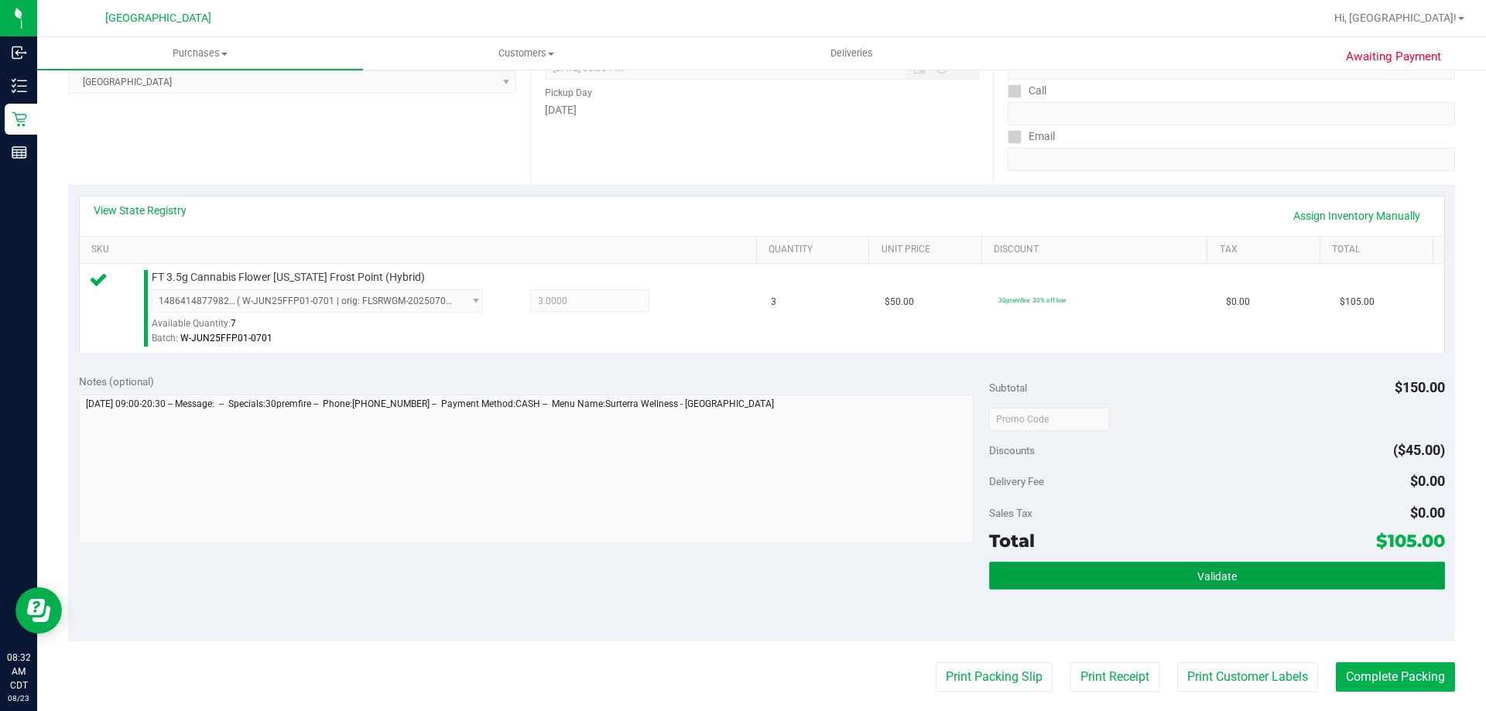
click at [1037, 573] on button "Validate" at bounding box center [1216, 576] width 455 height 28
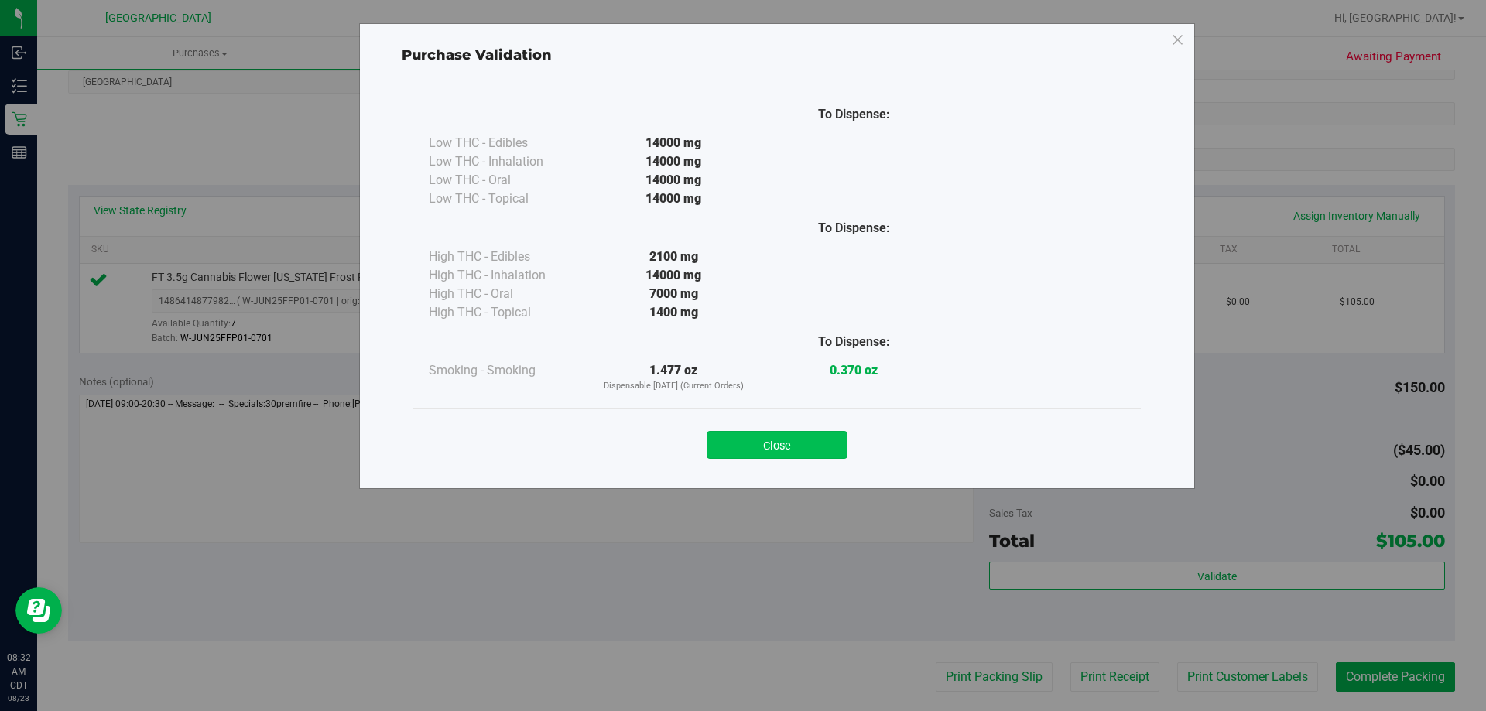
click at [779, 451] on button "Close" at bounding box center [776, 445] width 141 height 28
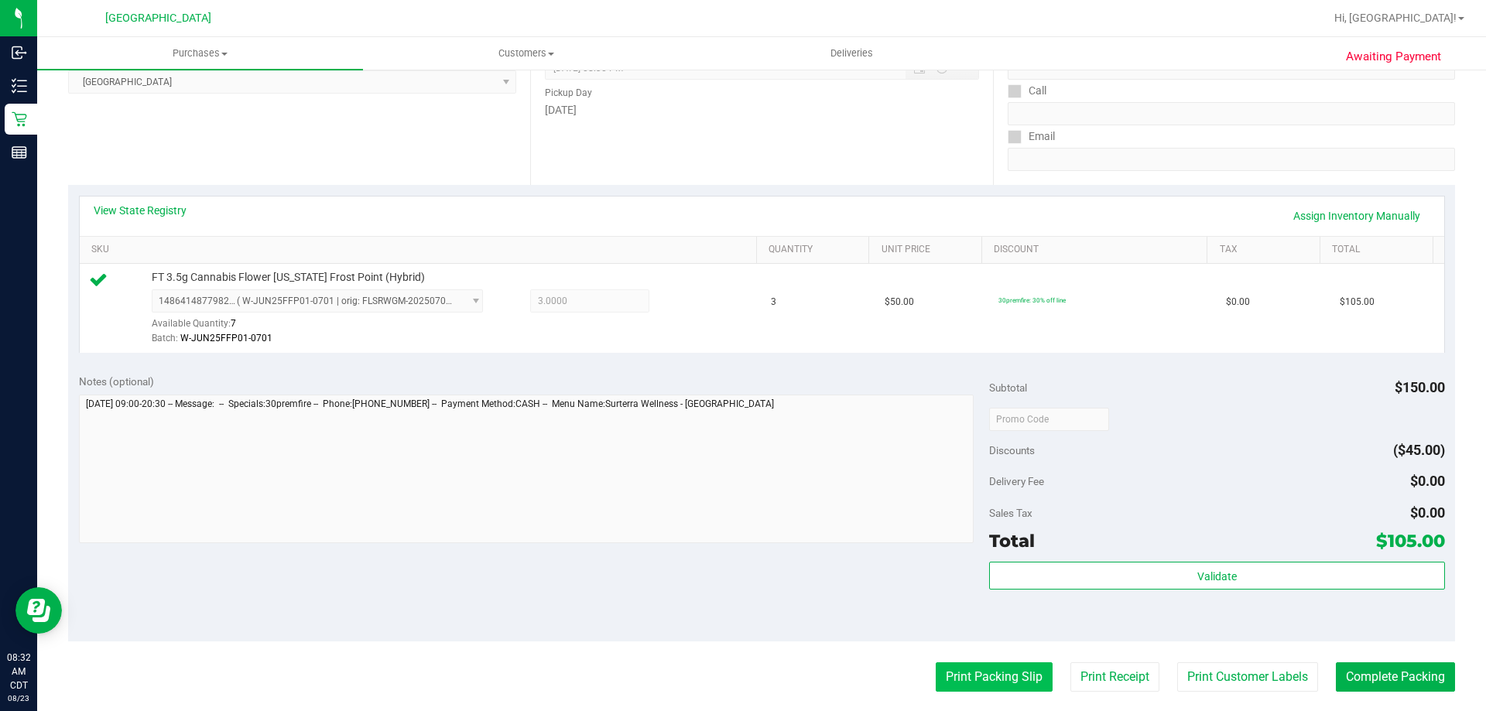
click at [956, 667] on button "Print Packing Slip" at bounding box center [993, 676] width 117 height 29
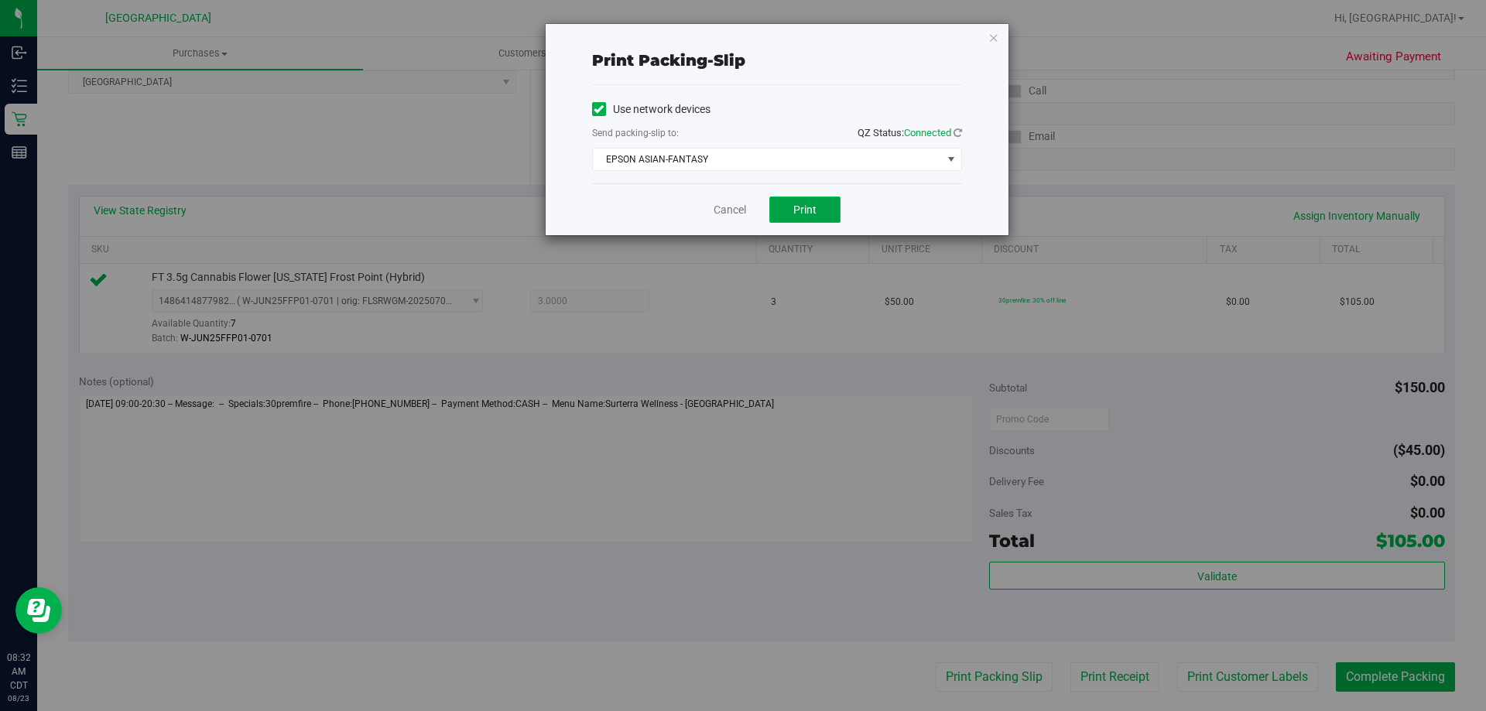
click at [802, 220] on button "Print" at bounding box center [804, 210] width 71 height 26
click at [733, 209] on link "Cancel" at bounding box center [729, 210] width 32 height 16
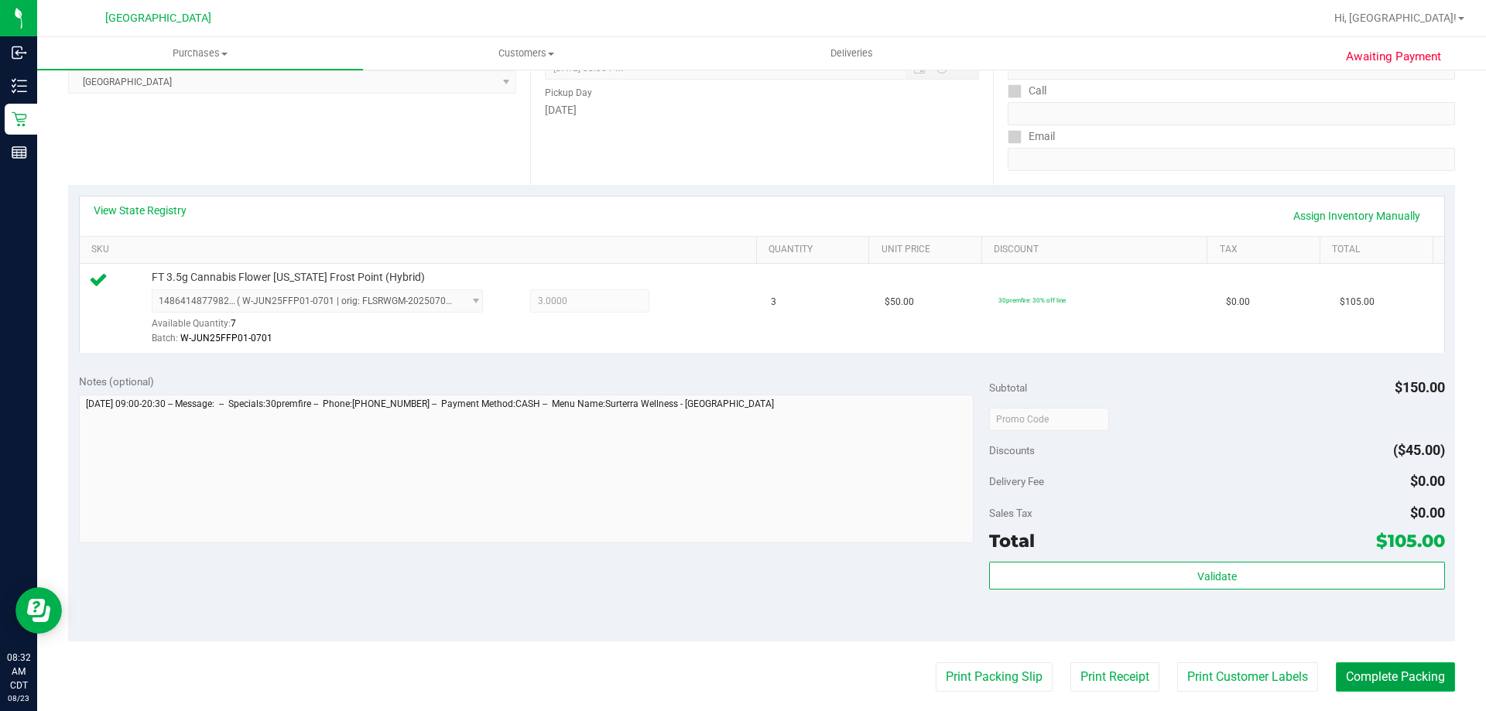
click at [1417, 680] on button "Complete Packing" at bounding box center [1394, 676] width 119 height 29
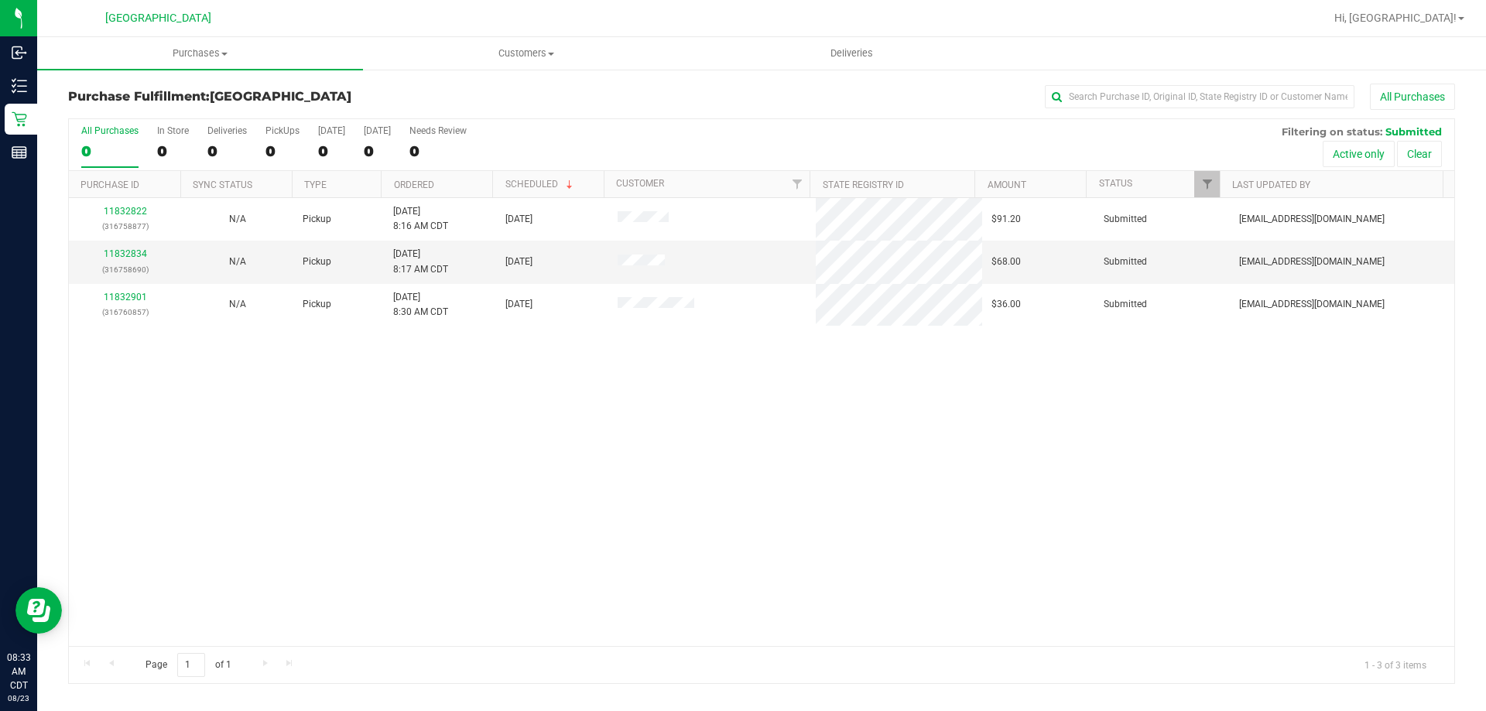
click at [446, 182] on th "Ordered" at bounding box center [436, 184] width 111 height 27
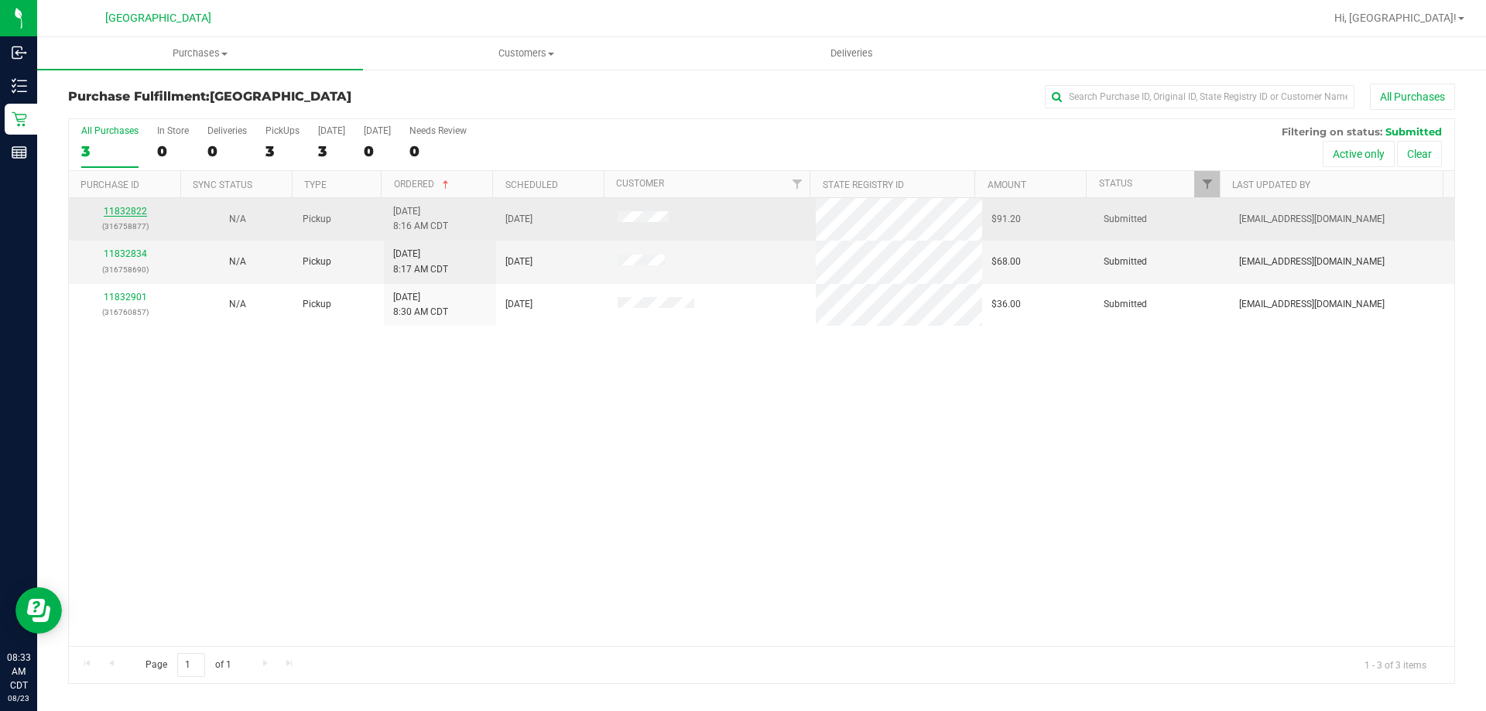
click at [134, 208] on link "11832822" at bounding box center [125, 211] width 43 height 11
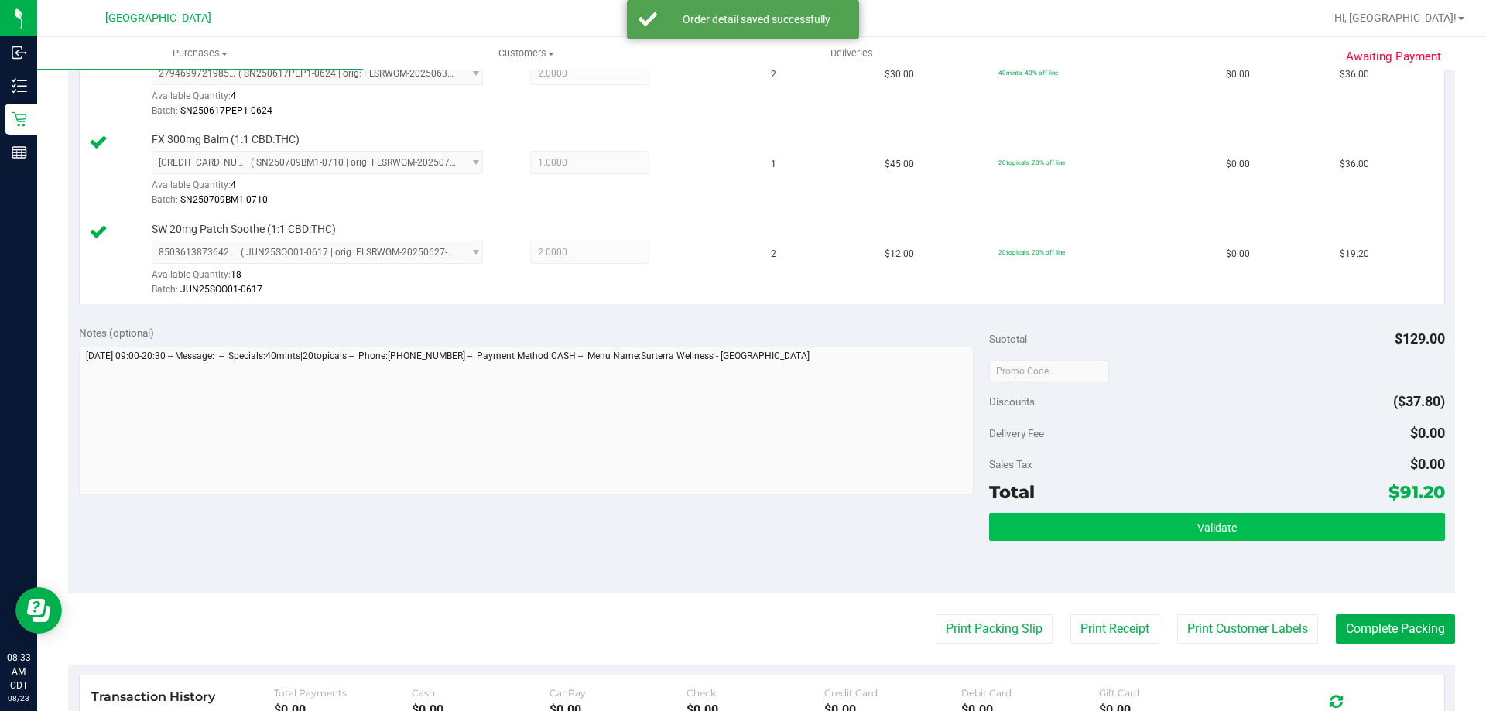
scroll to position [464, 0]
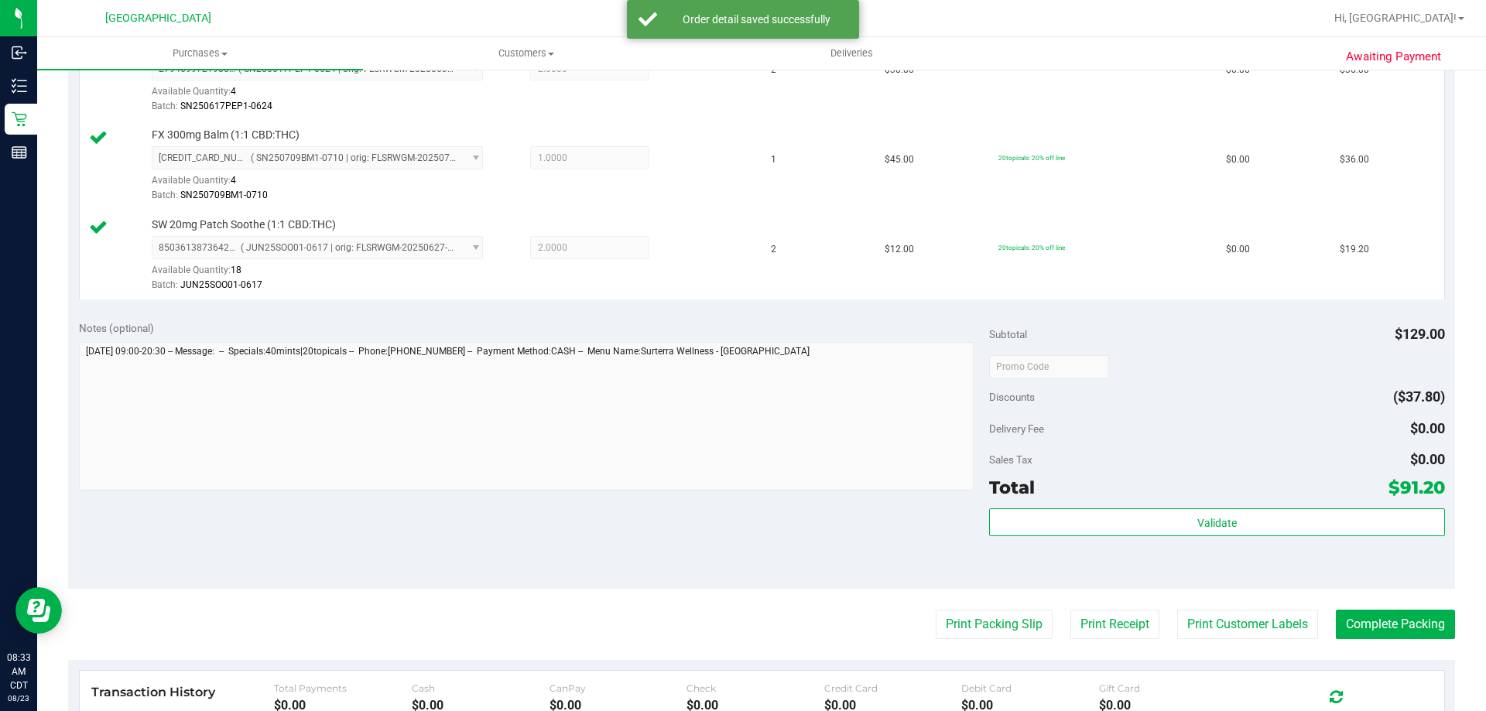
click at [1028, 539] on div "Validate" at bounding box center [1216, 543] width 455 height 70
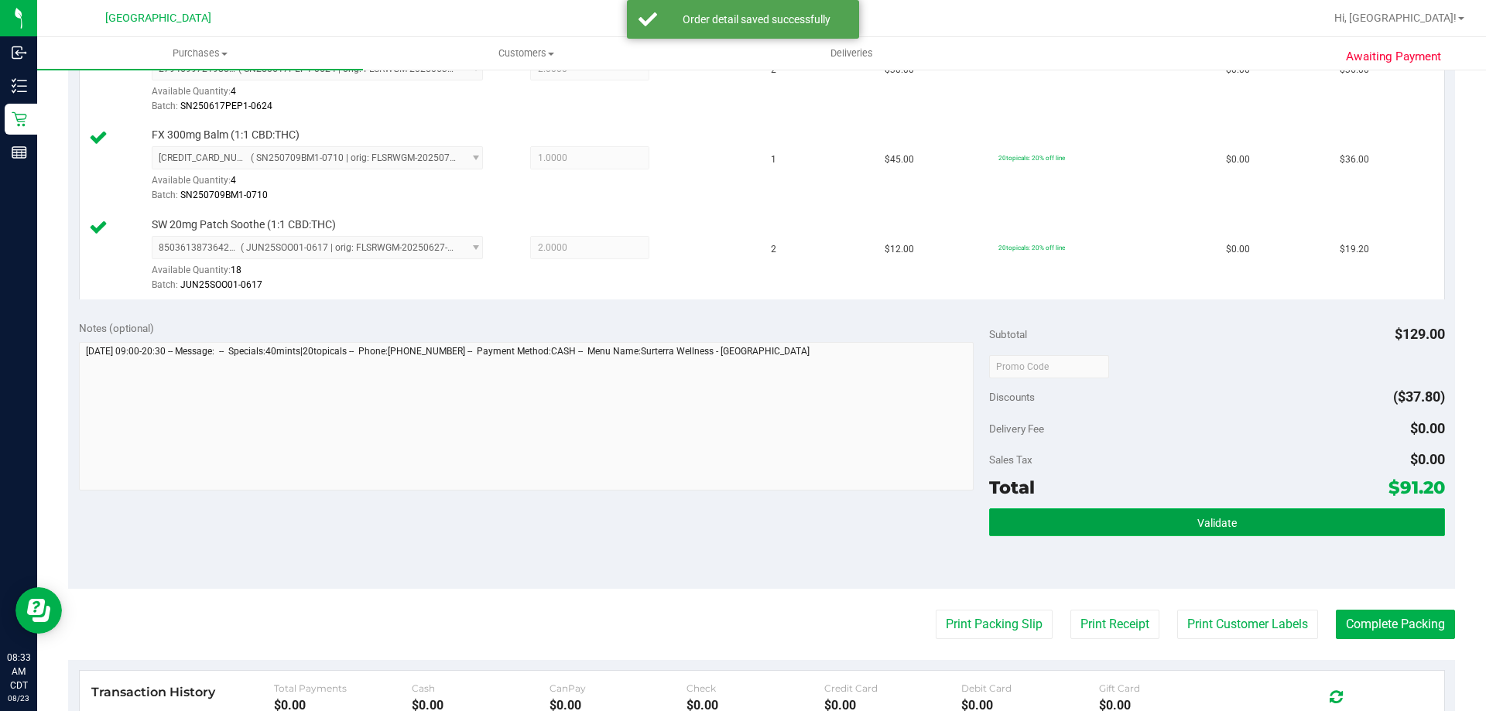
click at [1029, 528] on button "Validate" at bounding box center [1216, 522] width 455 height 28
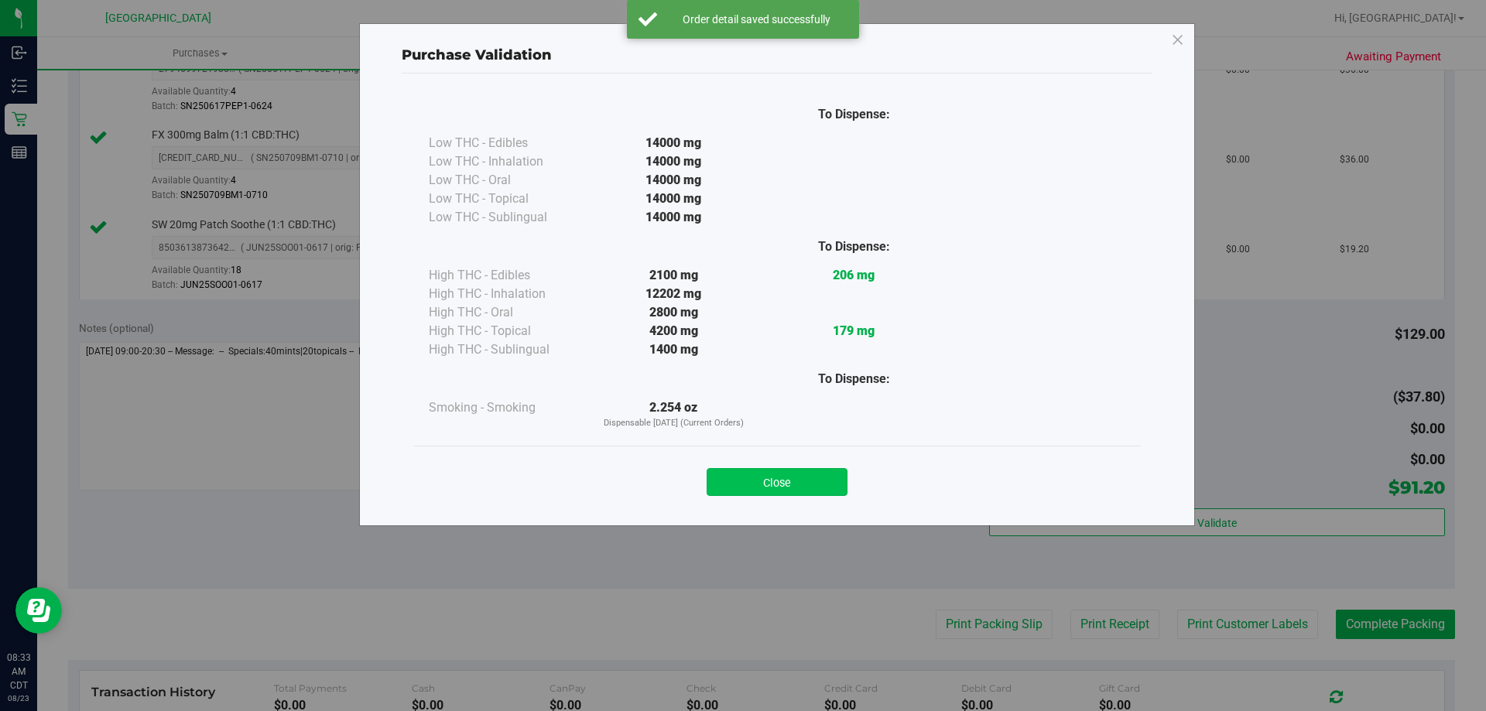
click at [828, 484] on button "Close" at bounding box center [776, 482] width 141 height 28
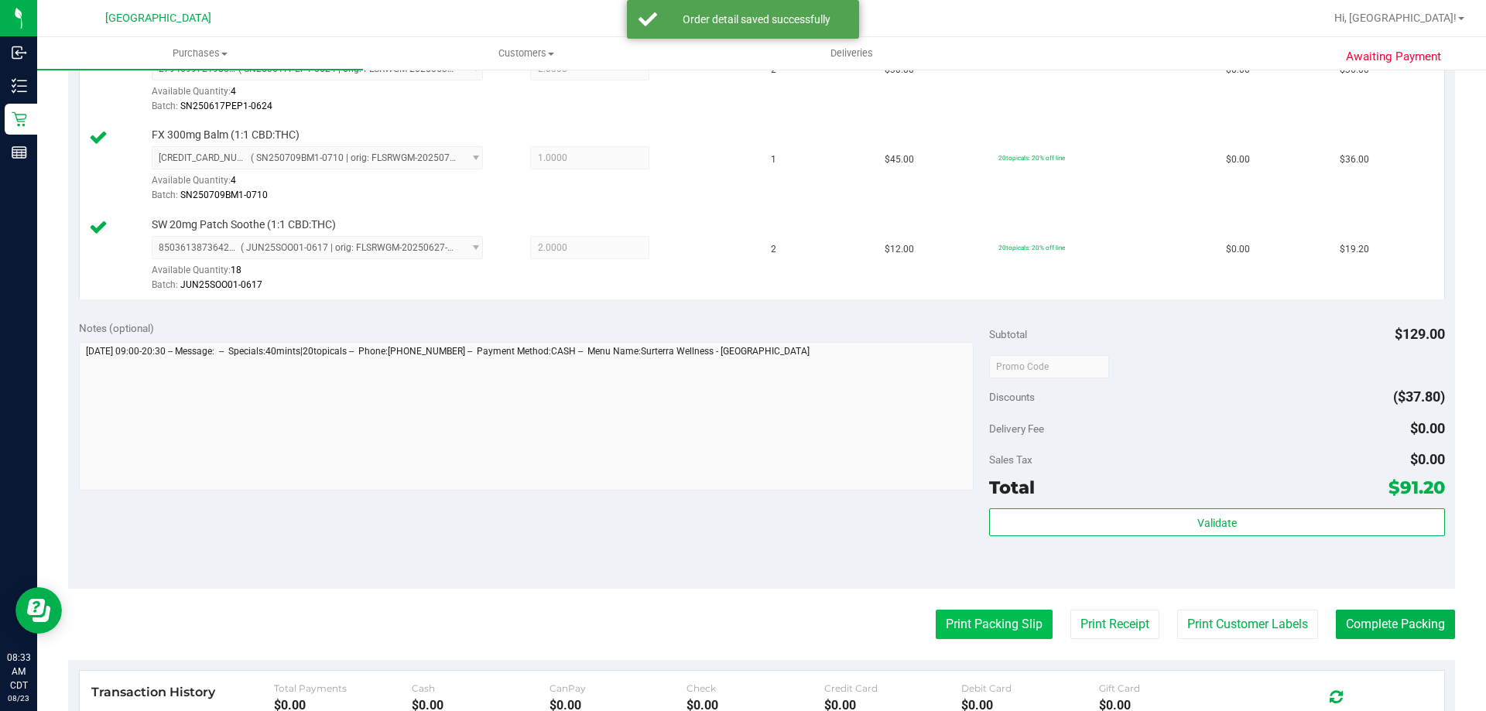
click at [980, 628] on button "Print Packing Slip" at bounding box center [993, 624] width 117 height 29
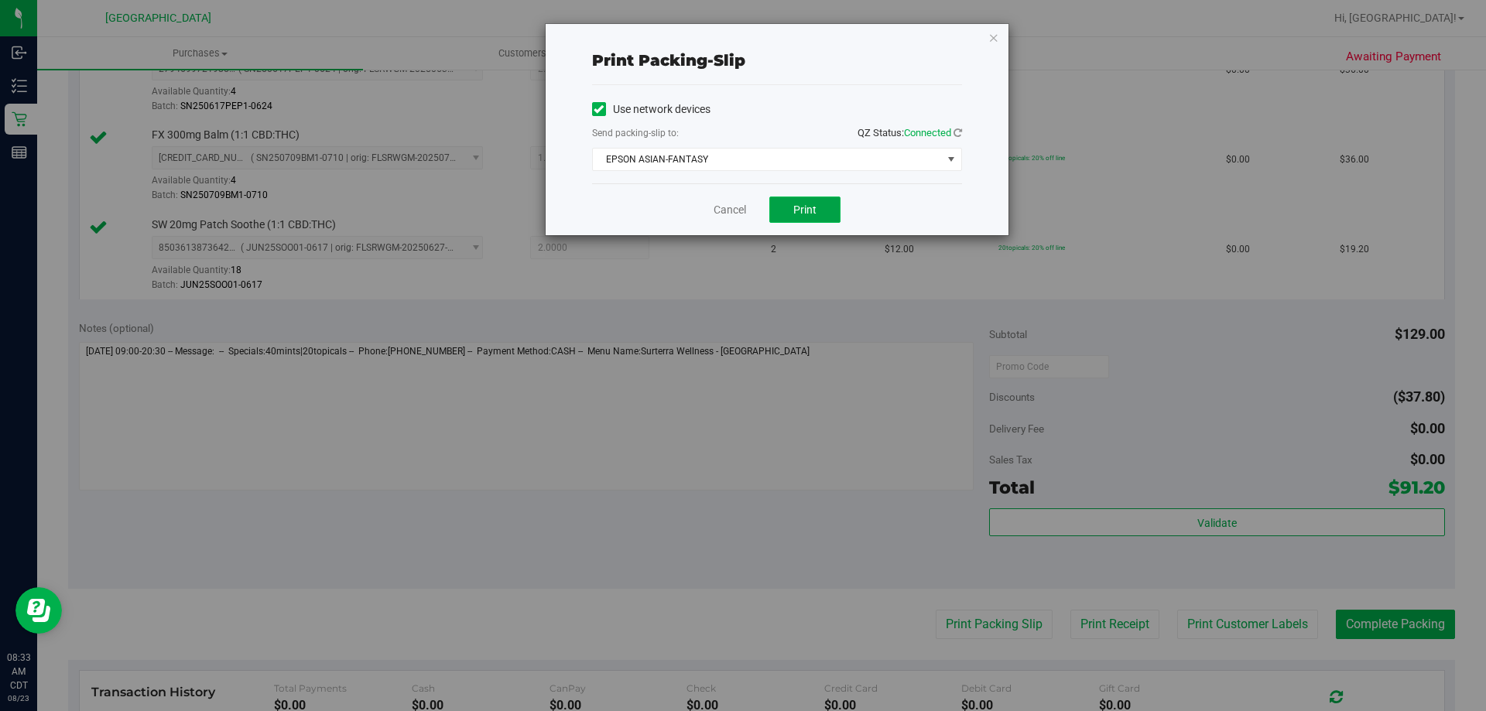
click at [802, 203] on span "Print" at bounding box center [804, 209] width 23 height 12
click at [716, 202] on link "Cancel" at bounding box center [729, 210] width 32 height 16
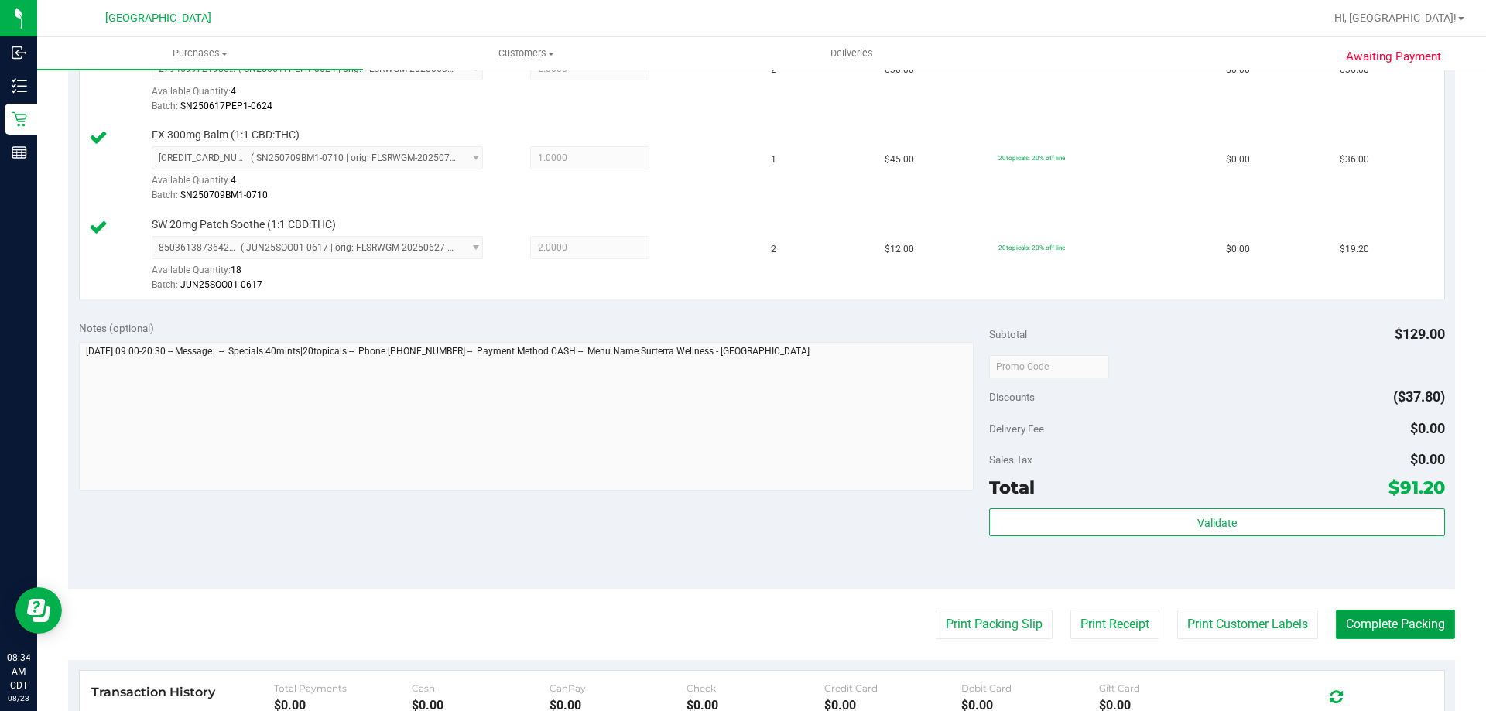
click at [1428, 618] on button "Complete Packing" at bounding box center [1394, 624] width 119 height 29
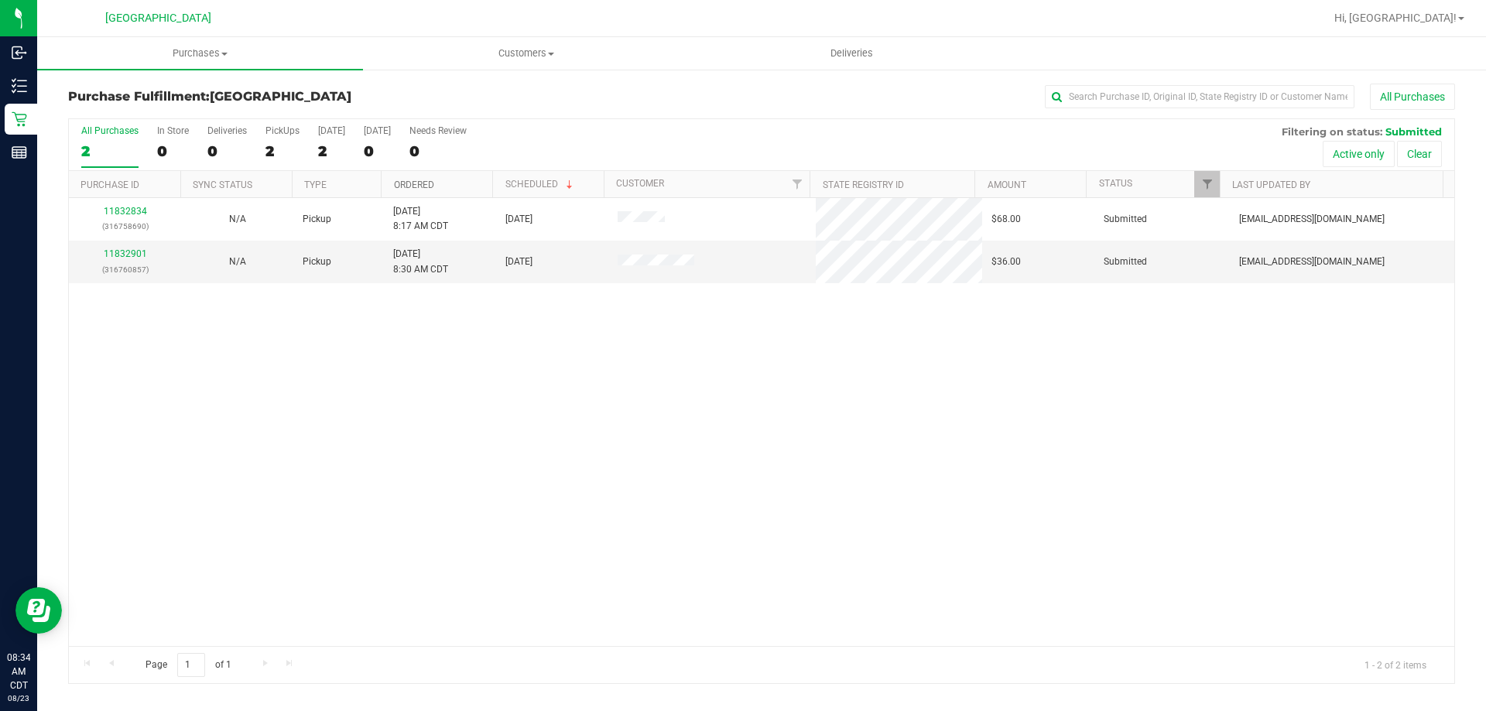
click at [429, 183] on link "Ordered" at bounding box center [414, 185] width 40 height 11
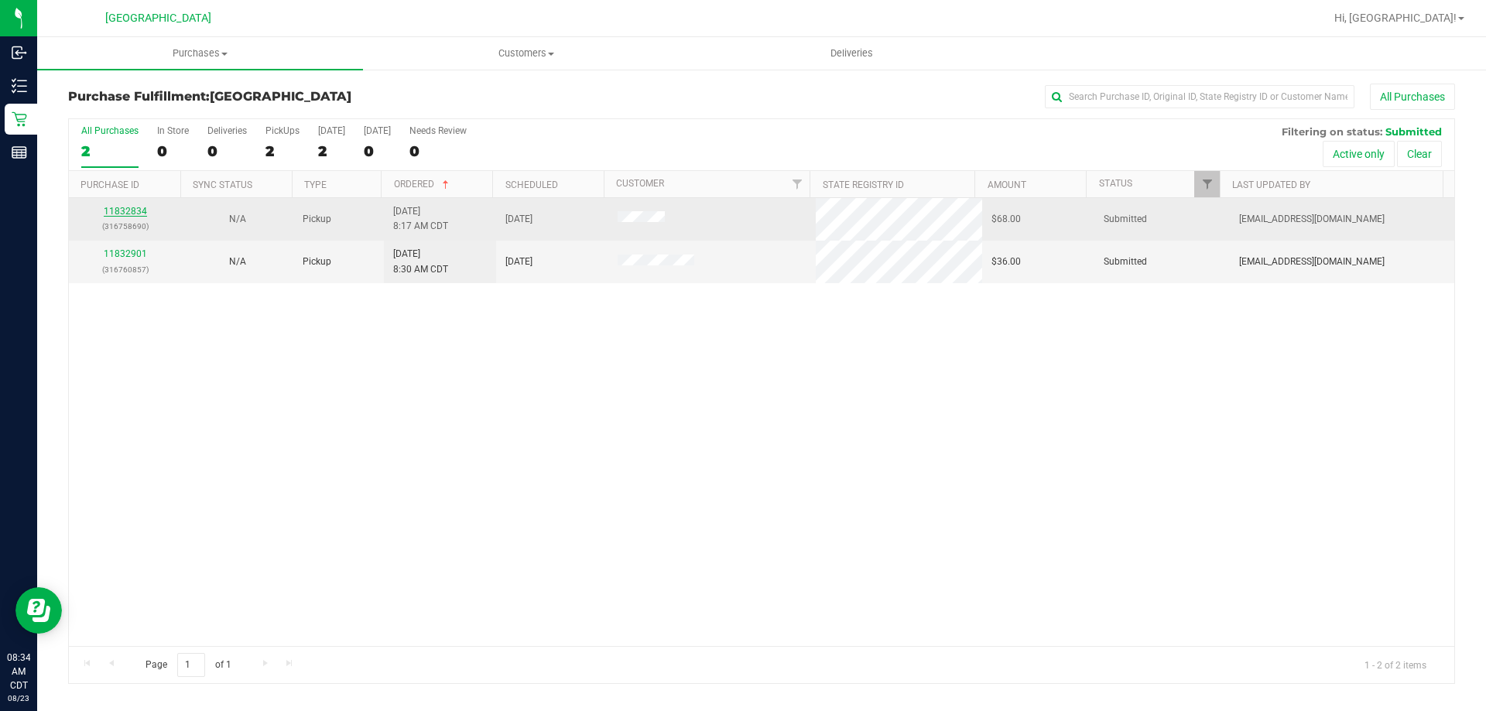
click at [137, 207] on link "11832834" at bounding box center [125, 211] width 43 height 11
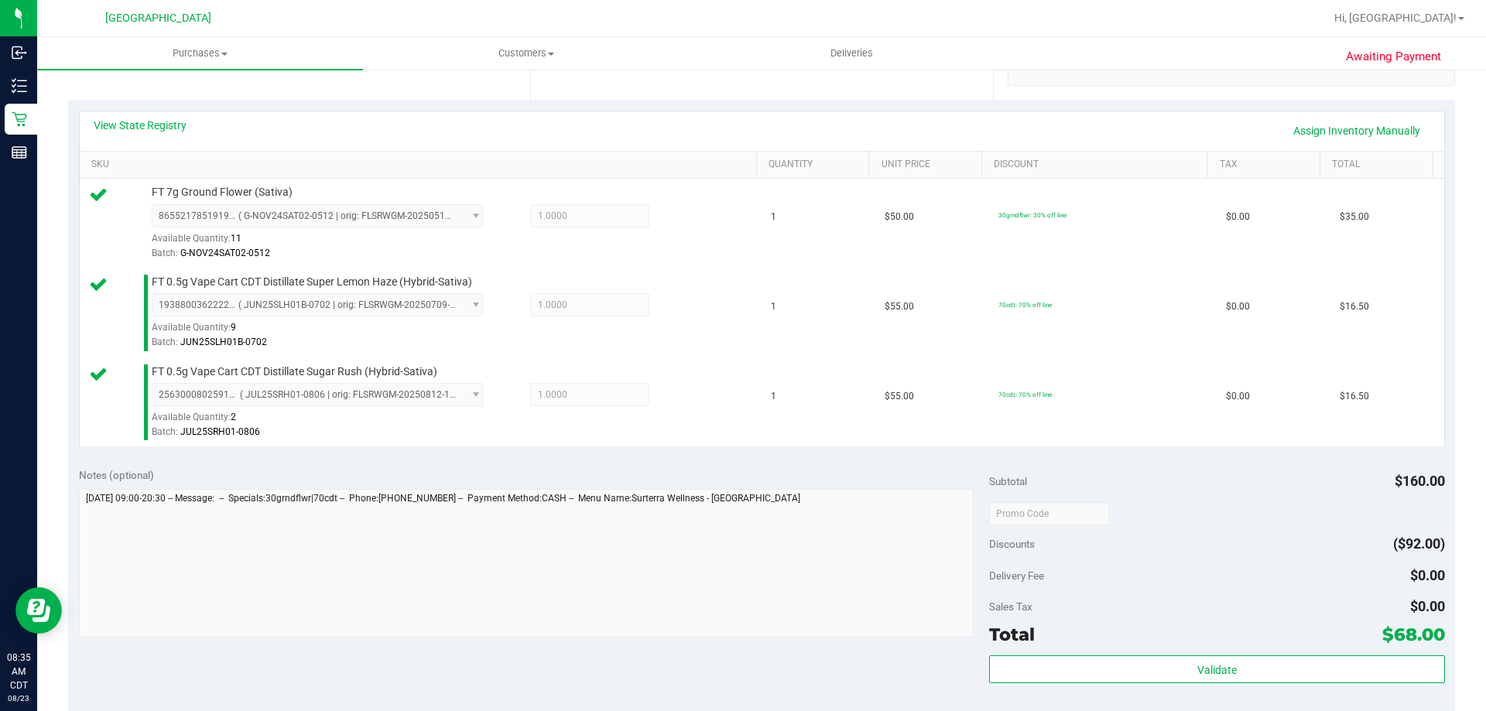
scroll to position [387, 0]
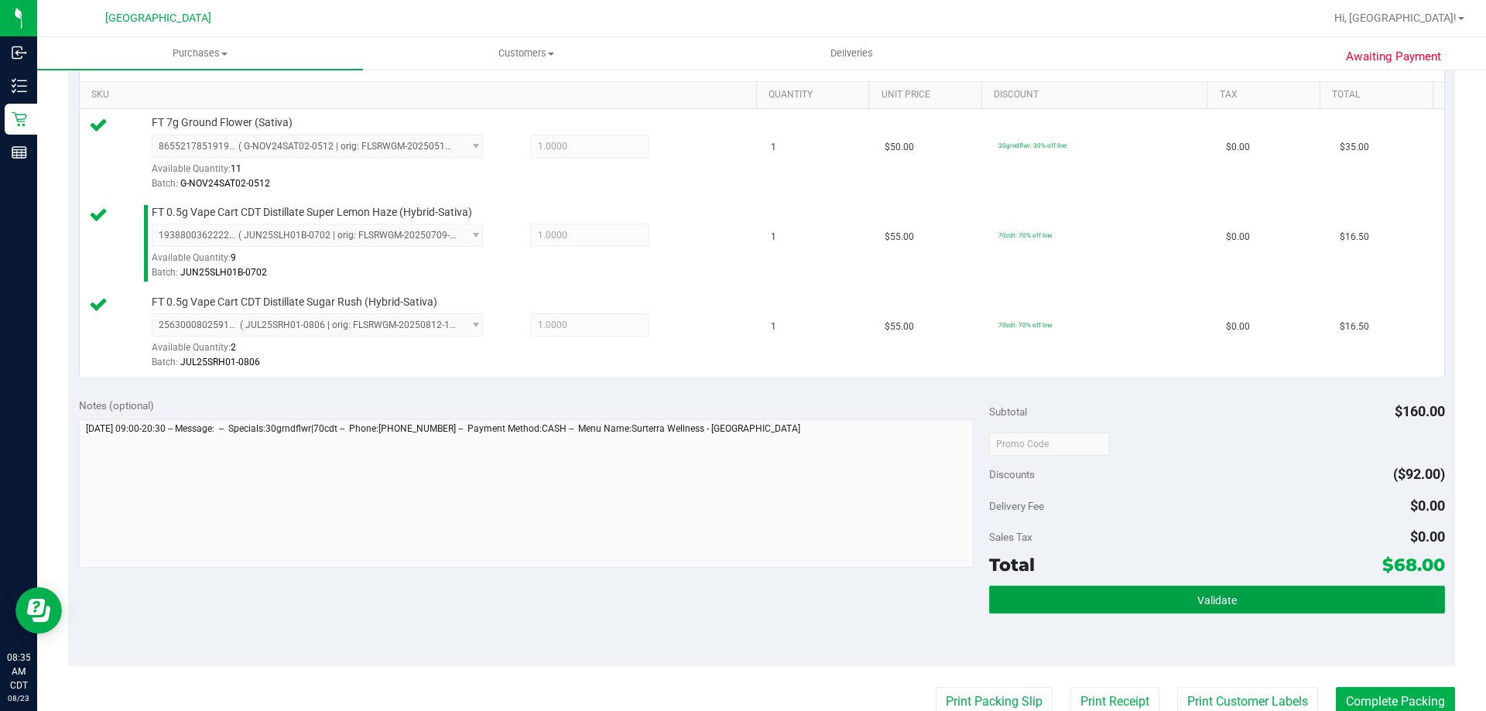
click at [1026, 596] on button "Validate" at bounding box center [1216, 600] width 455 height 28
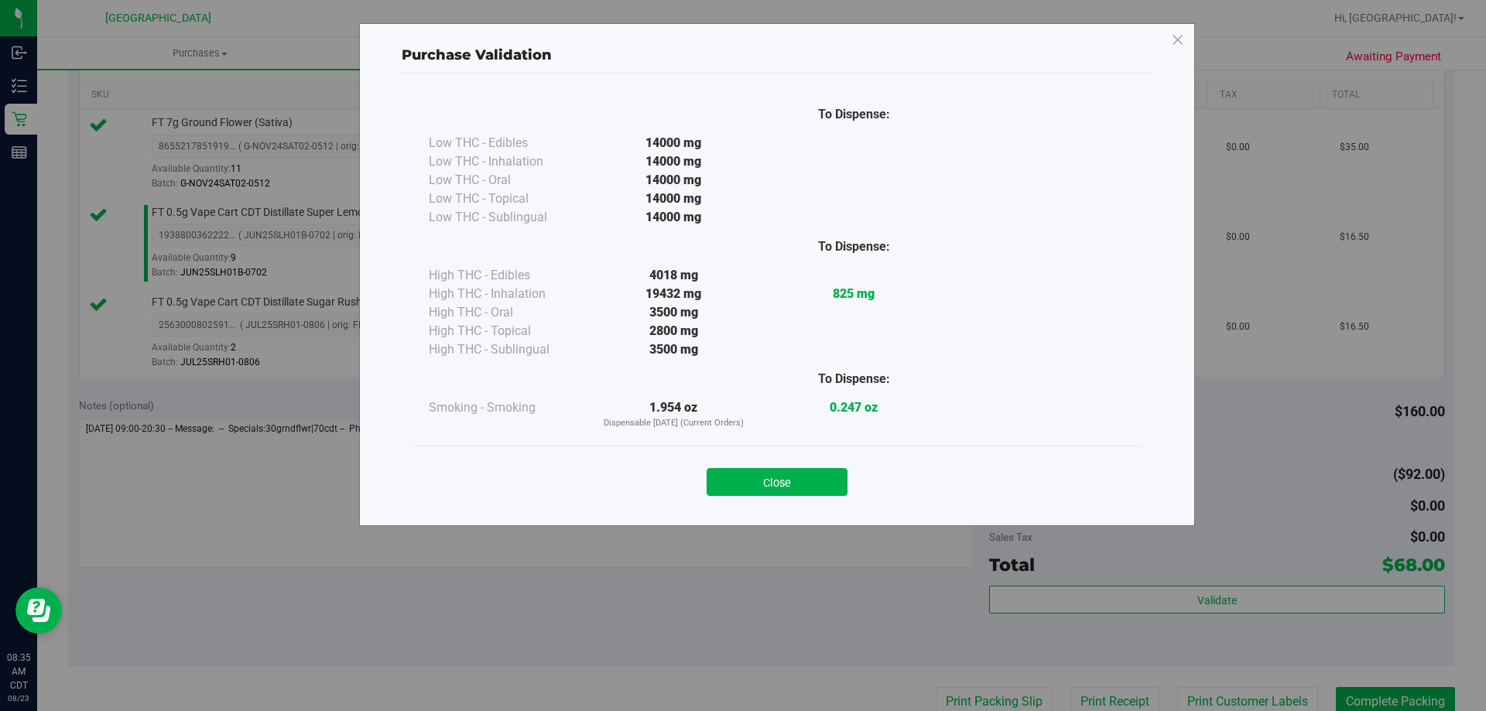
click at [727, 467] on div "Close" at bounding box center [777, 477] width 704 height 39
click at [725, 487] on button "Close" at bounding box center [776, 482] width 141 height 28
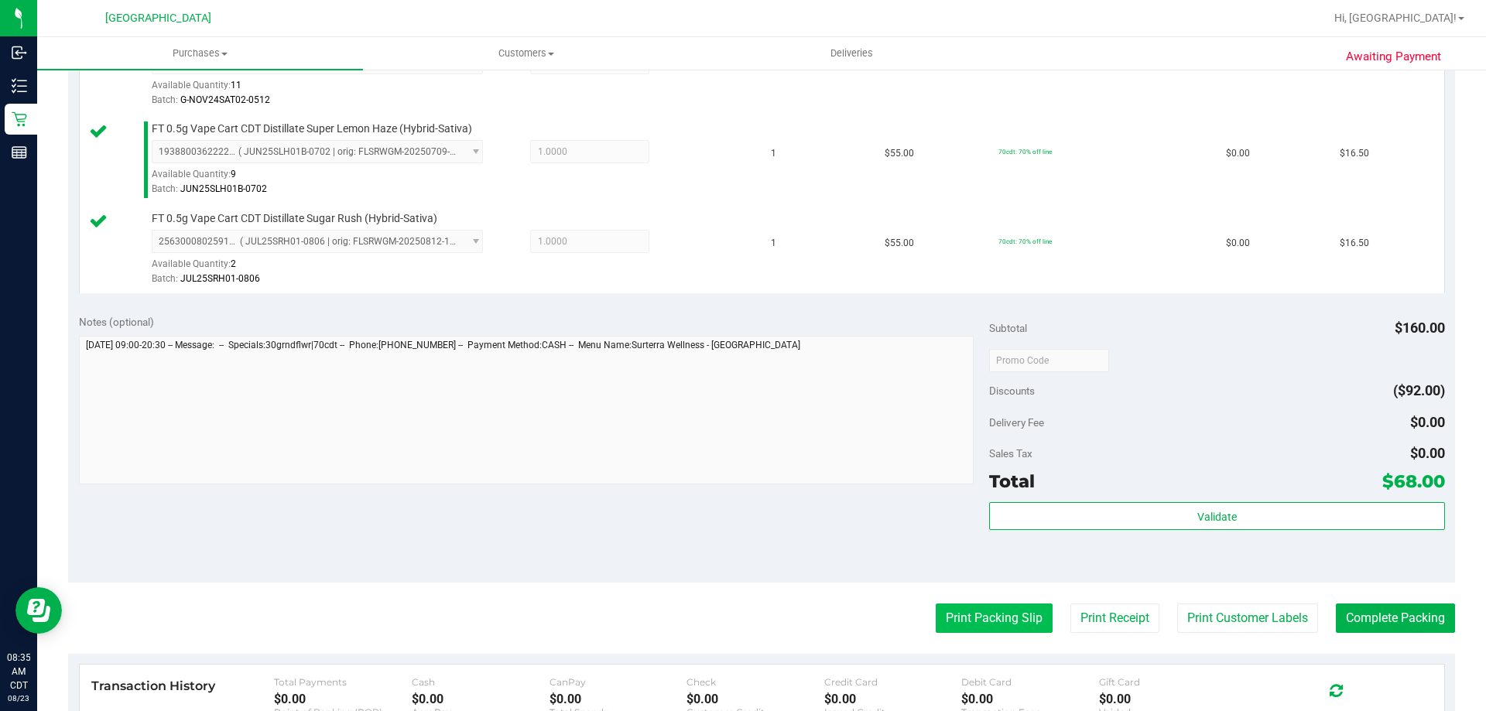
scroll to position [542, 0]
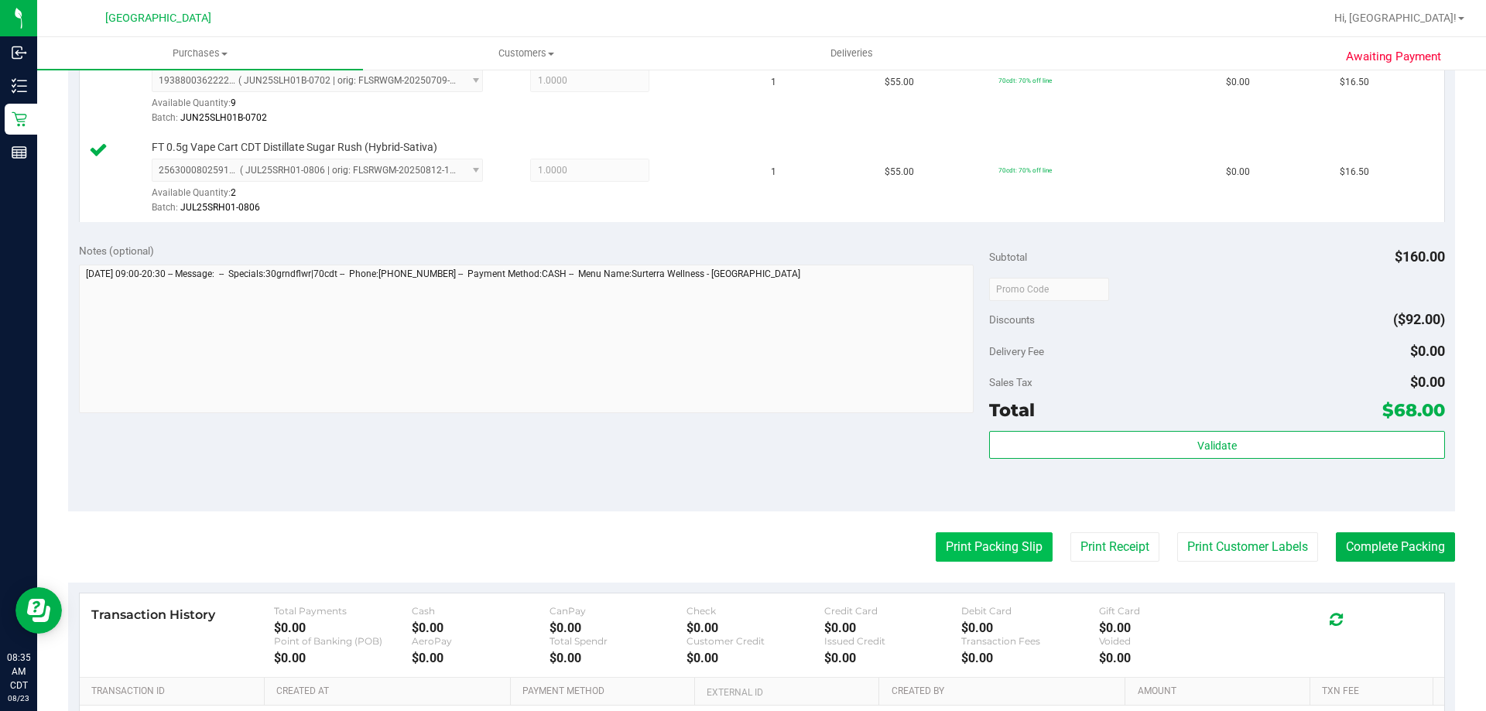
click at [989, 561] on button "Print Packing Slip" at bounding box center [993, 546] width 117 height 29
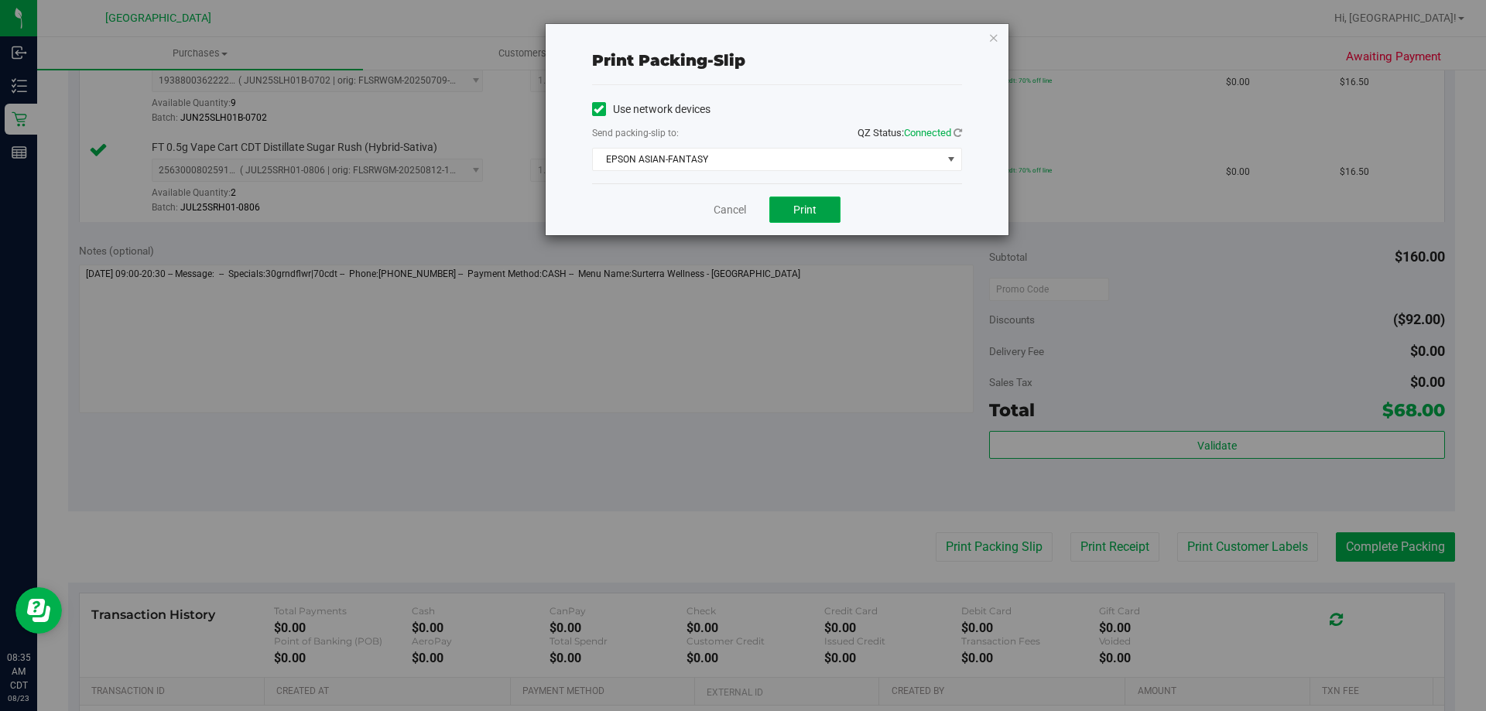
click at [817, 217] on button "Print" at bounding box center [804, 210] width 71 height 26
click at [716, 210] on link "Cancel" at bounding box center [729, 210] width 32 height 16
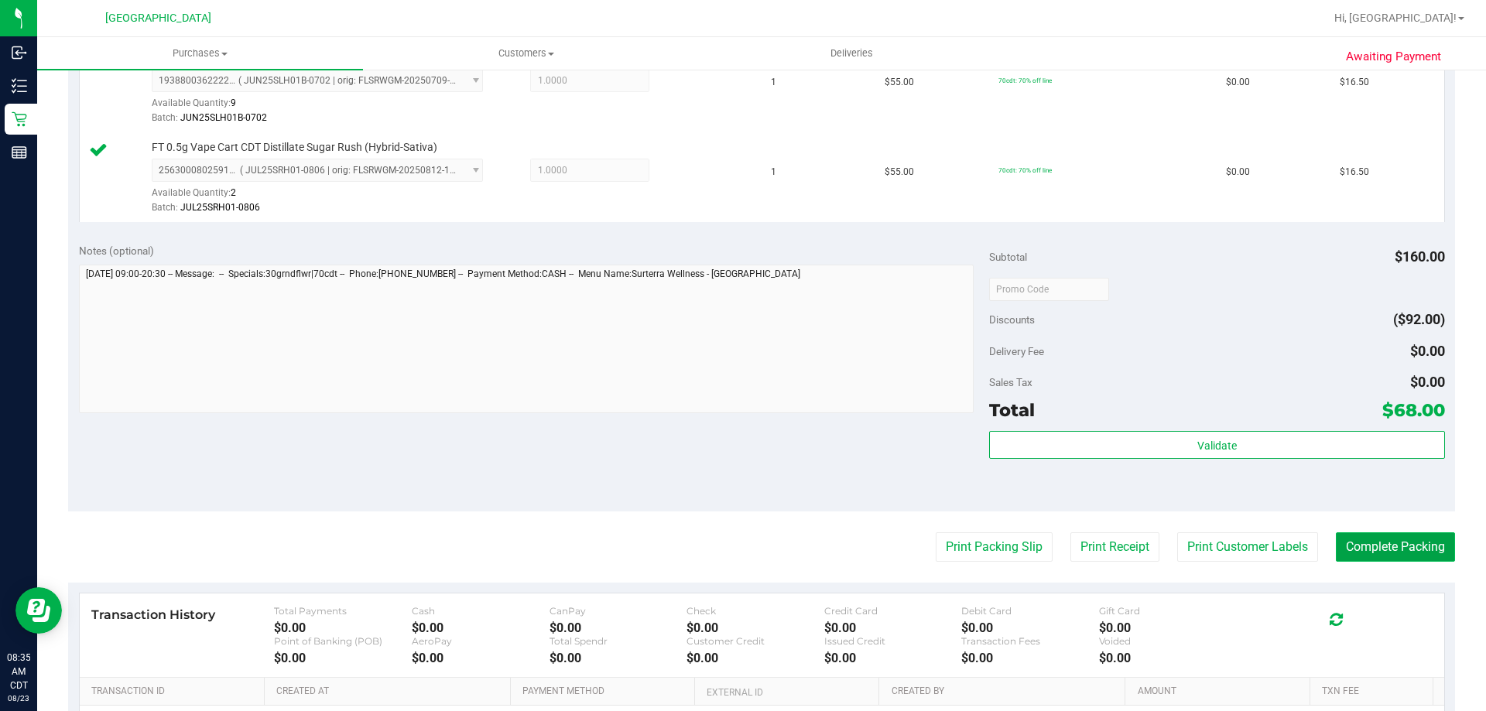
click at [1366, 548] on button "Complete Packing" at bounding box center [1394, 546] width 119 height 29
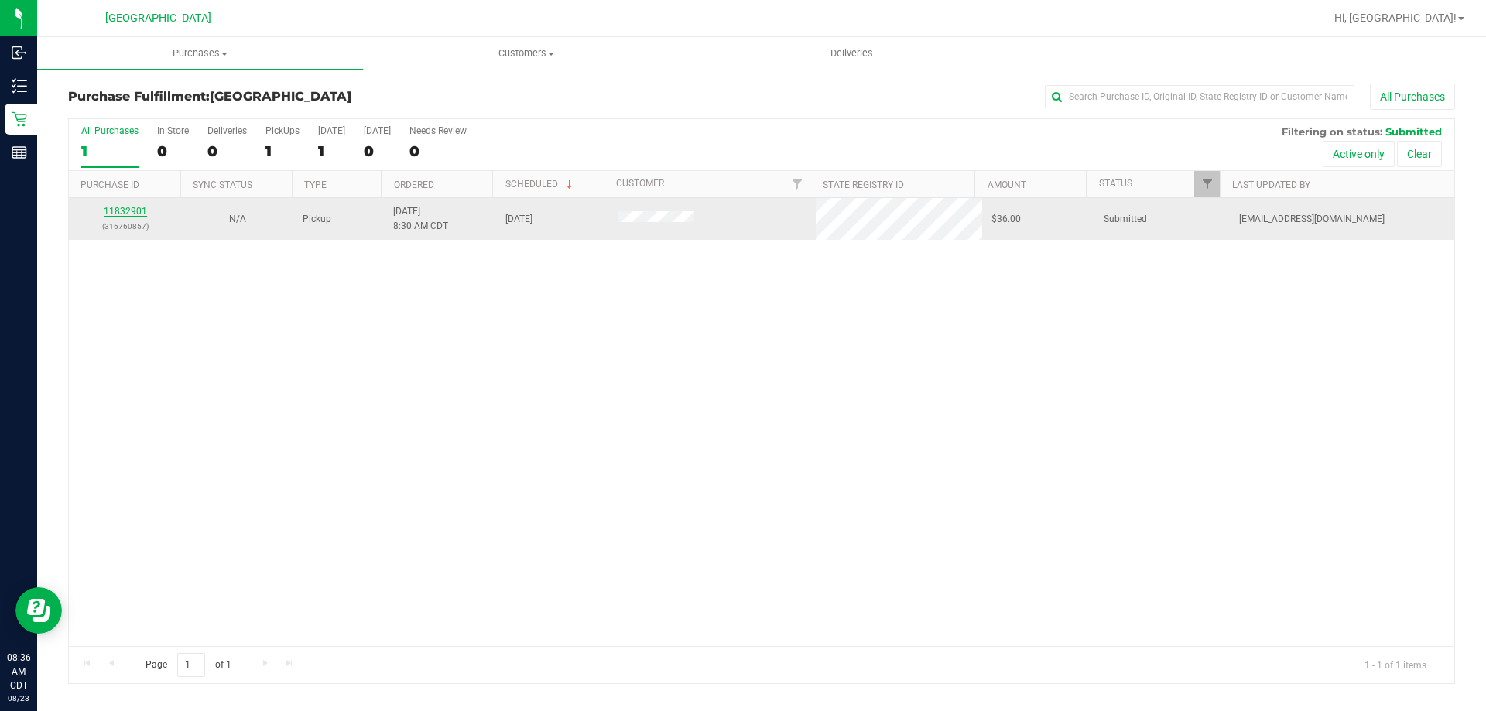
click at [142, 207] on link "11832901" at bounding box center [125, 211] width 43 height 11
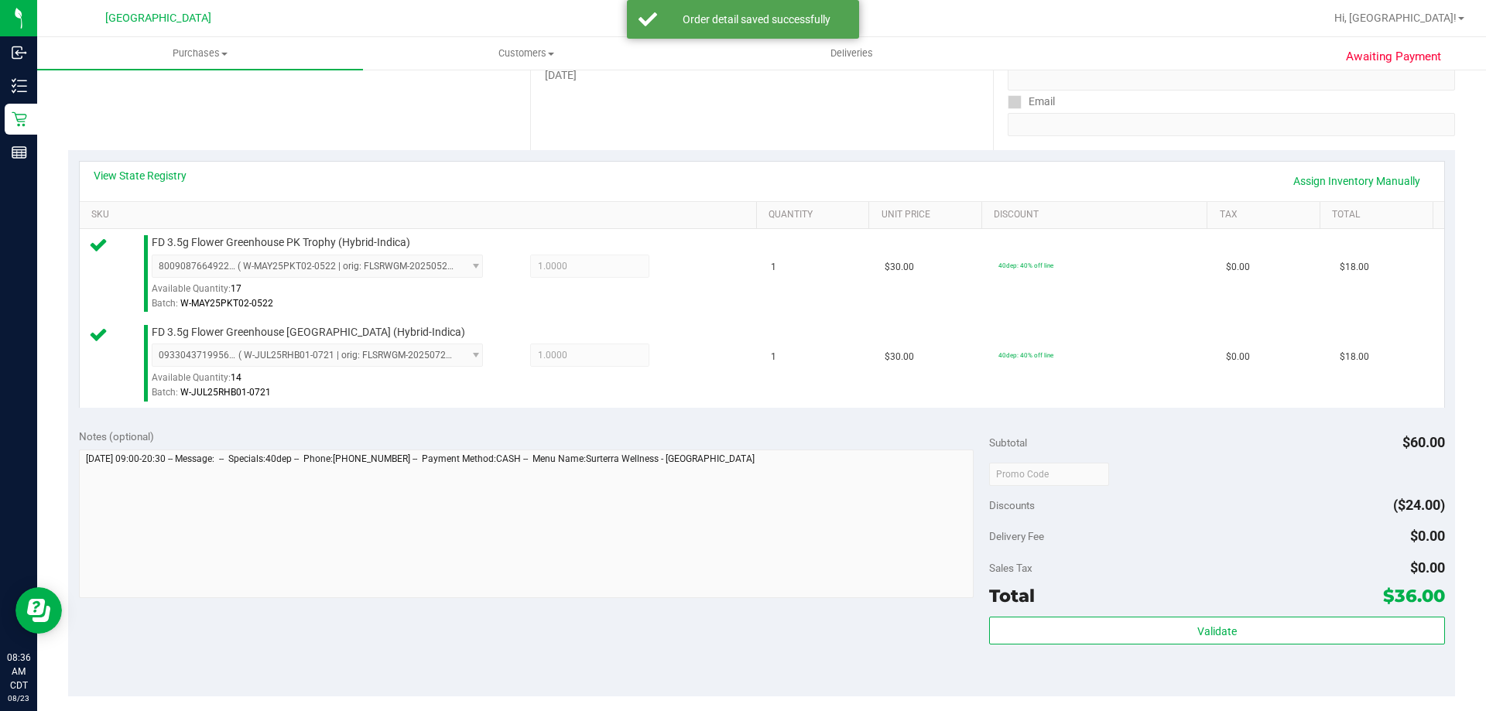
scroll to position [387, 0]
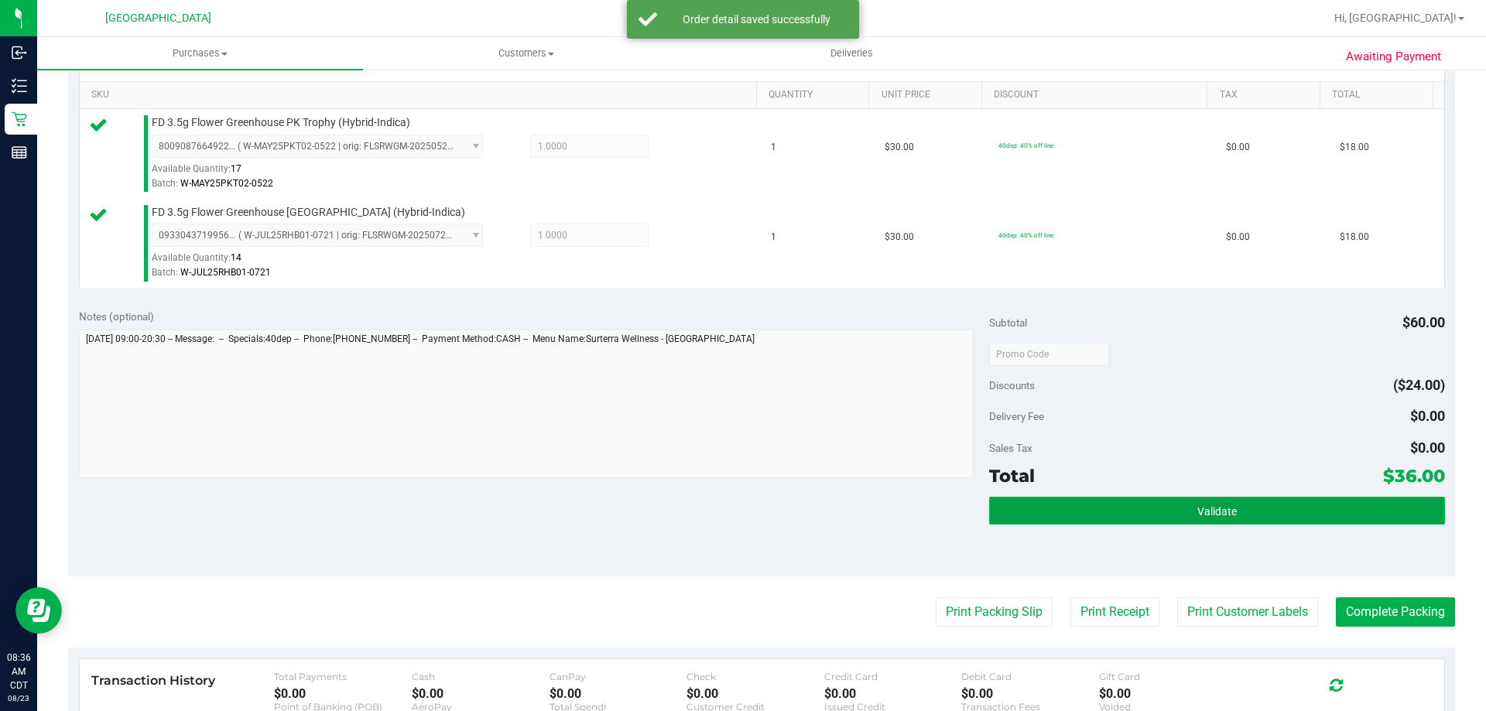
click at [1074, 518] on button "Validate" at bounding box center [1216, 511] width 455 height 28
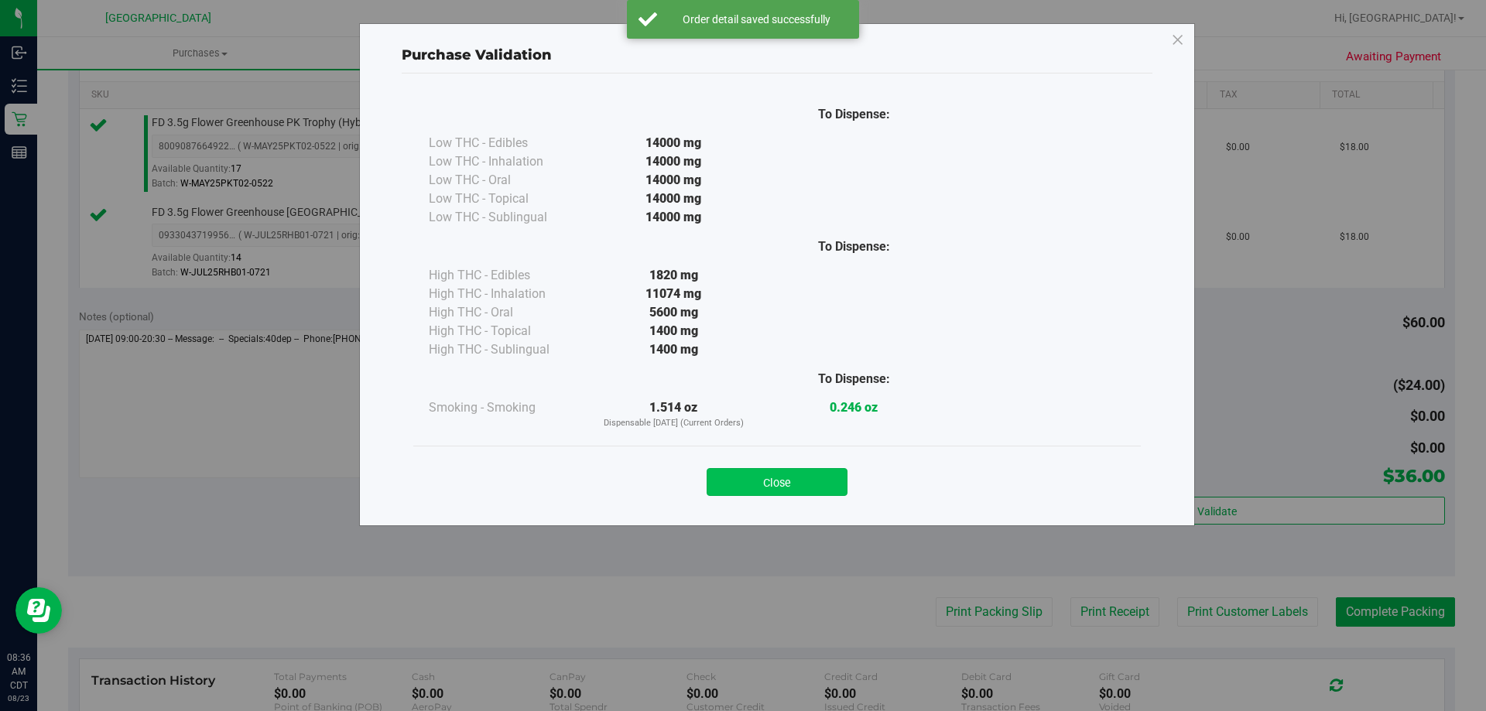
click at [787, 487] on button "Close" at bounding box center [776, 482] width 141 height 28
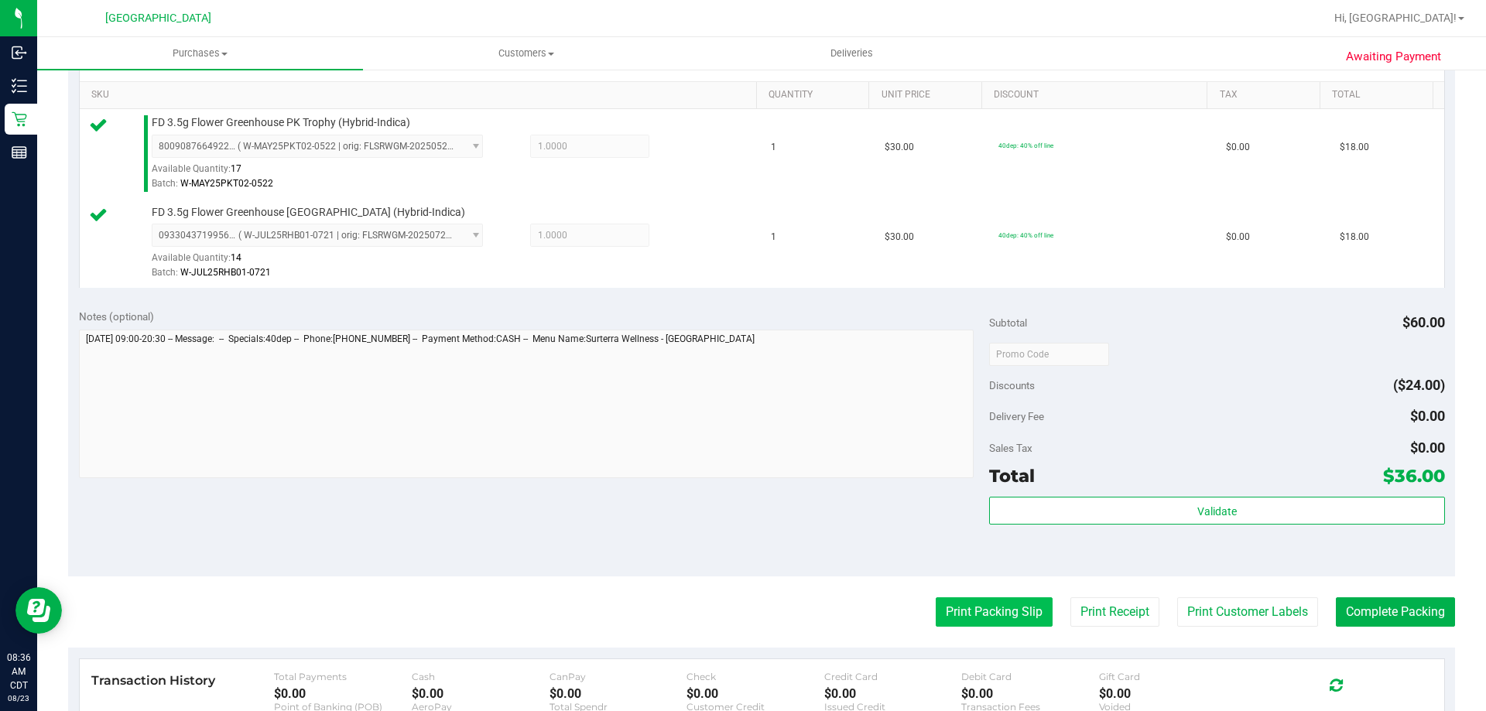
click at [954, 620] on button "Print Packing Slip" at bounding box center [993, 611] width 117 height 29
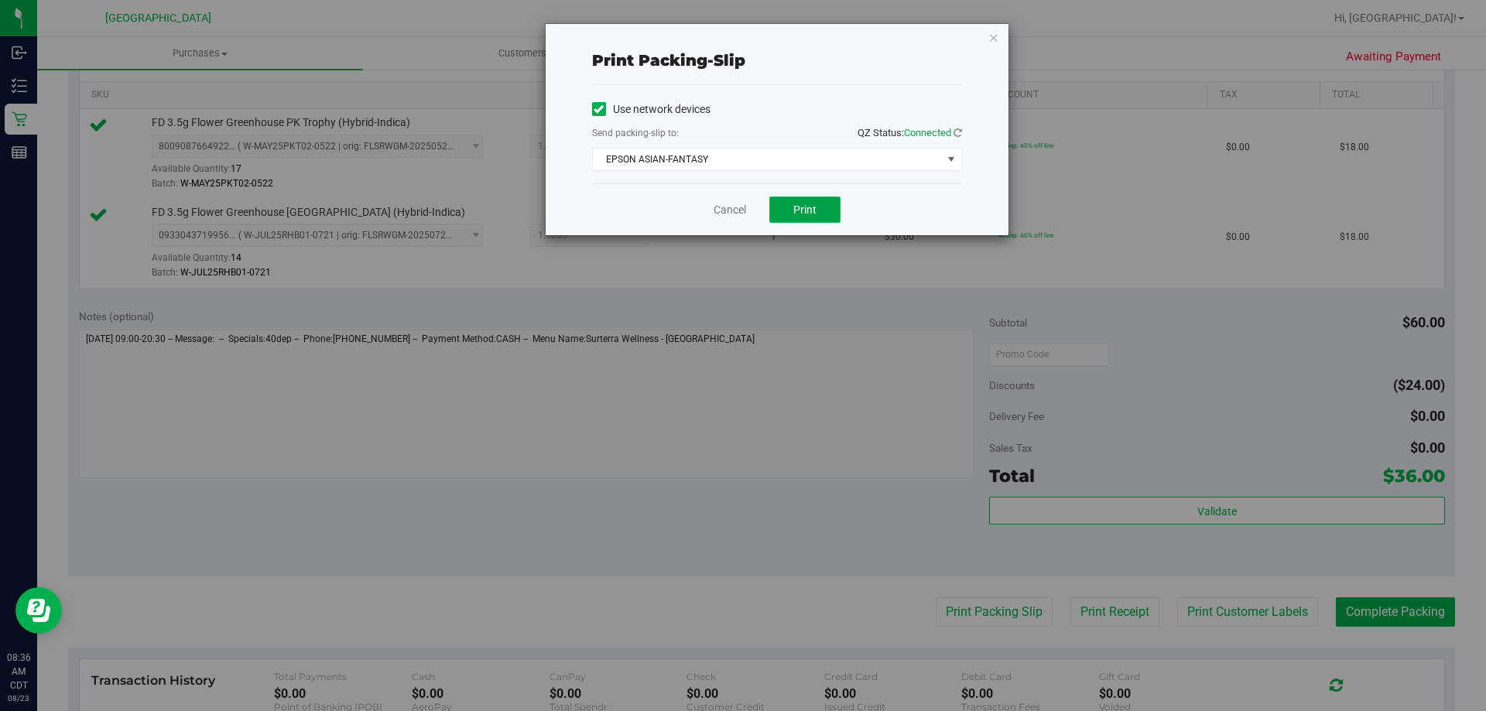
click at [810, 200] on button "Print" at bounding box center [804, 210] width 71 height 26
click at [727, 200] on div "Cancel Print" at bounding box center [777, 209] width 370 height 52
click at [737, 207] on link "Cancel" at bounding box center [729, 210] width 32 height 16
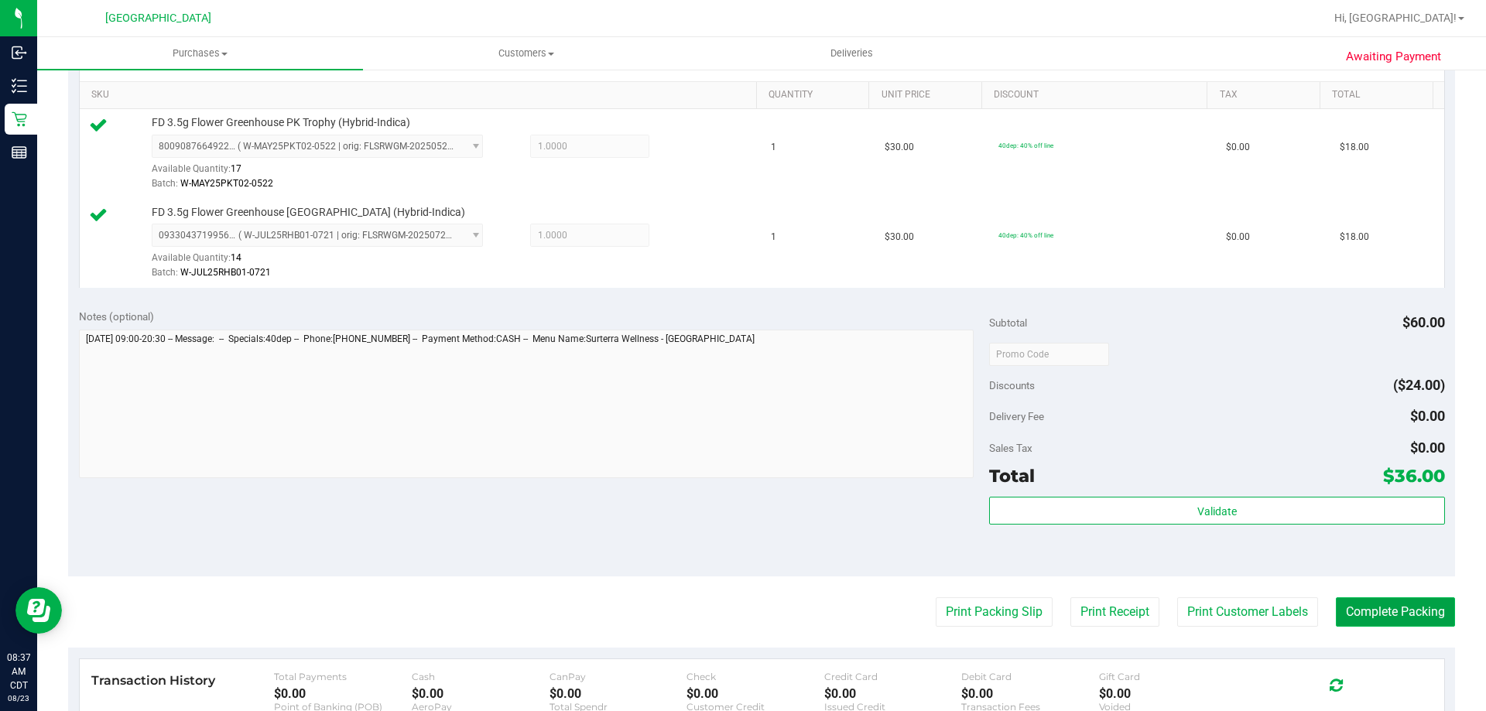
click at [1369, 611] on button "Complete Packing" at bounding box center [1394, 611] width 119 height 29
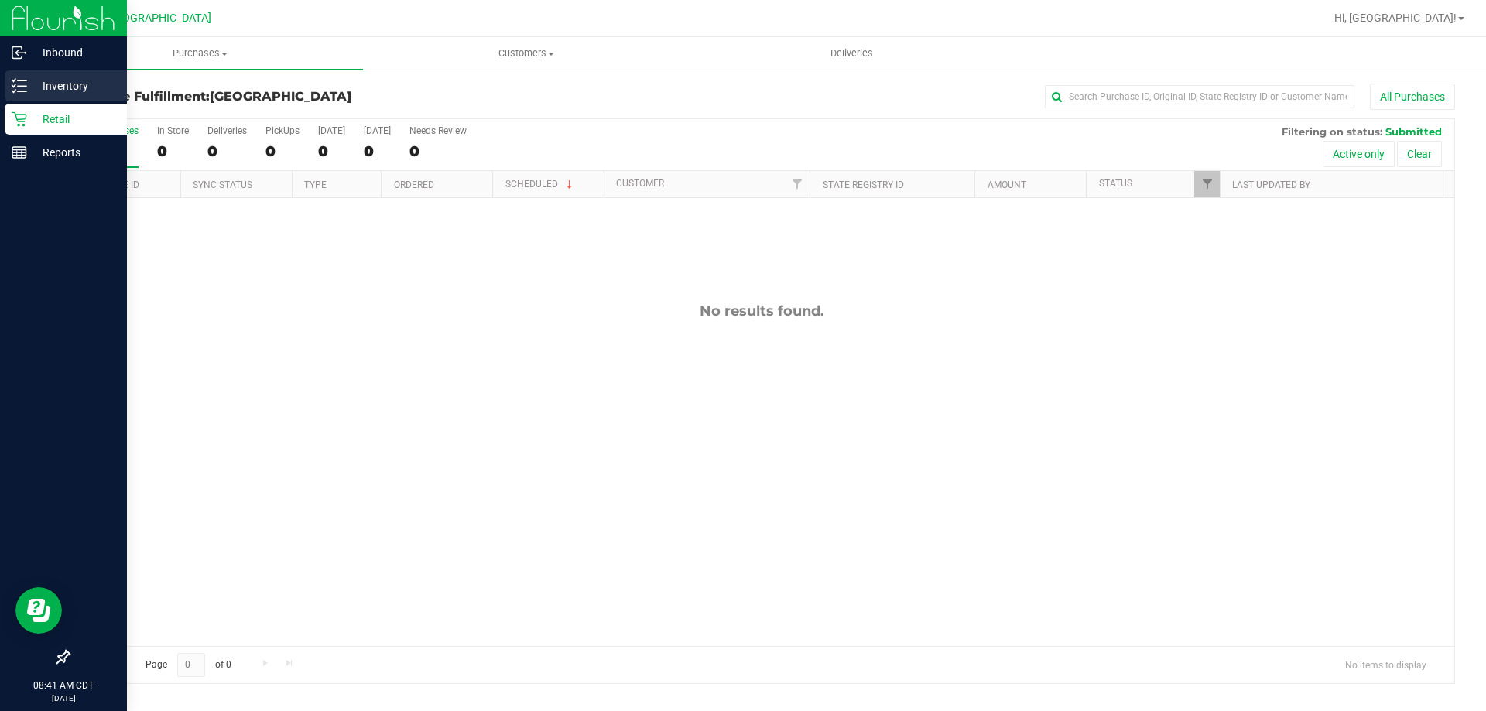
click at [57, 97] on div "Inventory" at bounding box center [66, 85] width 122 height 31
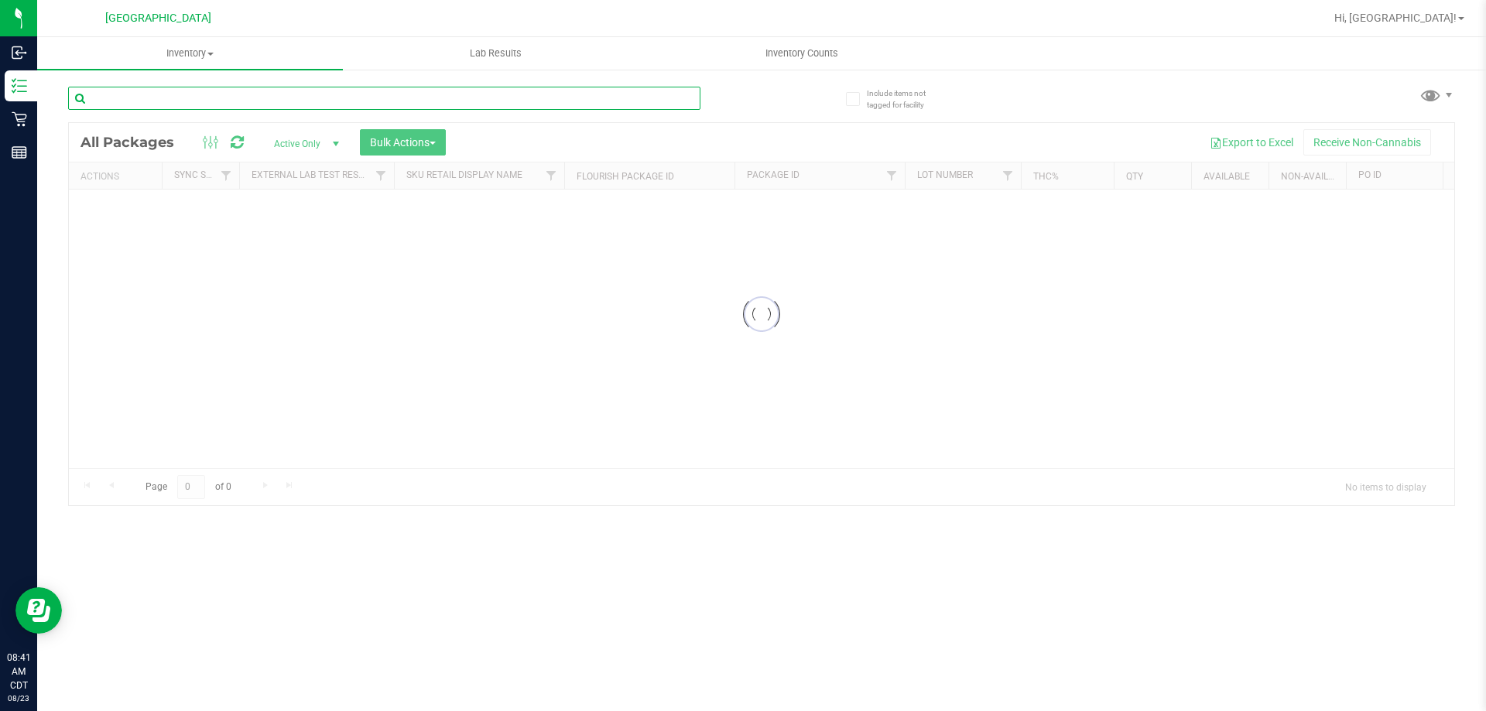
click at [215, 105] on div "Inventory All packages All inventory Waste log Create inventory Lab Results Inv…" at bounding box center [761, 374] width 1448 height 674
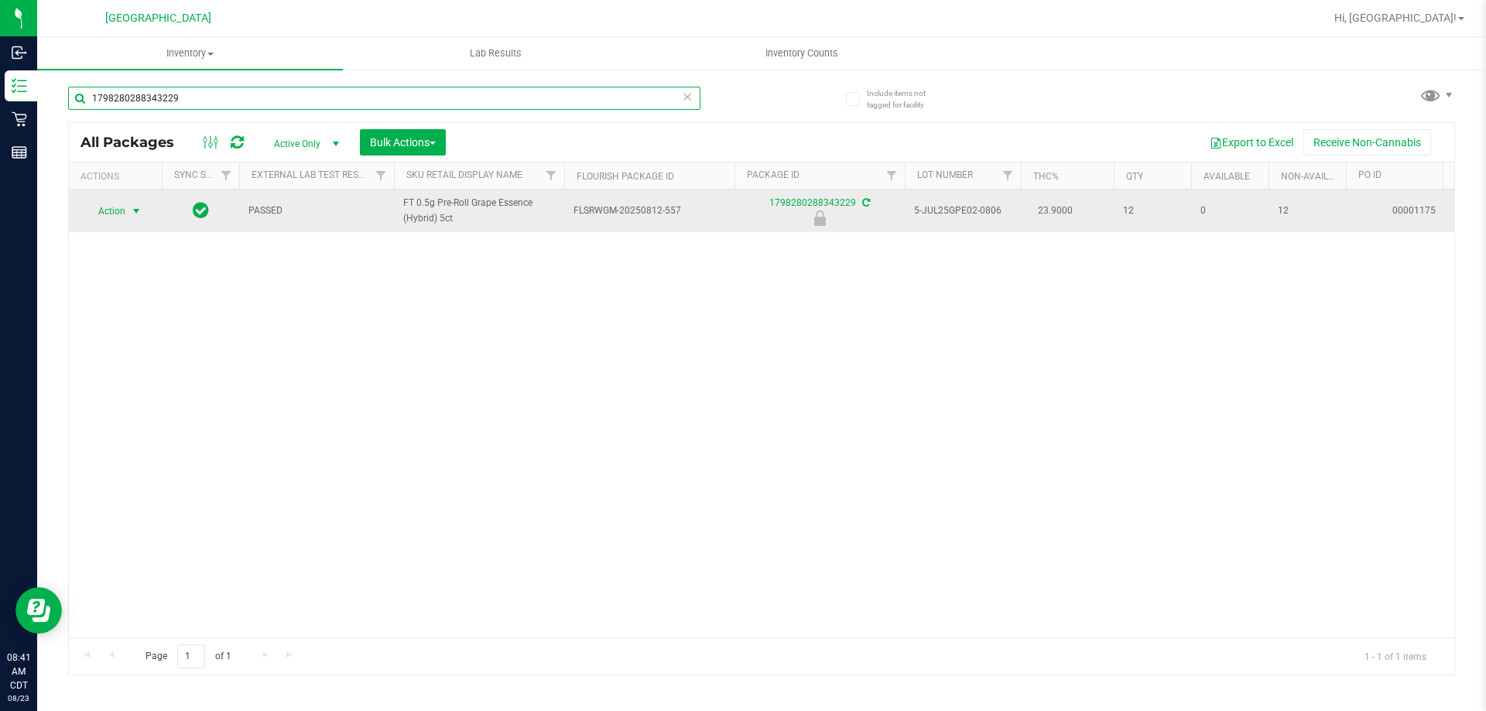
type input "1798280288343229"
click at [124, 215] on span "Action" at bounding box center [105, 211] width 42 height 22
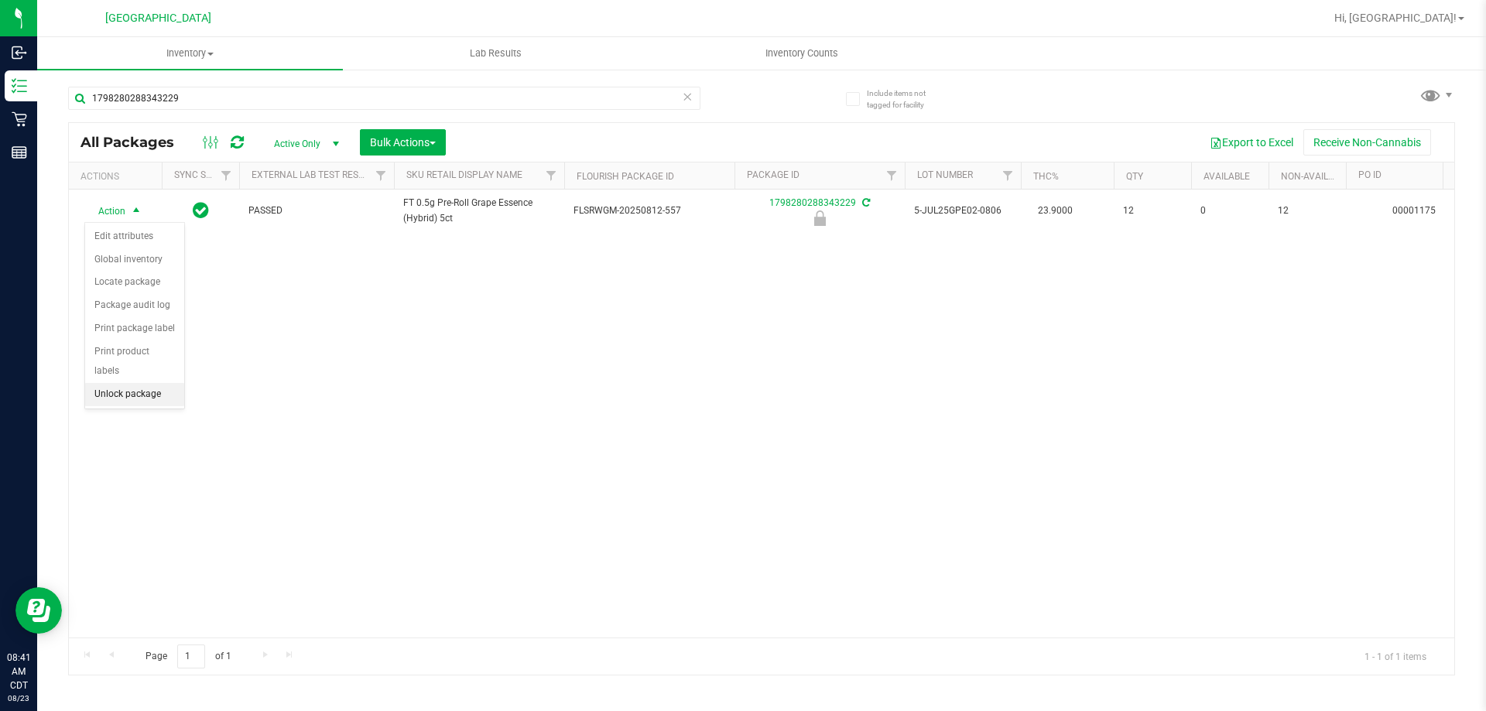
click at [127, 385] on li "Unlock package" at bounding box center [134, 394] width 99 height 23
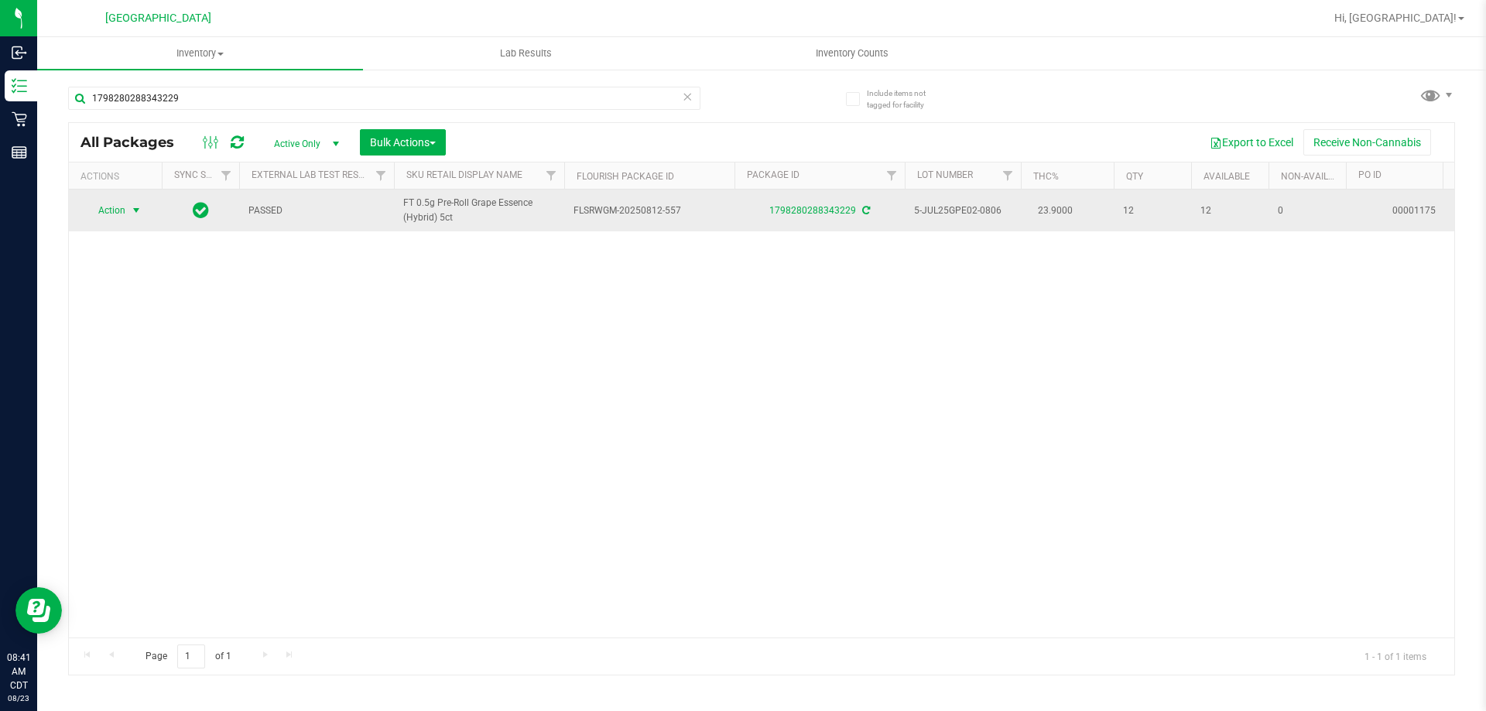
click at [109, 215] on span "Action" at bounding box center [105, 211] width 42 height 22
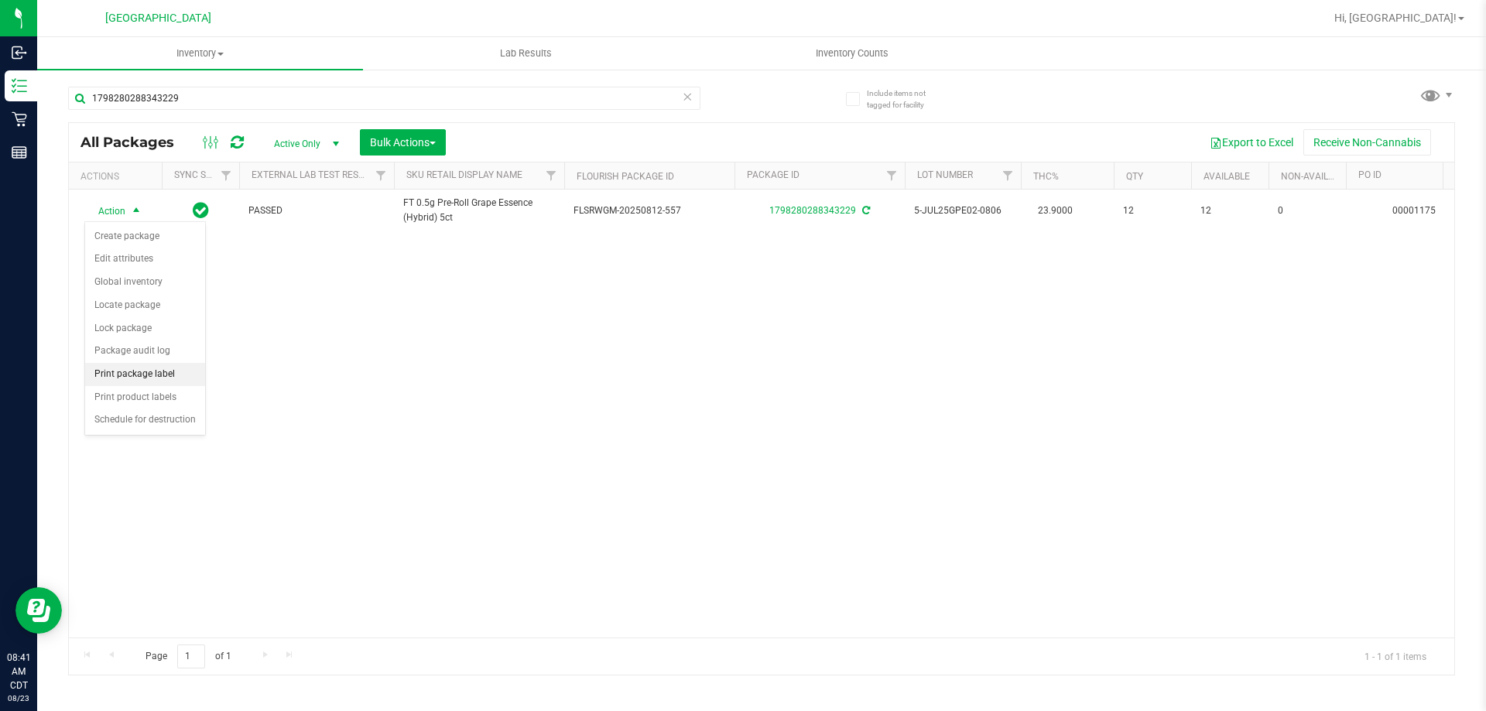
click at [113, 374] on li "Print package label" at bounding box center [145, 374] width 120 height 23
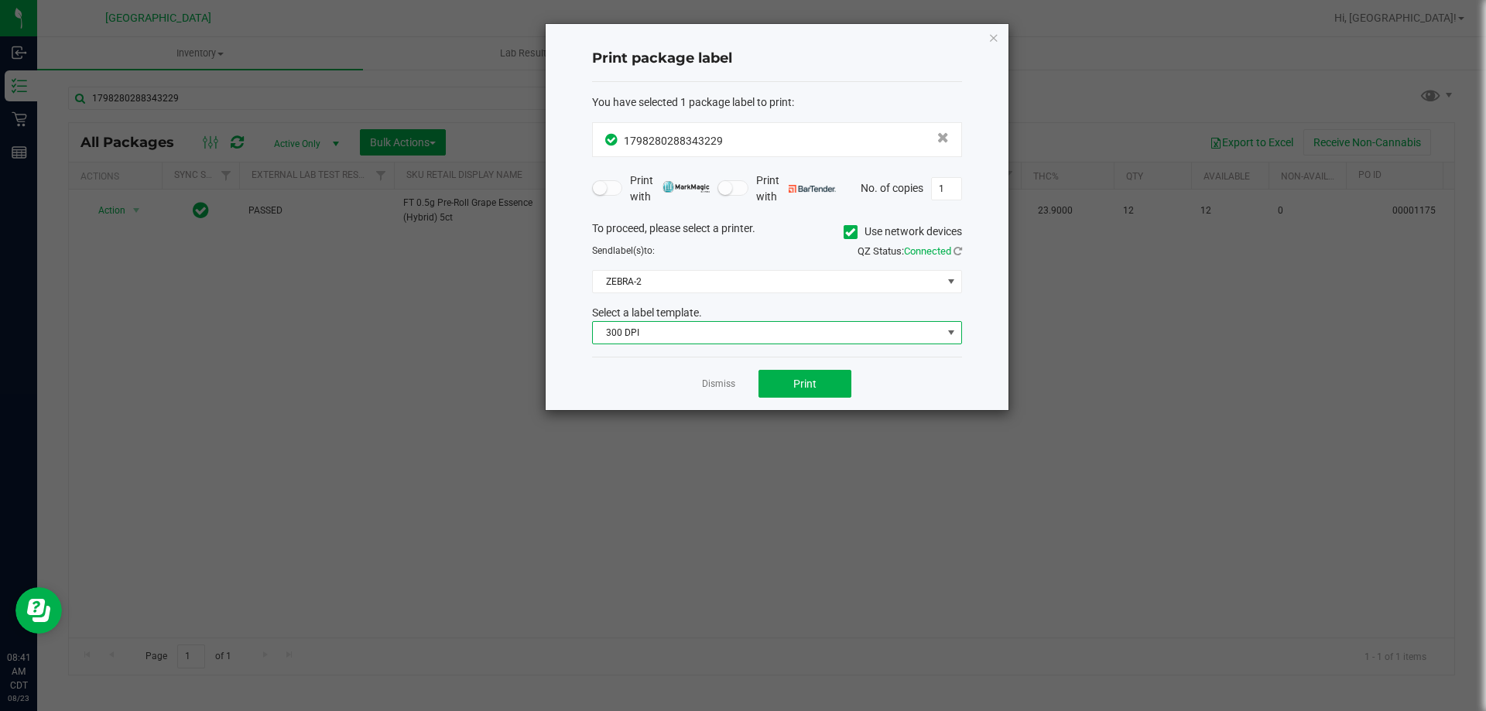
click at [683, 336] on span "300 DPI" at bounding box center [767, 333] width 349 height 22
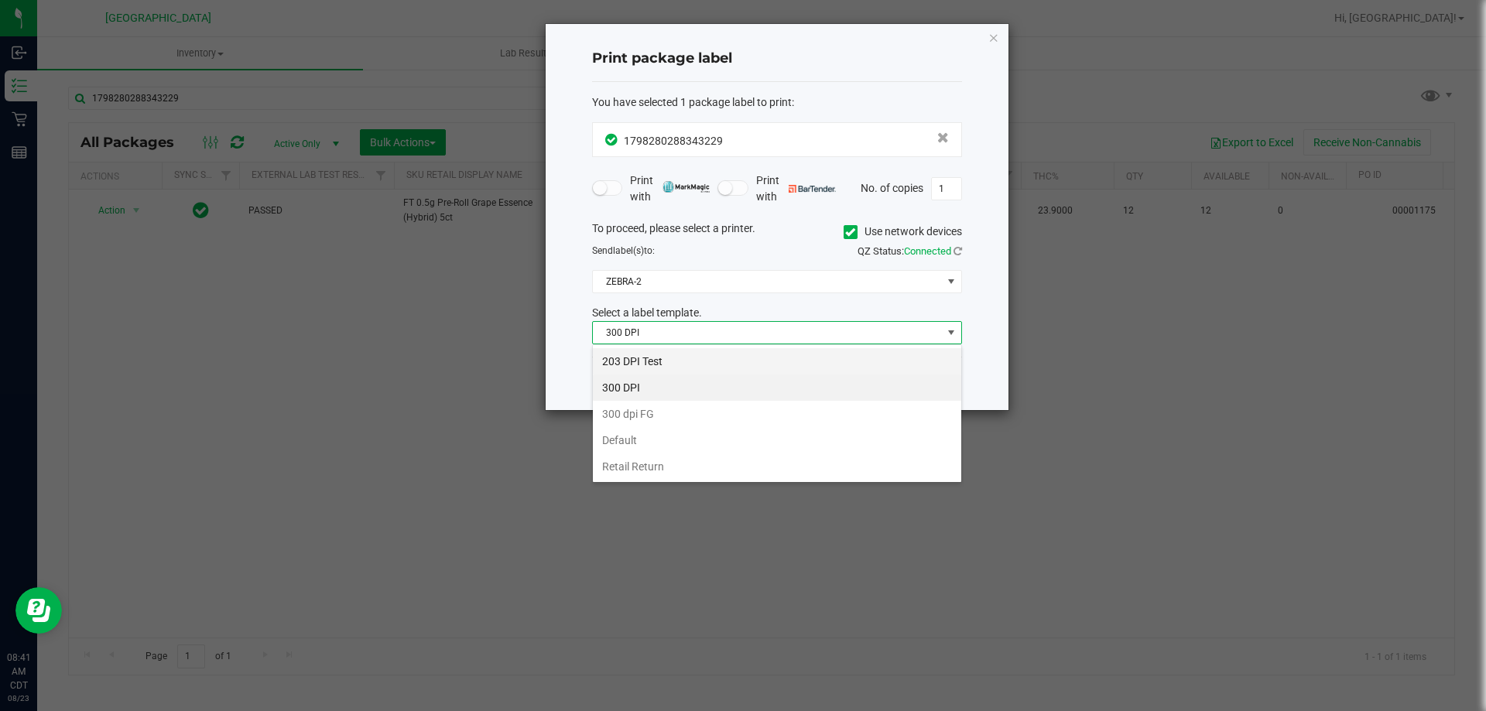
scroll to position [23, 370]
click at [684, 355] on li "203 DPI Test" at bounding box center [777, 361] width 368 height 26
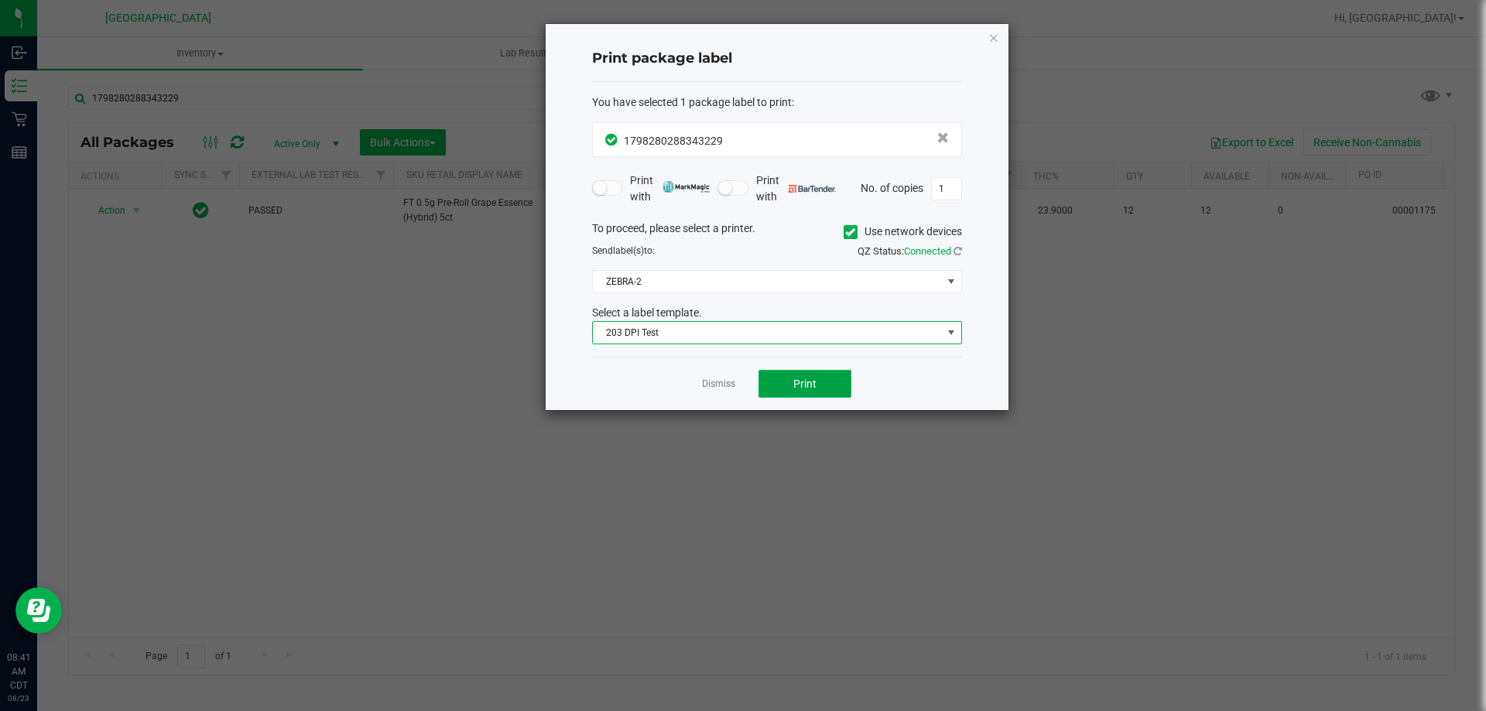
click at [767, 379] on button "Print" at bounding box center [804, 384] width 93 height 28
click at [729, 383] on link "Dismiss" at bounding box center [718, 384] width 33 height 13
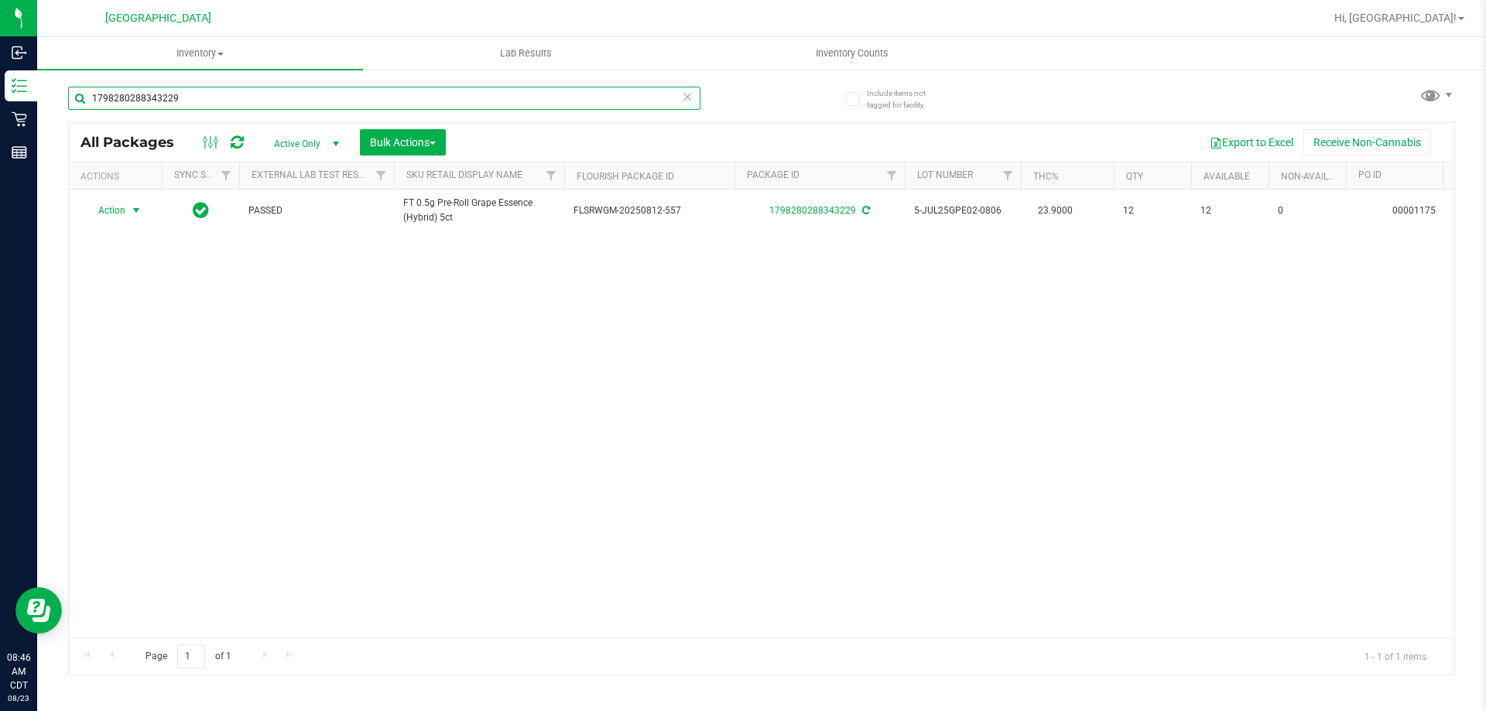
click at [219, 95] on input "1798280288343229" at bounding box center [384, 98] width 632 height 23
type input "JUN25AMN01B-0630"
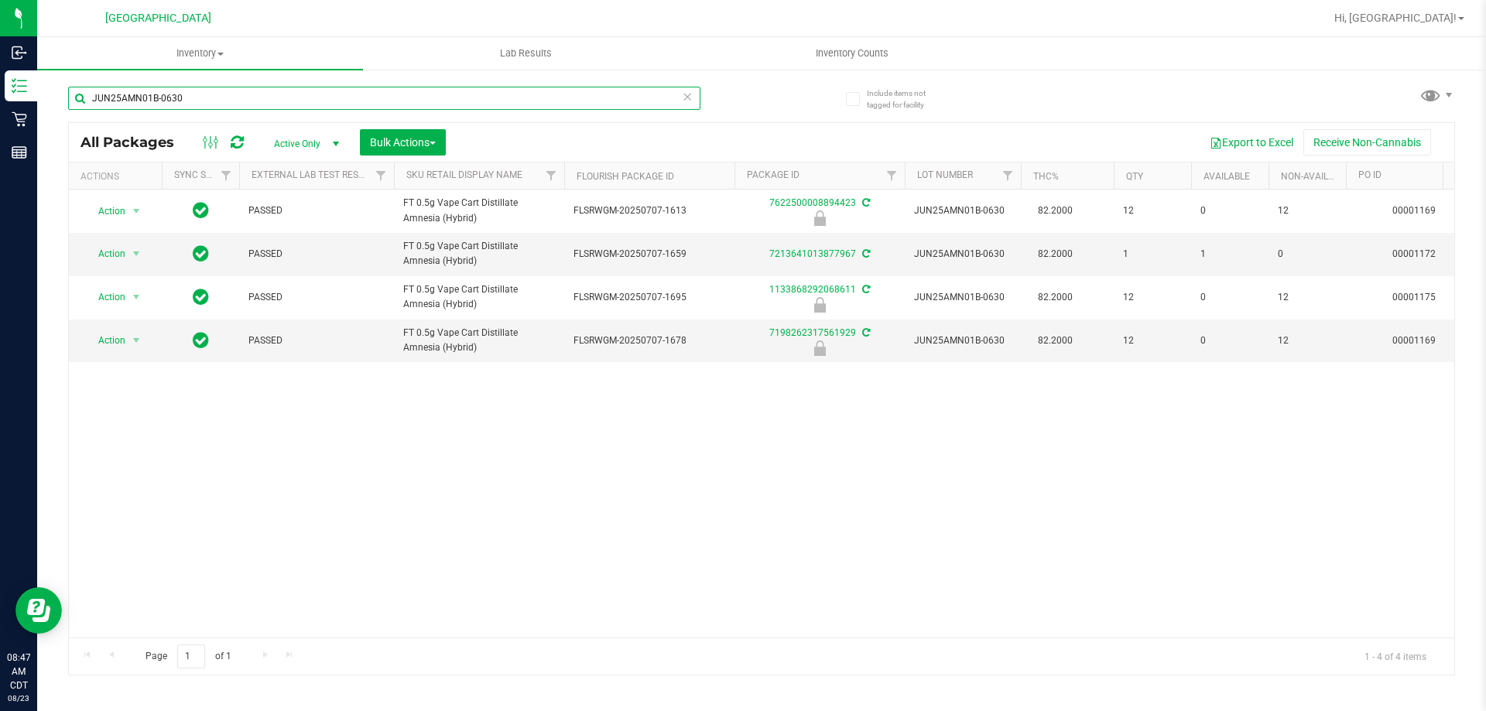
click at [232, 109] on input "JUN25AMN01B-0630" at bounding box center [384, 98] width 632 height 23
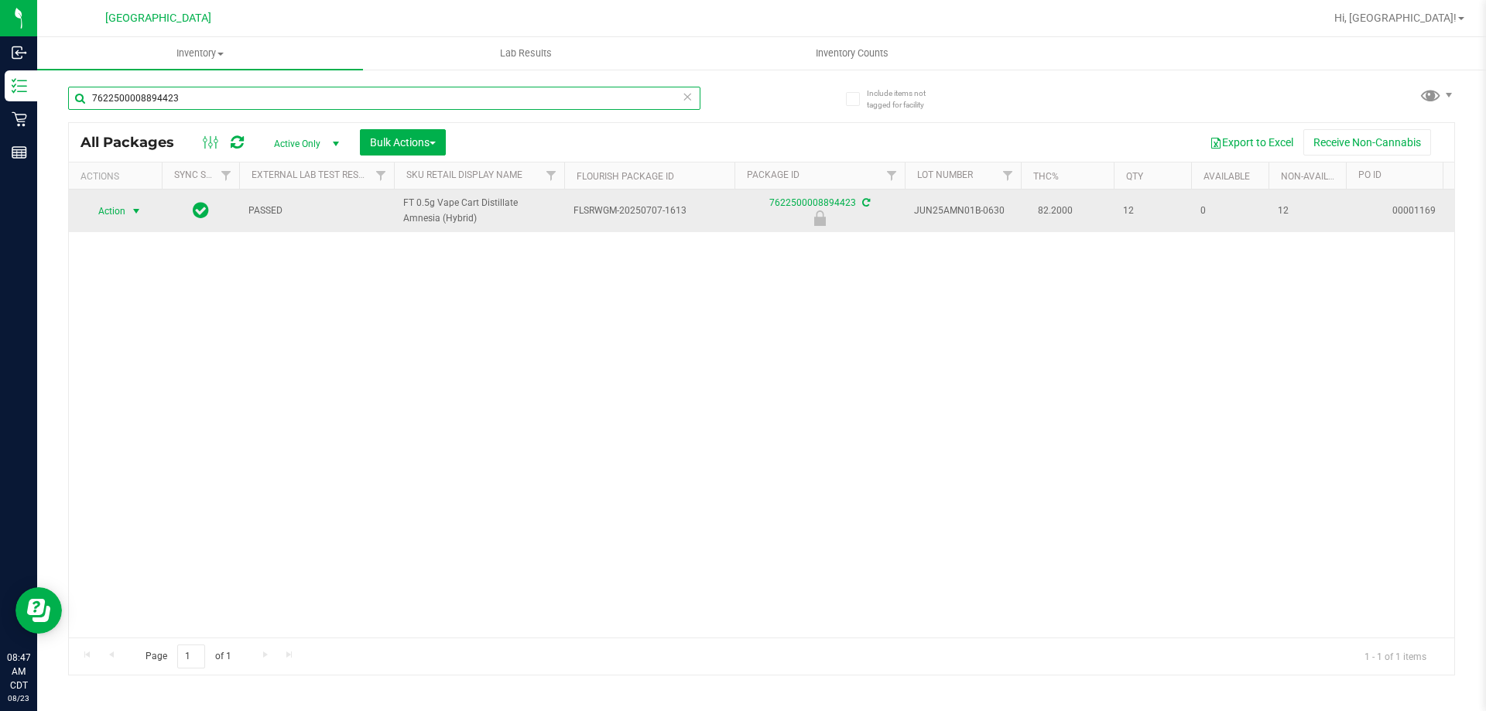
type input "7622500008894423"
click at [118, 212] on span "Action" at bounding box center [105, 211] width 42 height 22
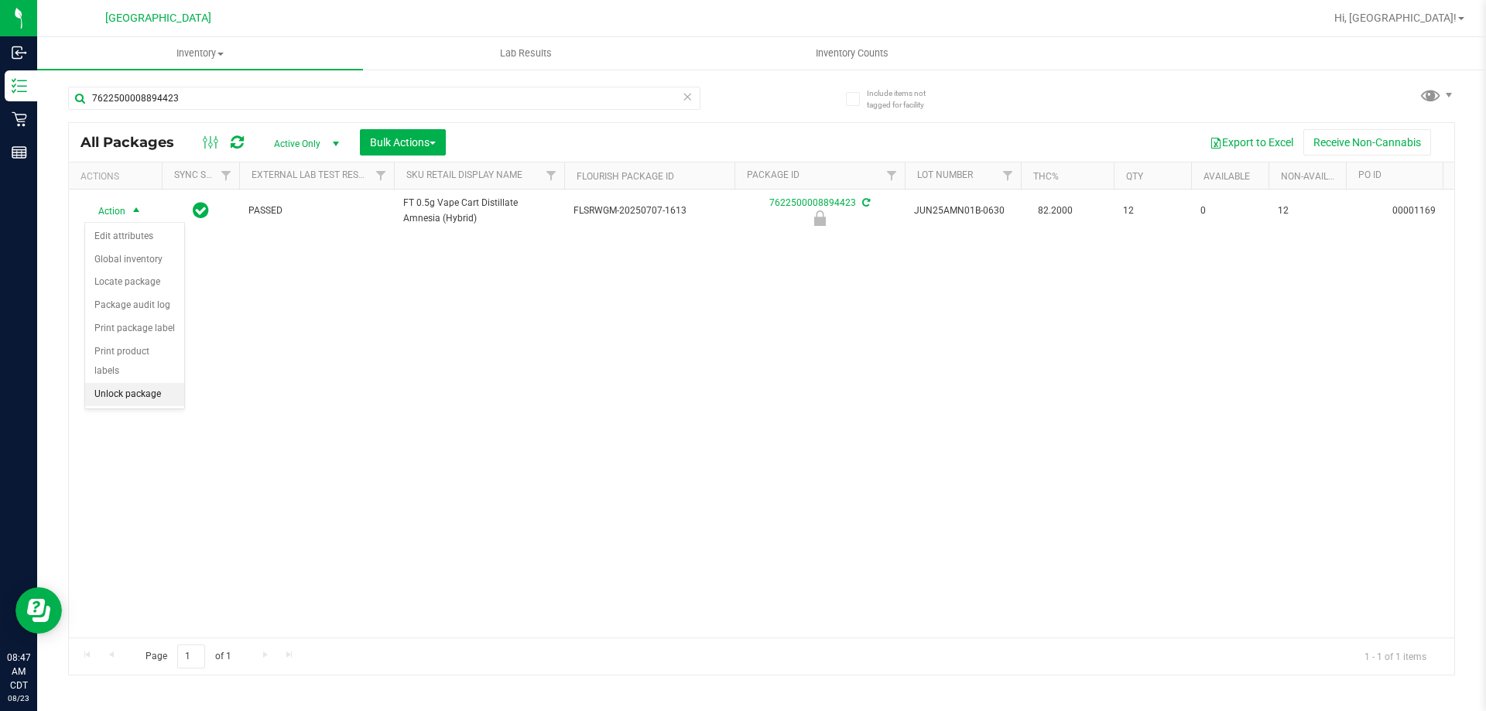
click at [128, 383] on li "Unlock package" at bounding box center [134, 394] width 99 height 23
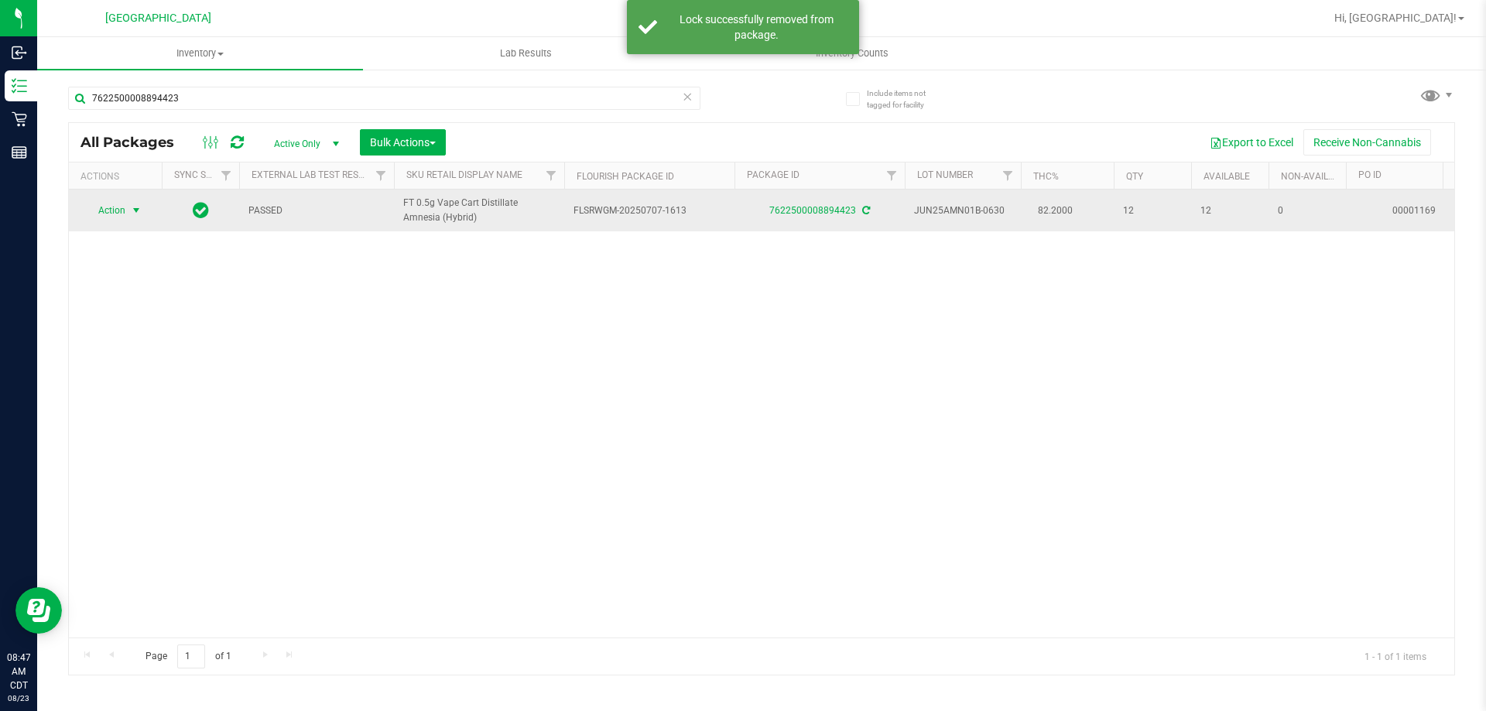
click at [135, 210] on span "select" at bounding box center [136, 210] width 12 height 12
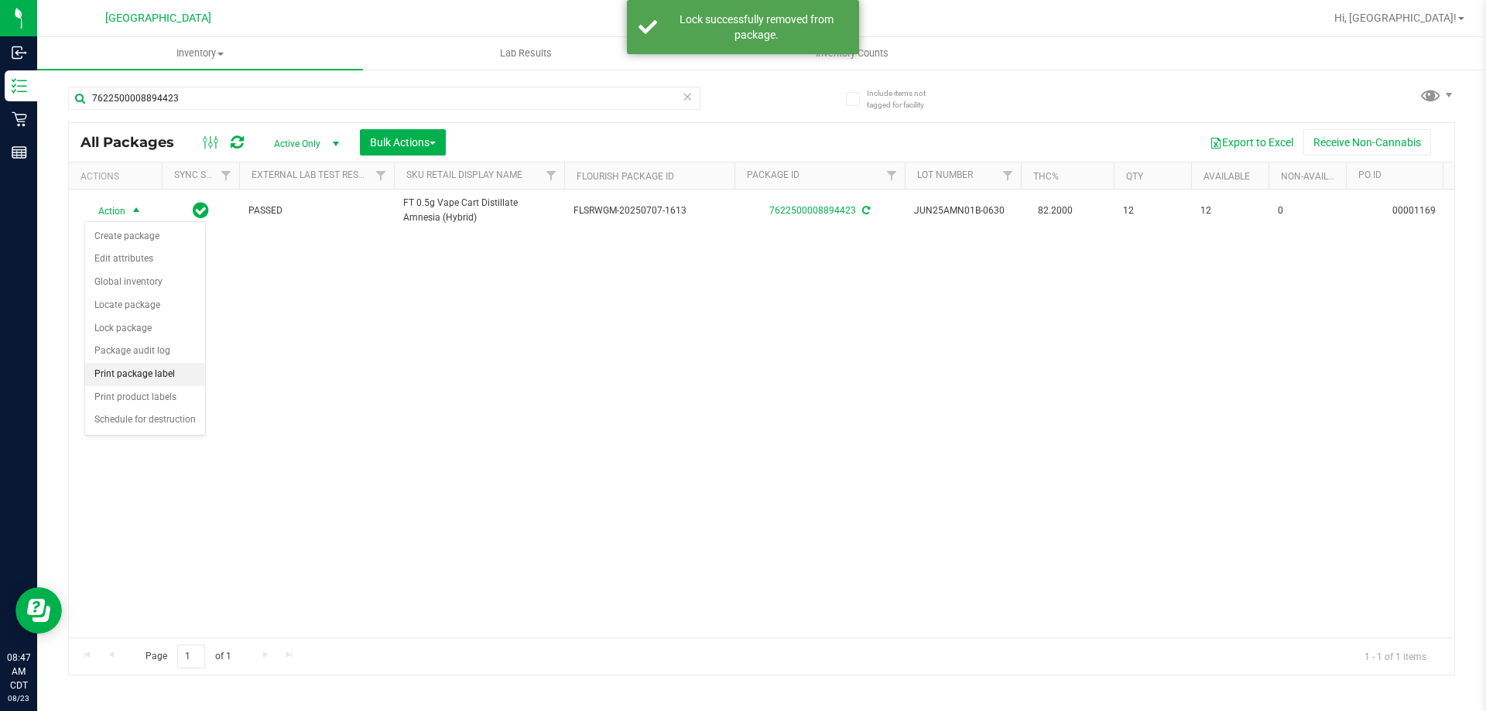
click at [130, 370] on li "Print package label" at bounding box center [145, 374] width 120 height 23
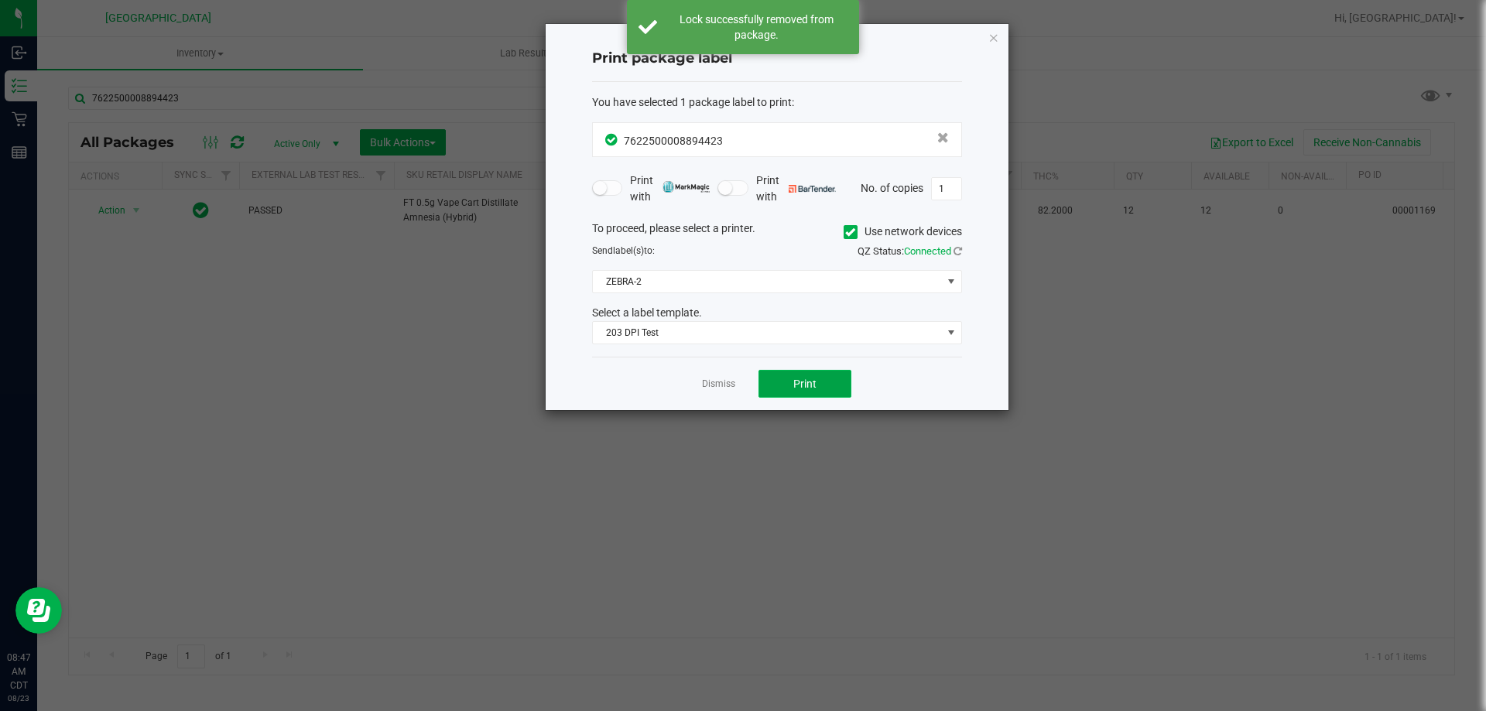
click at [765, 388] on button "Print" at bounding box center [804, 384] width 93 height 28
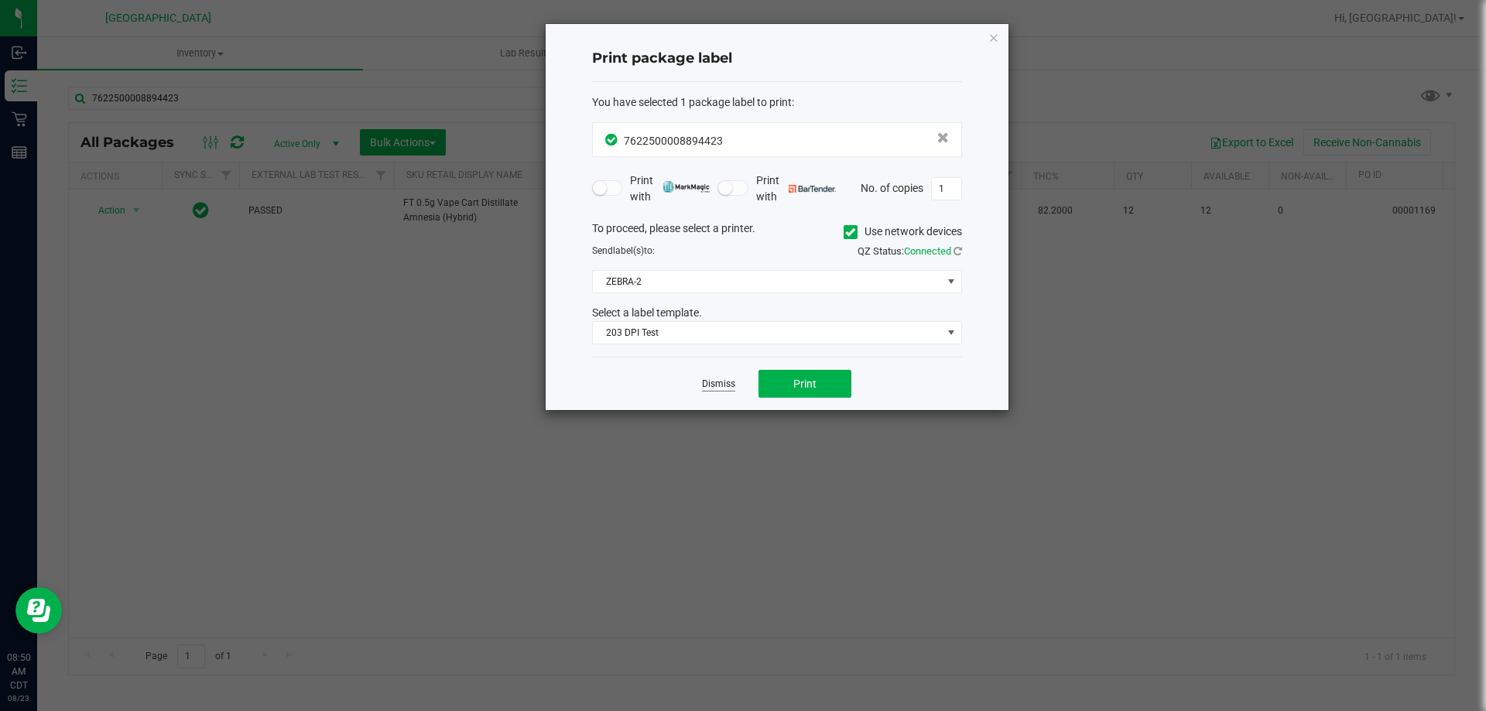
click at [716, 378] on link "Dismiss" at bounding box center [718, 384] width 33 height 13
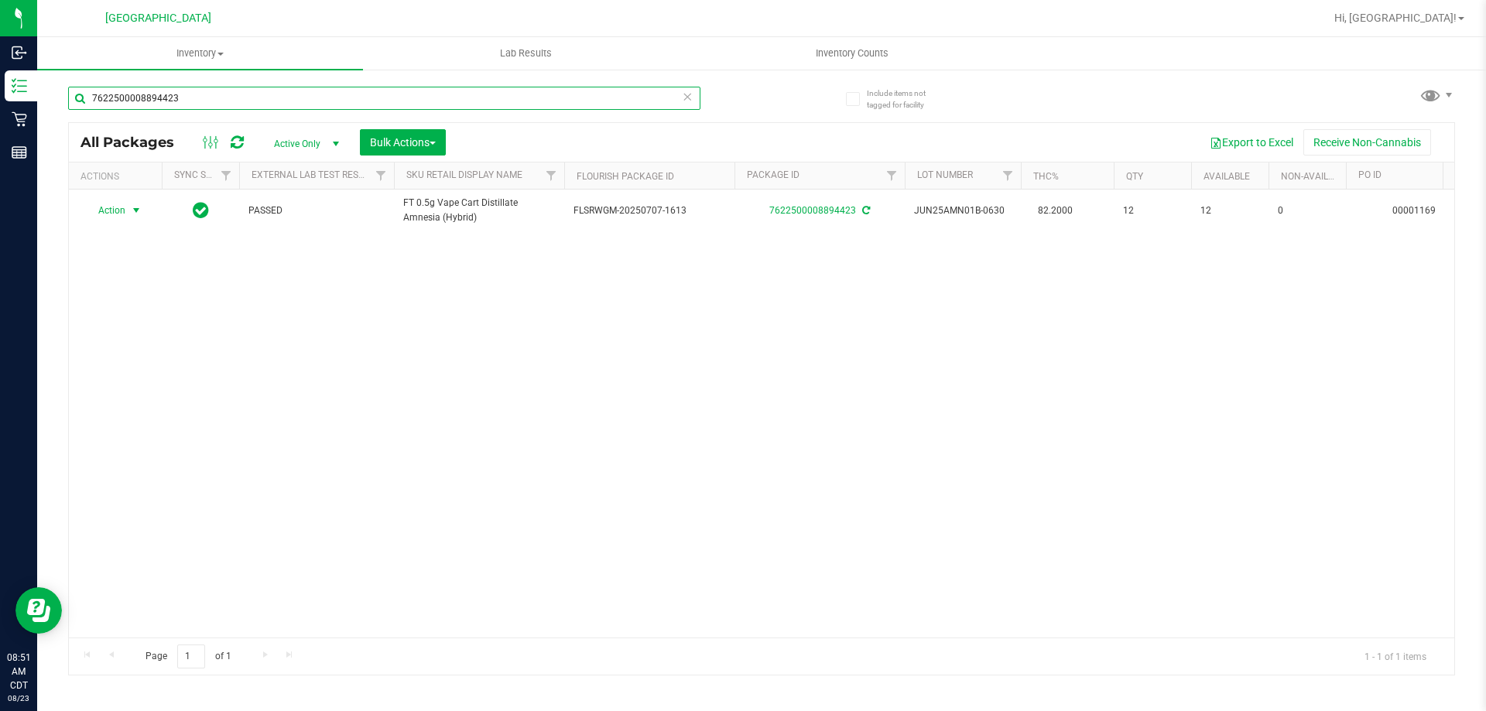
click at [392, 98] on input "7622500008894423" at bounding box center [384, 98] width 632 height 23
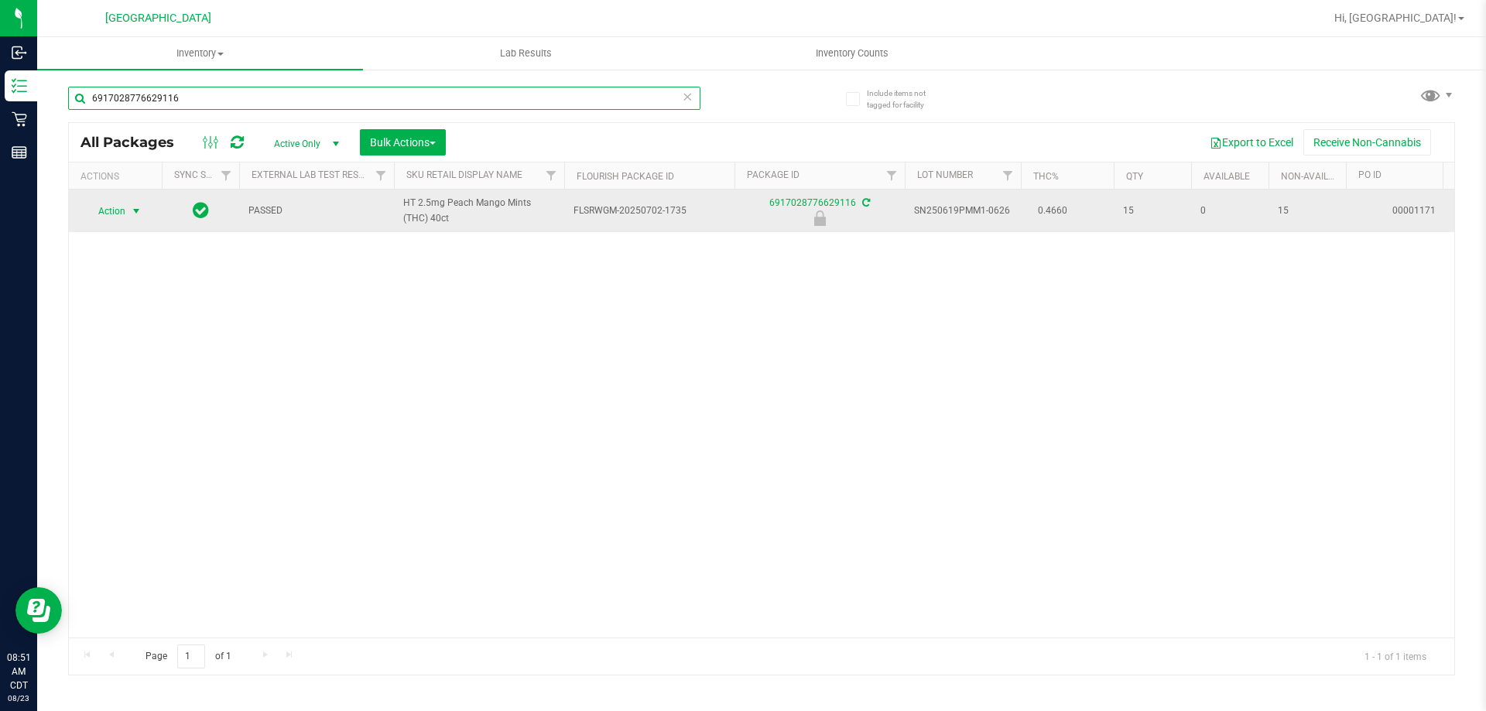
type input "6917028776629116"
click at [138, 207] on span "select" at bounding box center [136, 211] width 12 height 12
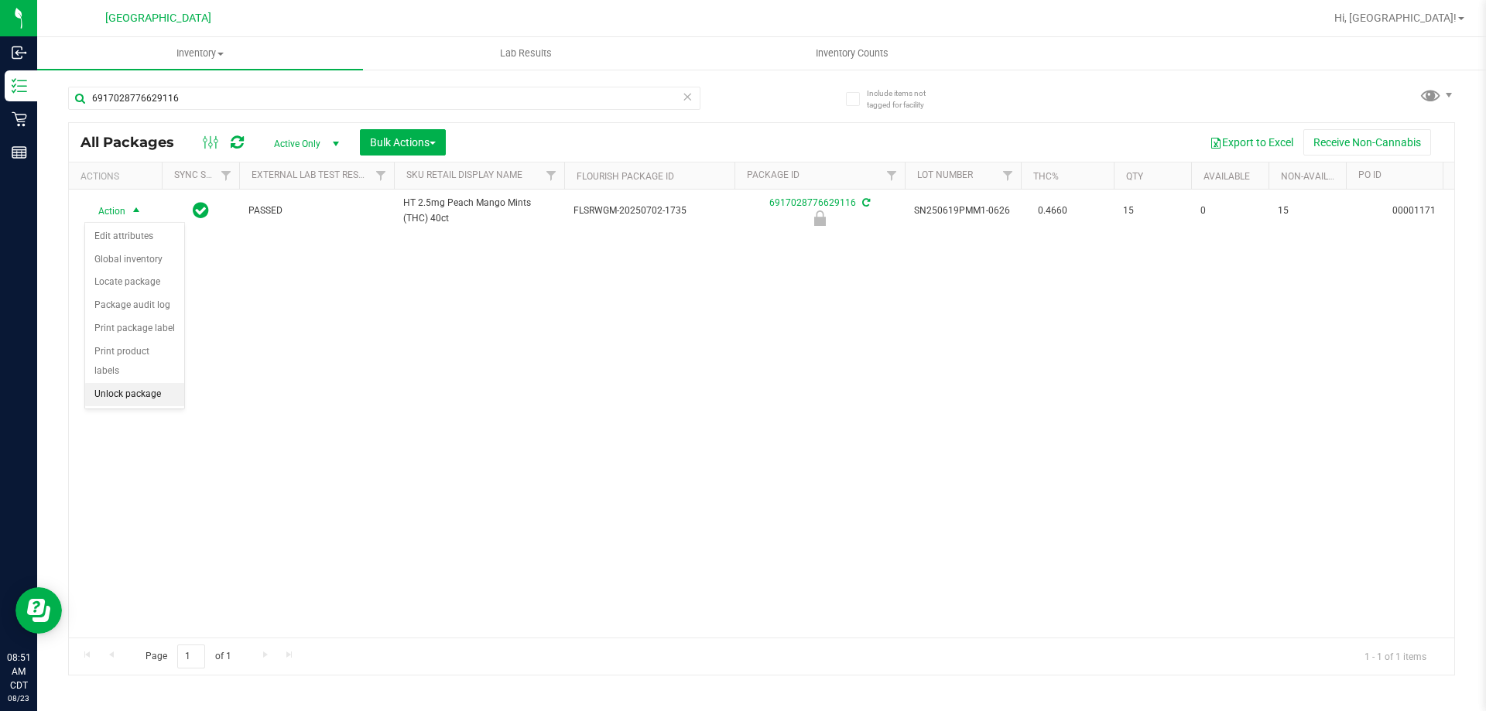
click at [130, 383] on li "Unlock package" at bounding box center [134, 394] width 99 height 23
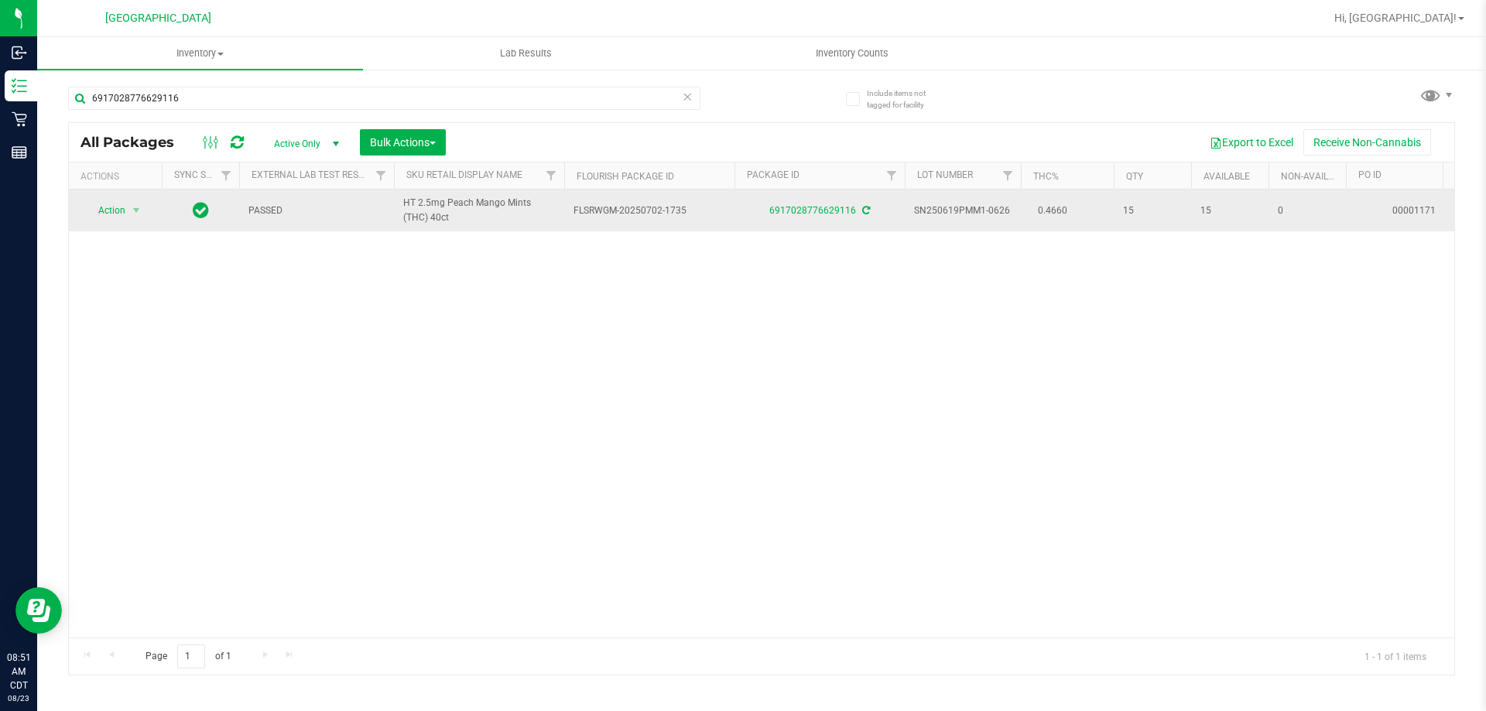
click at [126, 197] on td "Action Action Create package Edit attributes Global inventory Locate package Lo…" at bounding box center [115, 211] width 93 height 42
click at [121, 206] on span "Action" at bounding box center [105, 211] width 42 height 22
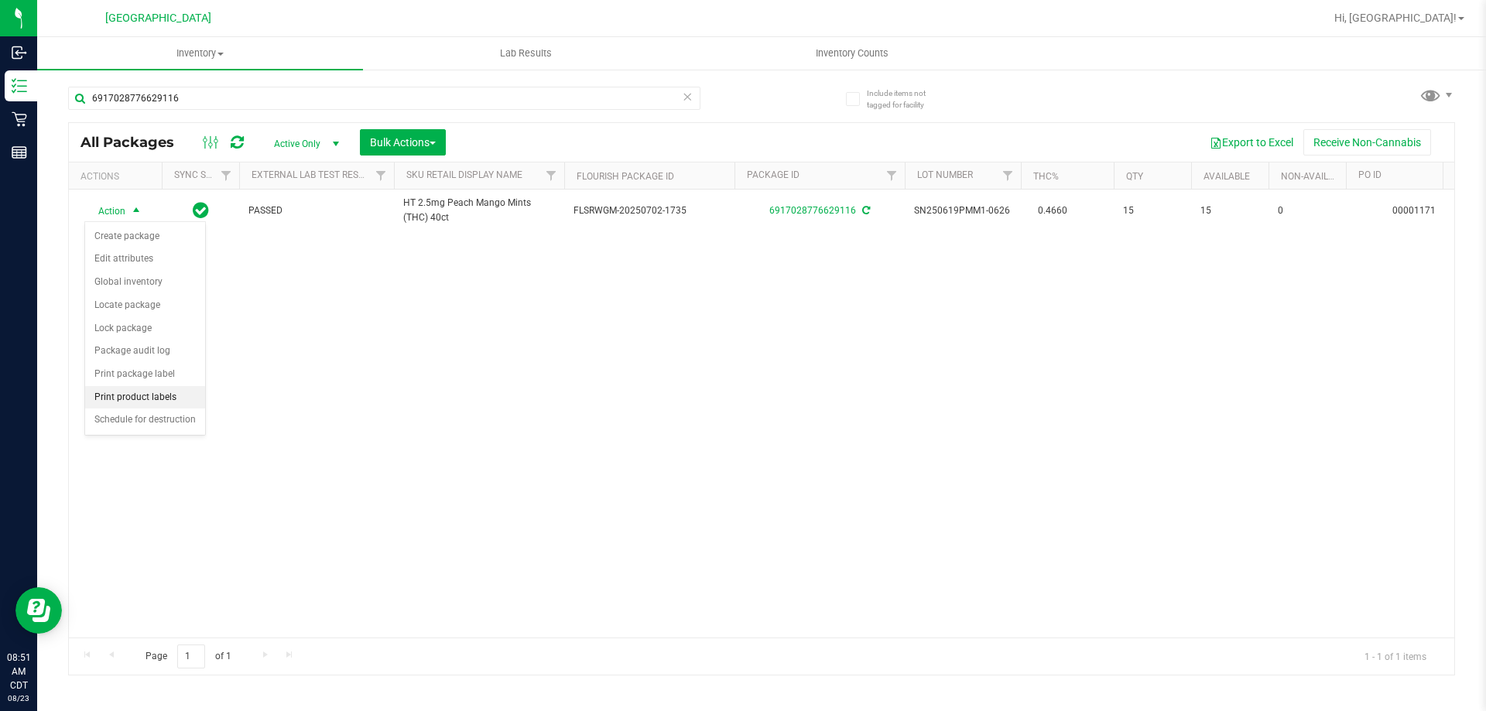
click at [128, 400] on li "Print product labels" at bounding box center [145, 397] width 120 height 23
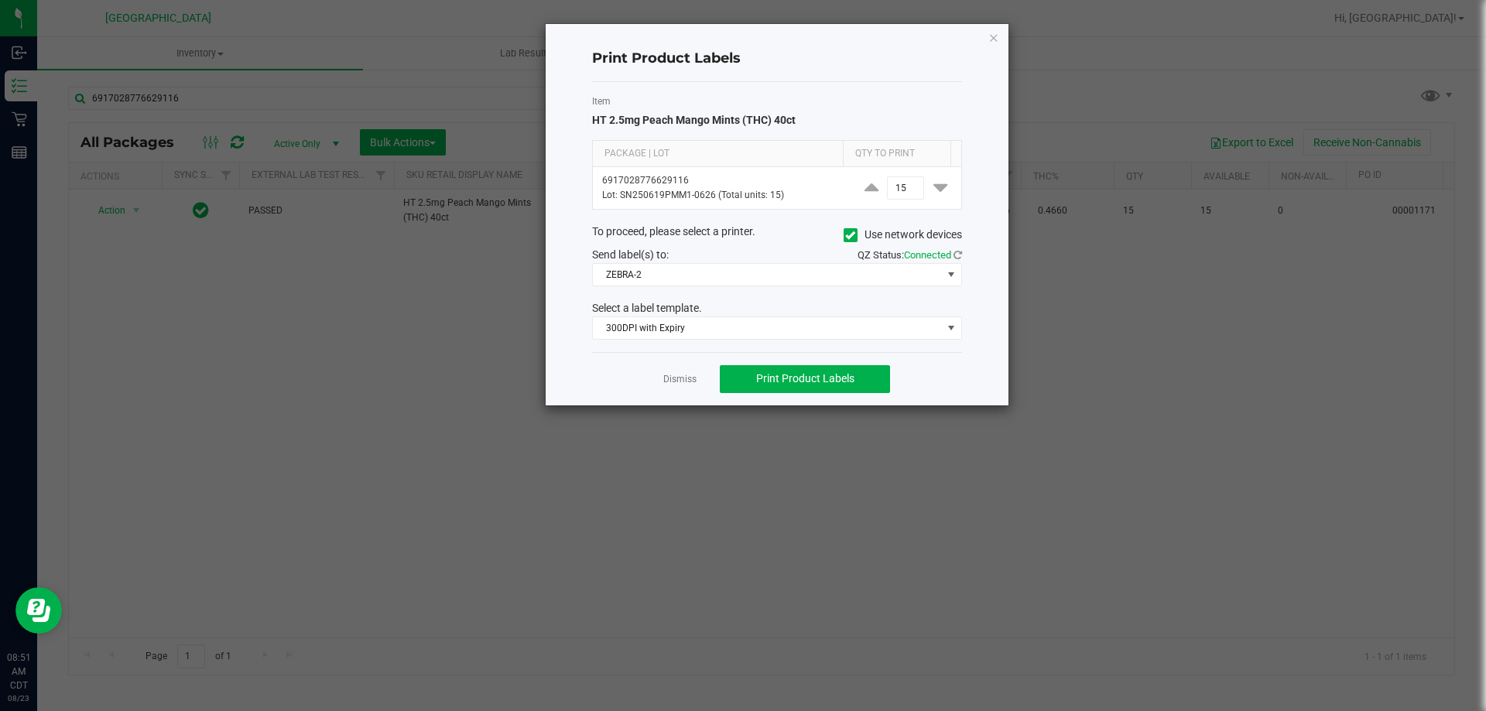
drag, startPoint x: 669, startPoint y: 378, endPoint x: 632, endPoint y: 378, distance: 37.1
click at [670, 378] on link "Dismiss" at bounding box center [679, 379] width 33 height 13
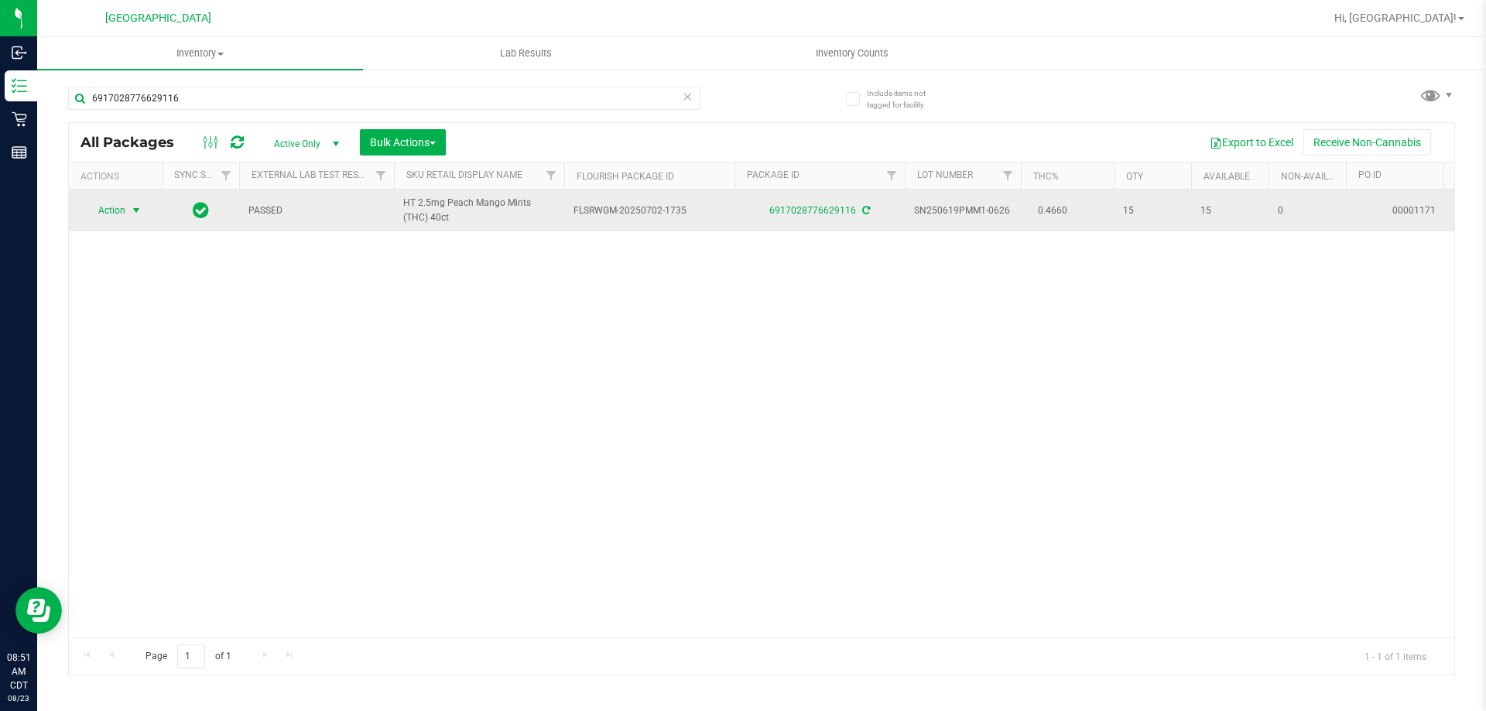
click at [118, 210] on span "Action" at bounding box center [105, 211] width 42 height 22
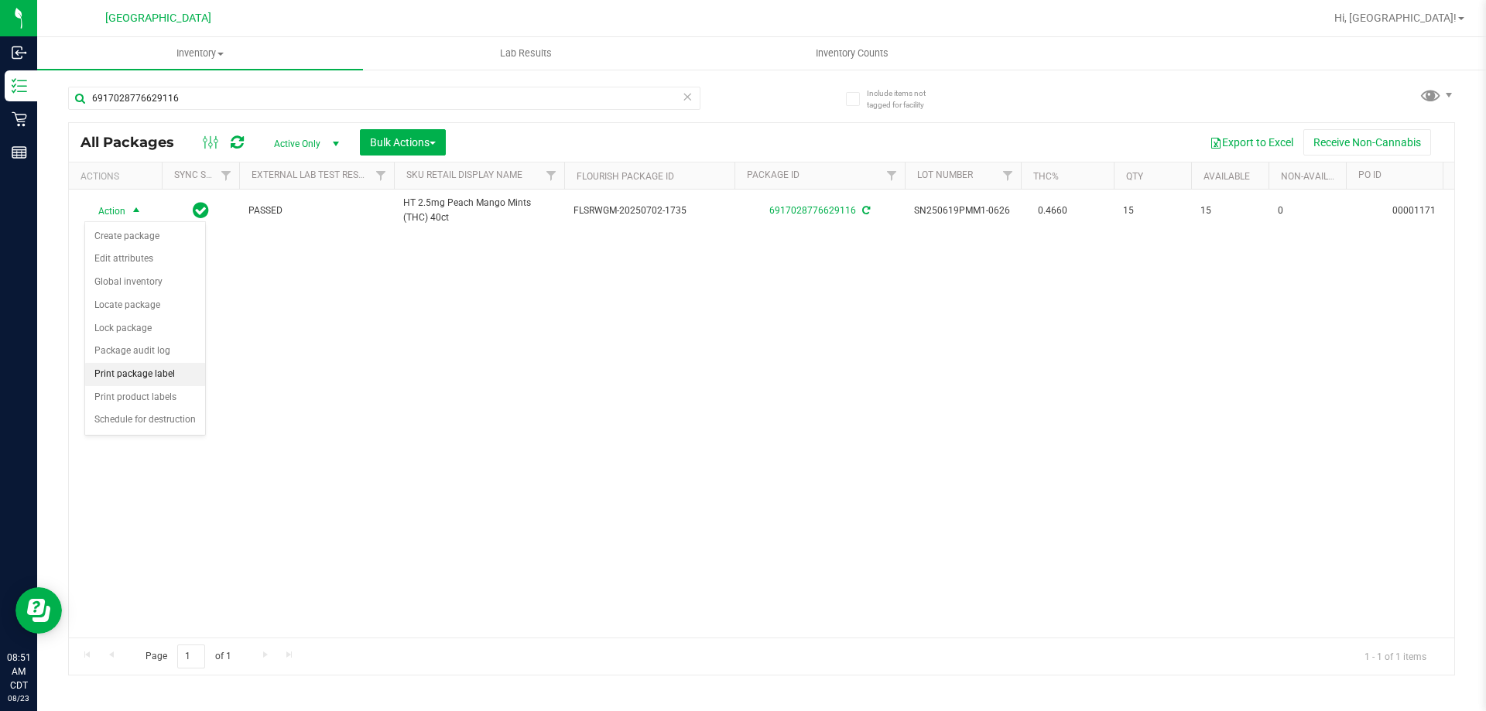
click at [142, 378] on li "Print package label" at bounding box center [145, 374] width 120 height 23
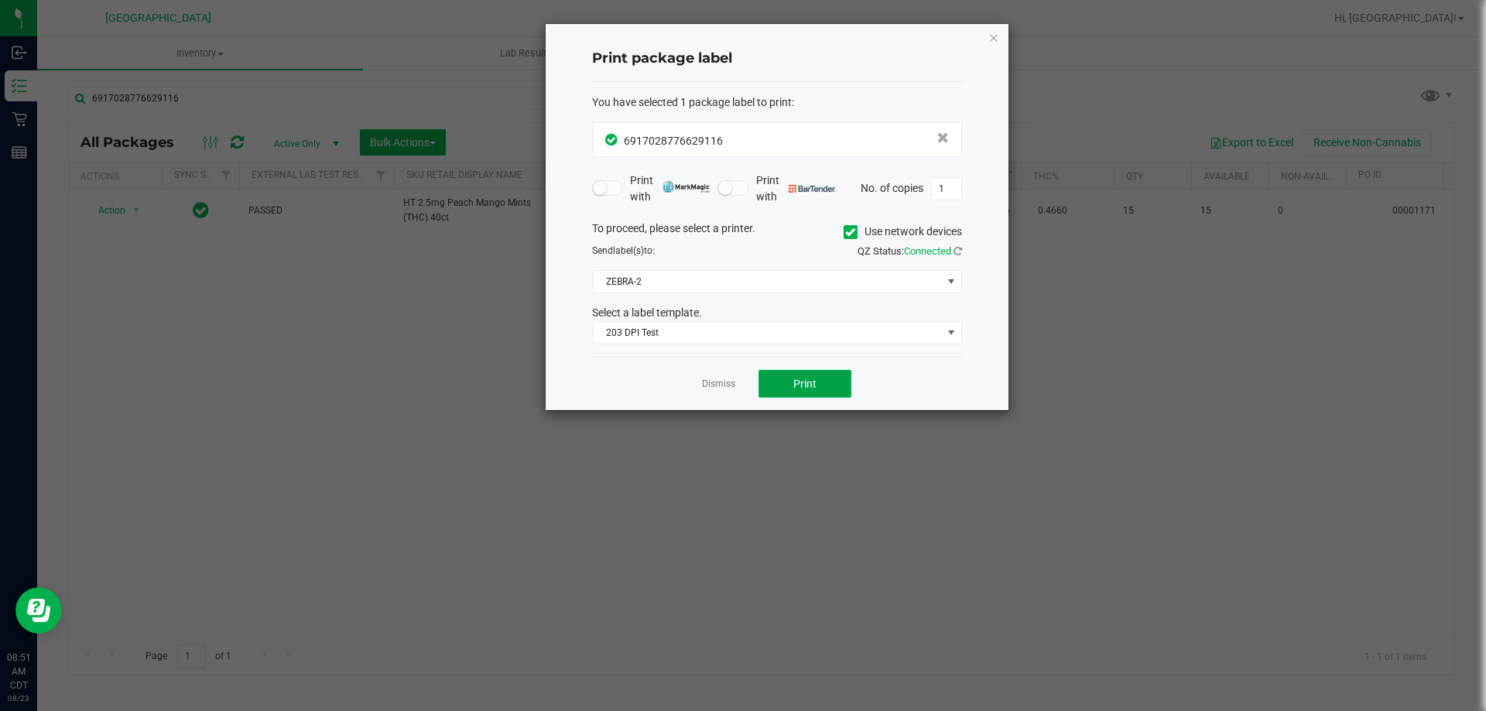
click at [810, 381] on span "Print" at bounding box center [804, 384] width 23 height 12
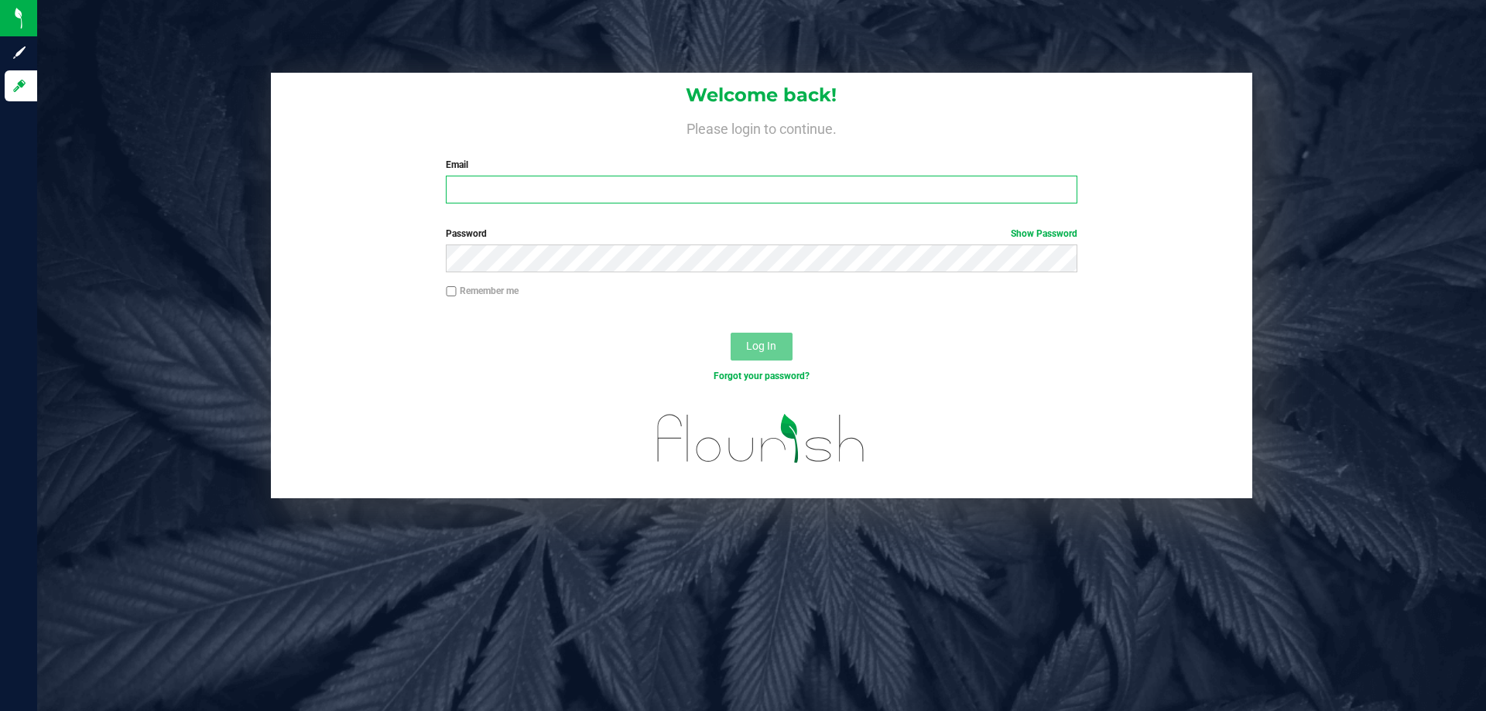
click at [571, 190] on input "Email" at bounding box center [761, 190] width 631 height 28
type input "[EMAIL_ADDRESS][DOMAIN_NAME]"
click at [730, 333] on button "Log In" at bounding box center [761, 347] width 62 height 28
